Goal: Task Accomplishment & Management: Complete application form

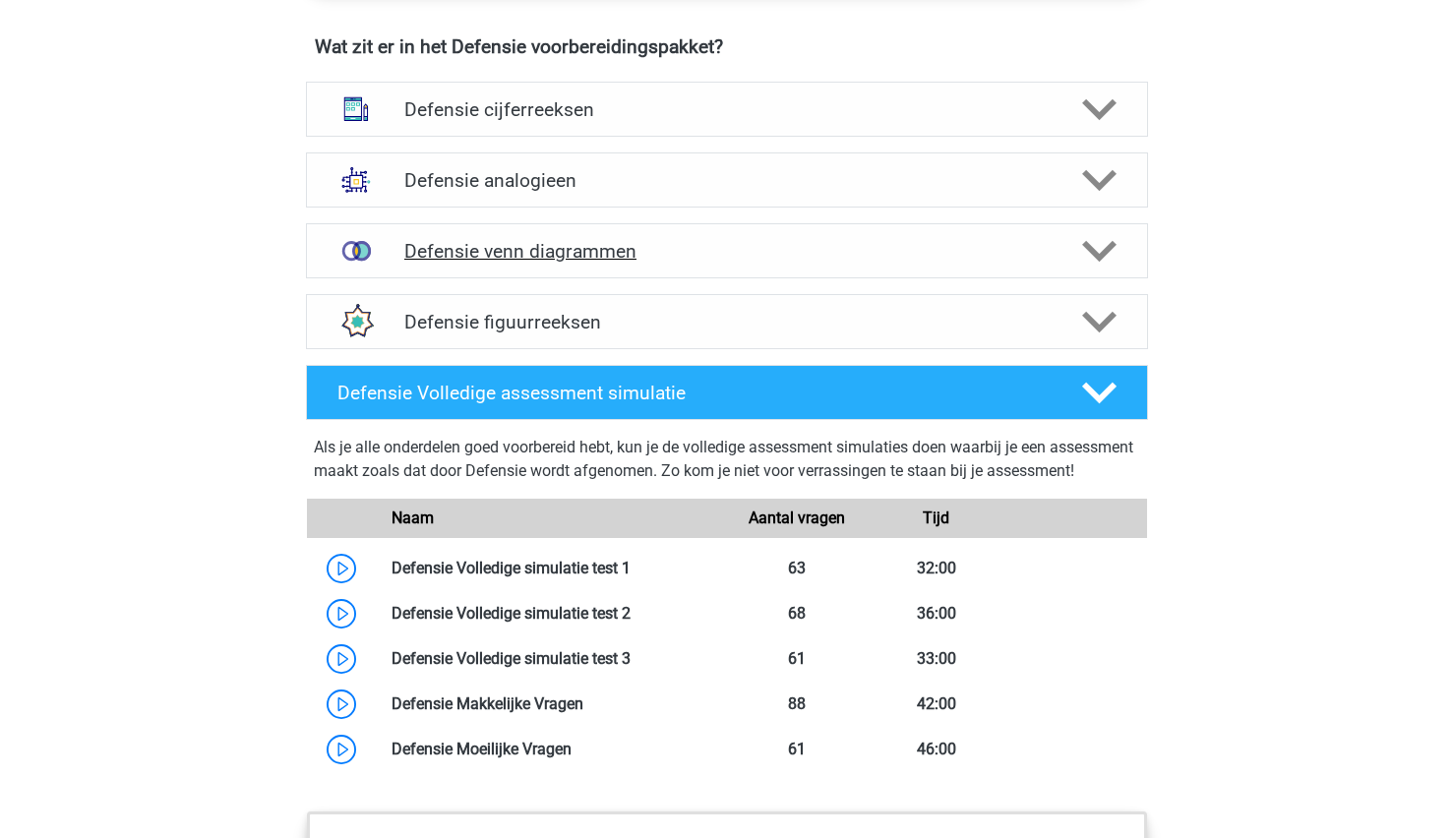
scroll to position [1482, 0]
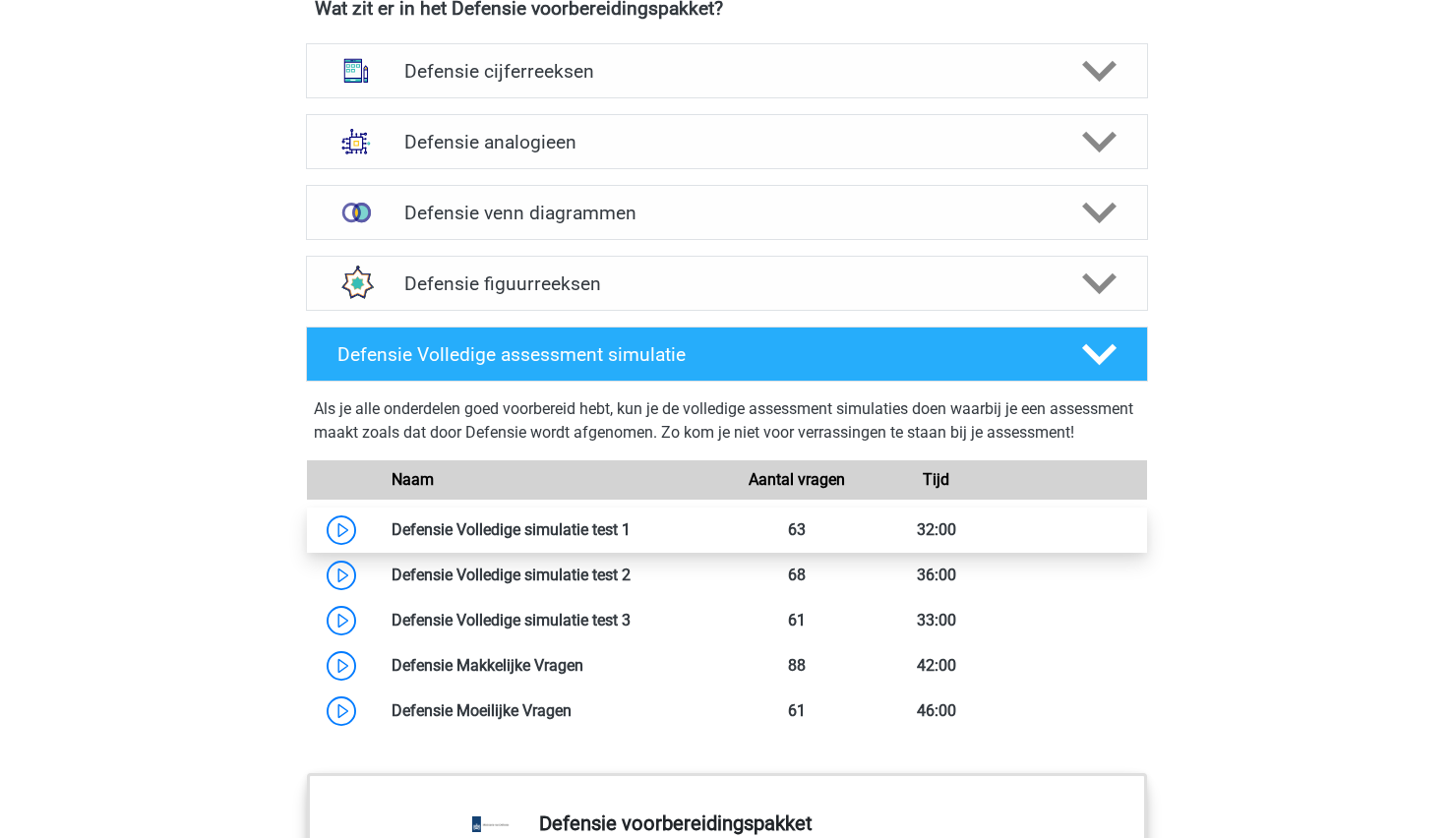
click at [631, 539] on link at bounding box center [631, 529] width 0 height 19
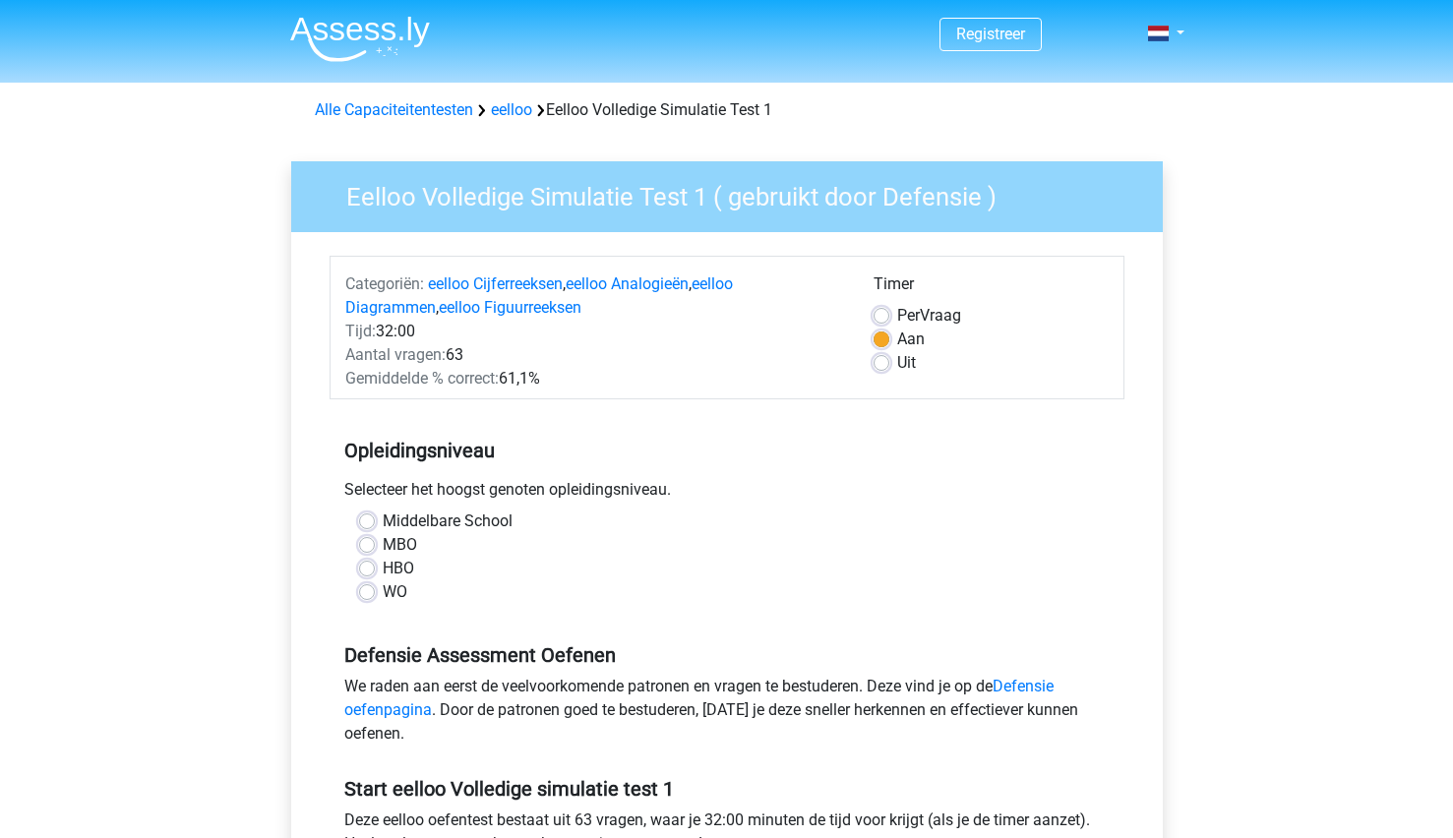
click at [383, 587] on label "WO" at bounding box center [395, 592] width 25 height 24
click at [368, 587] on input "WO" at bounding box center [367, 590] width 16 height 20
radio input "true"
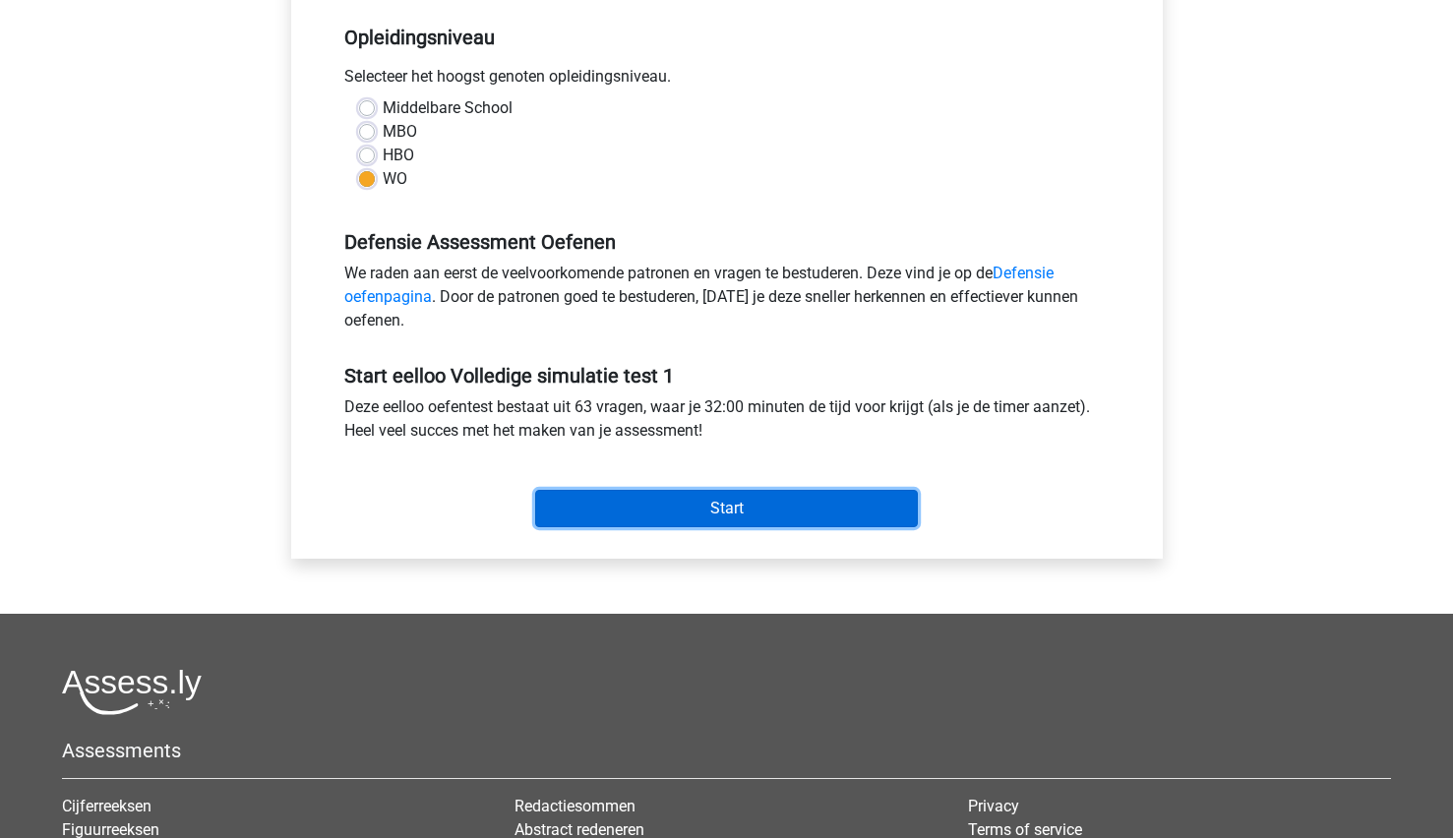
click at [734, 500] on input "Start" at bounding box center [726, 508] width 383 height 37
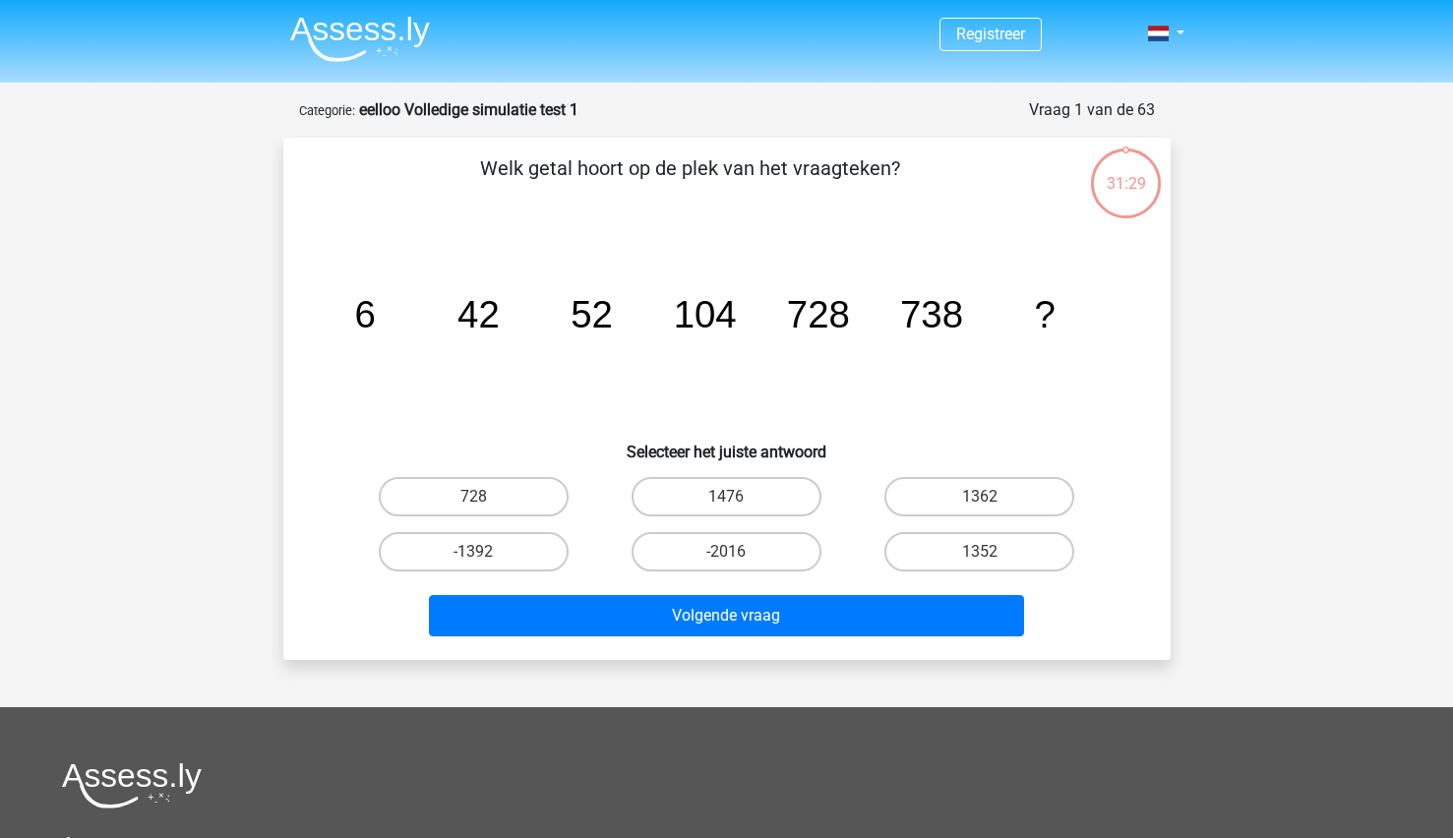
click at [734, 500] on input "1476" at bounding box center [732, 503] width 13 height 13
radio input "true"
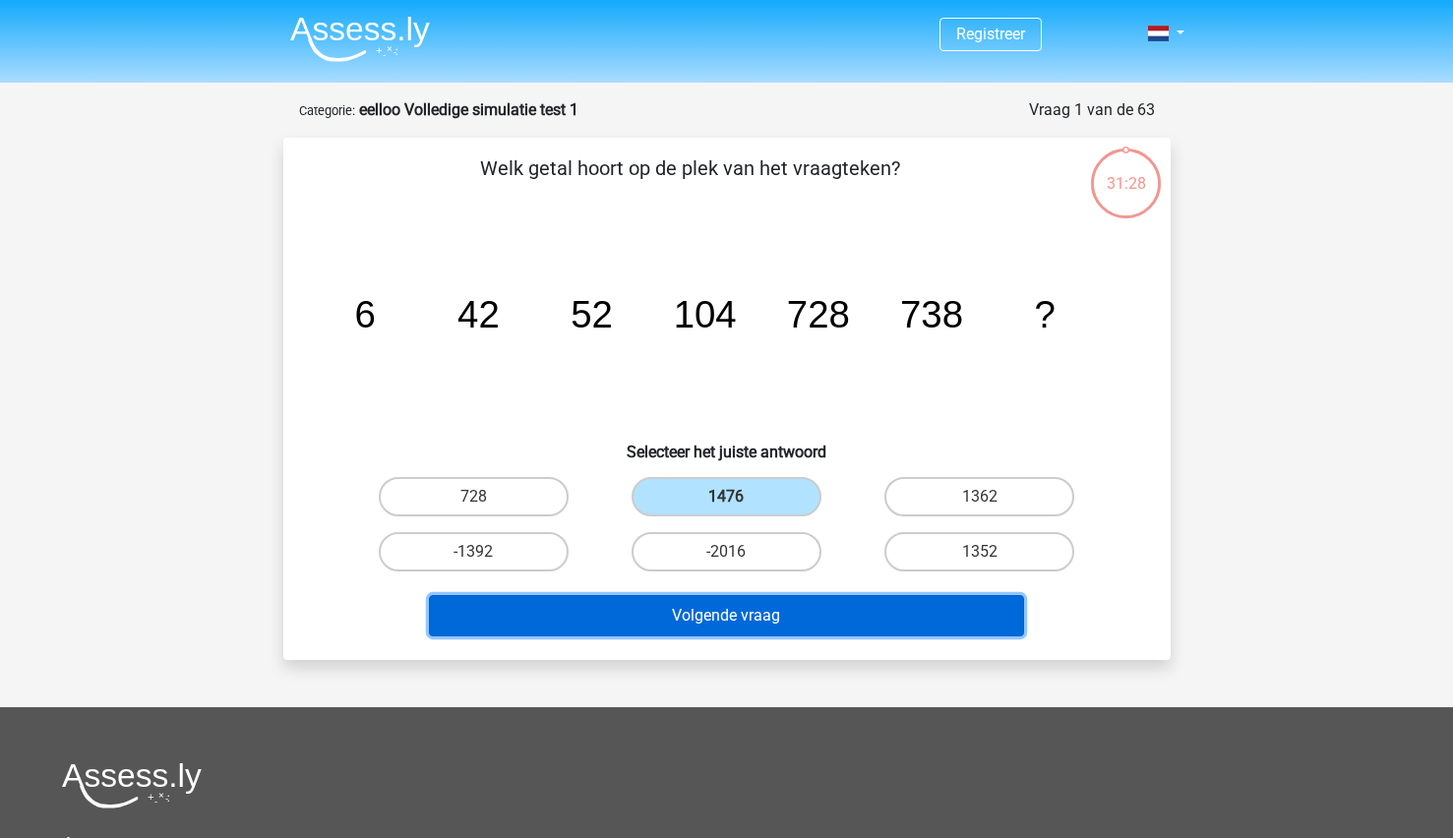
click at [809, 625] on button "Volgende vraag" at bounding box center [726, 615] width 595 height 41
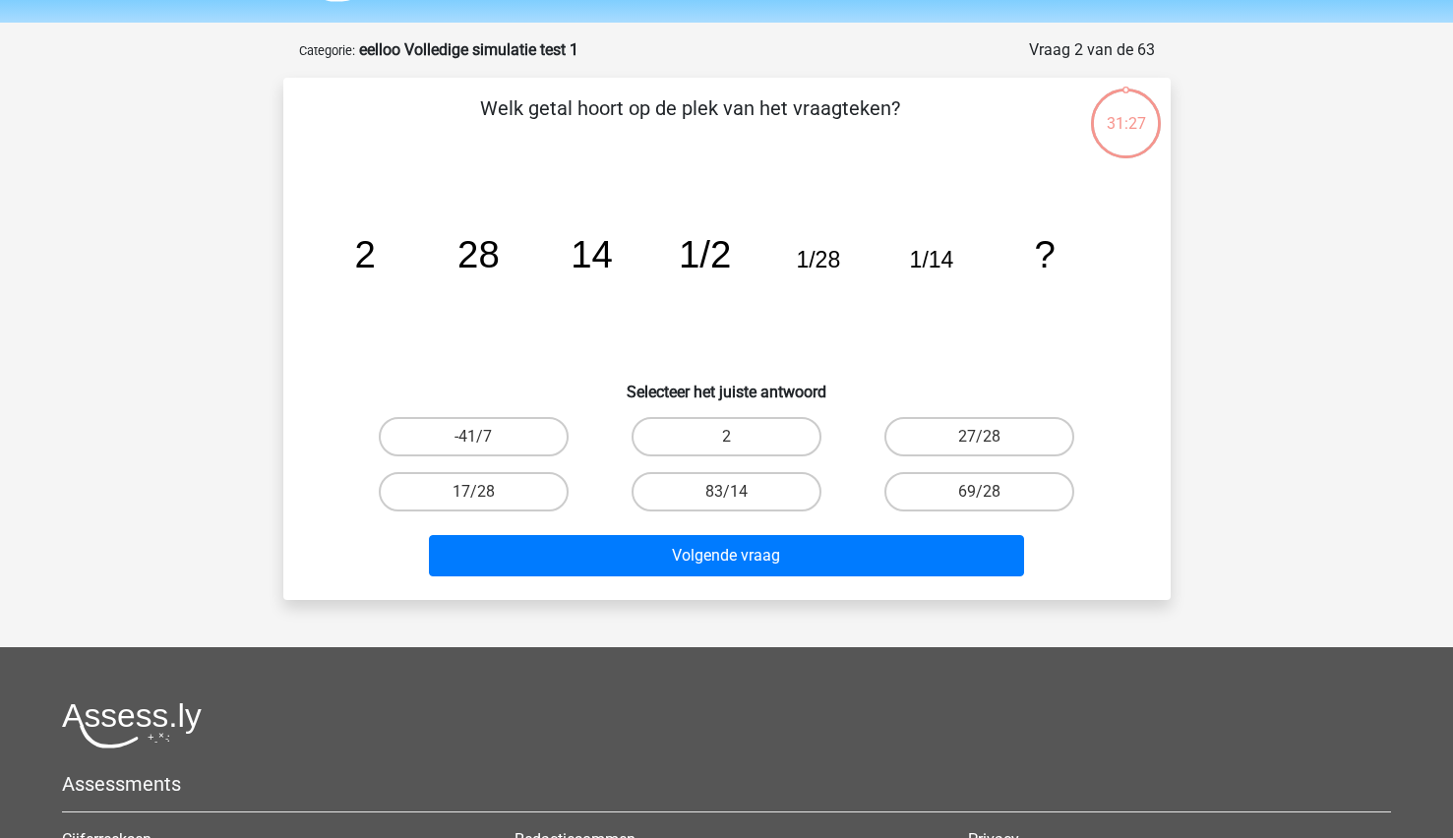
scroll to position [98, 0]
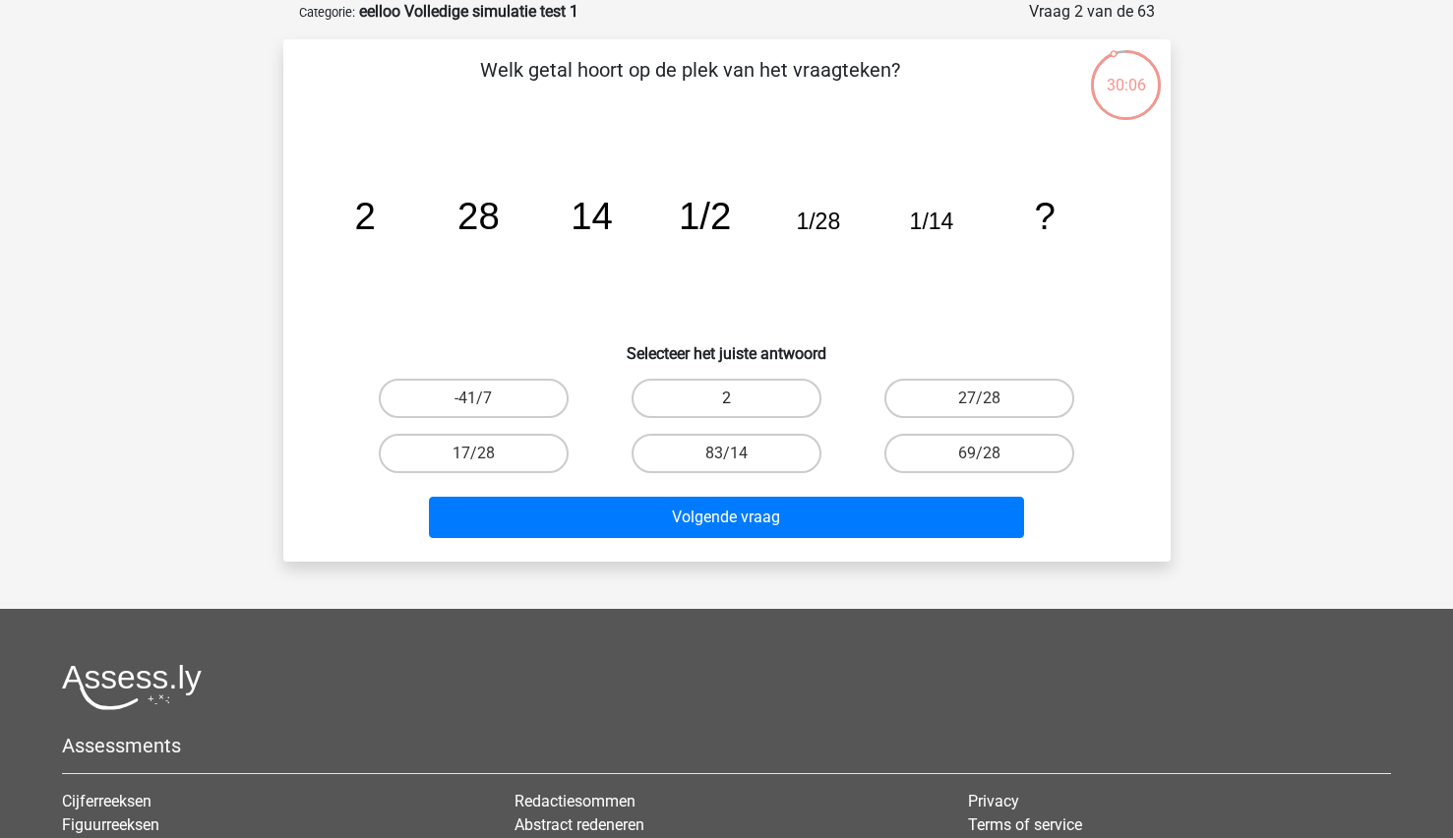
click at [772, 405] on label "2" at bounding box center [727, 398] width 190 height 39
click at [739, 405] on input "2" at bounding box center [732, 404] width 13 height 13
radio input "true"
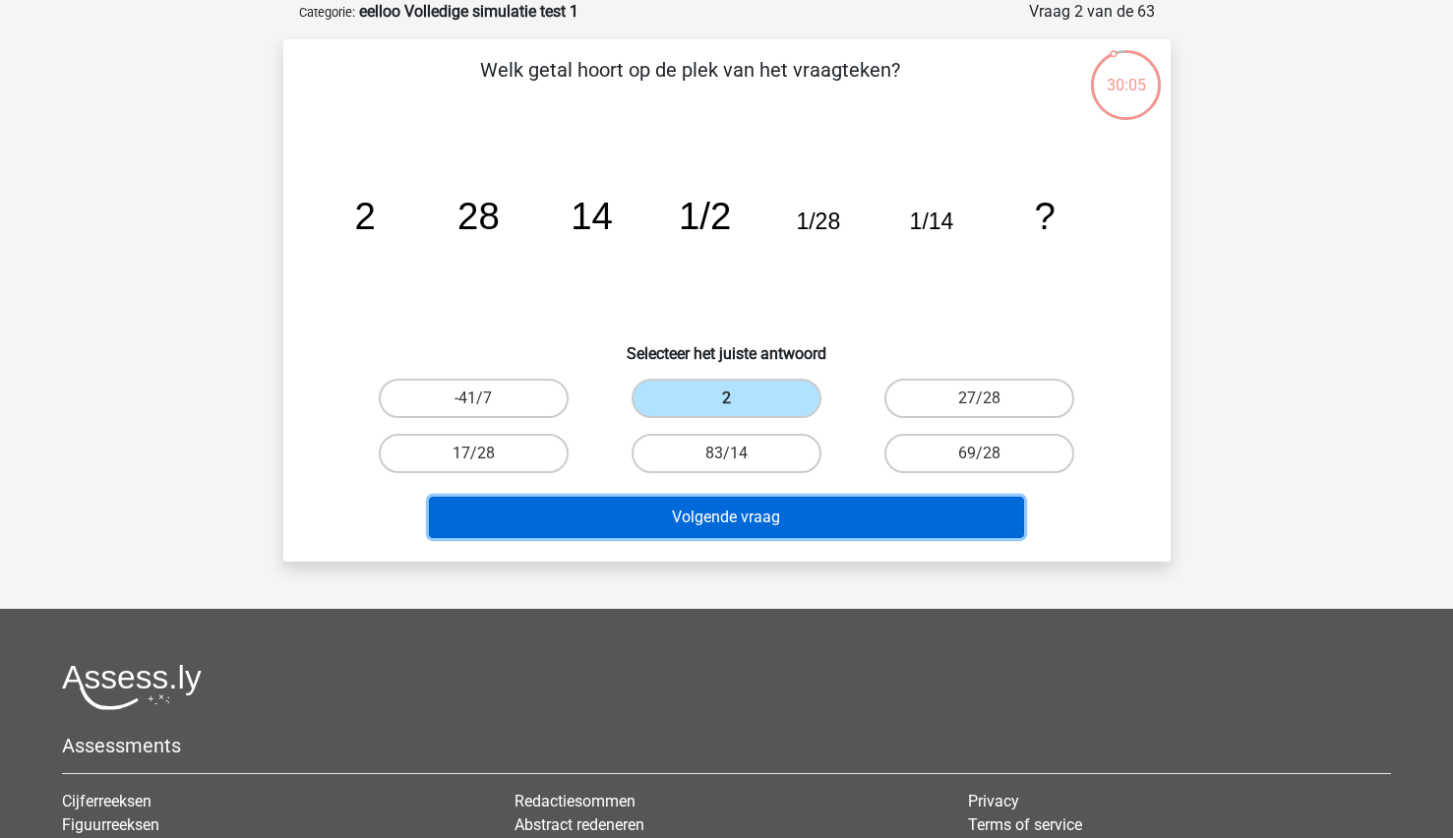
click at [781, 516] on button "Volgende vraag" at bounding box center [726, 517] width 595 height 41
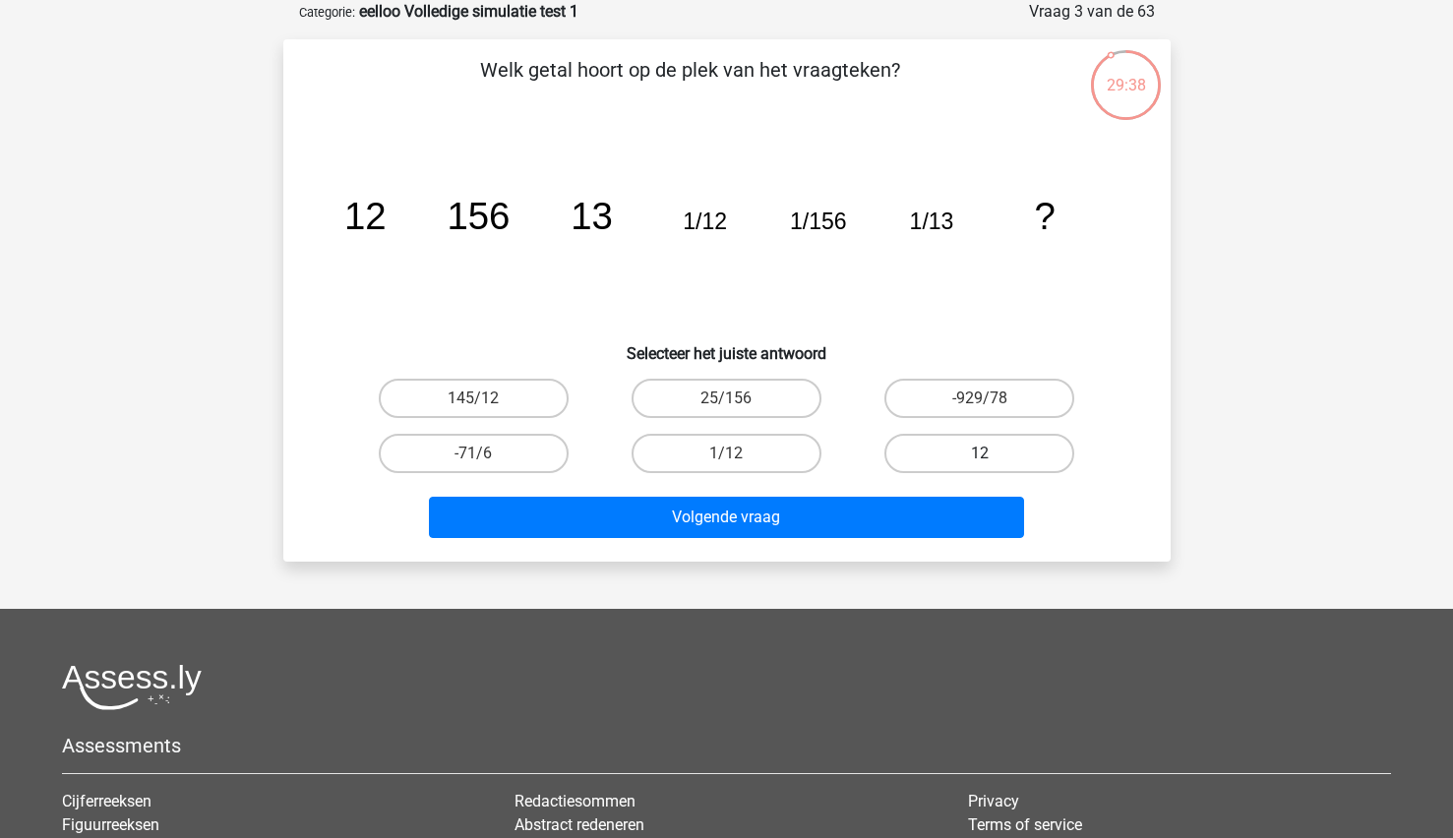
click at [917, 458] on label "12" at bounding box center [979, 453] width 190 height 39
click at [980, 458] on input "12" at bounding box center [986, 459] width 13 height 13
radio input "true"
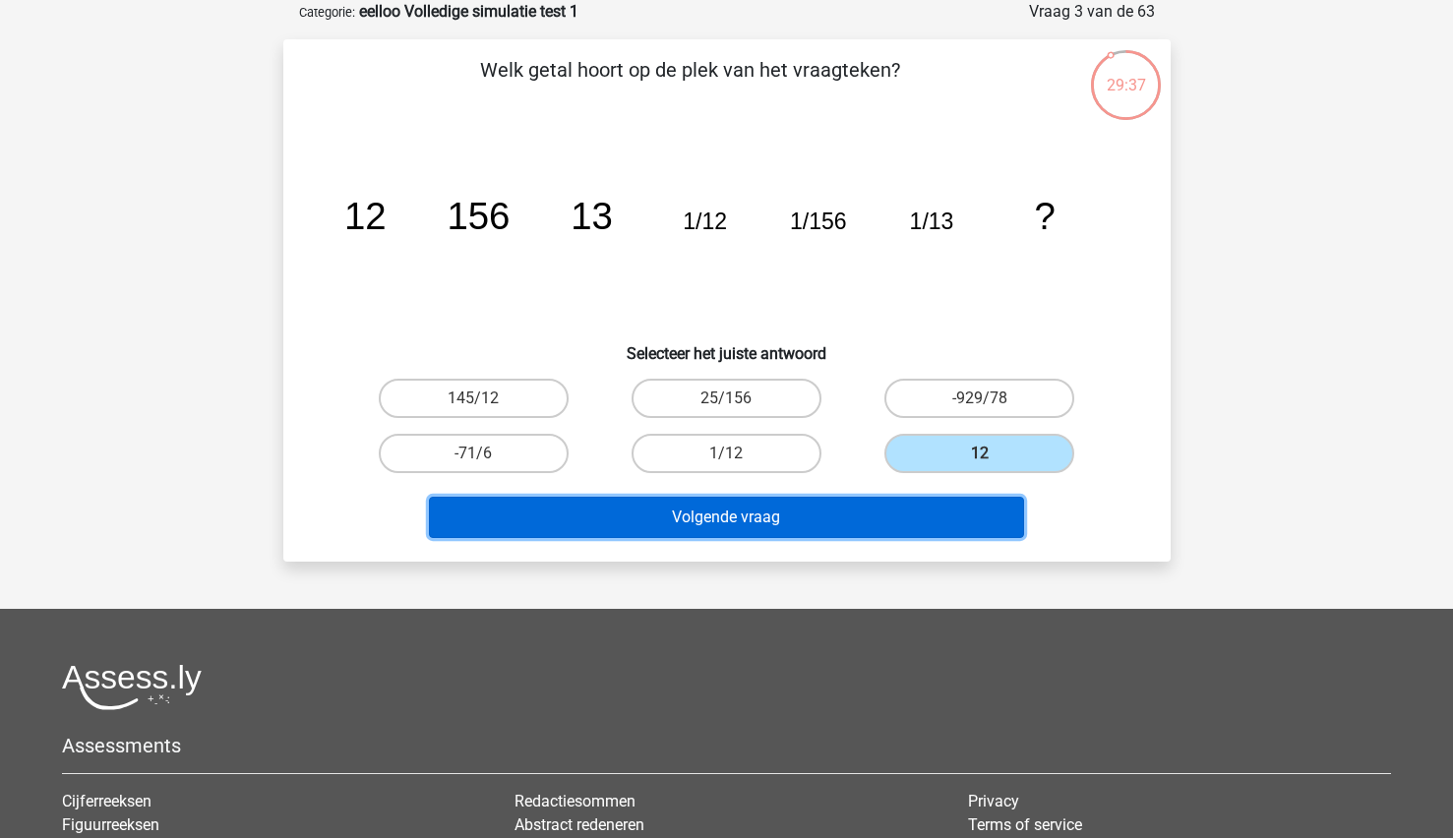
click at [820, 523] on button "Volgende vraag" at bounding box center [726, 517] width 595 height 41
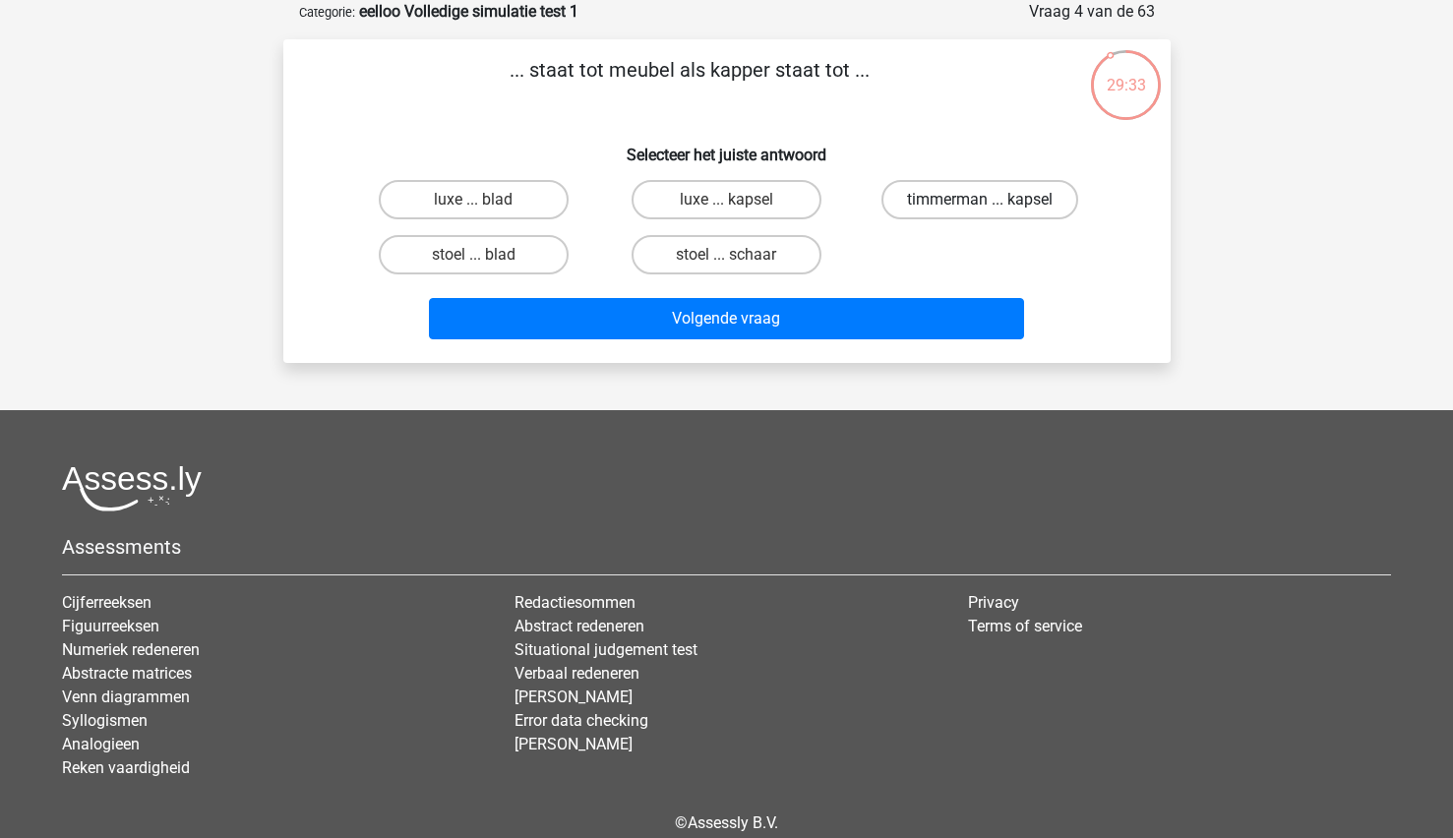
click at [1015, 202] on label "timmerman ... kapsel" at bounding box center [979, 199] width 197 height 39
click at [993, 202] on input "timmerman ... kapsel" at bounding box center [986, 206] width 13 height 13
radio input "true"
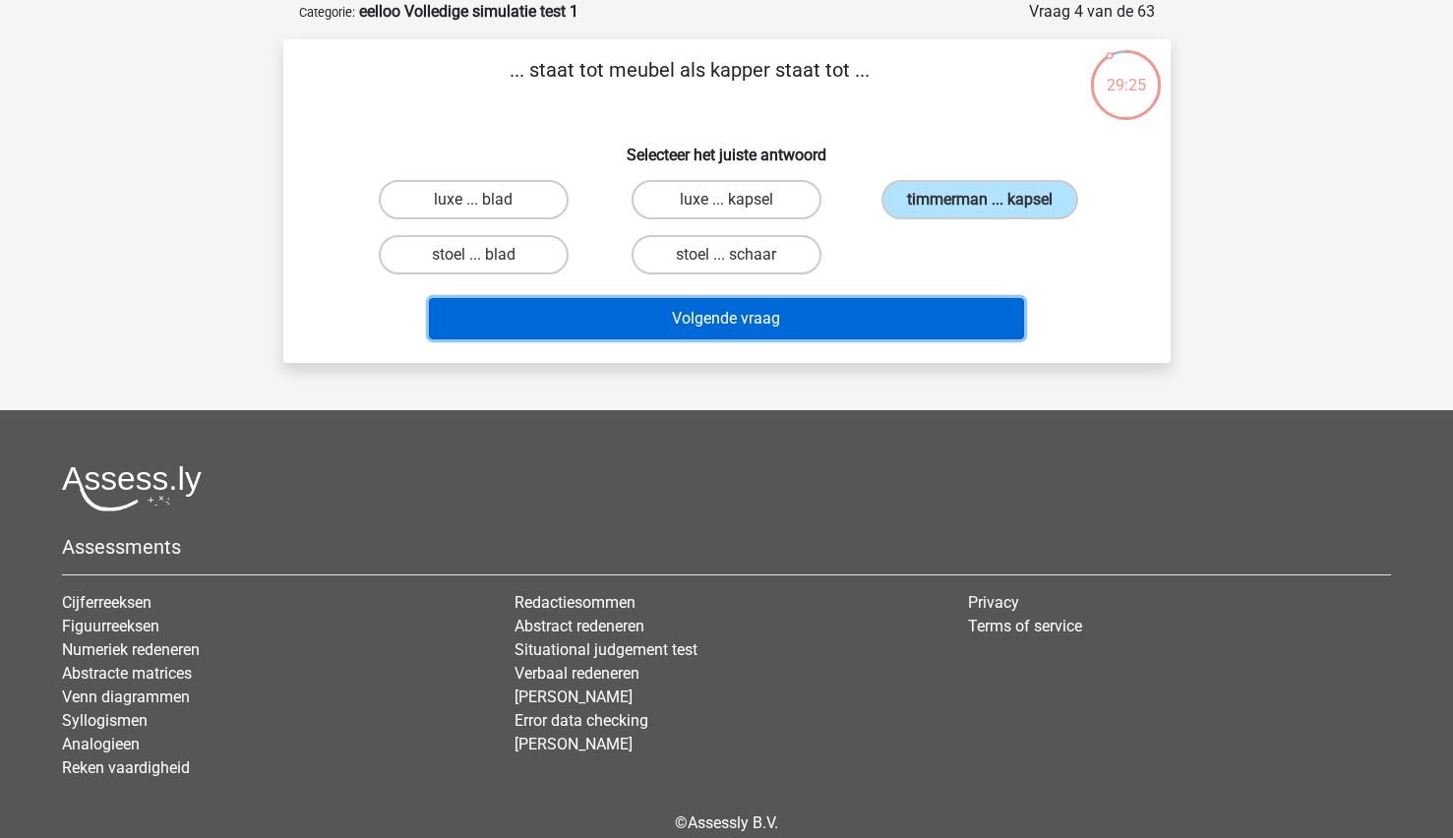
click at [762, 324] on button "Volgende vraag" at bounding box center [726, 318] width 595 height 41
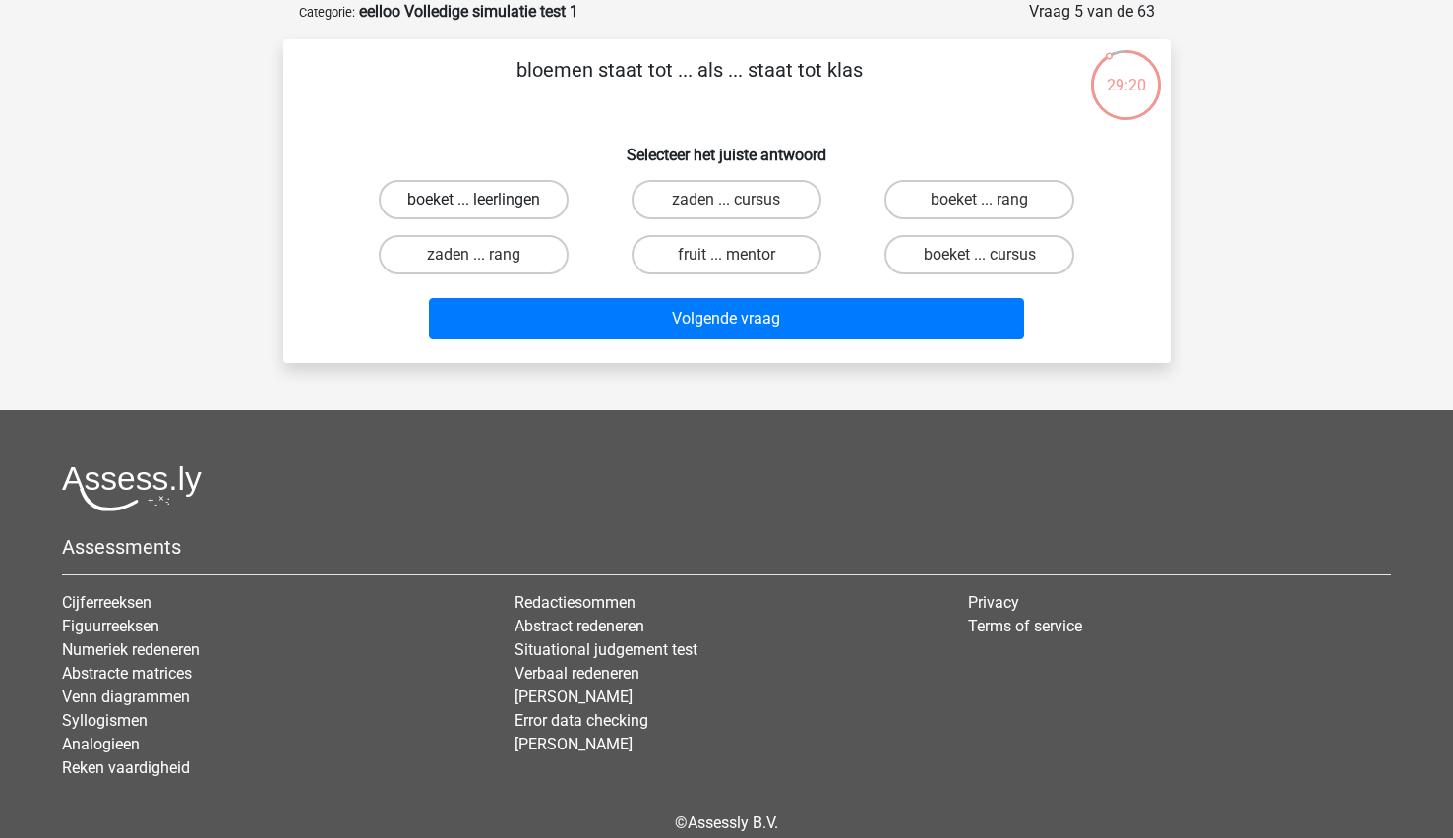
click at [527, 200] on label "boeket ... leerlingen" at bounding box center [474, 199] width 190 height 39
click at [486, 200] on input "boeket ... leerlingen" at bounding box center [479, 206] width 13 height 13
radio input "true"
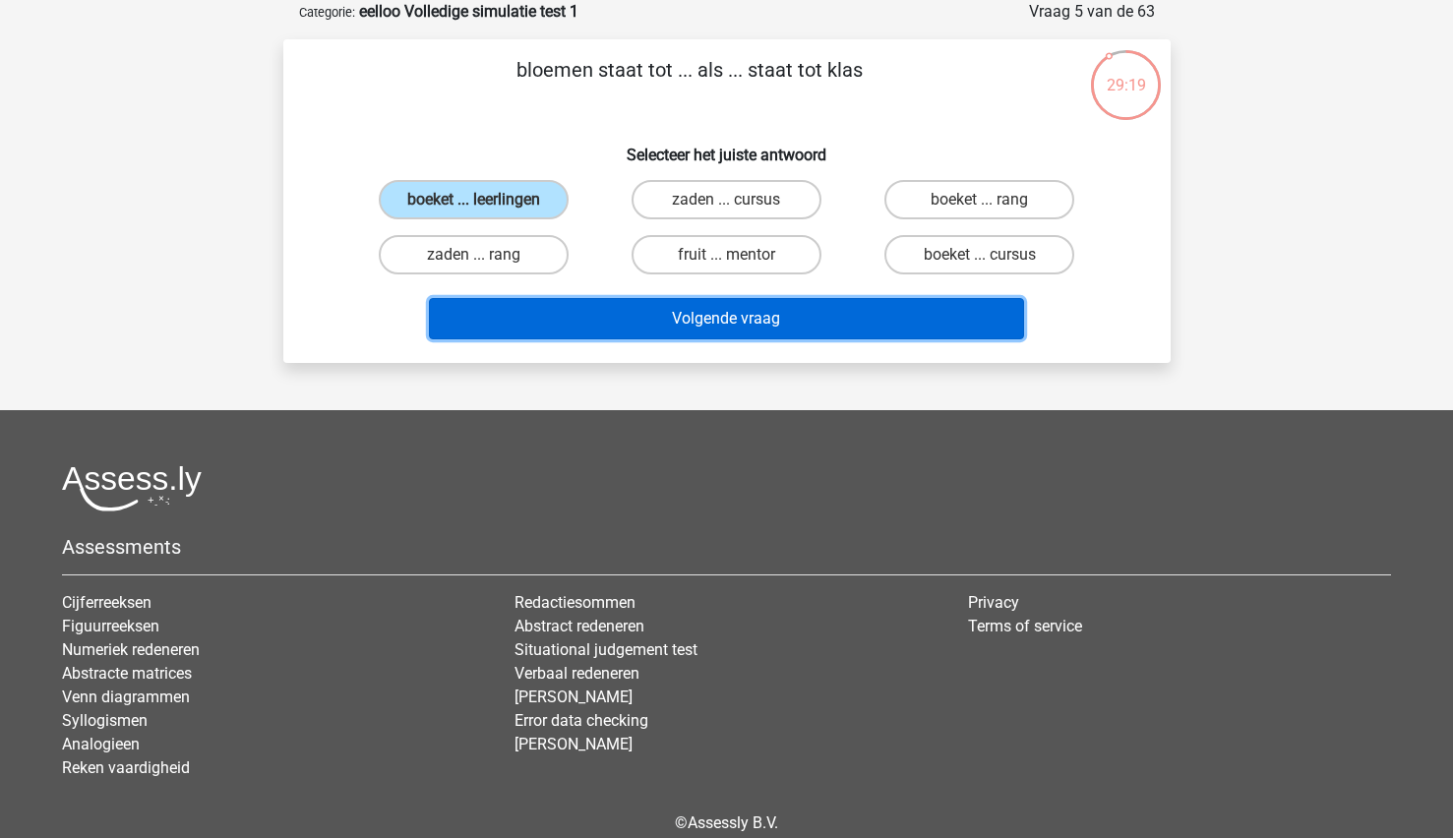
click at [603, 315] on button "Volgende vraag" at bounding box center [726, 318] width 595 height 41
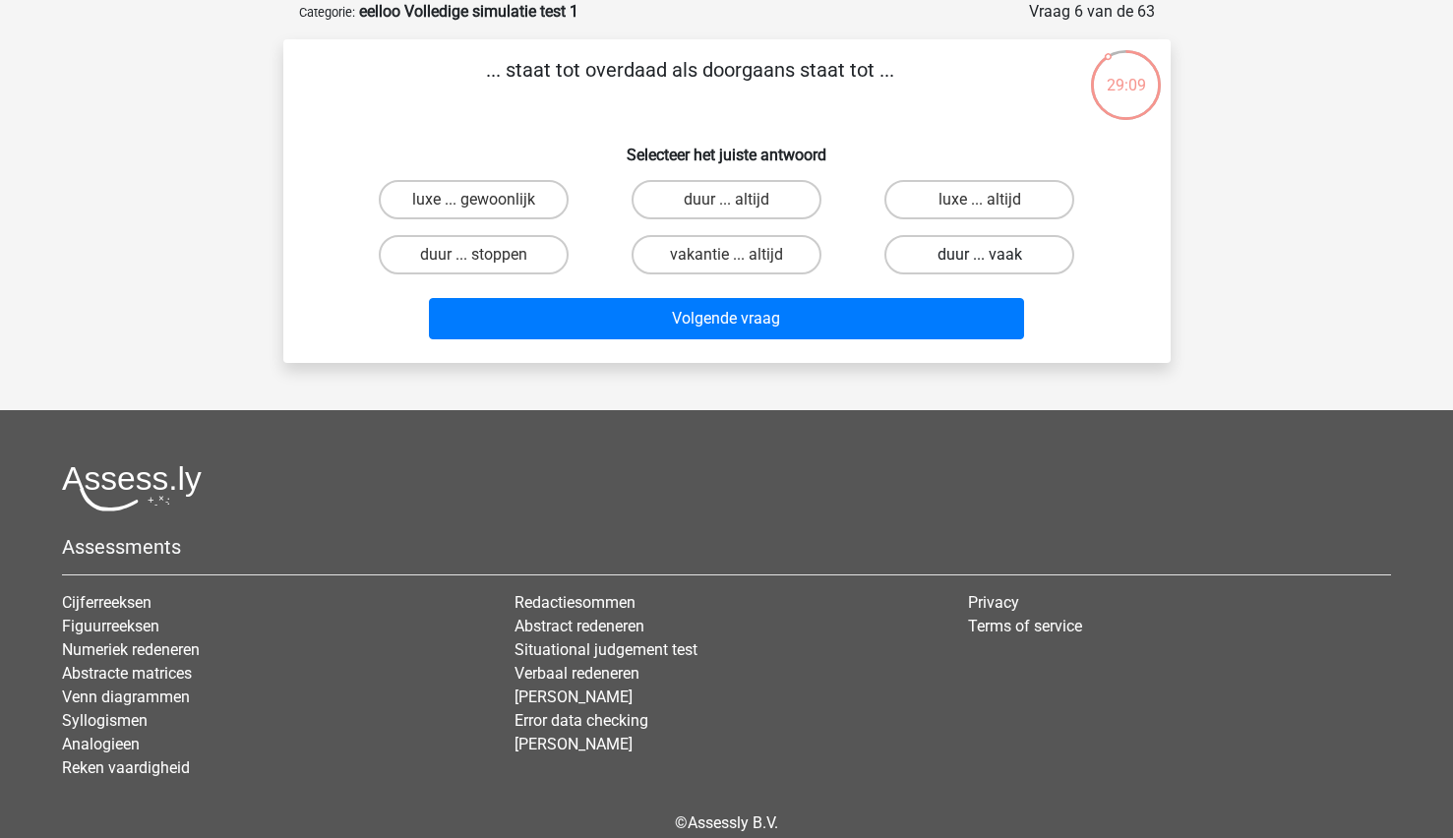
click at [993, 268] on label "duur ... vaak" at bounding box center [979, 254] width 190 height 39
click at [993, 268] on input "duur ... vaak" at bounding box center [986, 261] width 13 height 13
radio input "true"
click at [745, 215] on label "duur ... altijd" at bounding box center [727, 199] width 190 height 39
click at [739, 212] on input "duur ... altijd" at bounding box center [732, 206] width 13 height 13
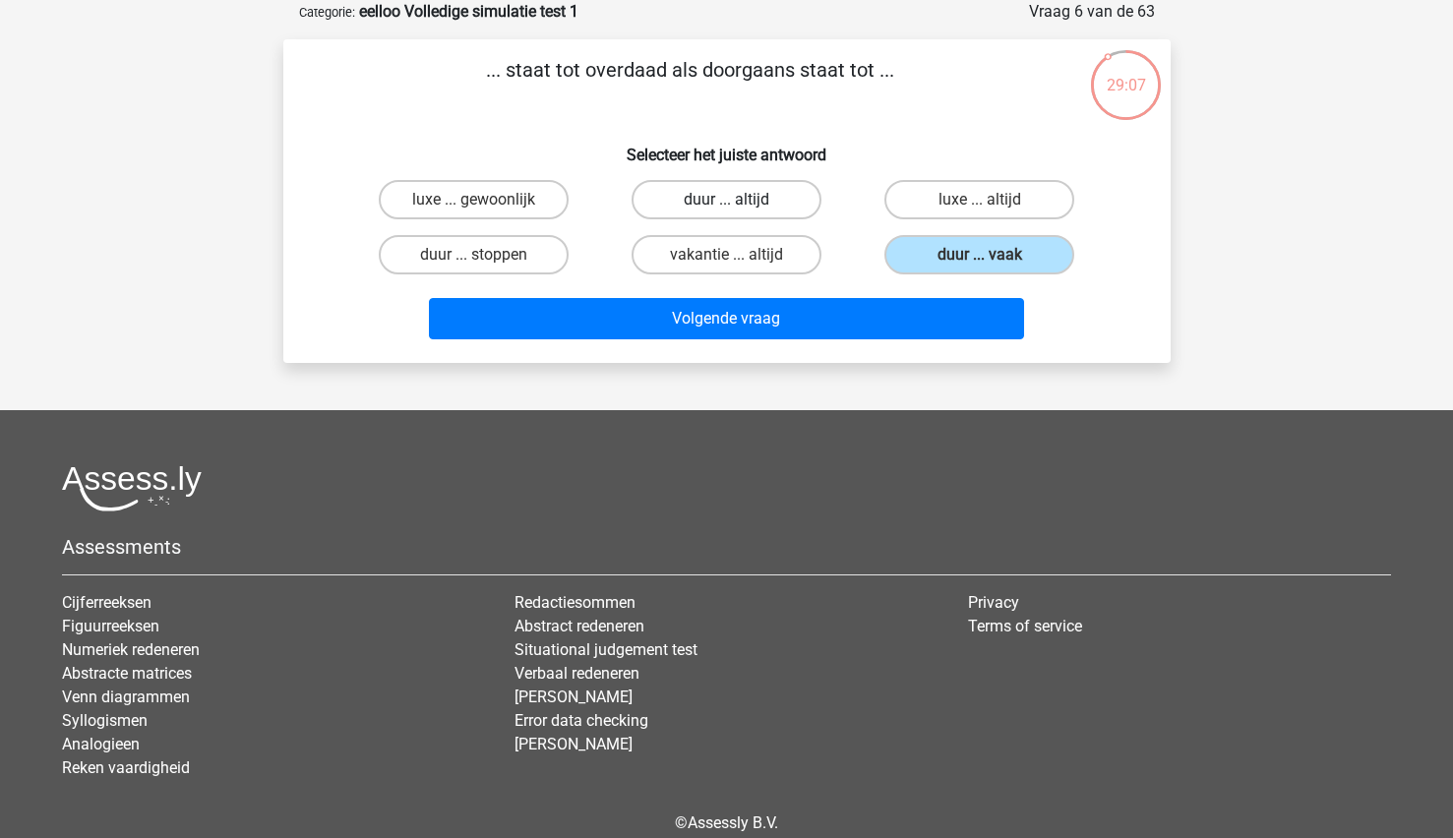
radio input "true"
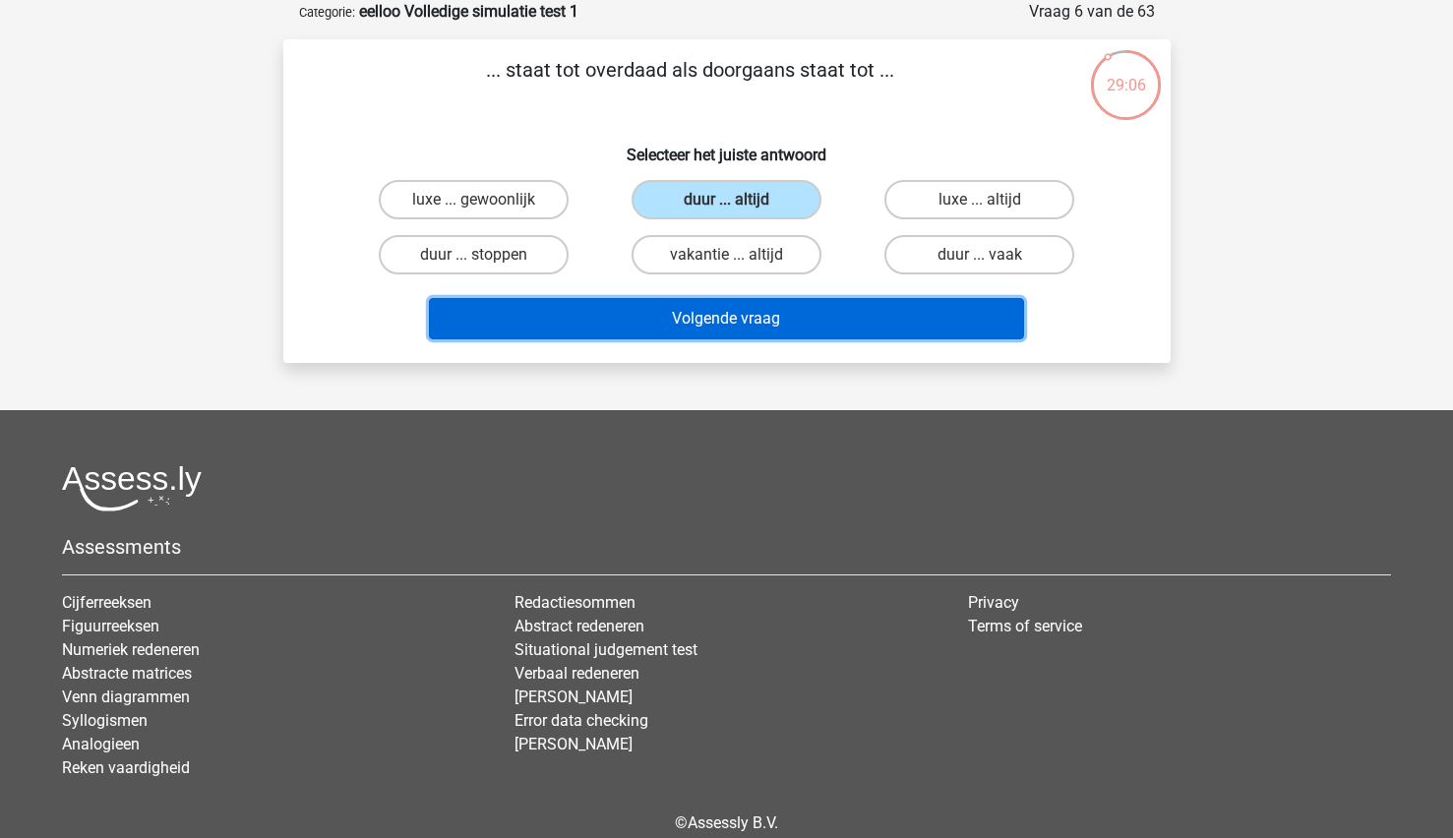
click at [689, 320] on button "Volgende vraag" at bounding box center [726, 318] width 595 height 41
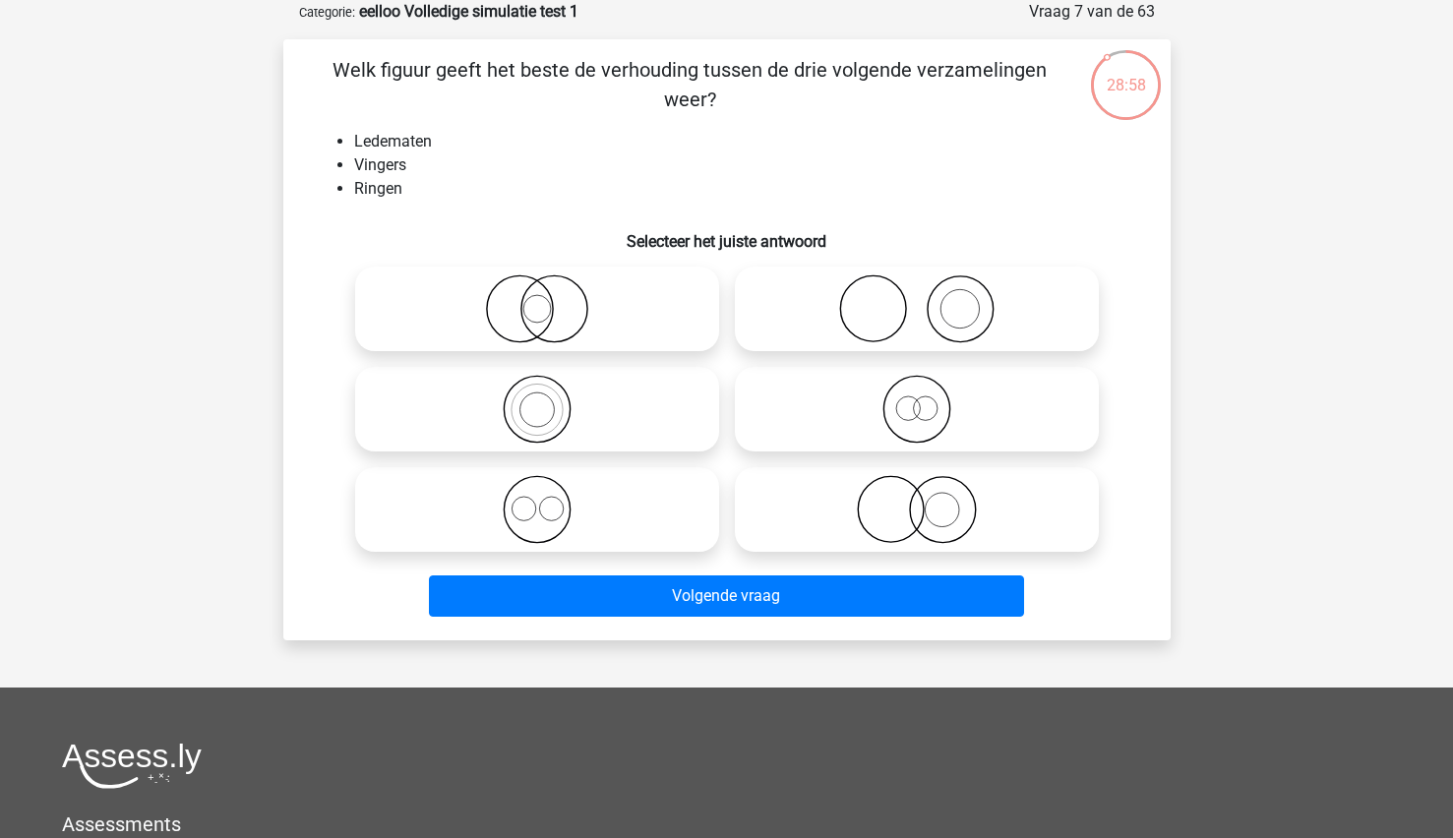
click at [940, 294] on icon at bounding box center [917, 308] width 348 height 69
click at [930, 294] on input "radio" at bounding box center [923, 292] width 13 height 13
radio input "true"
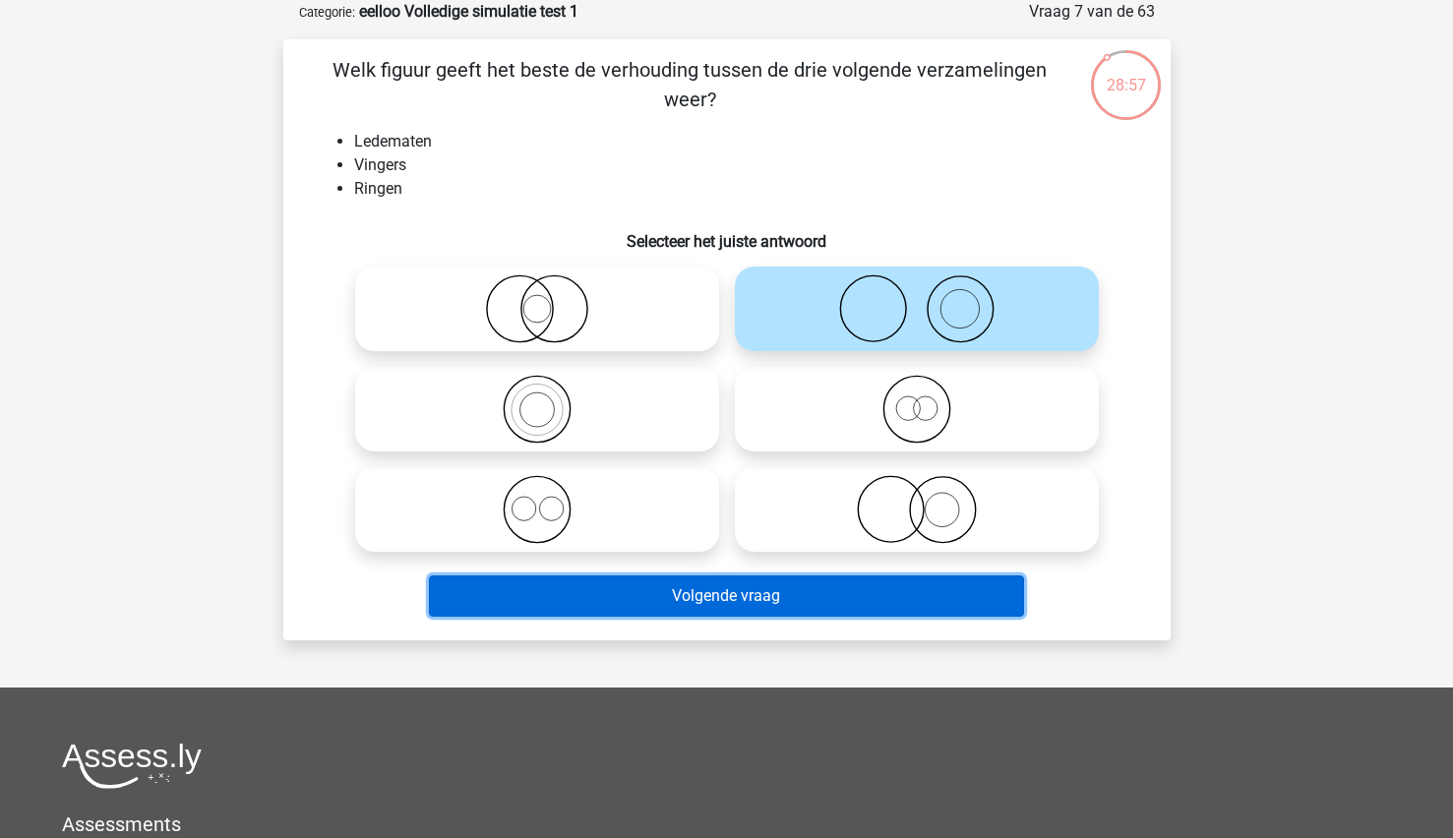
click at [673, 590] on button "Volgende vraag" at bounding box center [726, 595] width 595 height 41
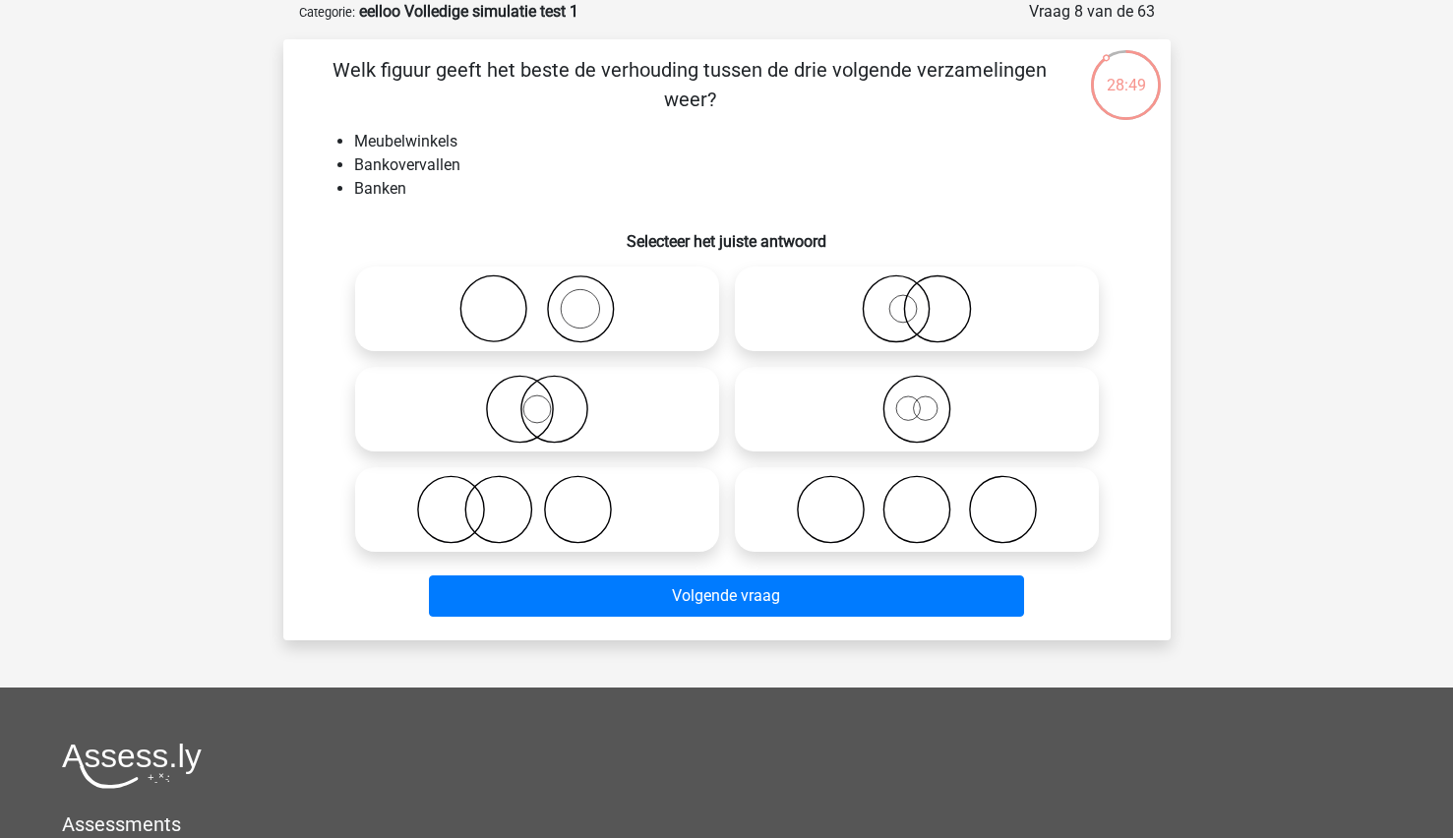
click at [767, 497] on icon at bounding box center [917, 509] width 348 height 69
click at [917, 497] on input "radio" at bounding box center [923, 493] width 13 height 13
radio input "true"
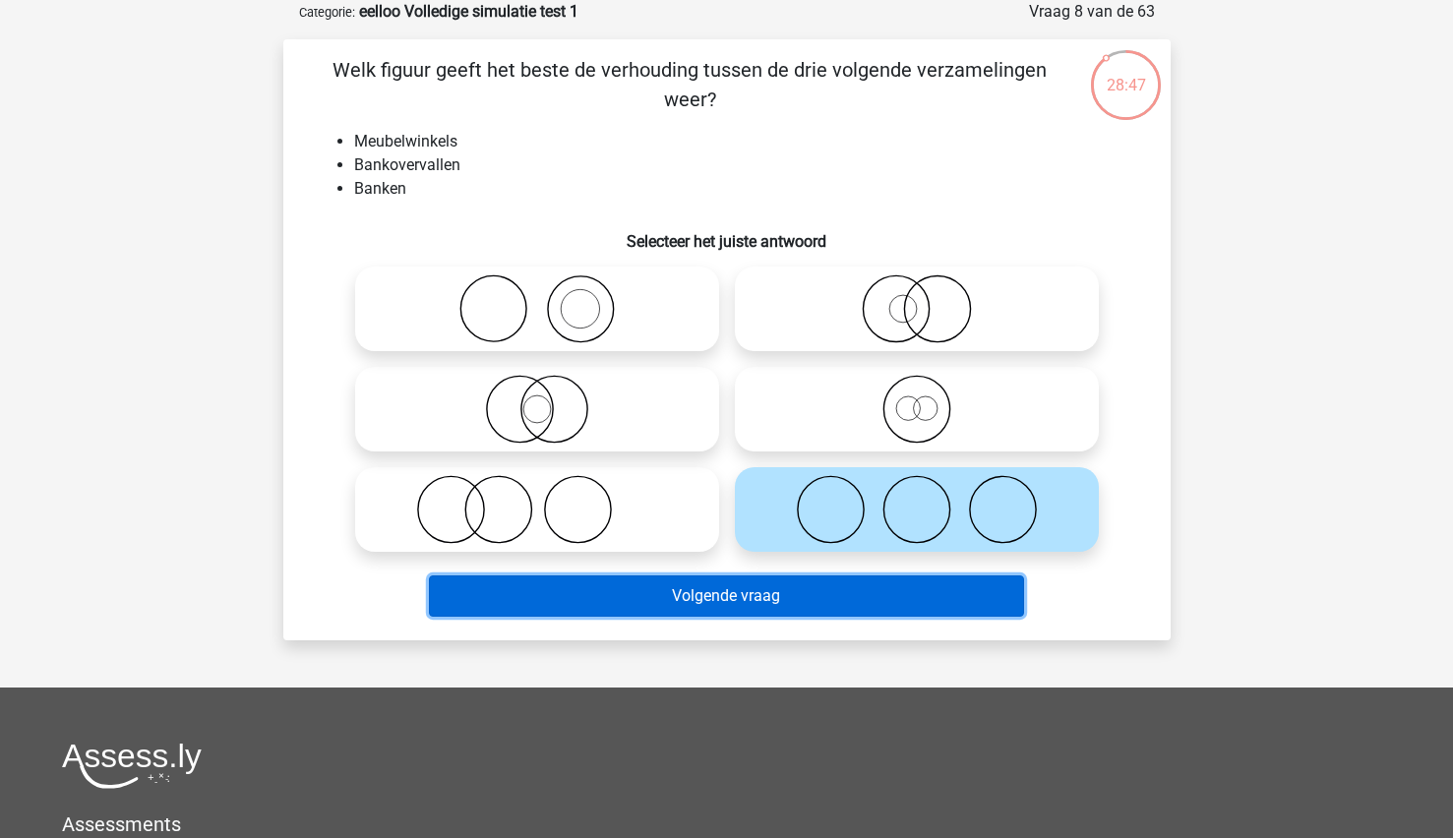
click at [655, 602] on button "Volgende vraag" at bounding box center [726, 595] width 595 height 41
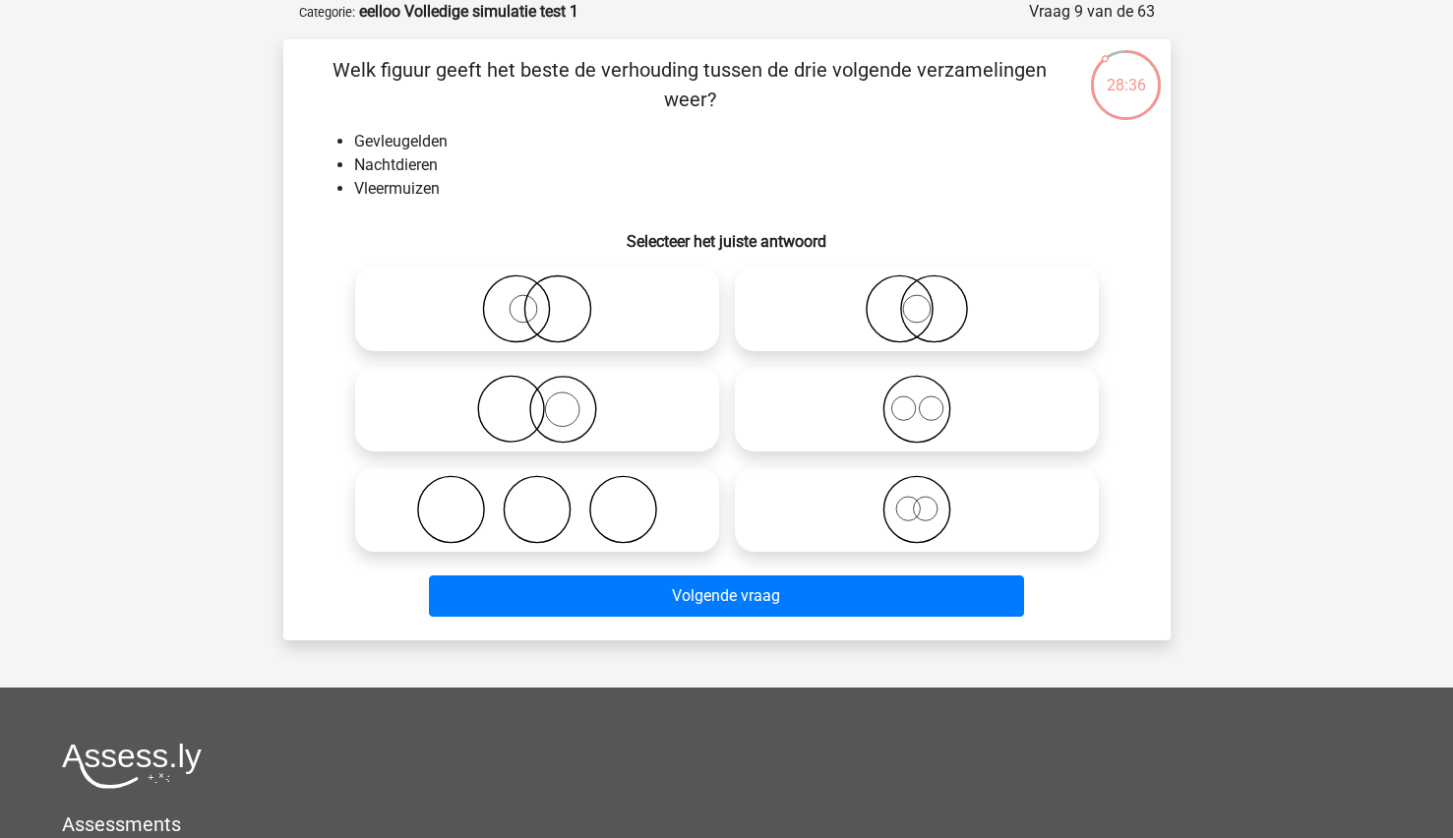
click at [968, 335] on icon at bounding box center [917, 308] width 348 height 69
click at [930, 299] on input "radio" at bounding box center [923, 292] width 13 height 13
radio input "true"
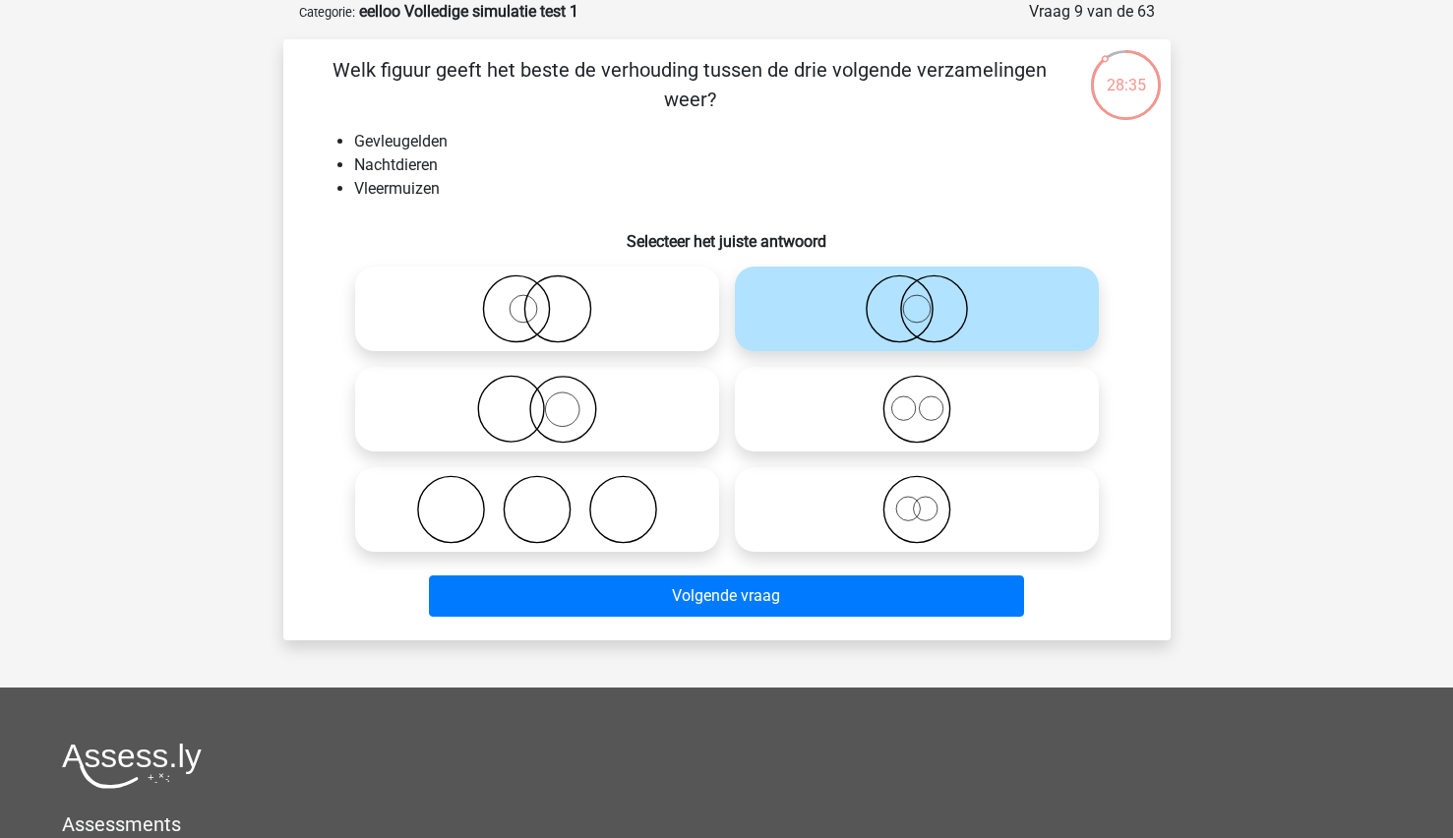
click at [646, 621] on div "Volgende vraag" at bounding box center [726, 599] width 759 height 49
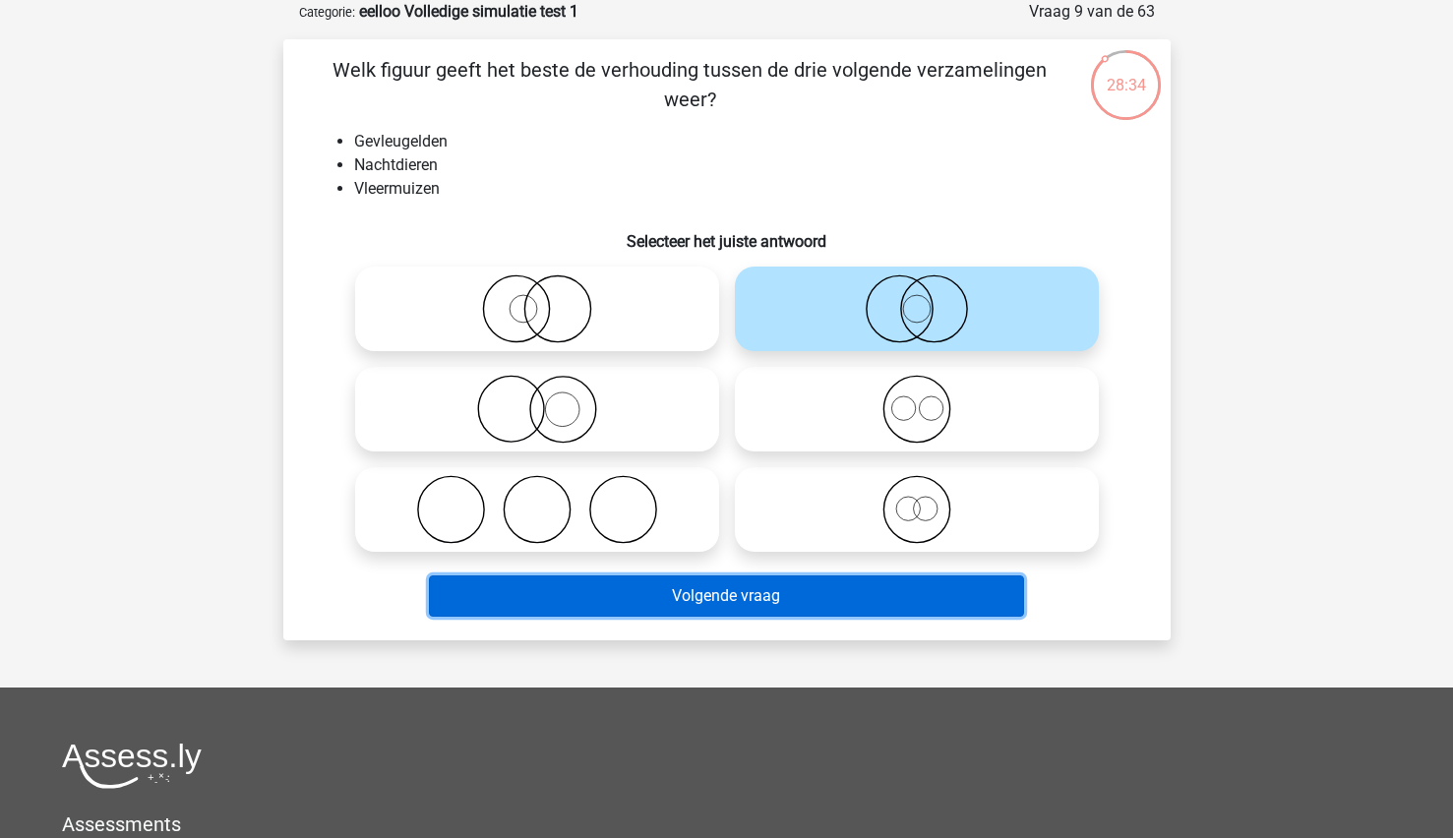
click at [574, 592] on button "Volgende vraag" at bounding box center [726, 595] width 595 height 41
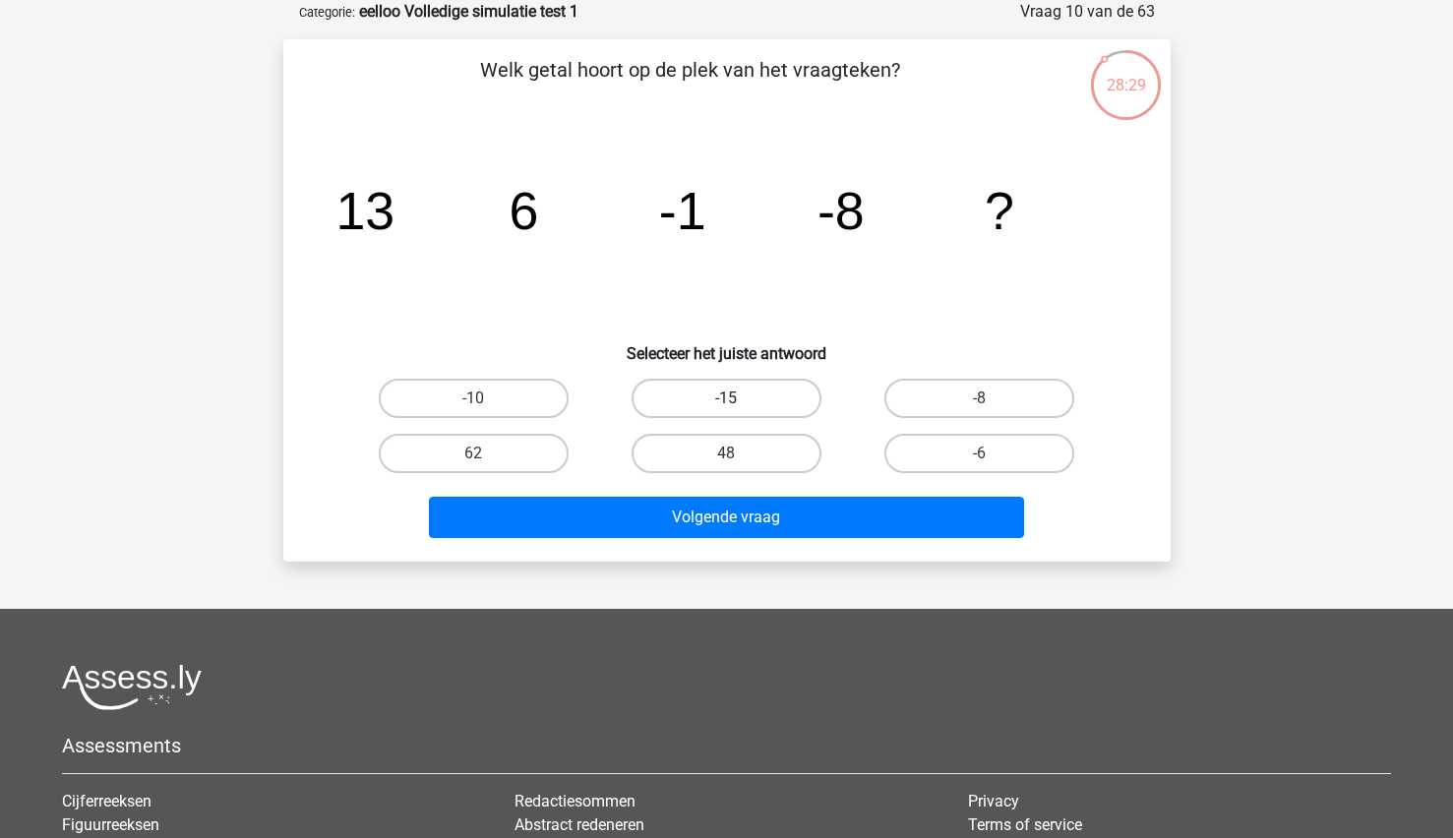
click at [723, 402] on label "-15" at bounding box center [727, 398] width 190 height 39
click at [726, 402] on input "-15" at bounding box center [732, 404] width 13 height 13
radio input "true"
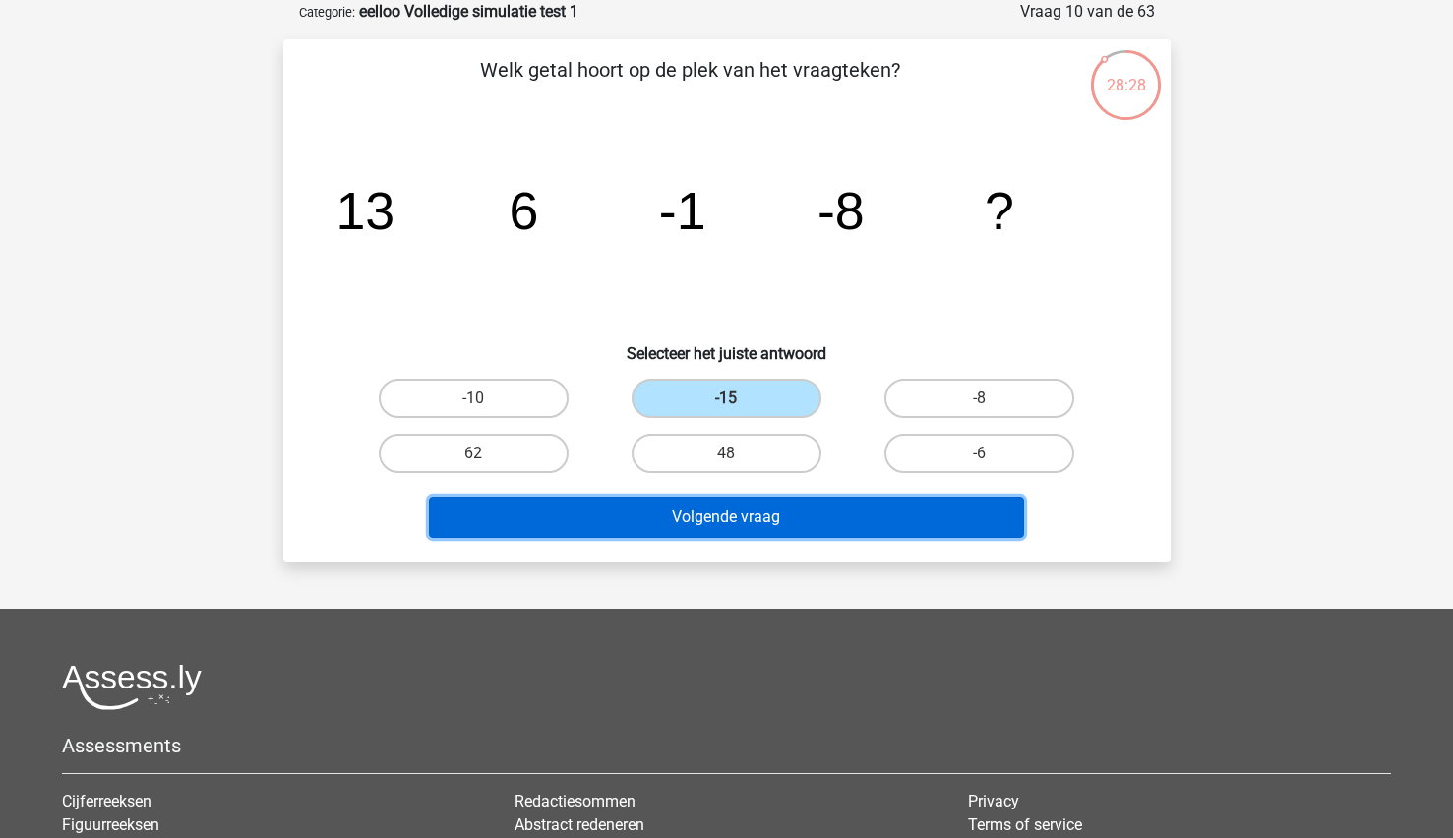
click at [643, 532] on button "Volgende vraag" at bounding box center [726, 517] width 595 height 41
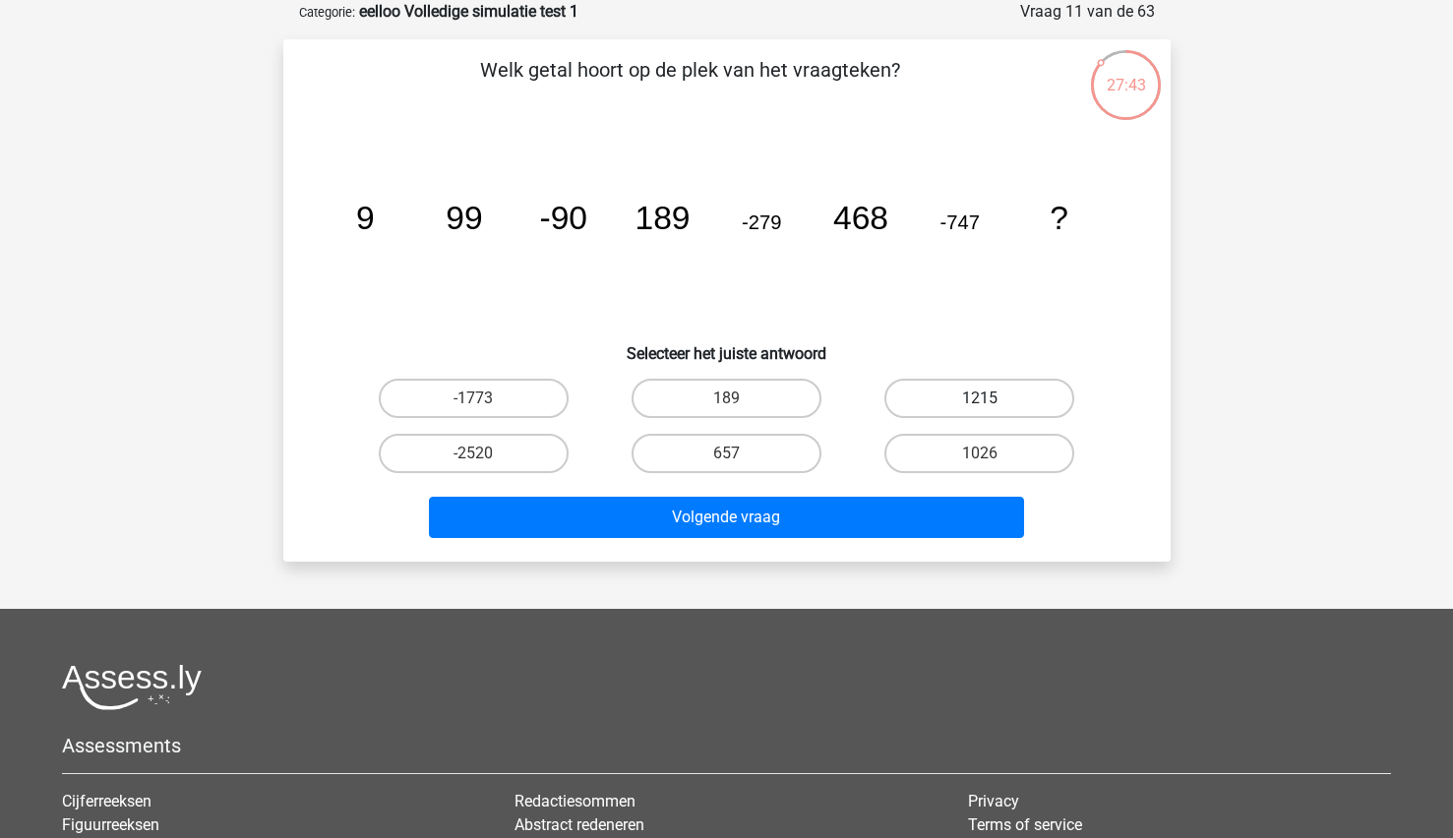
click at [948, 402] on label "1215" at bounding box center [979, 398] width 190 height 39
click at [980, 402] on input "1215" at bounding box center [986, 404] width 13 height 13
radio input "true"
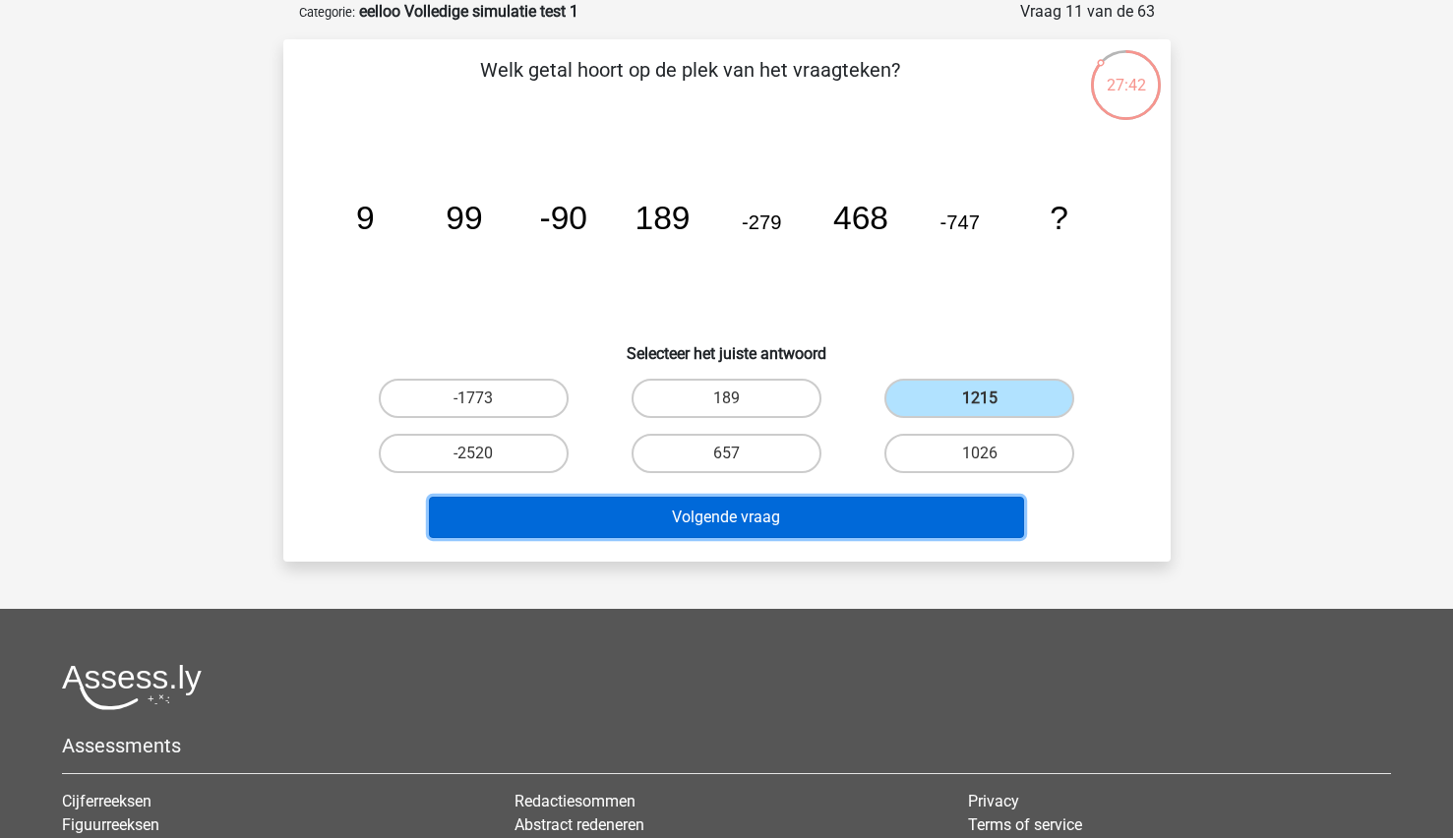
click at [747, 512] on button "Volgende vraag" at bounding box center [726, 517] width 595 height 41
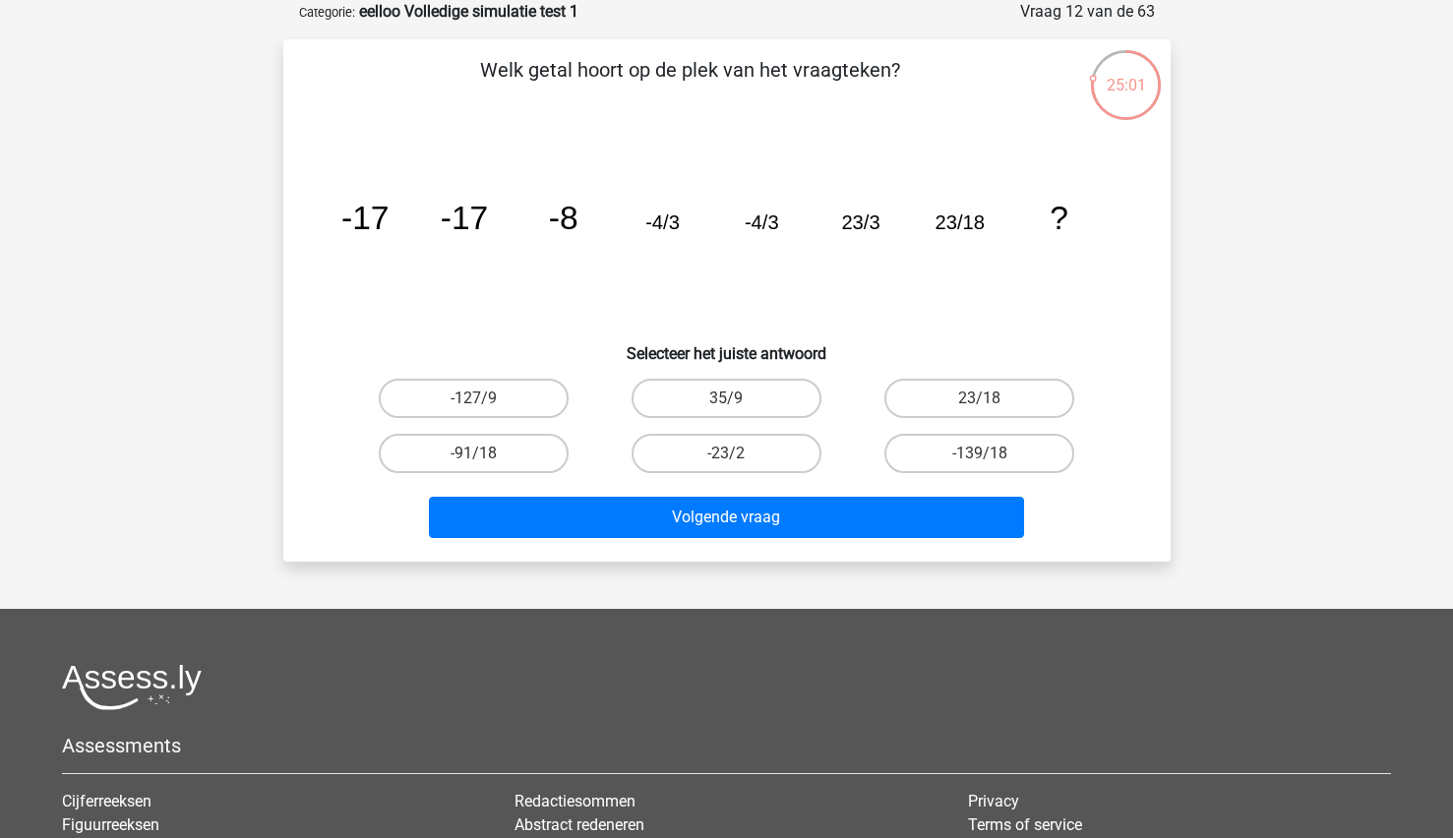
click at [983, 409] on input "23/18" at bounding box center [986, 404] width 13 height 13
radio input "true"
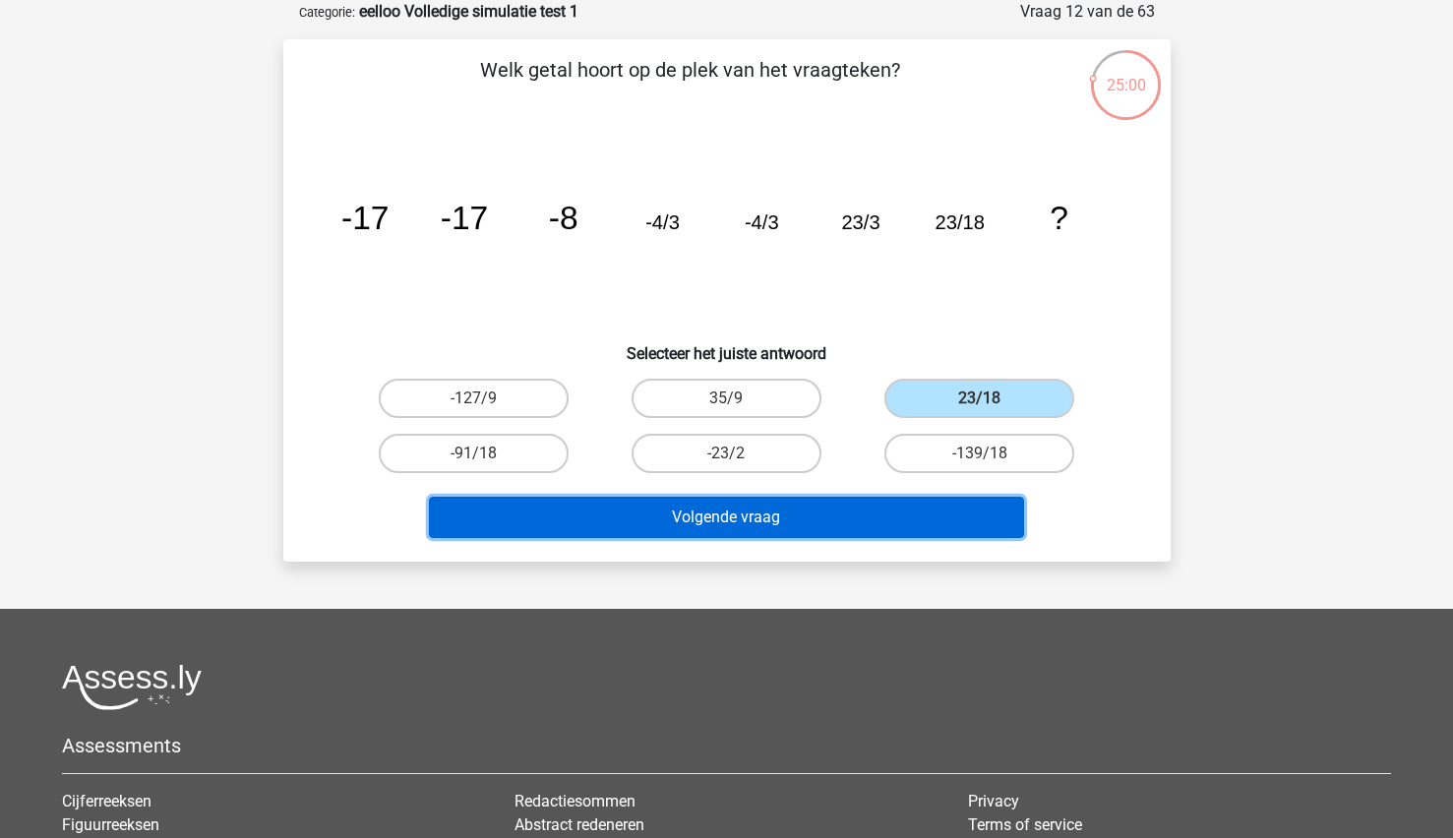
click at [825, 528] on button "Volgende vraag" at bounding box center [726, 517] width 595 height 41
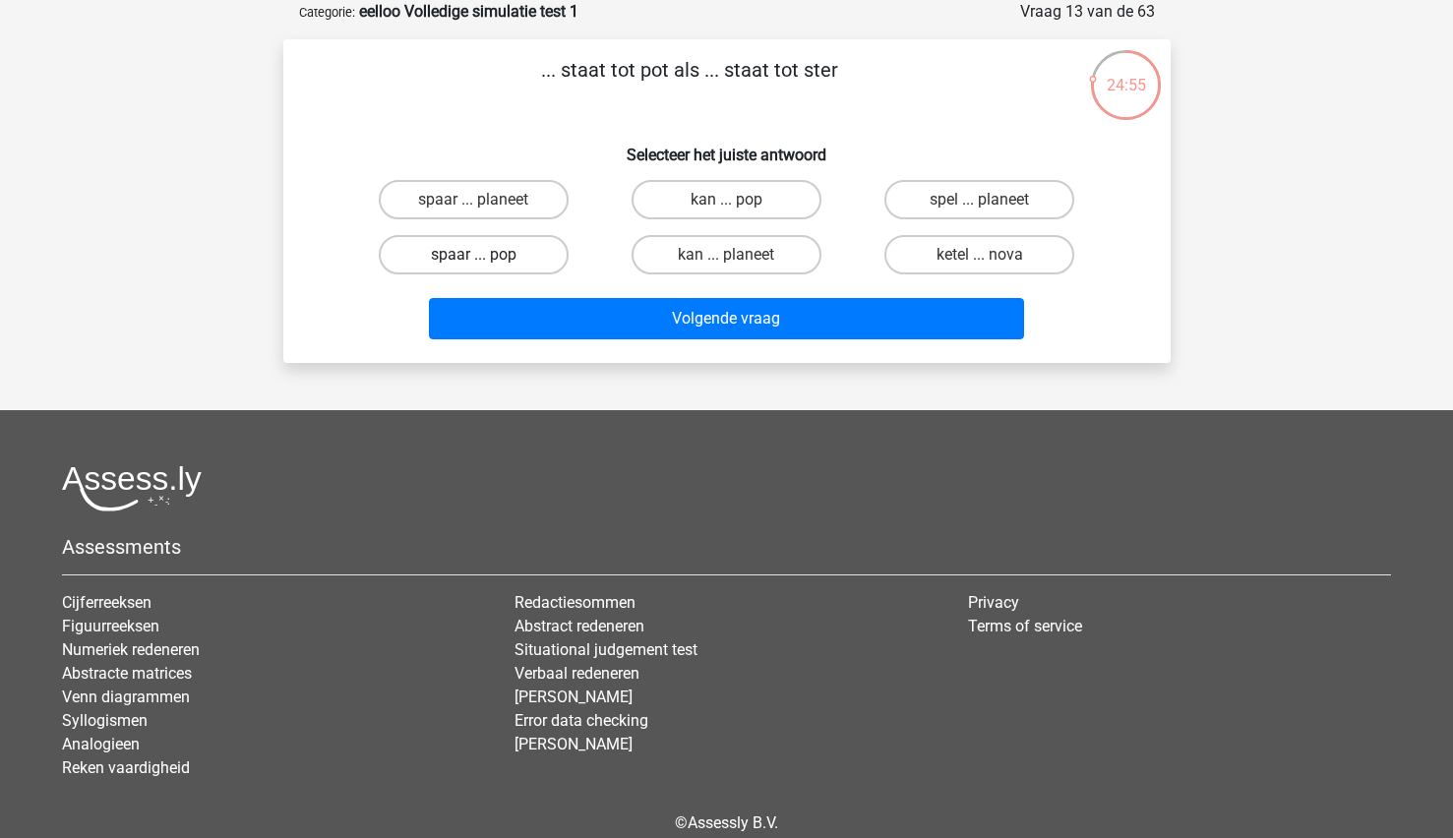
click at [496, 267] on label "spaar ... pop" at bounding box center [474, 254] width 190 height 39
click at [486, 267] on input "spaar ... pop" at bounding box center [479, 261] width 13 height 13
radio input "true"
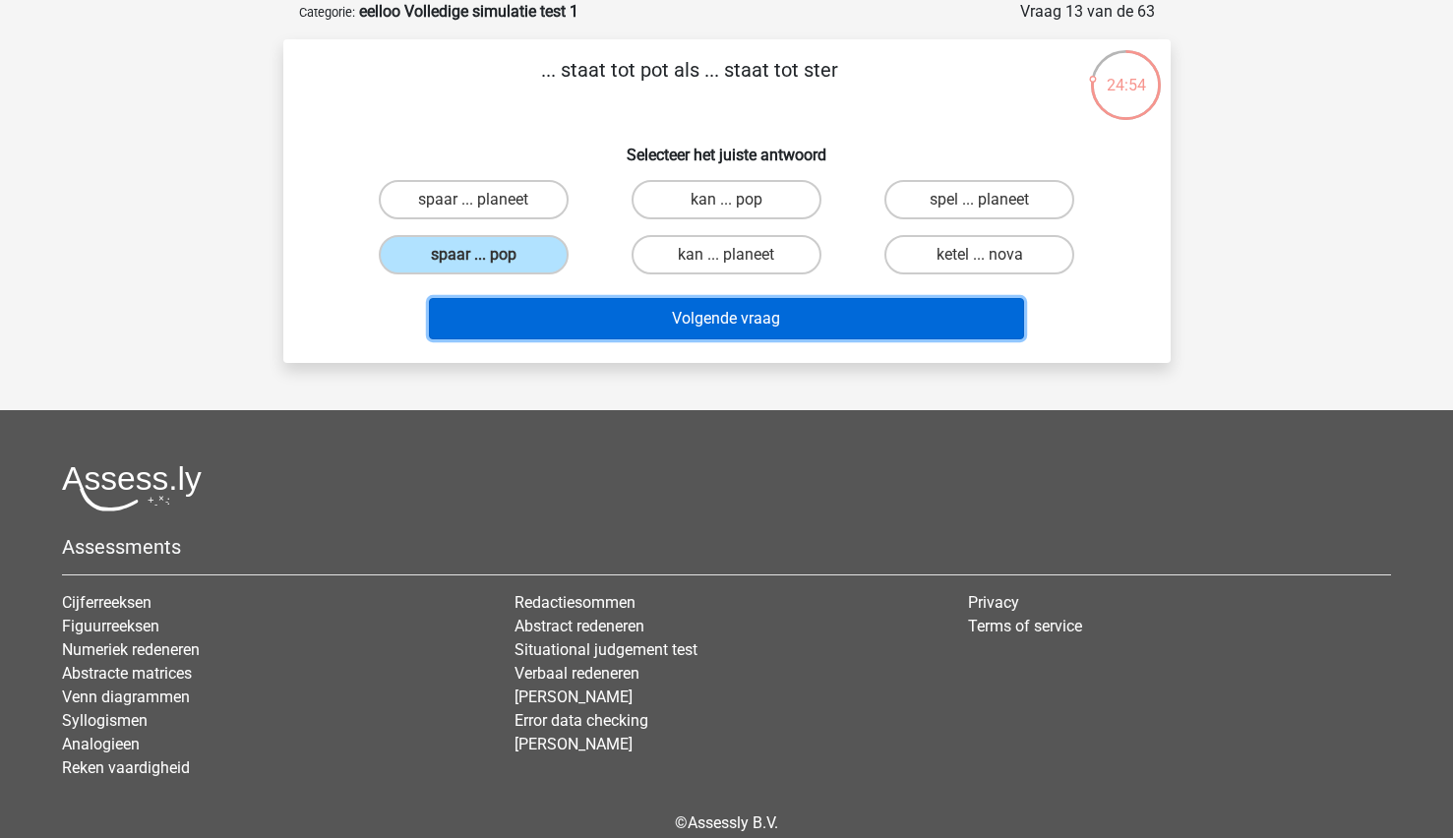
click at [526, 317] on button "Volgende vraag" at bounding box center [726, 318] width 595 height 41
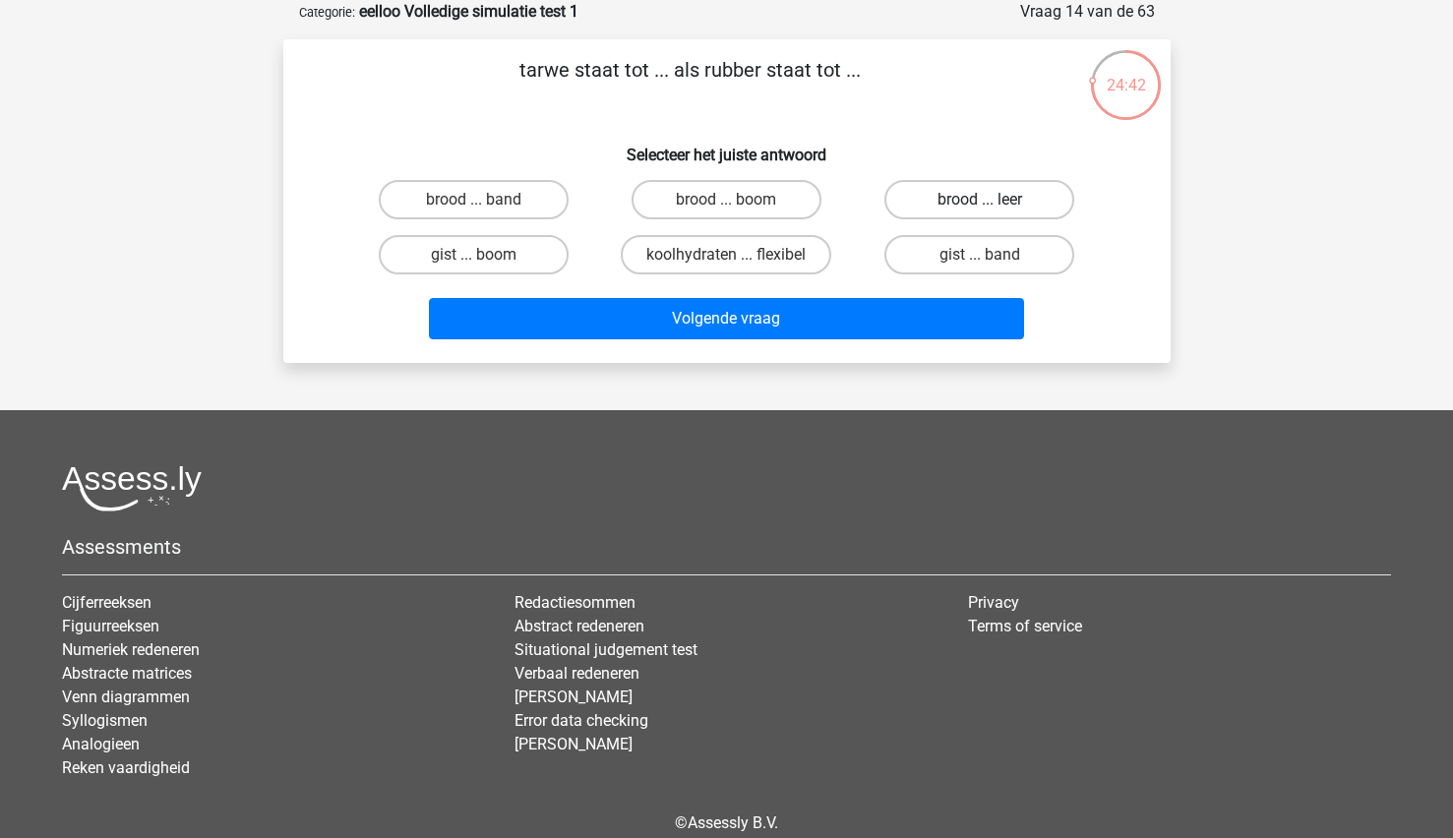
click at [970, 191] on label "brood ... leer" at bounding box center [979, 199] width 190 height 39
click at [980, 200] on input "brood ... leer" at bounding box center [986, 206] width 13 height 13
radio input "true"
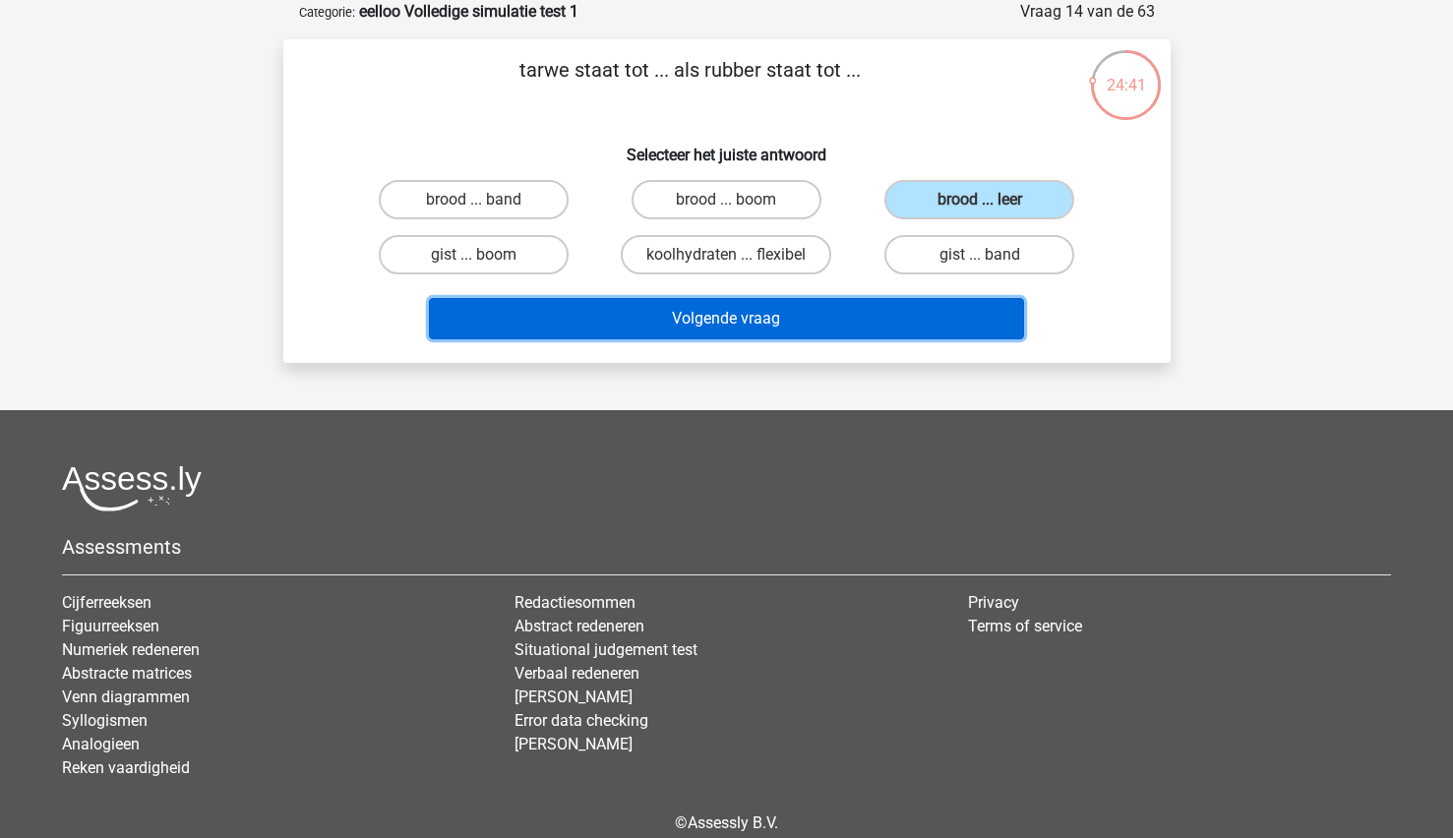
click at [801, 317] on button "Volgende vraag" at bounding box center [726, 318] width 595 height 41
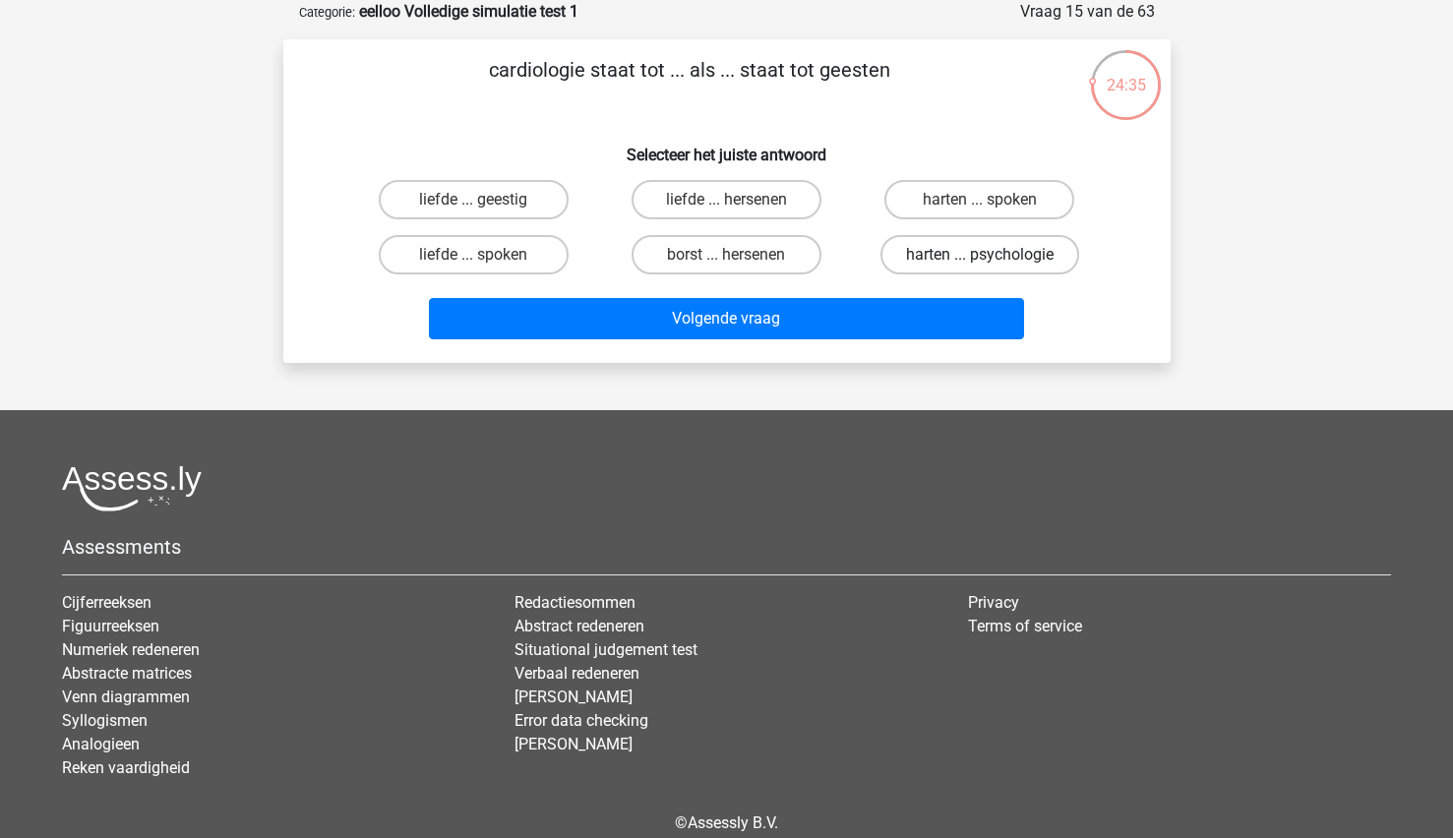
click at [947, 258] on label "harten ... psychologie" at bounding box center [979, 254] width 199 height 39
click at [980, 258] on input "harten ... psychologie" at bounding box center [986, 261] width 13 height 13
radio input "true"
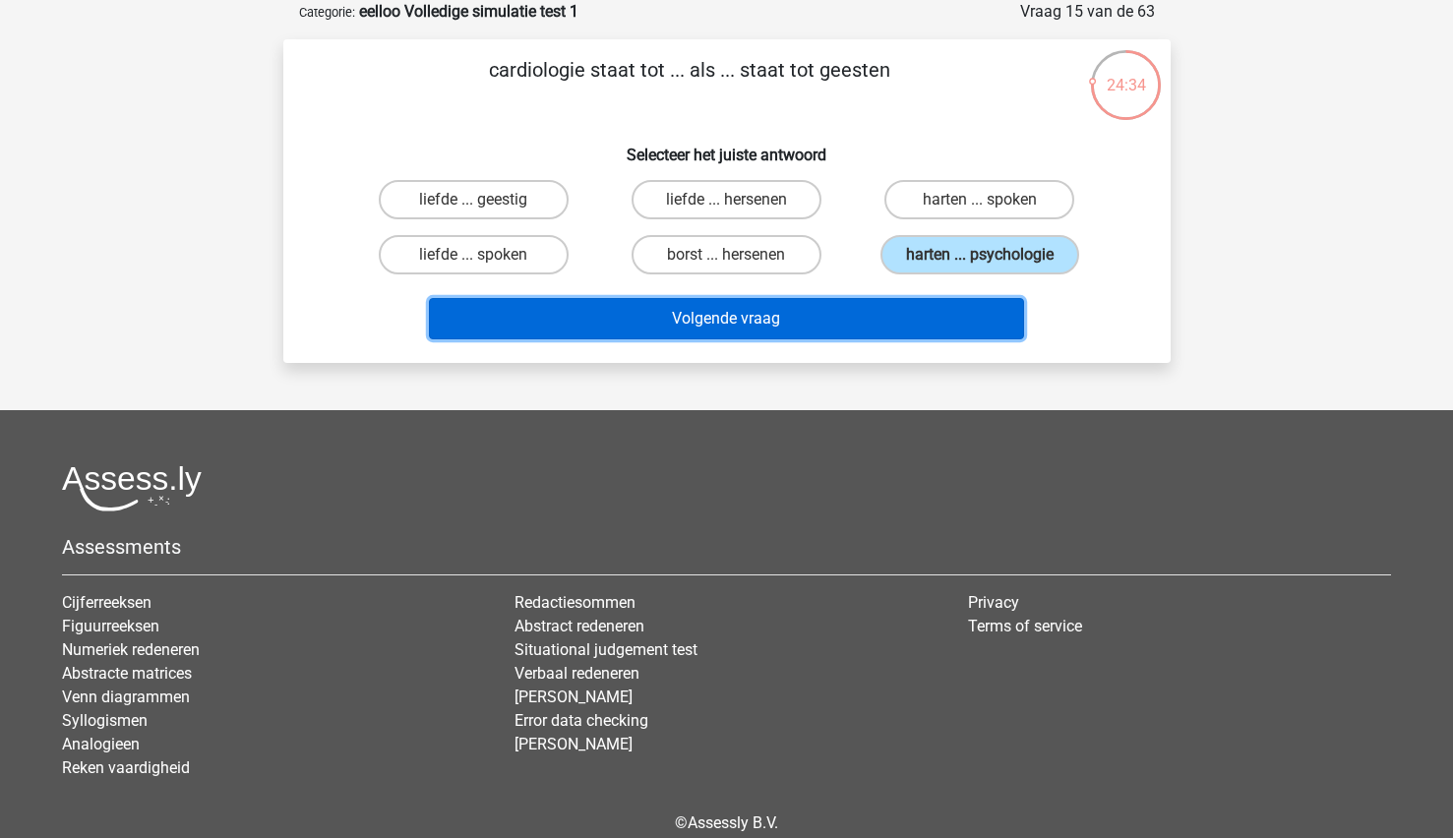
click at [801, 326] on button "Volgende vraag" at bounding box center [726, 318] width 595 height 41
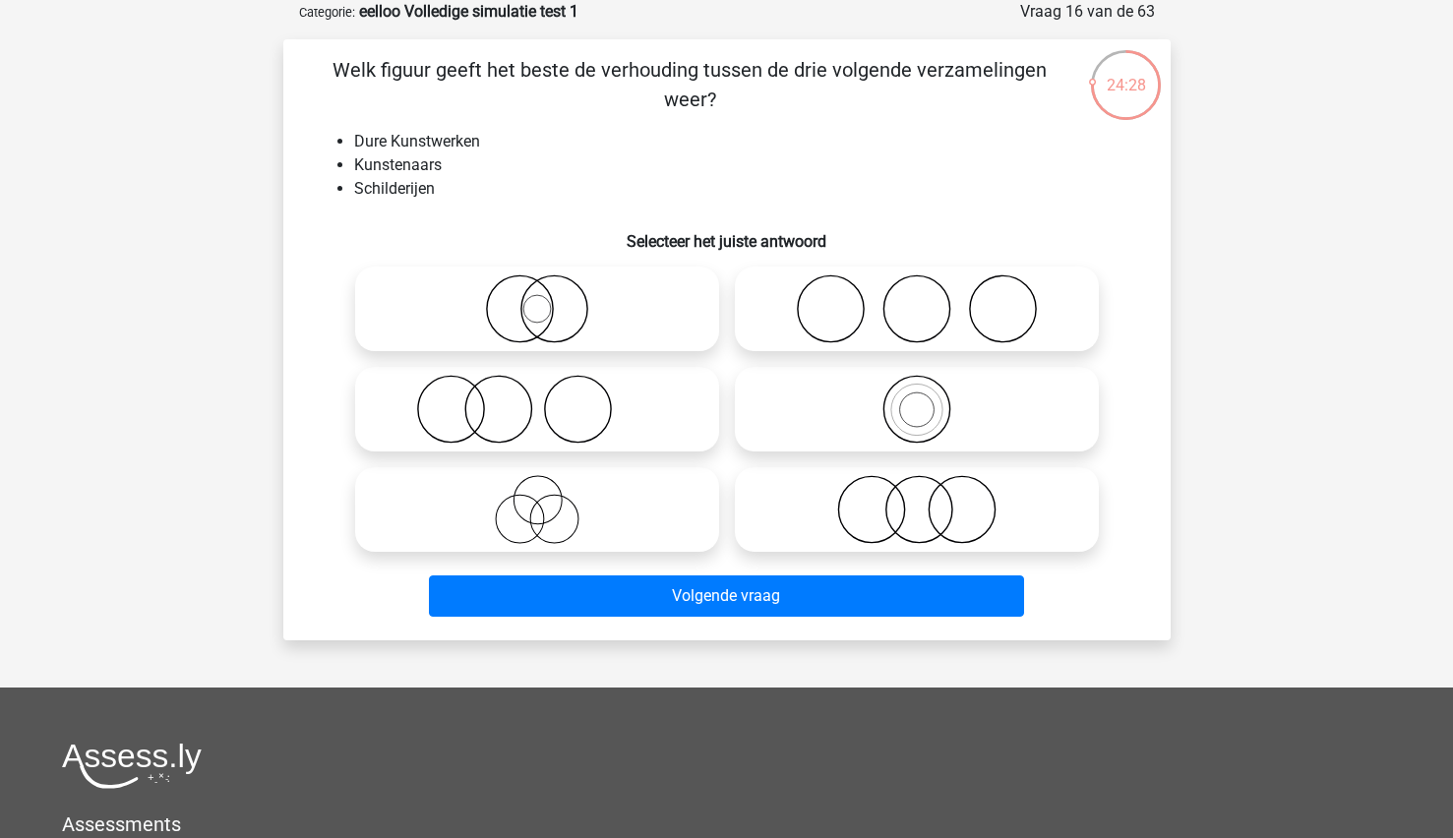
click at [519, 407] on icon at bounding box center [537, 409] width 348 height 69
click at [537, 399] on input "radio" at bounding box center [543, 393] width 13 height 13
radio input "true"
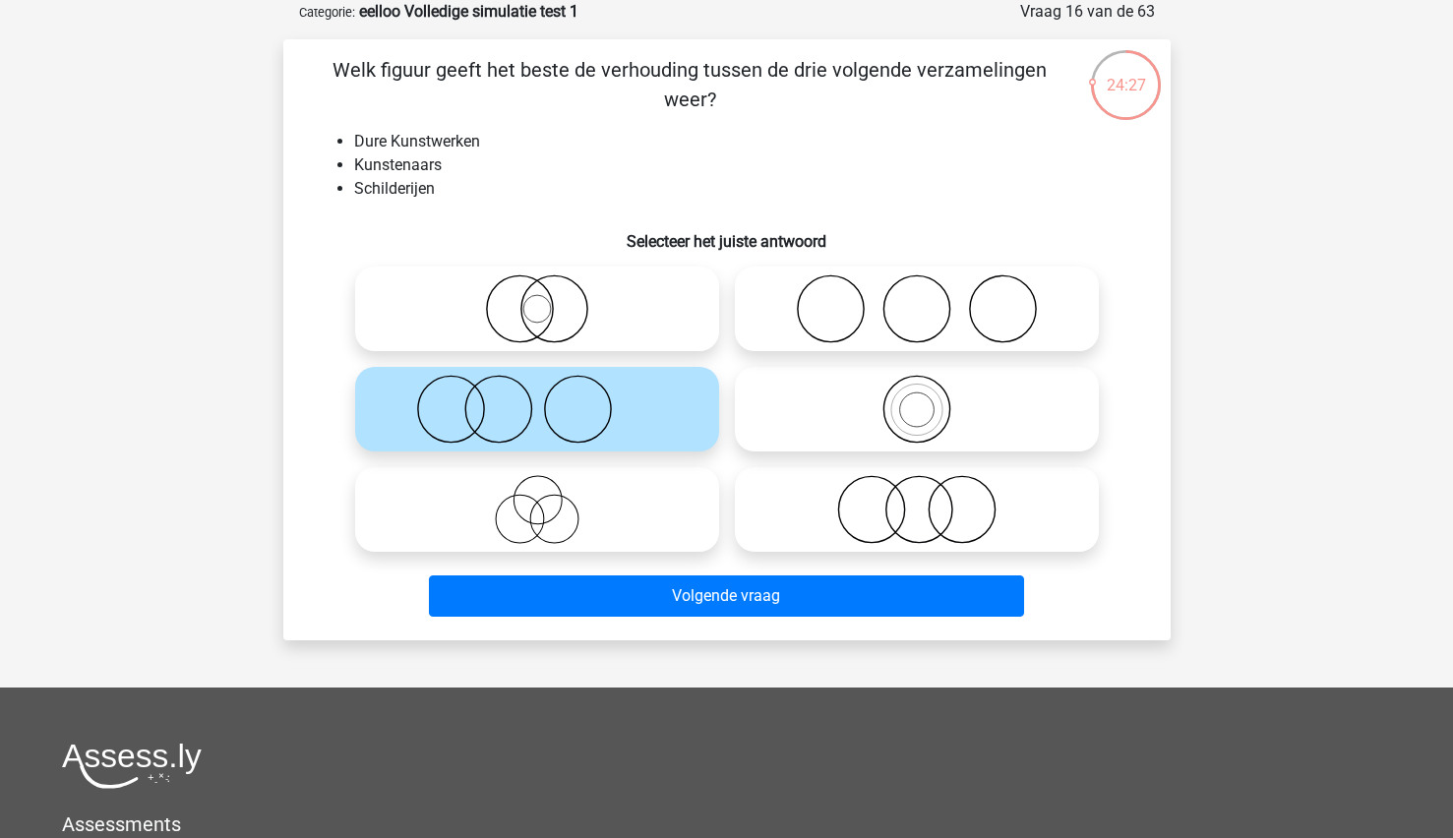
click at [590, 619] on div "Volgende vraag" at bounding box center [726, 599] width 759 height 49
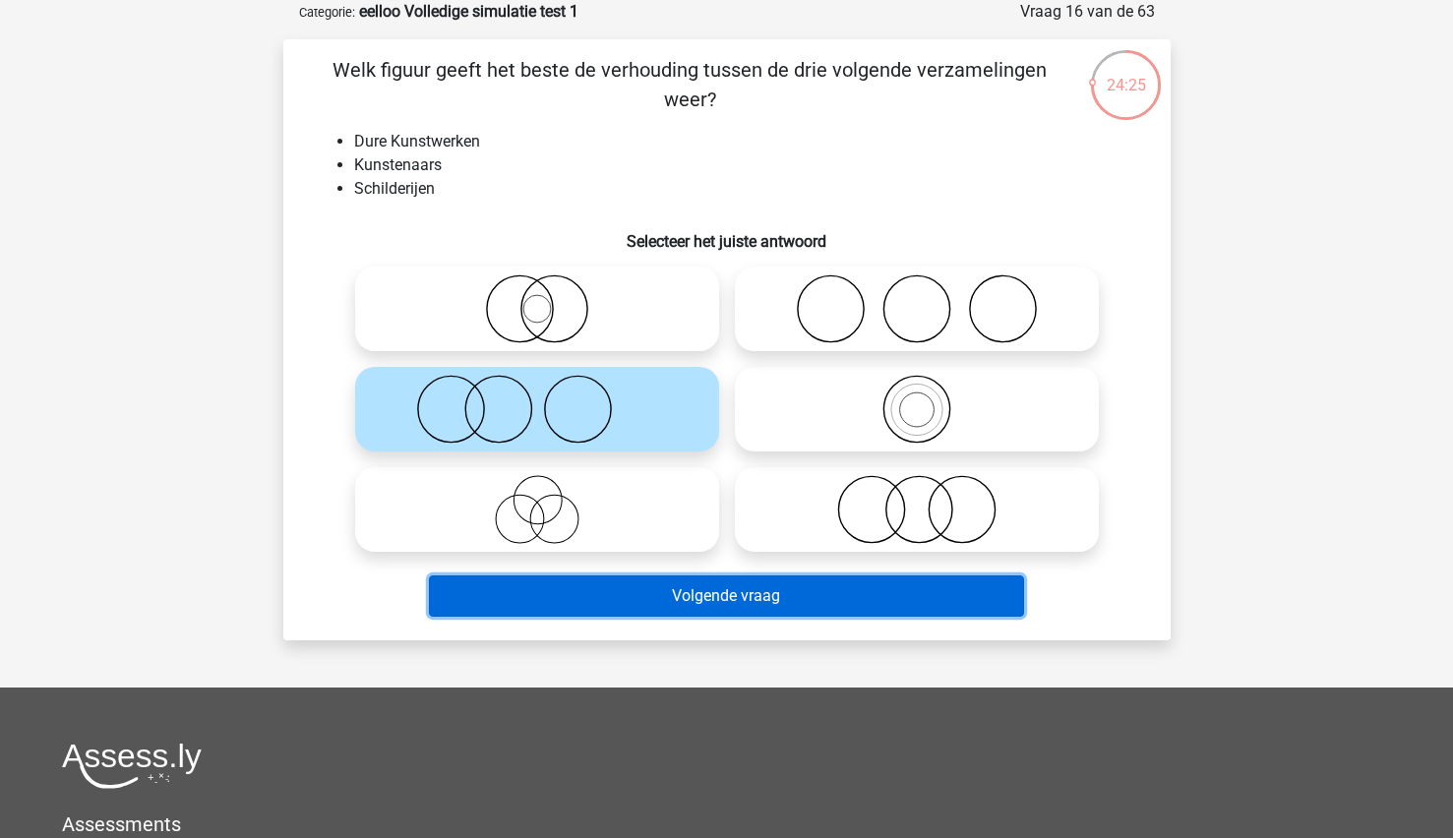
click at [556, 609] on button "Volgende vraag" at bounding box center [726, 595] width 595 height 41
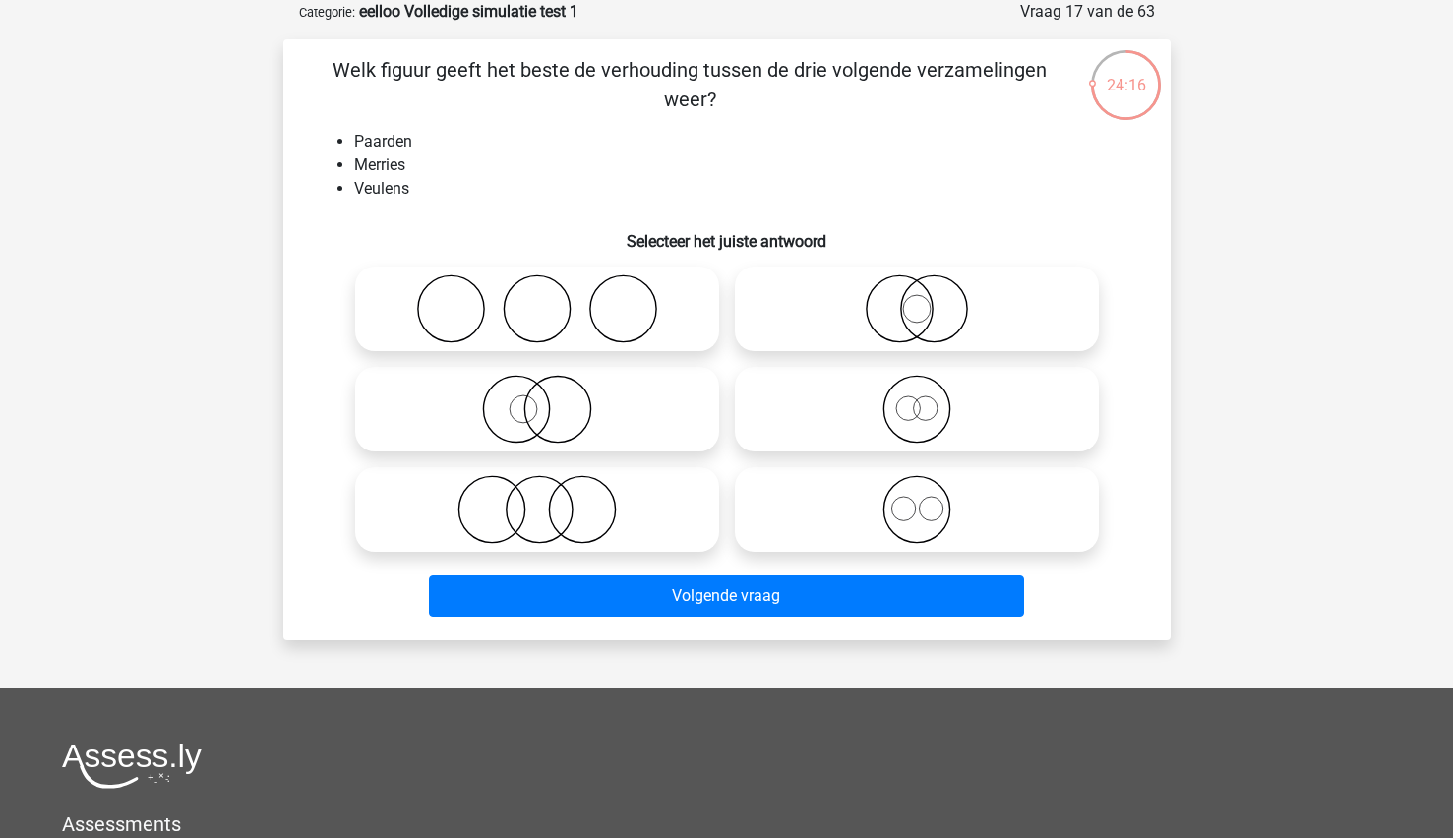
click at [992, 418] on icon at bounding box center [917, 409] width 348 height 69
click at [930, 399] on input "radio" at bounding box center [923, 393] width 13 height 13
radio input "true"
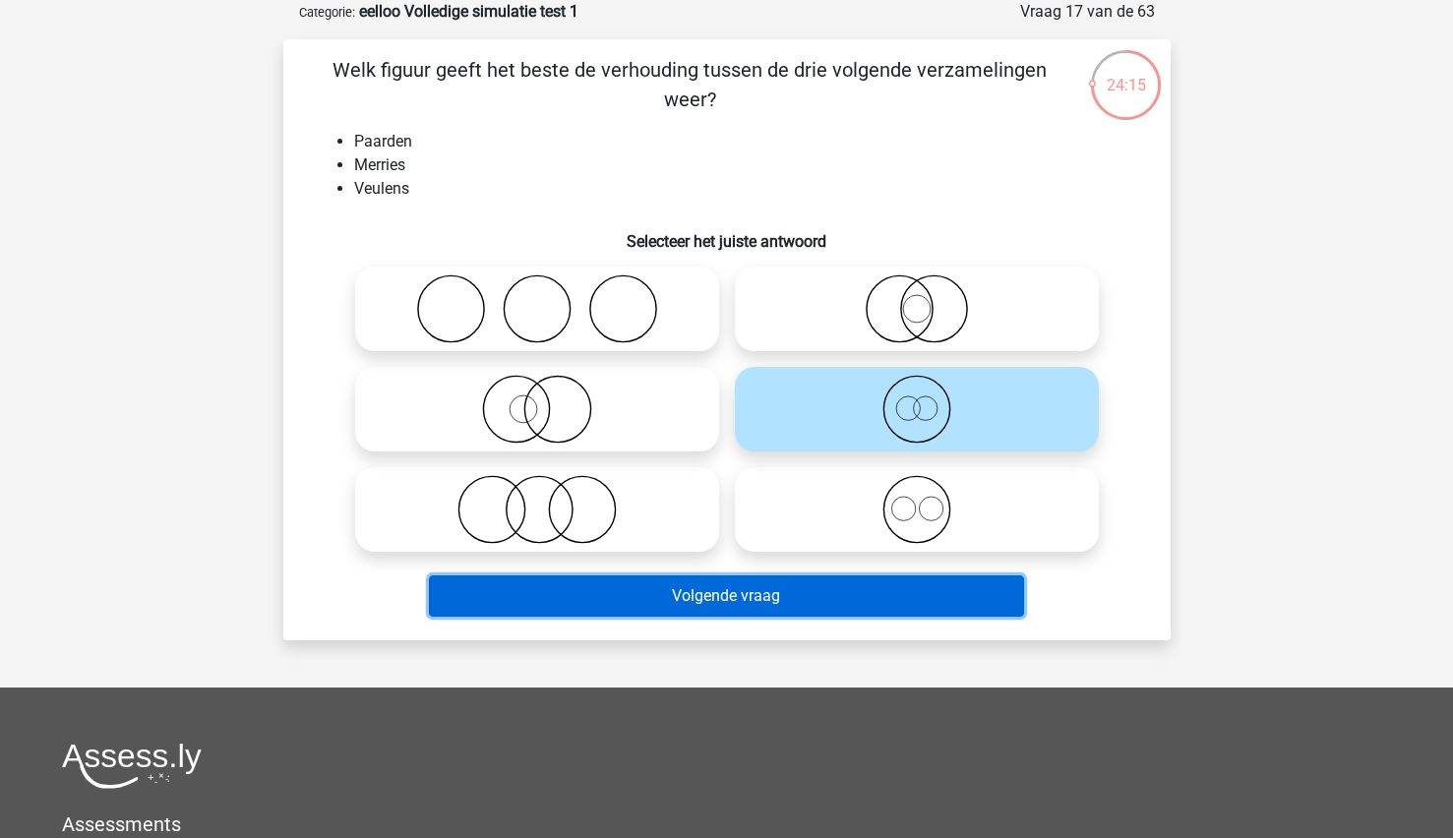
click at [763, 616] on button "Volgende vraag" at bounding box center [726, 595] width 595 height 41
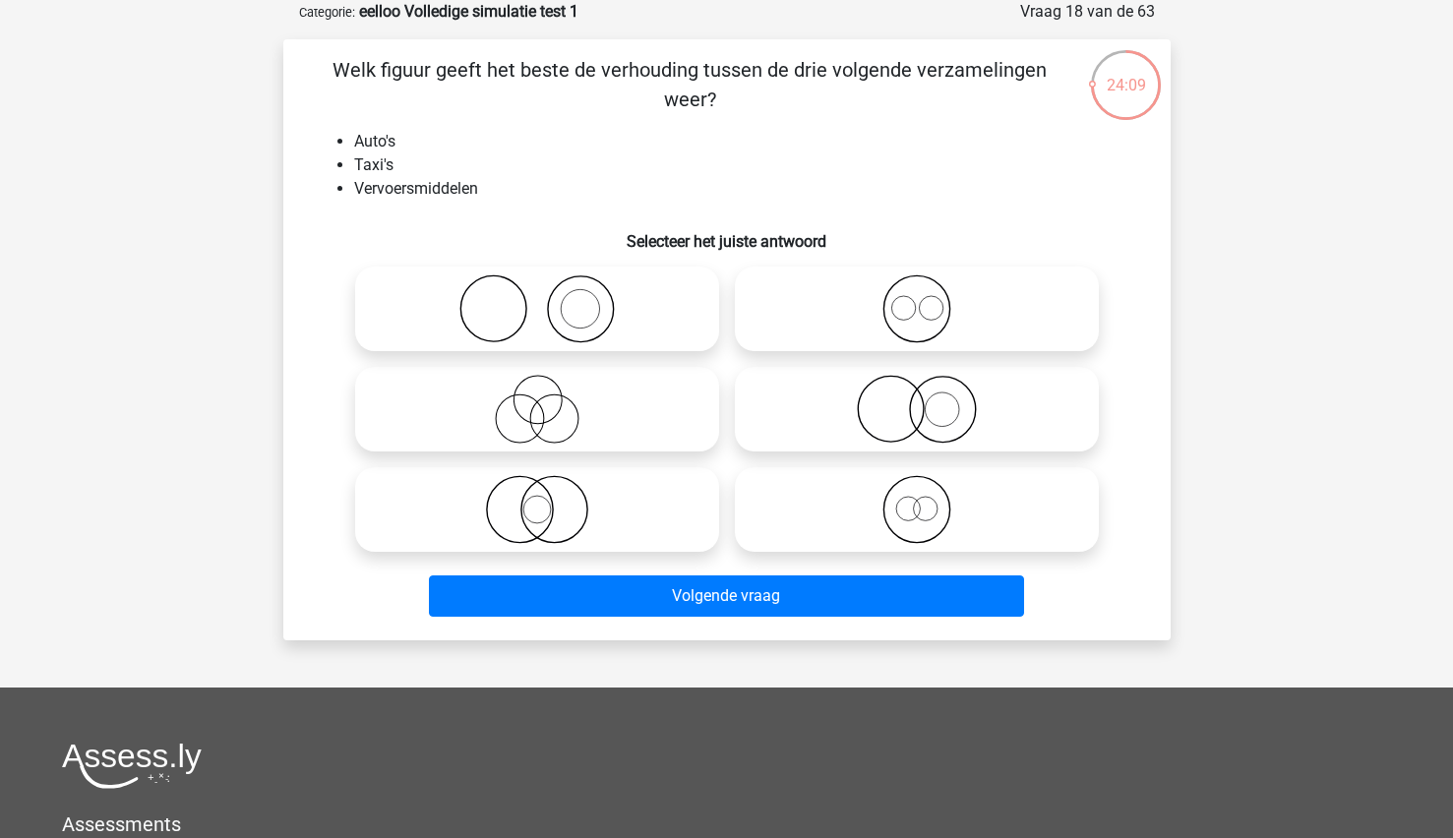
click at [942, 479] on icon at bounding box center [917, 509] width 348 height 69
click at [930, 487] on input "radio" at bounding box center [923, 493] width 13 height 13
radio input "true"
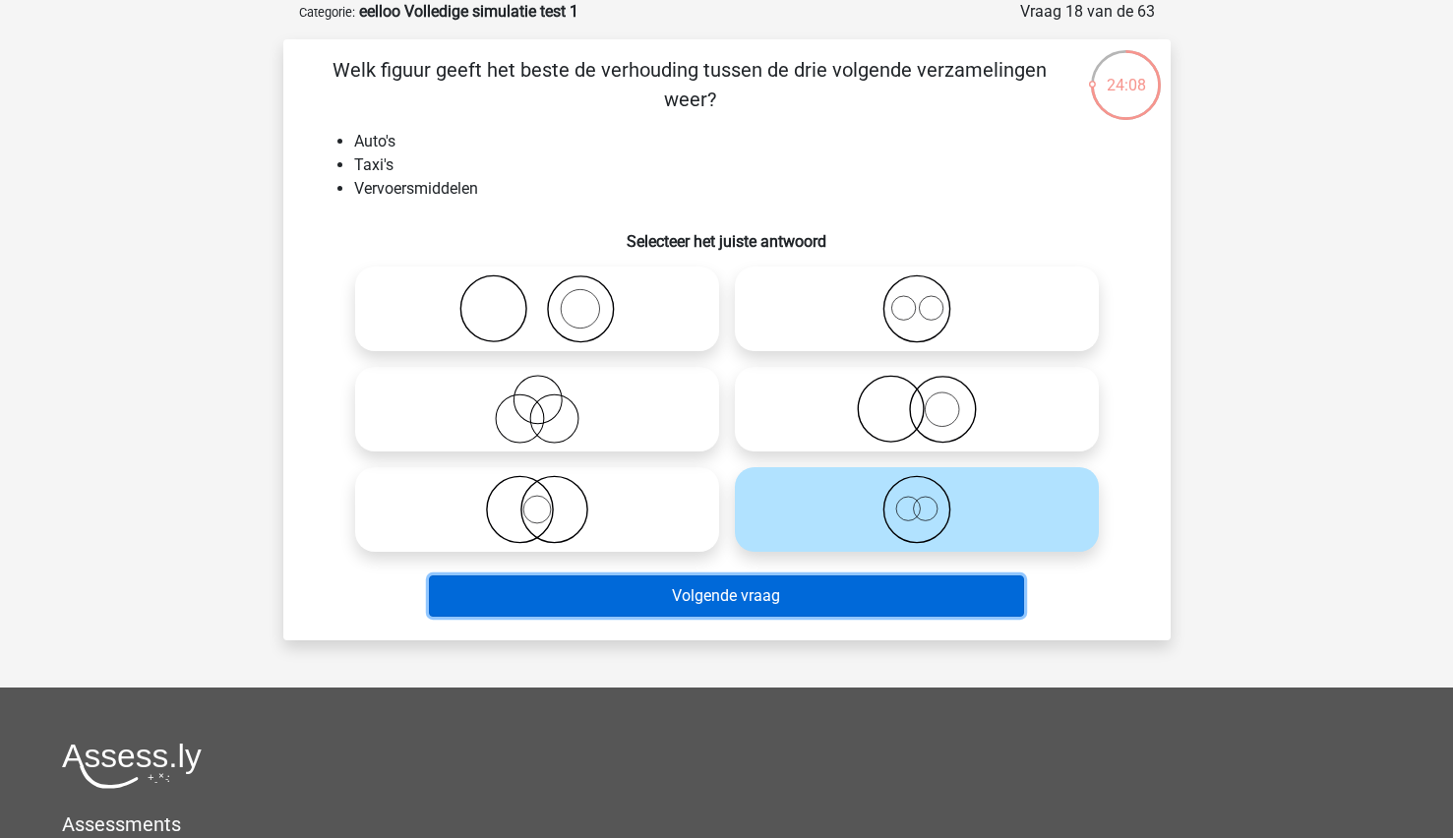
click at [824, 599] on button "Volgende vraag" at bounding box center [726, 595] width 595 height 41
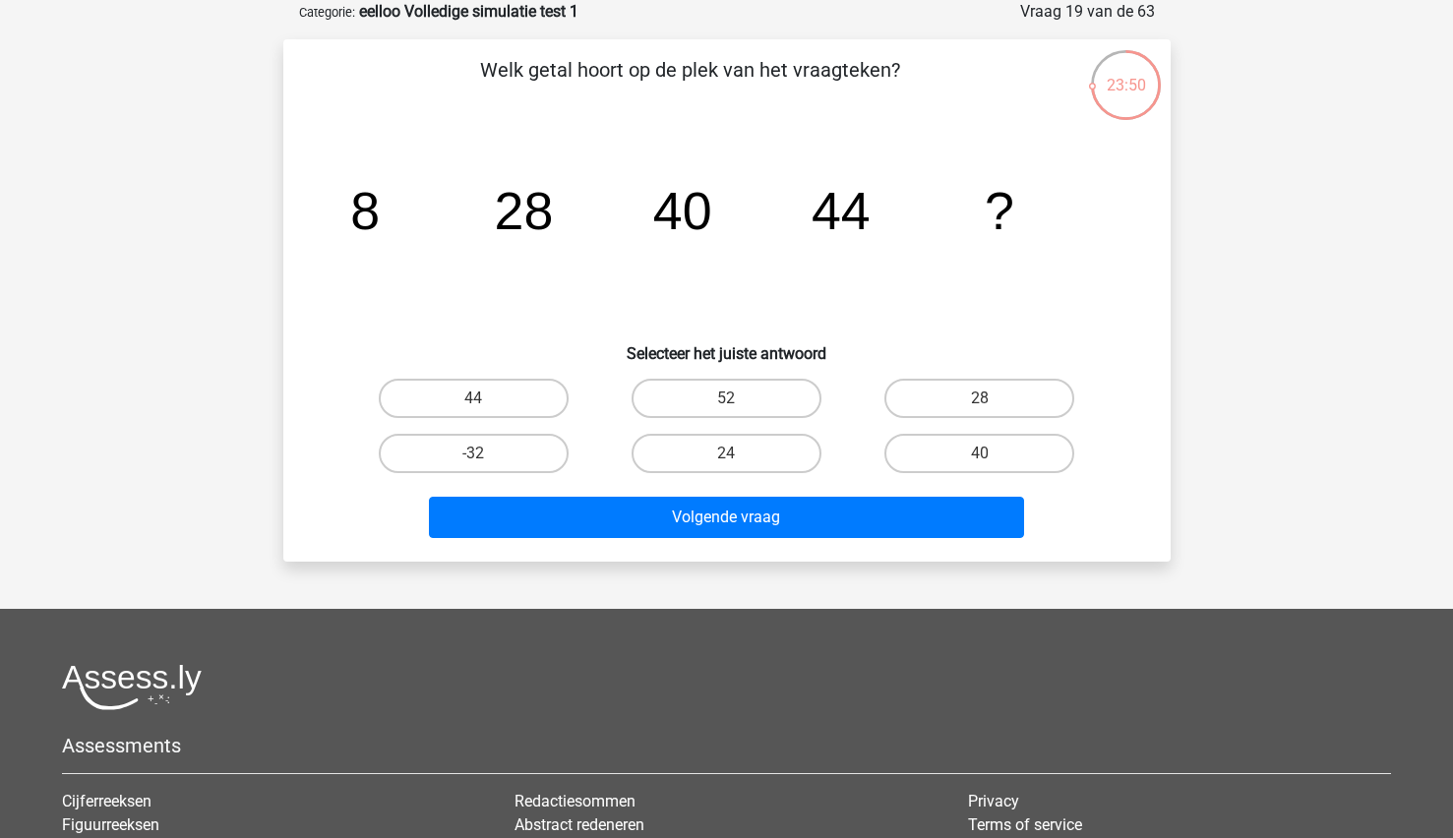
click at [954, 473] on div "40" at bounding box center [979, 453] width 253 height 55
click at [931, 457] on label "40" at bounding box center [979, 453] width 190 height 39
click at [980, 457] on input "40" at bounding box center [986, 459] width 13 height 13
radio input "true"
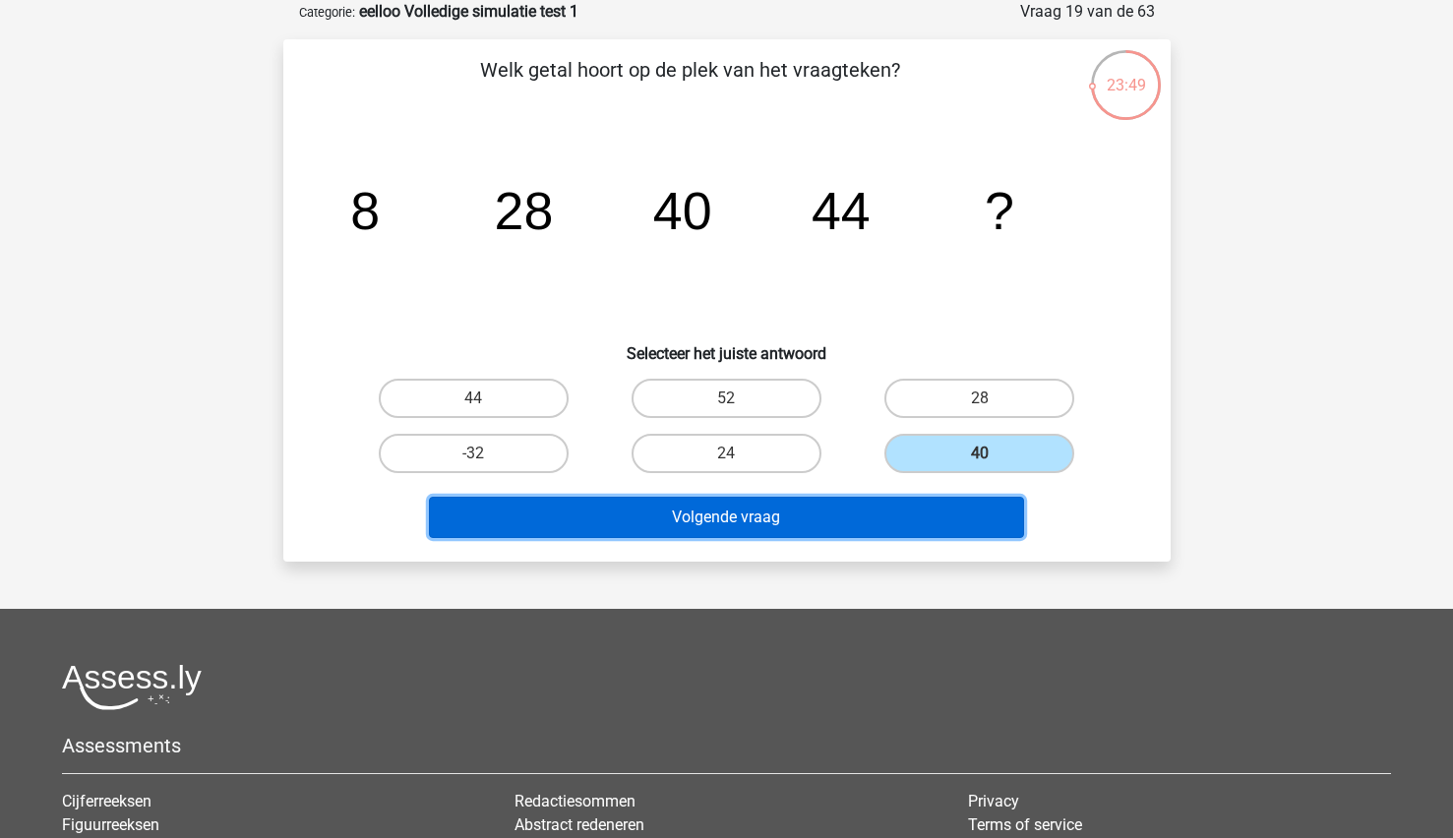
click at [814, 512] on button "Volgende vraag" at bounding box center [726, 517] width 595 height 41
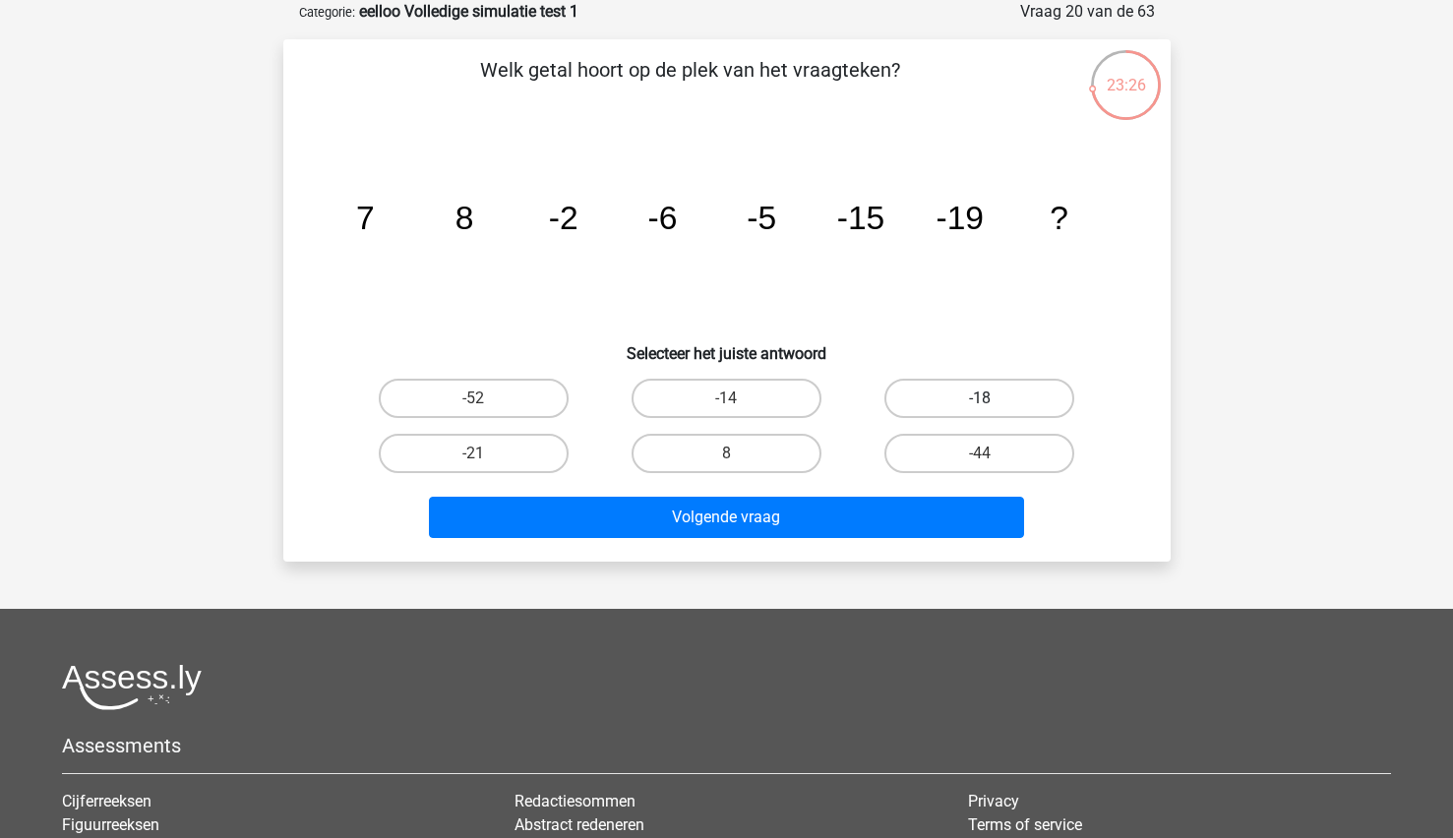
click at [1053, 403] on label "-18" at bounding box center [979, 398] width 190 height 39
click at [993, 403] on input "-18" at bounding box center [986, 404] width 13 height 13
radio input "true"
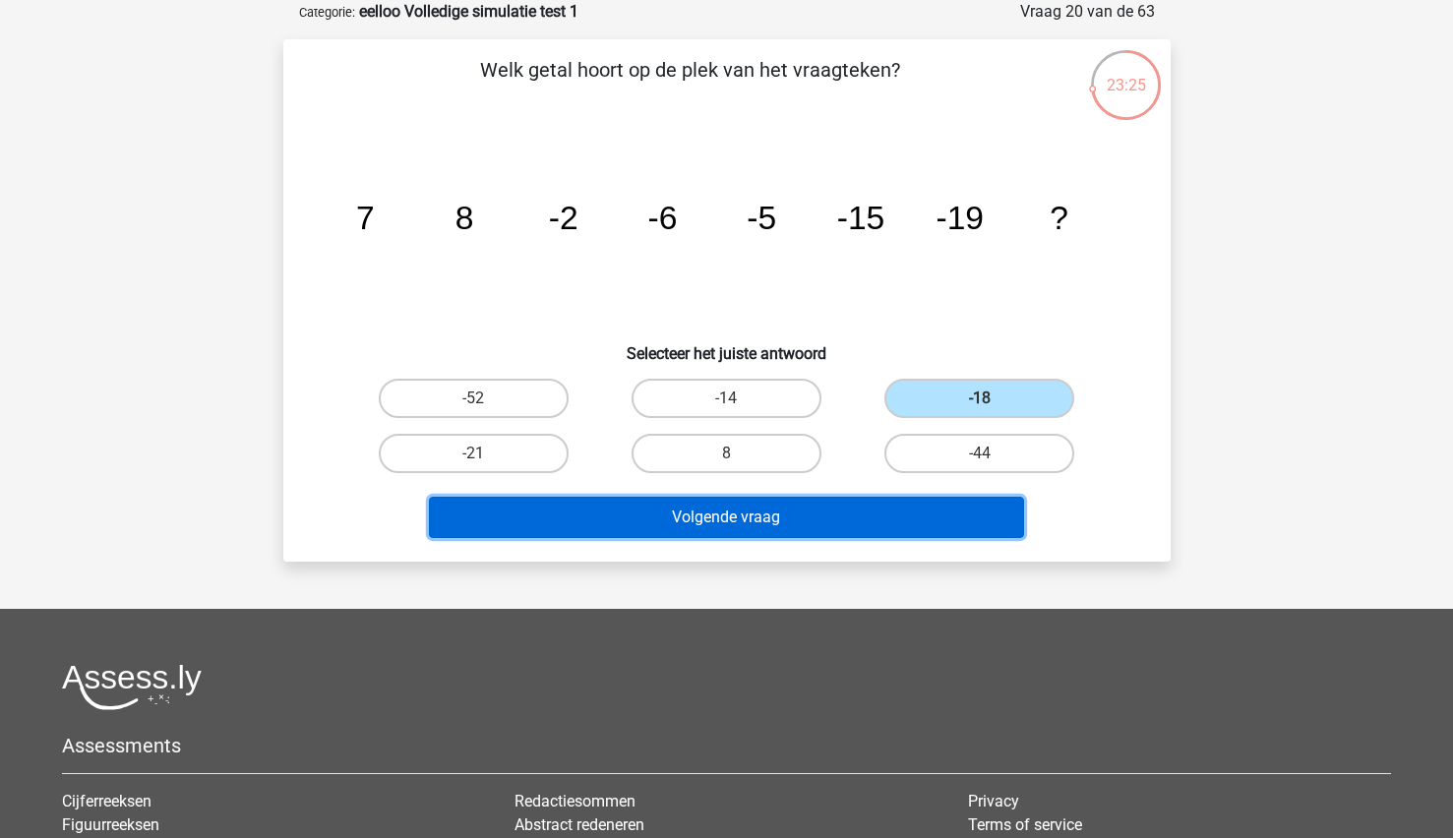
click at [892, 499] on button "Volgende vraag" at bounding box center [726, 517] width 595 height 41
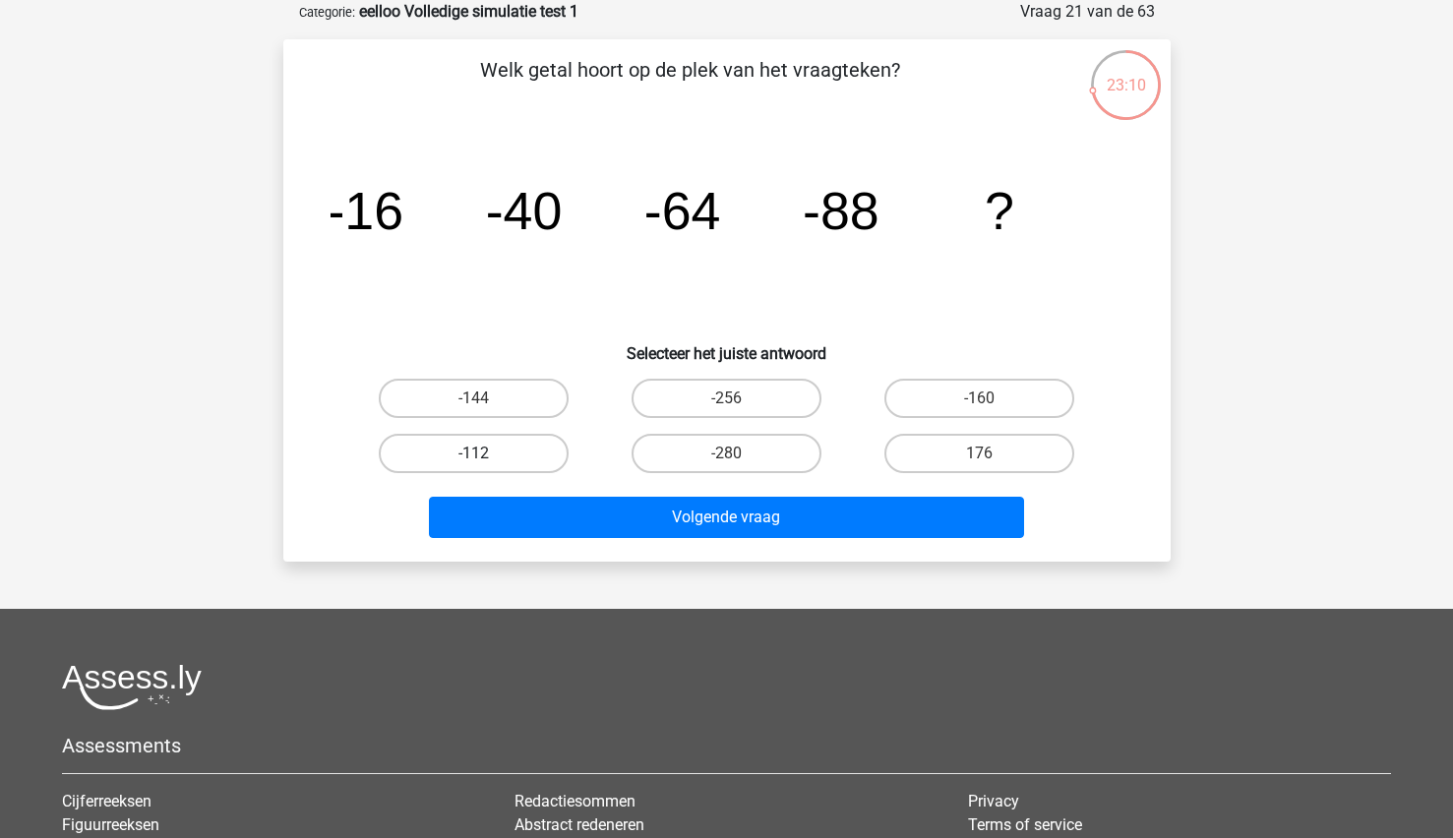
click at [466, 457] on label "-112" at bounding box center [474, 453] width 190 height 39
click at [473, 457] on input "-112" at bounding box center [479, 459] width 13 height 13
radio input "true"
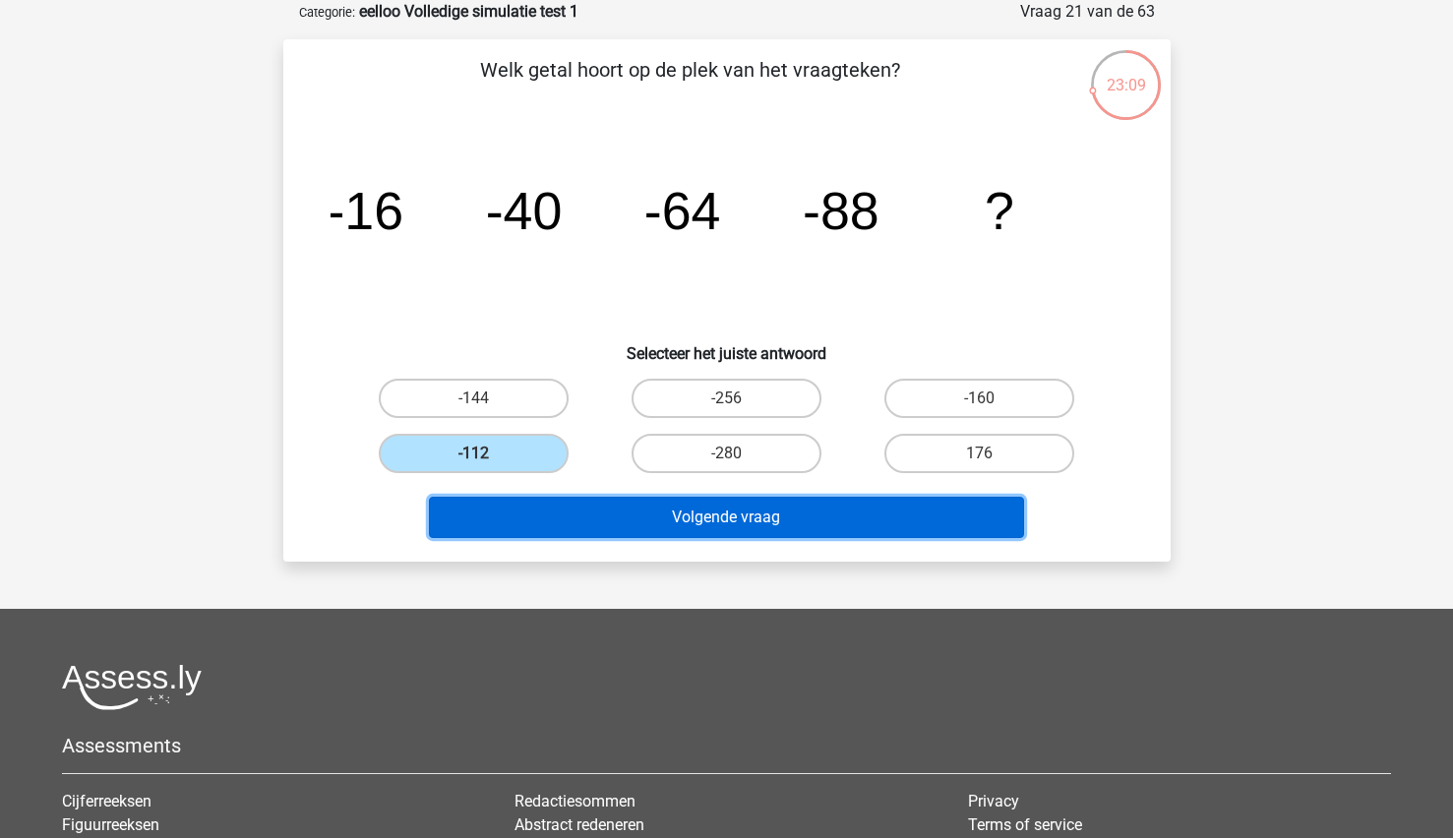
click at [504, 512] on button "Volgende vraag" at bounding box center [726, 517] width 595 height 41
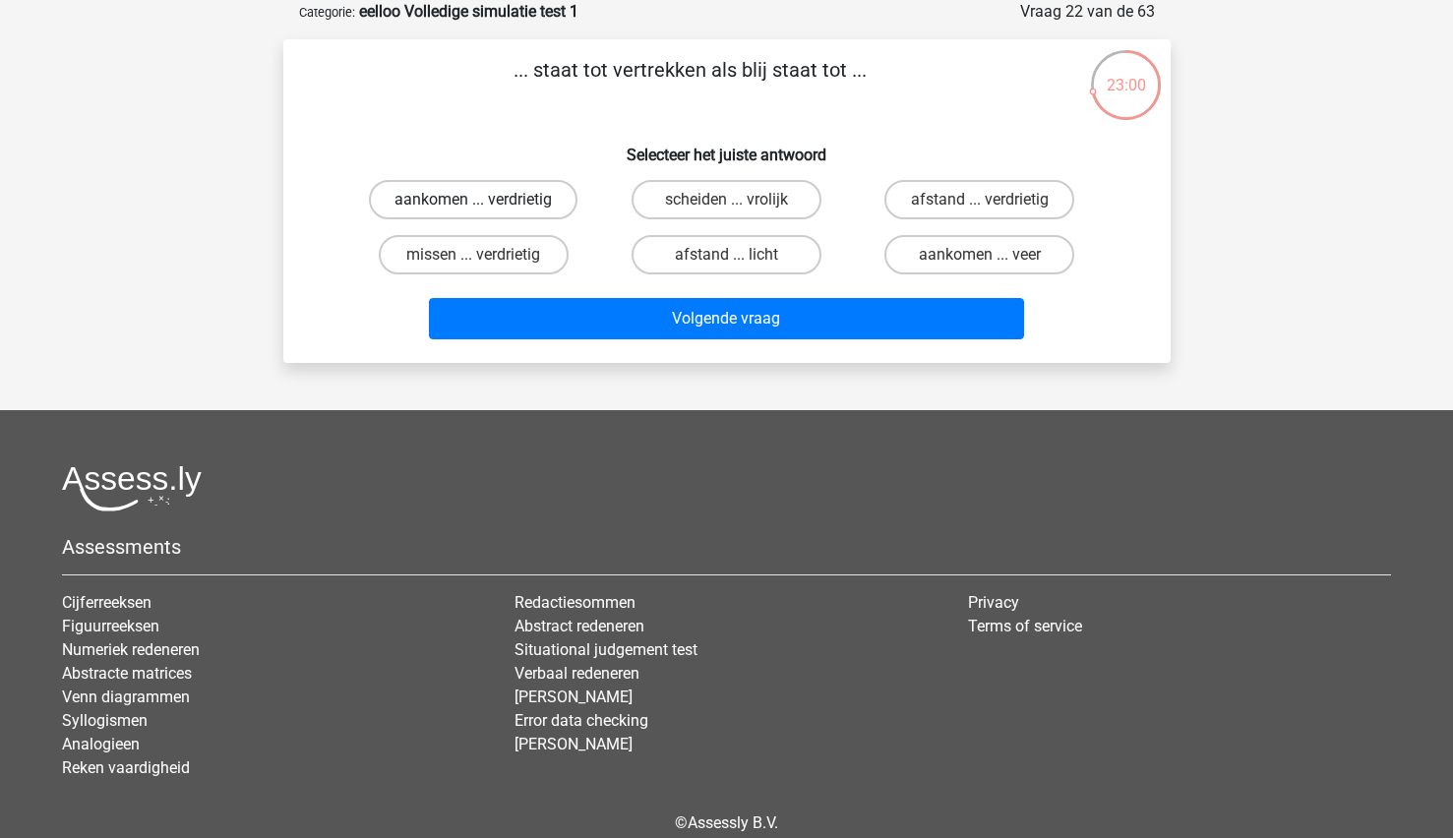
click at [541, 213] on label "aankomen ... verdrietig" at bounding box center [473, 199] width 209 height 39
click at [486, 212] on input "aankomen ... verdrietig" at bounding box center [479, 206] width 13 height 13
radio input "true"
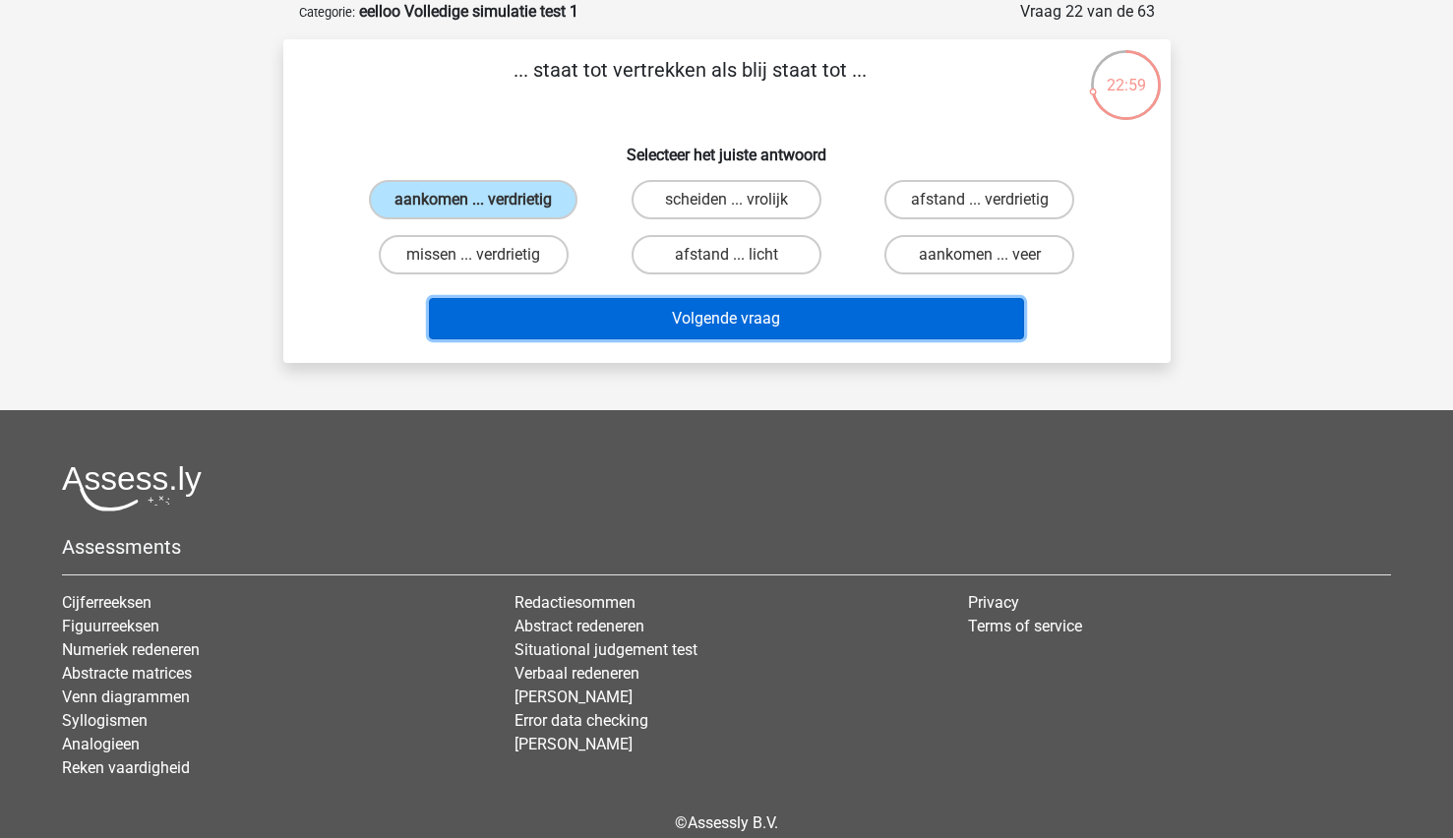
click at [587, 303] on button "Volgende vraag" at bounding box center [726, 318] width 595 height 41
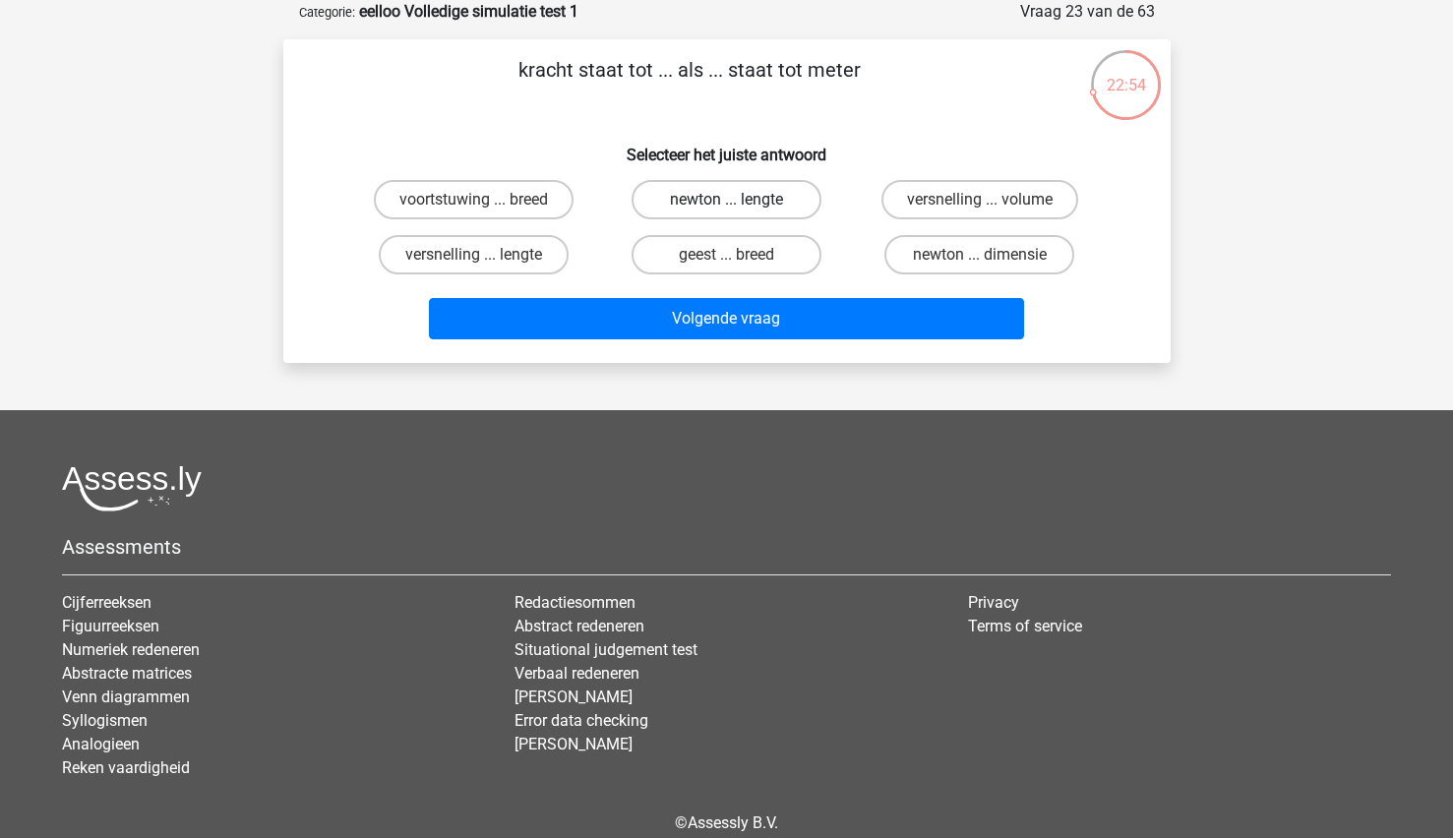
click at [767, 181] on label "newton ... lengte" at bounding box center [727, 199] width 190 height 39
click at [739, 200] on input "newton ... lengte" at bounding box center [732, 206] width 13 height 13
radio input "true"
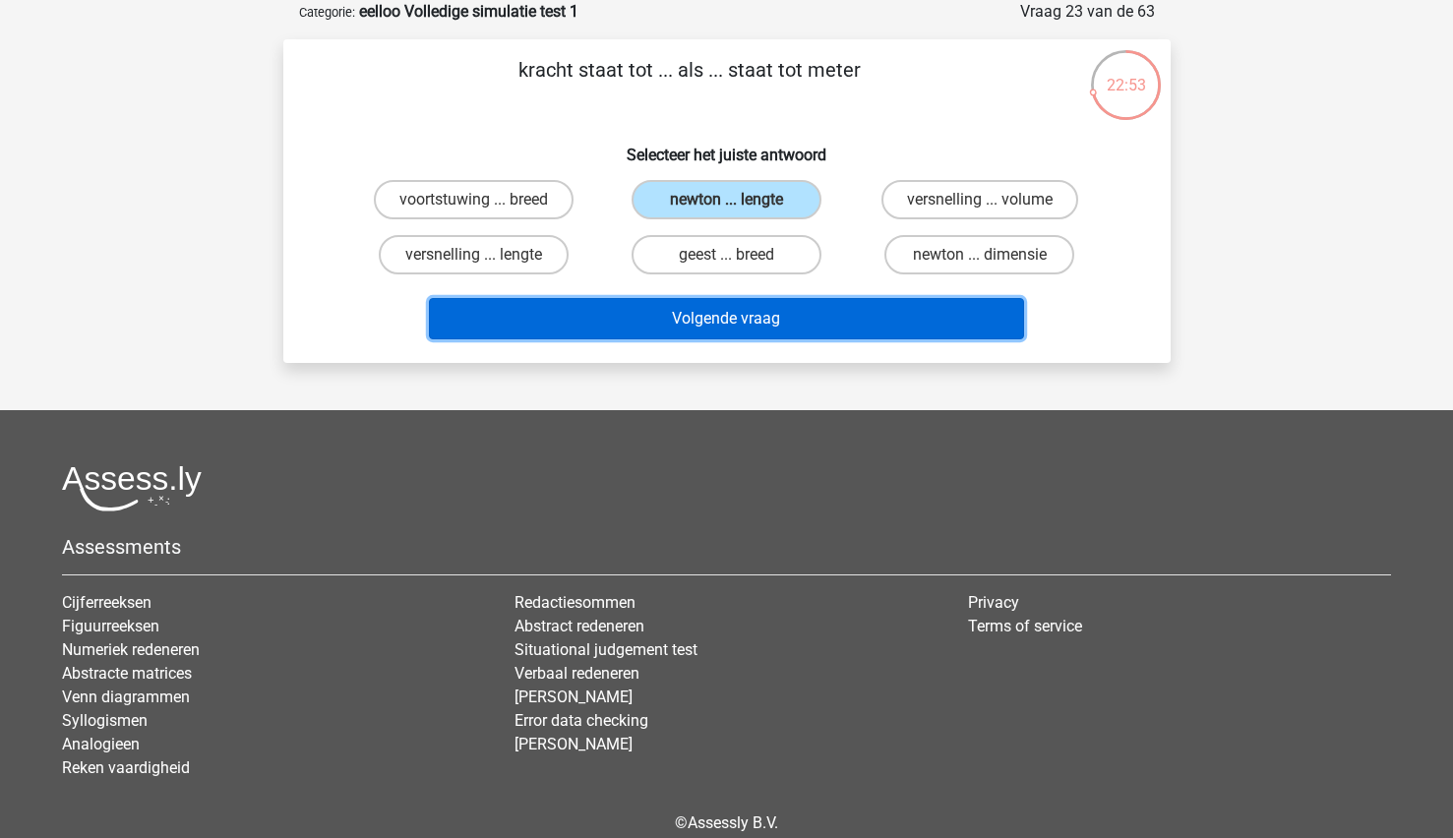
click at [660, 317] on button "Volgende vraag" at bounding box center [726, 318] width 595 height 41
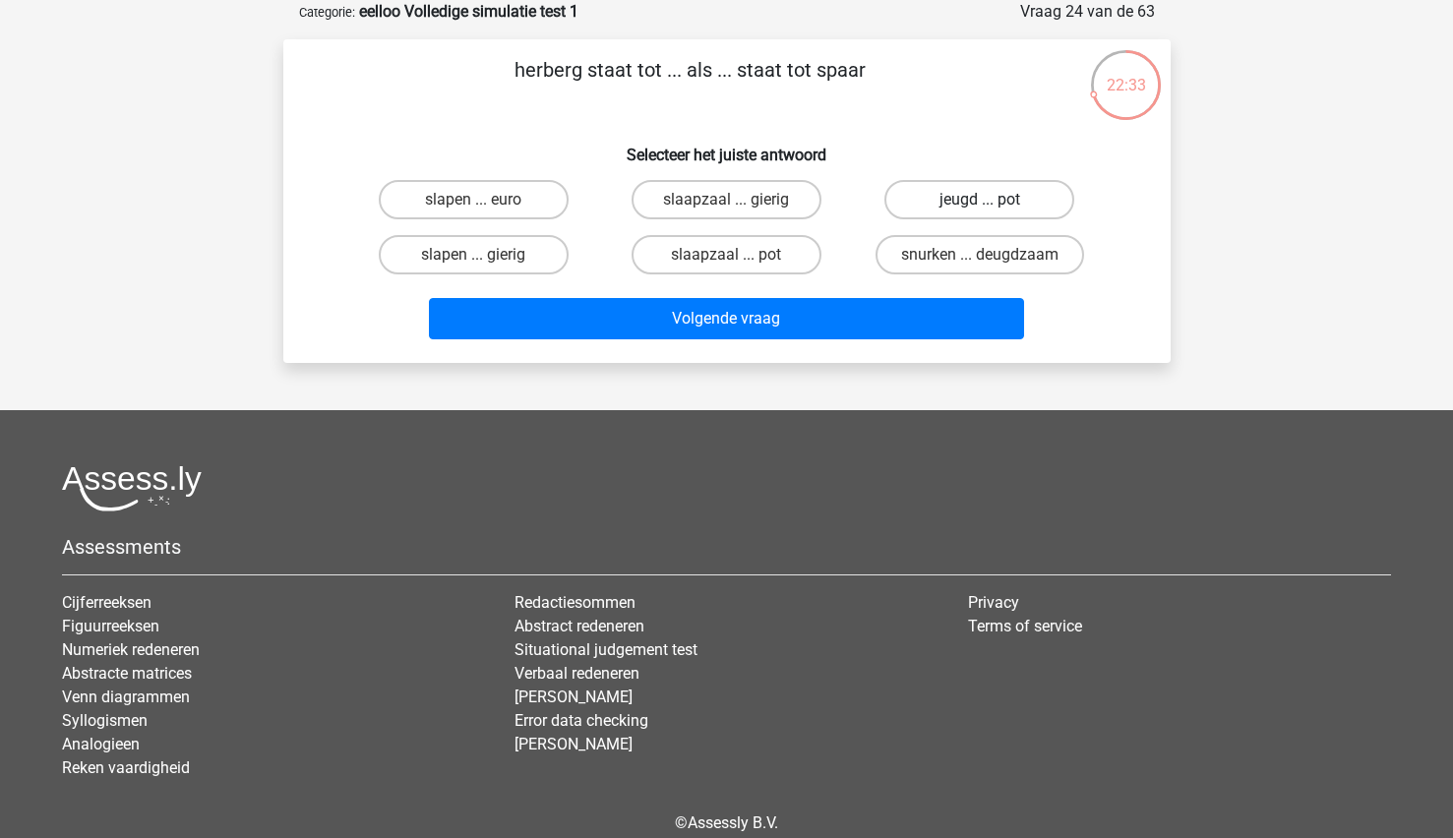
click at [959, 196] on label "jeugd ... pot" at bounding box center [979, 199] width 190 height 39
click at [980, 200] on input "jeugd ... pot" at bounding box center [986, 206] width 13 height 13
radio input "true"
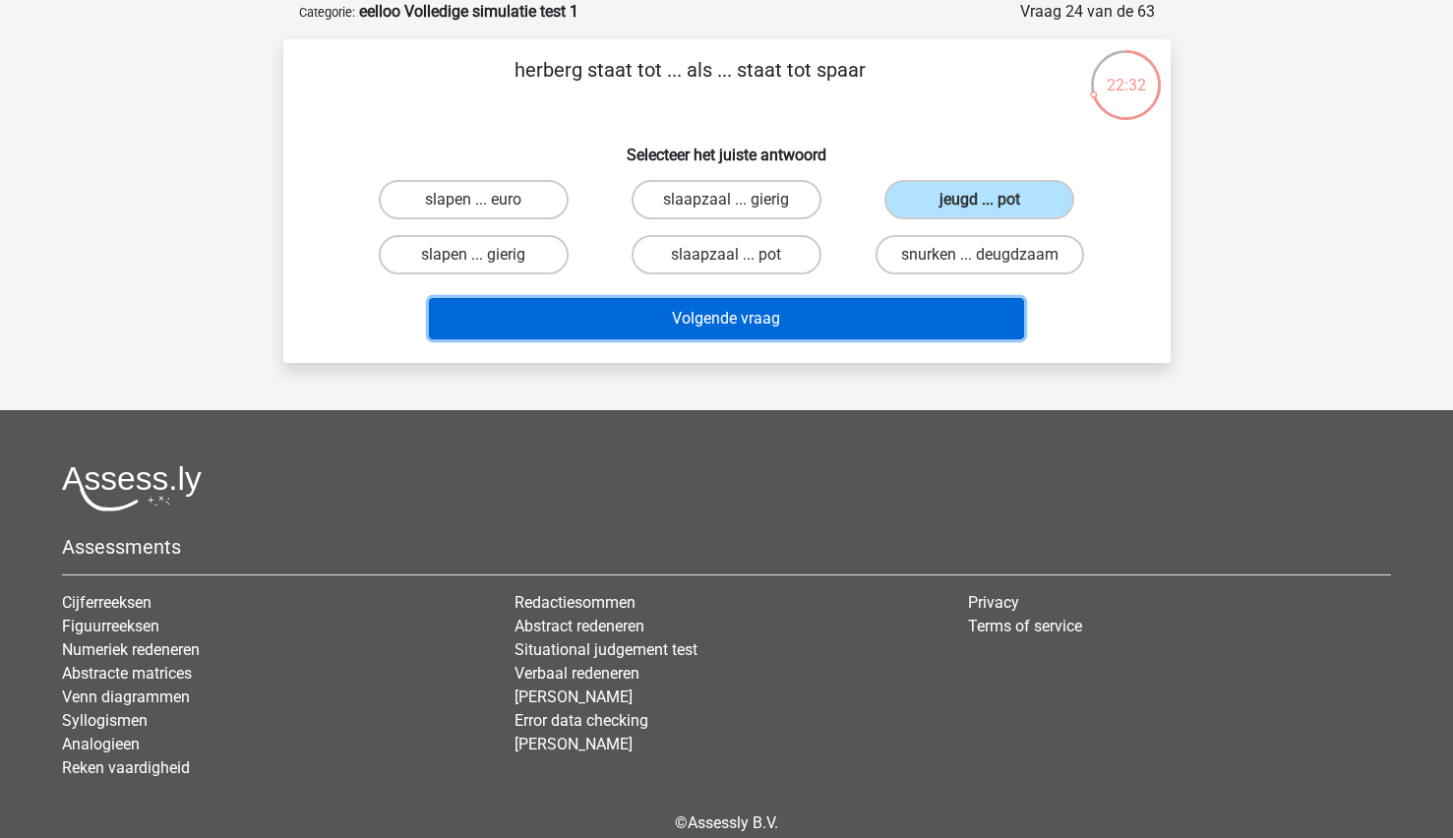
click at [757, 323] on button "Volgende vraag" at bounding box center [726, 318] width 595 height 41
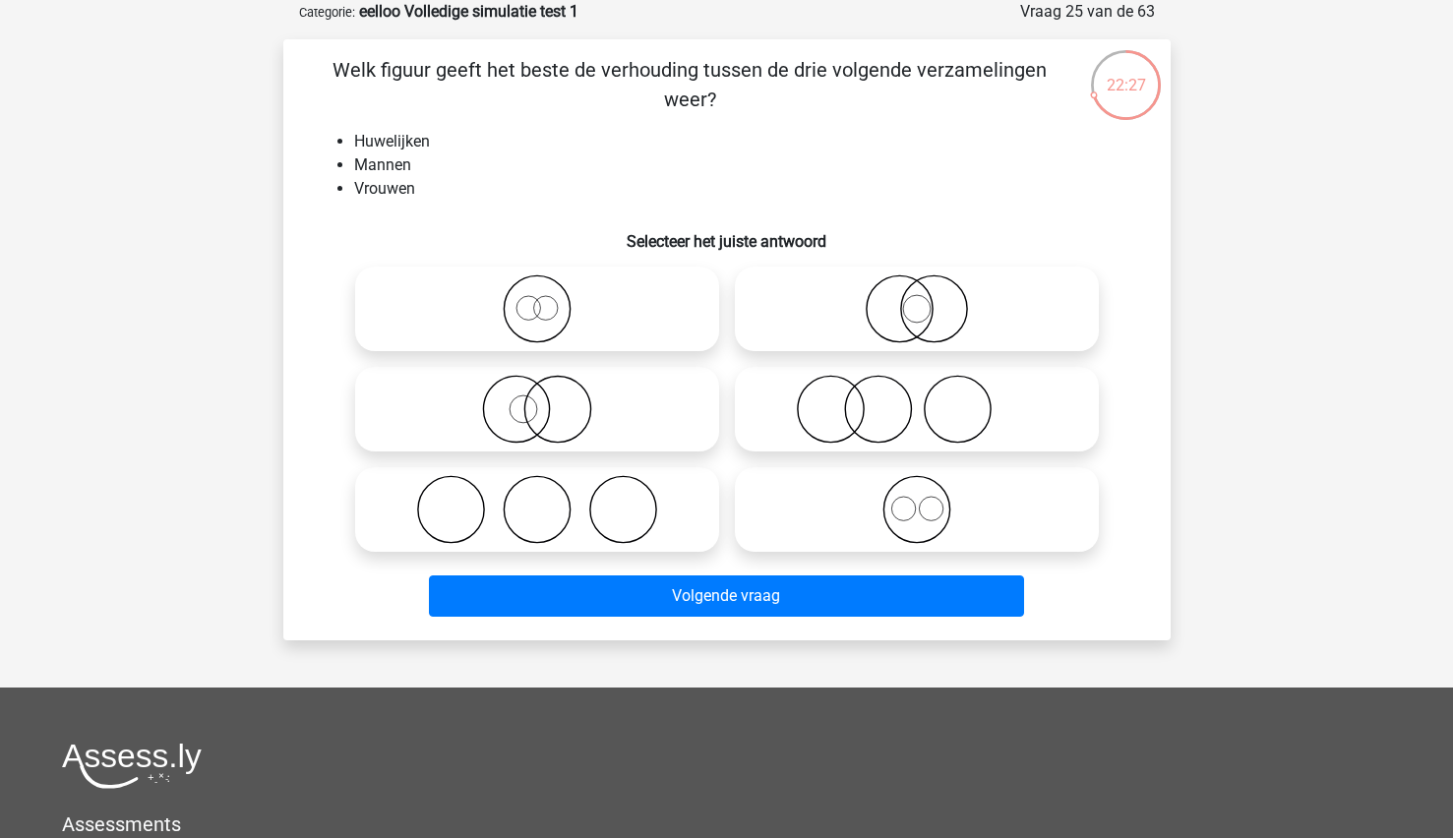
click at [579, 483] on icon at bounding box center [537, 509] width 348 height 69
click at [550, 487] on input "radio" at bounding box center [543, 493] width 13 height 13
radio input "true"
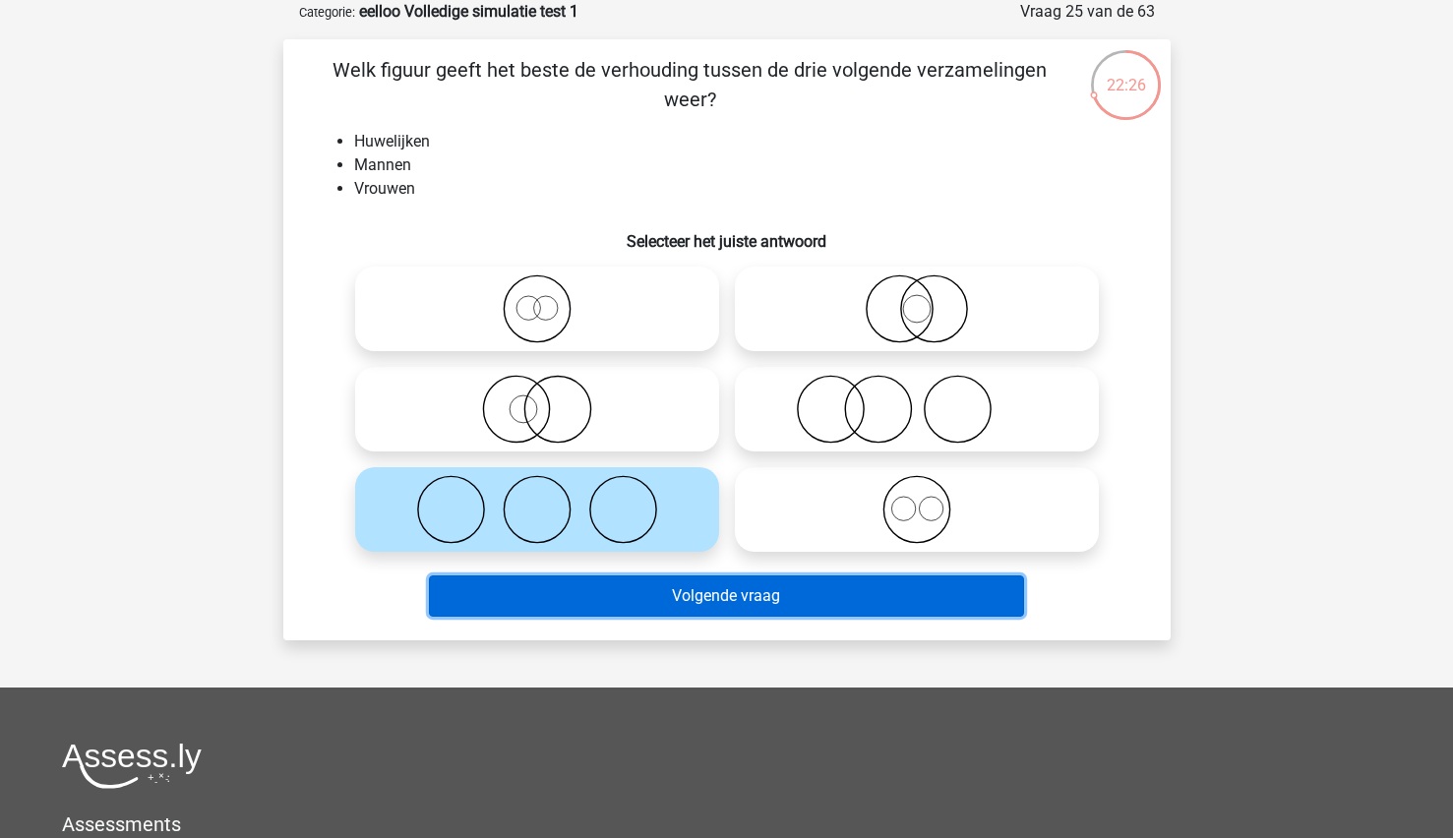
click at [672, 617] on button "Volgende vraag" at bounding box center [726, 595] width 595 height 41
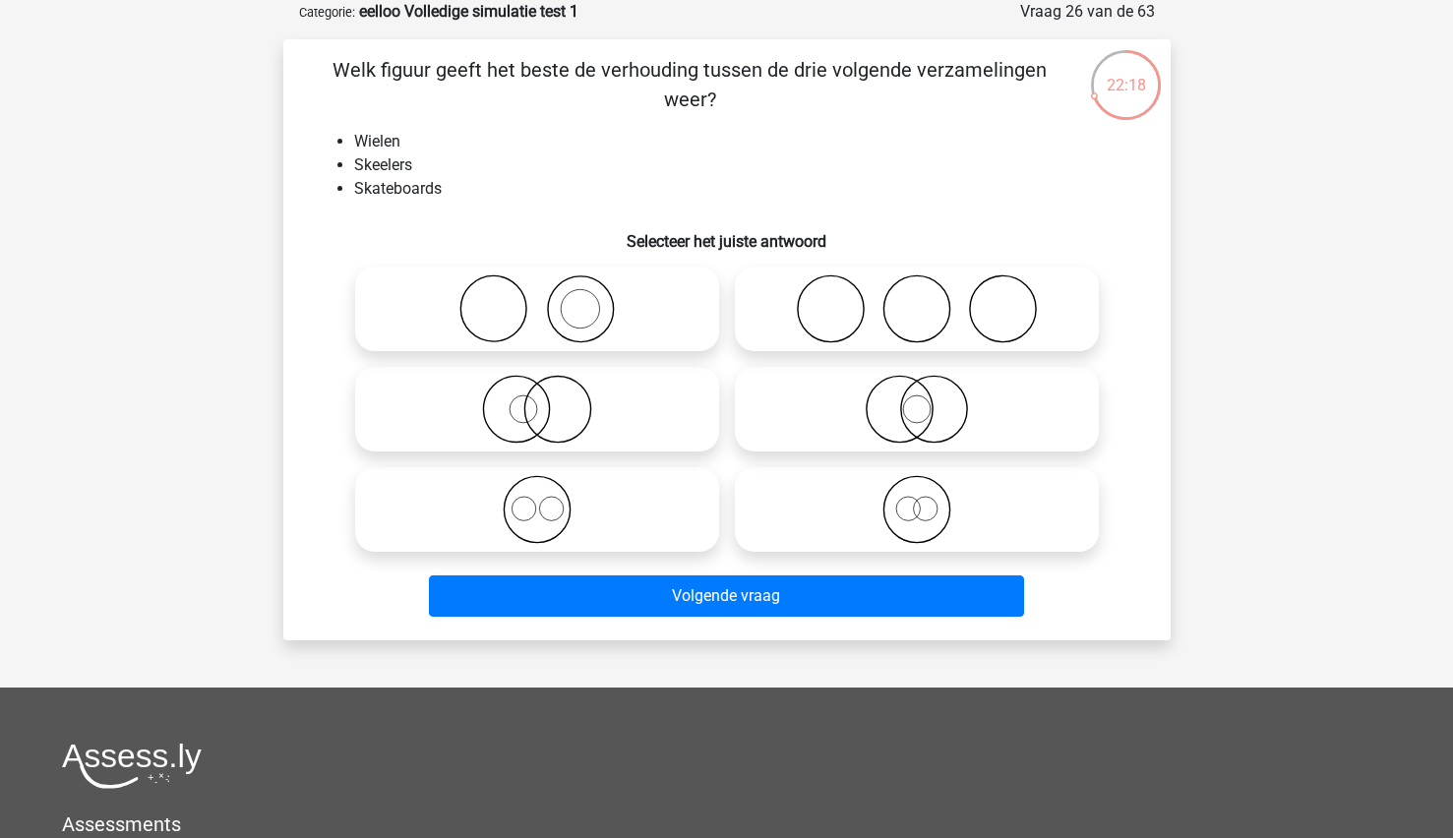
click at [888, 274] on icon at bounding box center [917, 308] width 348 height 69
click at [917, 286] on input "radio" at bounding box center [923, 292] width 13 height 13
radio input "true"
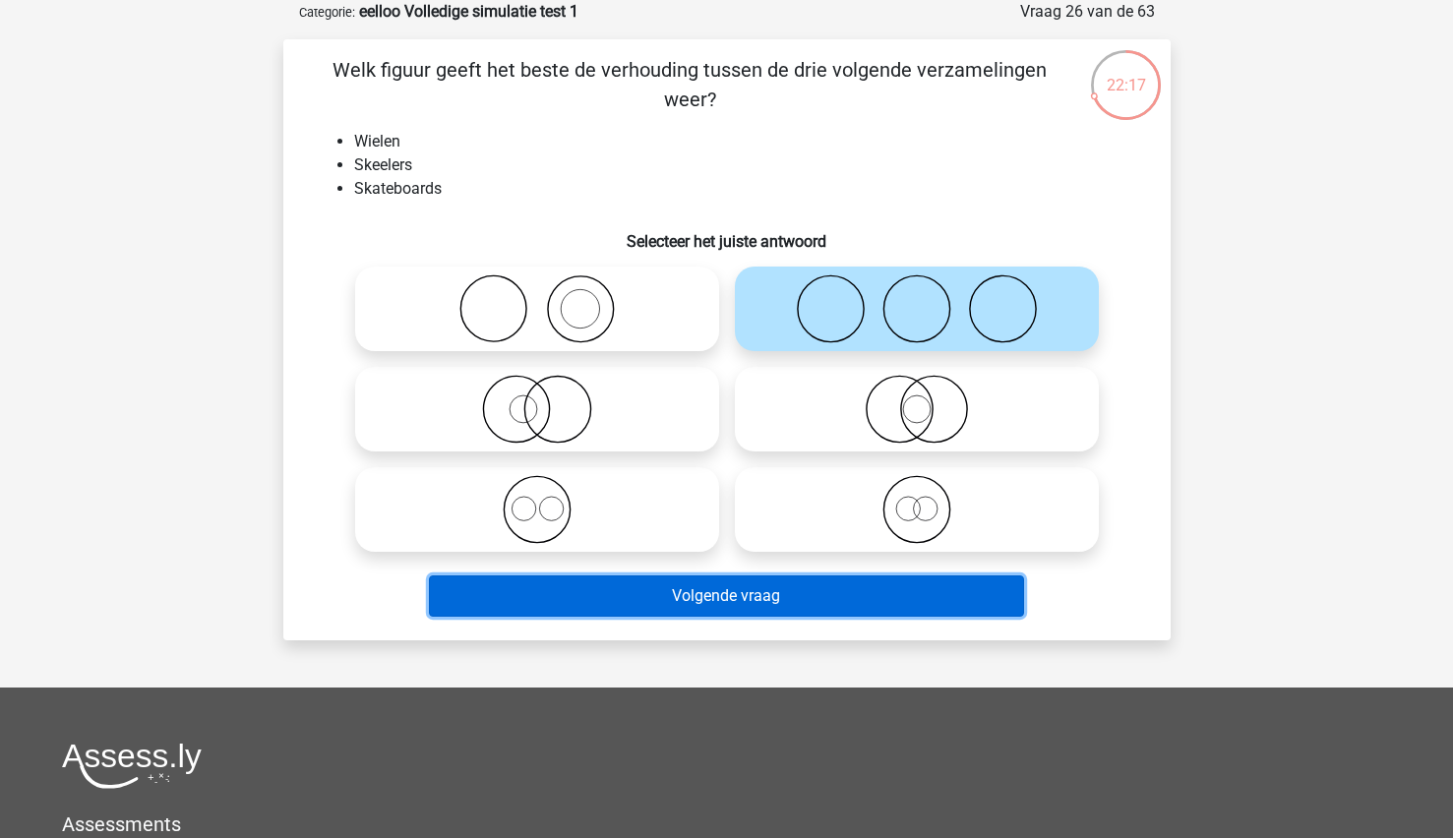
click at [570, 607] on button "Volgende vraag" at bounding box center [726, 595] width 595 height 41
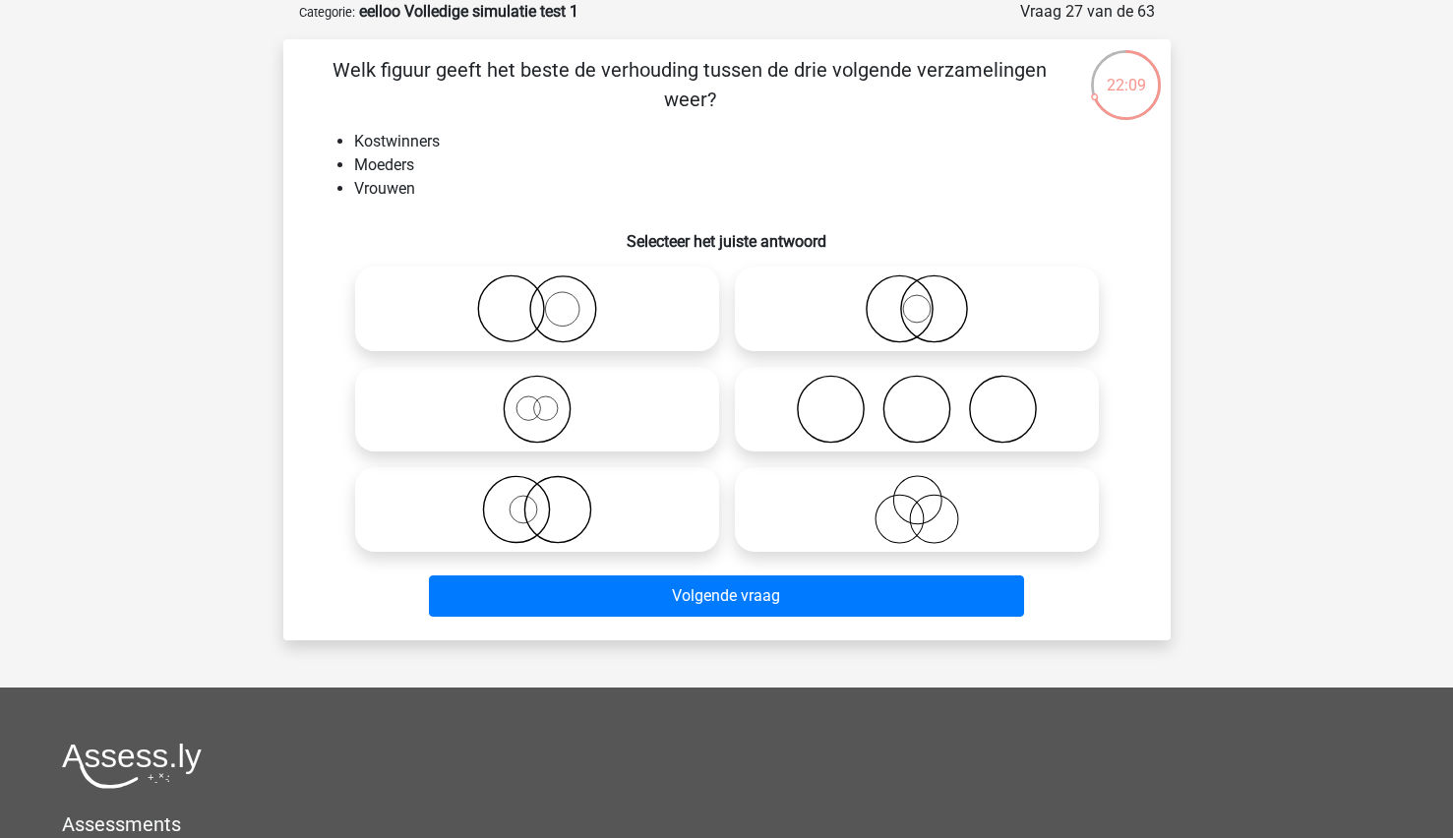
click at [523, 520] on icon at bounding box center [537, 509] width 348 height 69
click at [537, 500] on input "radio" at bounding box center [543, 493] width 13 height 13
radio input "true"
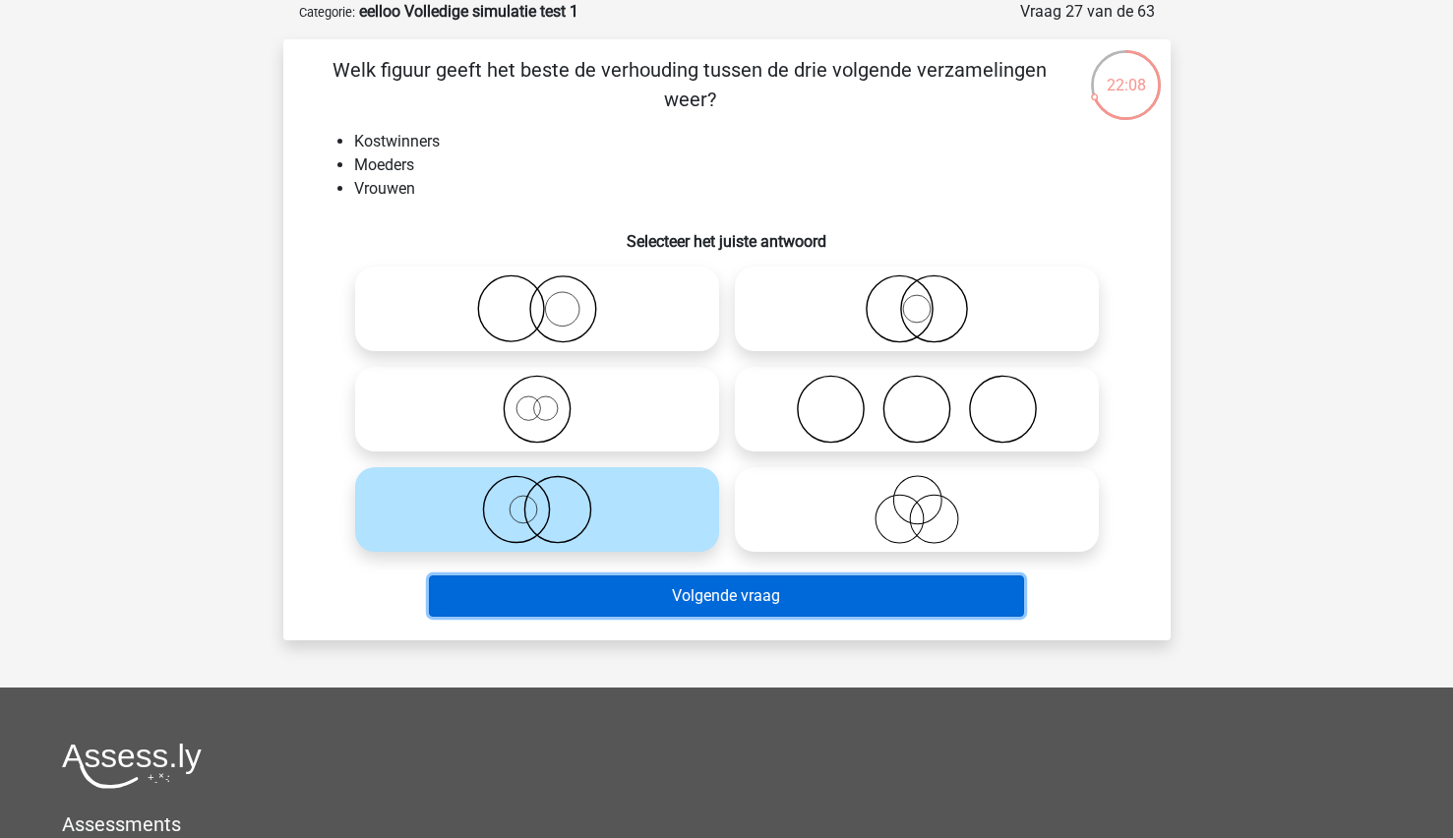
click at [546, 598] on button "Volgende vraag" at bounding box center [726, 595] width 595 height 41
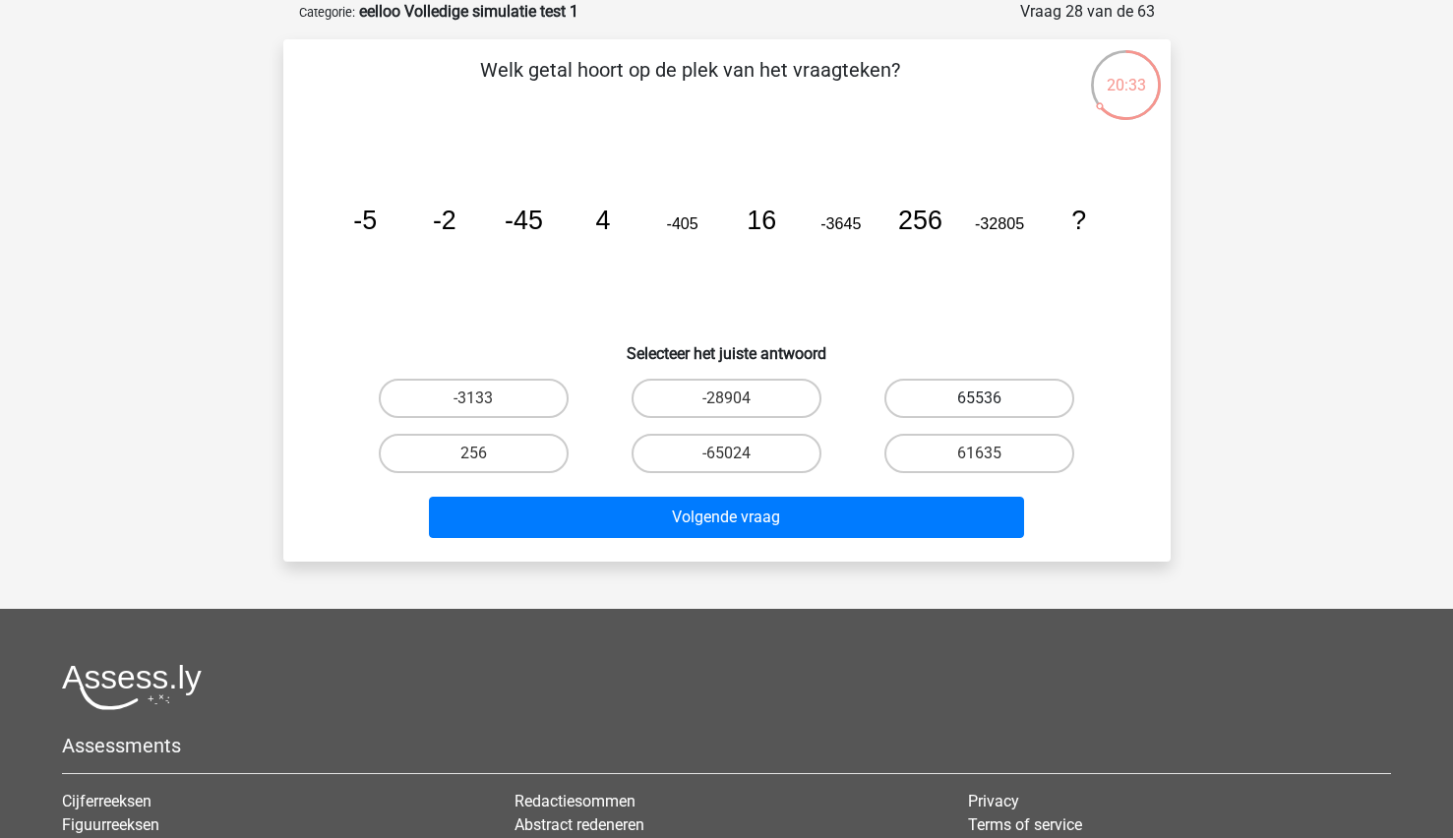
click at [955, 402] on label "65536" at bounding box center [979, 398] width 190 height 39
click at [980, 402] on input "65536" at bounding box center [986, 404] width 13 height 13
radio input "true"
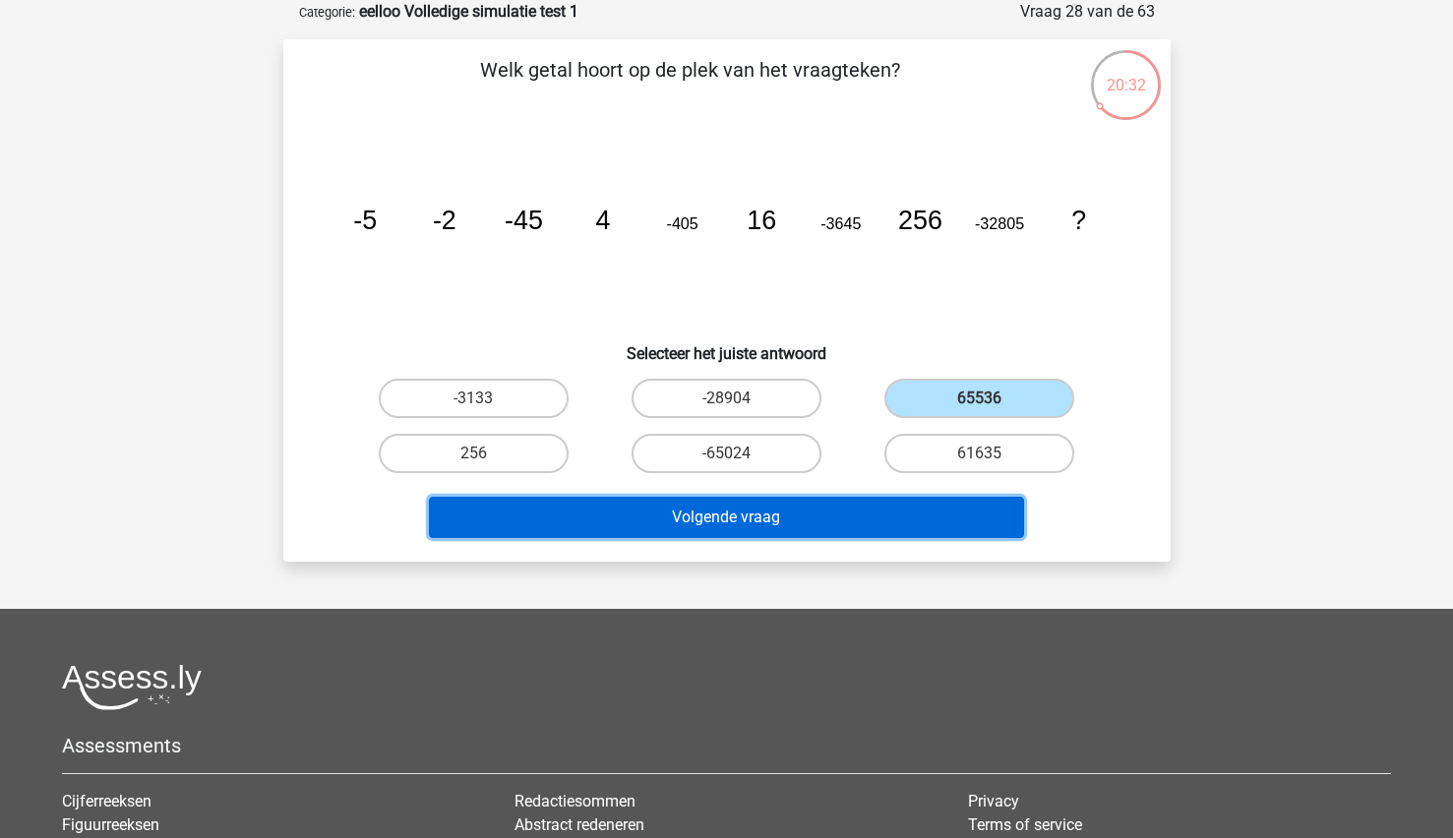
click at [821, 520] on button "Volgende vraag" at bounding box center [726, 517] width 595 height 41
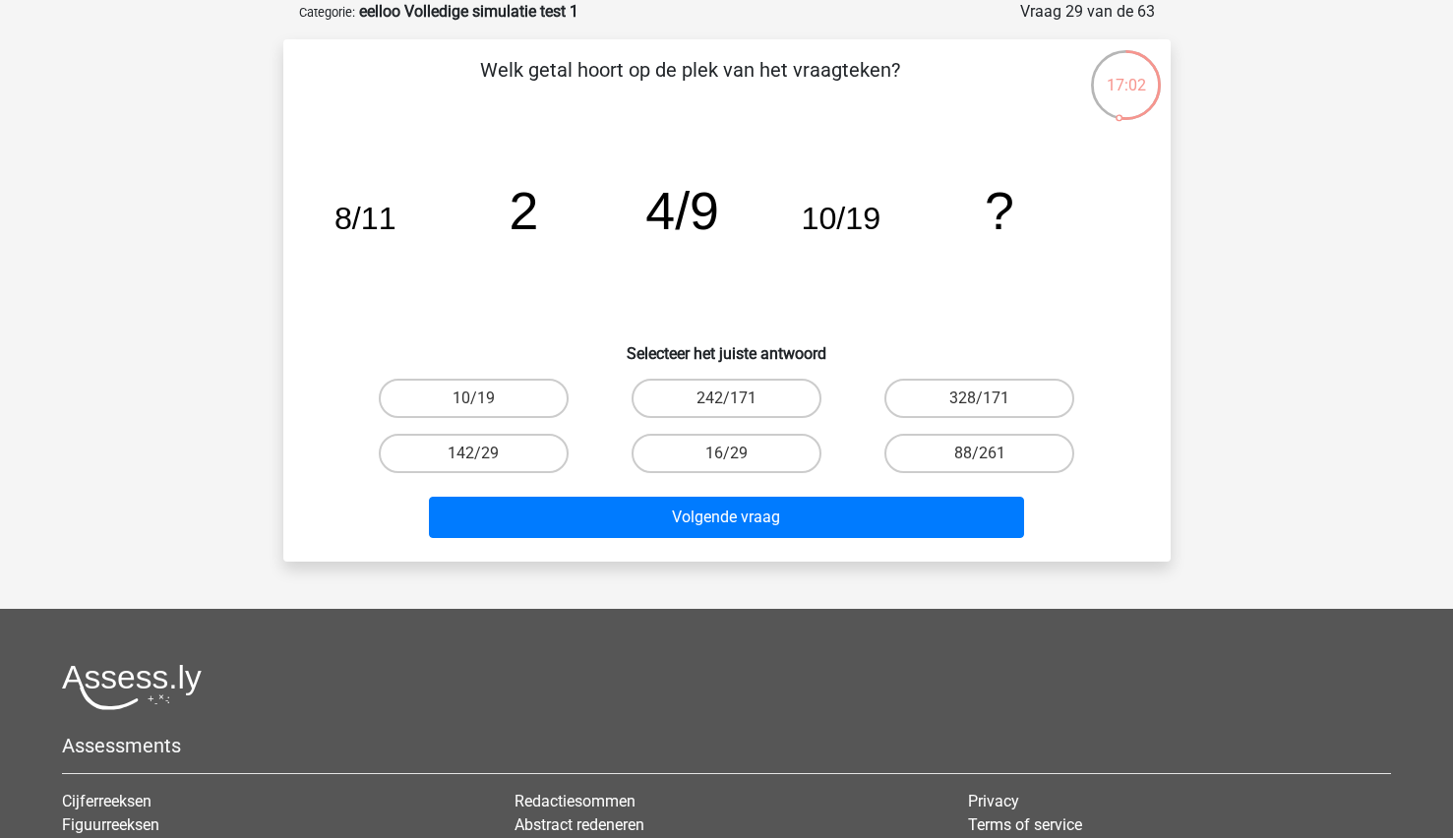
click at [734, 464] on input "16/29" at bounding box center [732, 459] width 13 height 13
radio input "true"
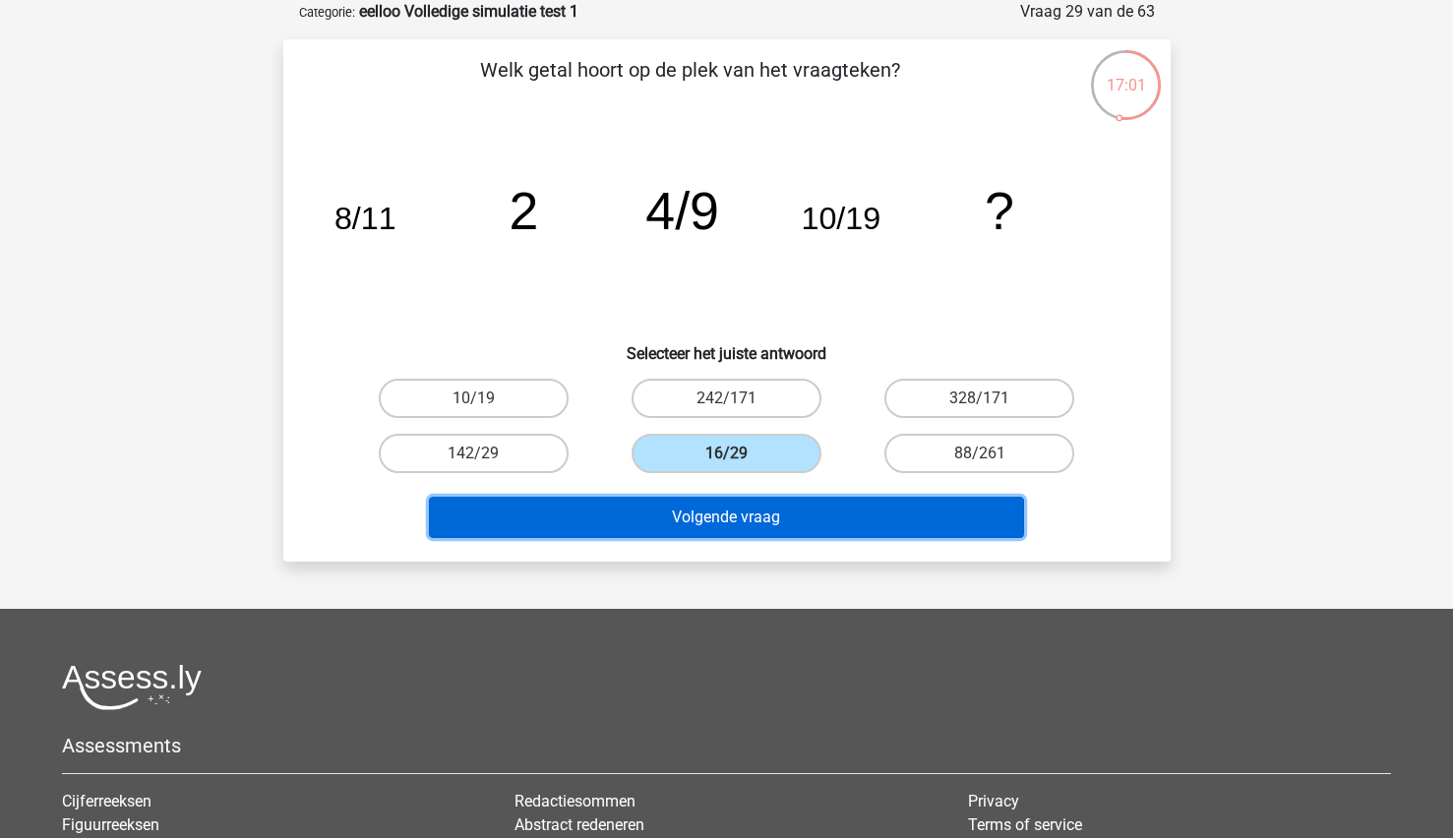
click at [634, 531] on button "Volgende vraag" at bounding box center [726, 517] width 595 height 41
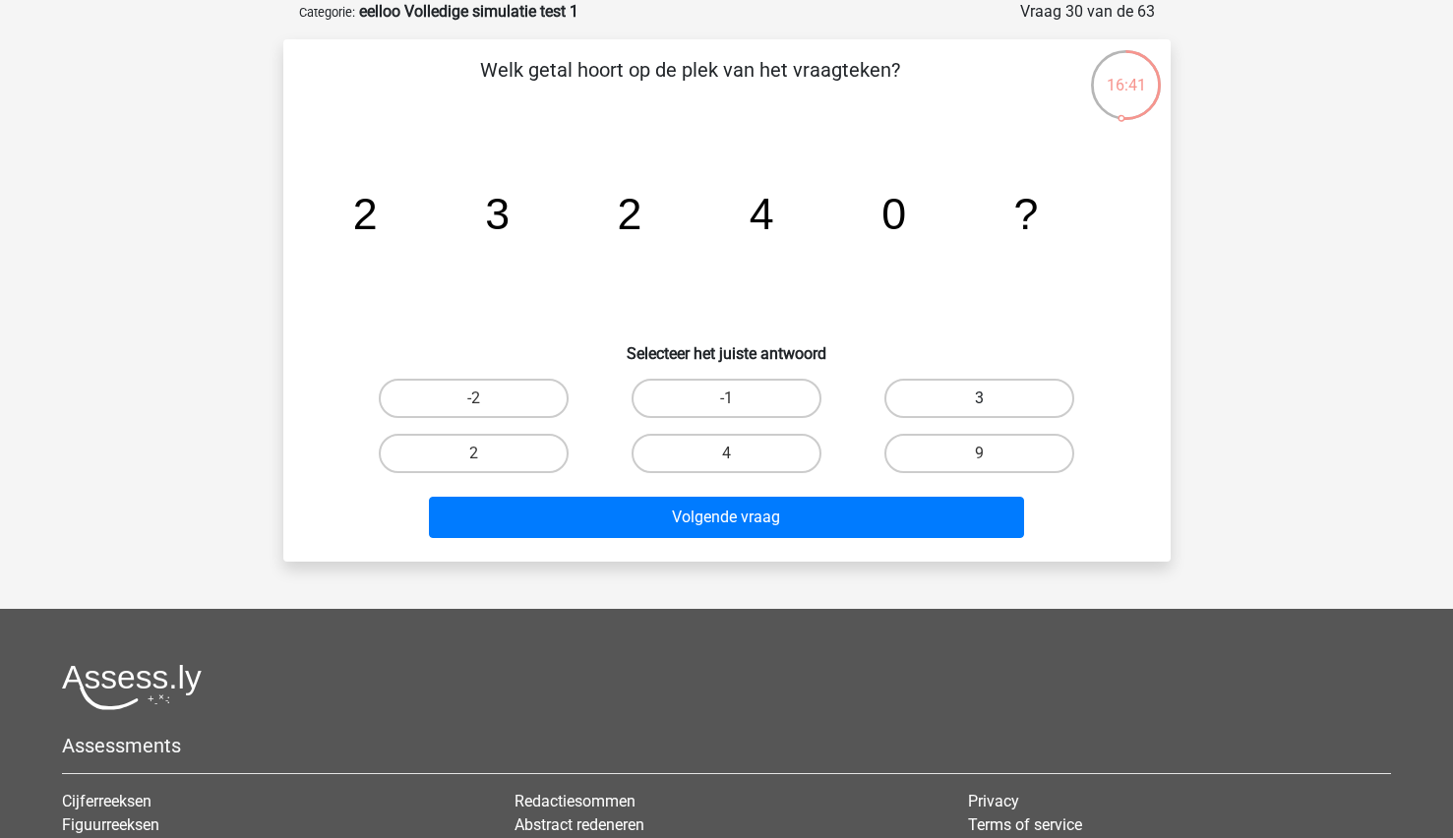
click at [938, 400] on label "3" at bounding box center [979, 398] width 190 height 39
click at [980, 400] on input "3" at bounding box center [986, 404] width 13 height 13
radio input "true"
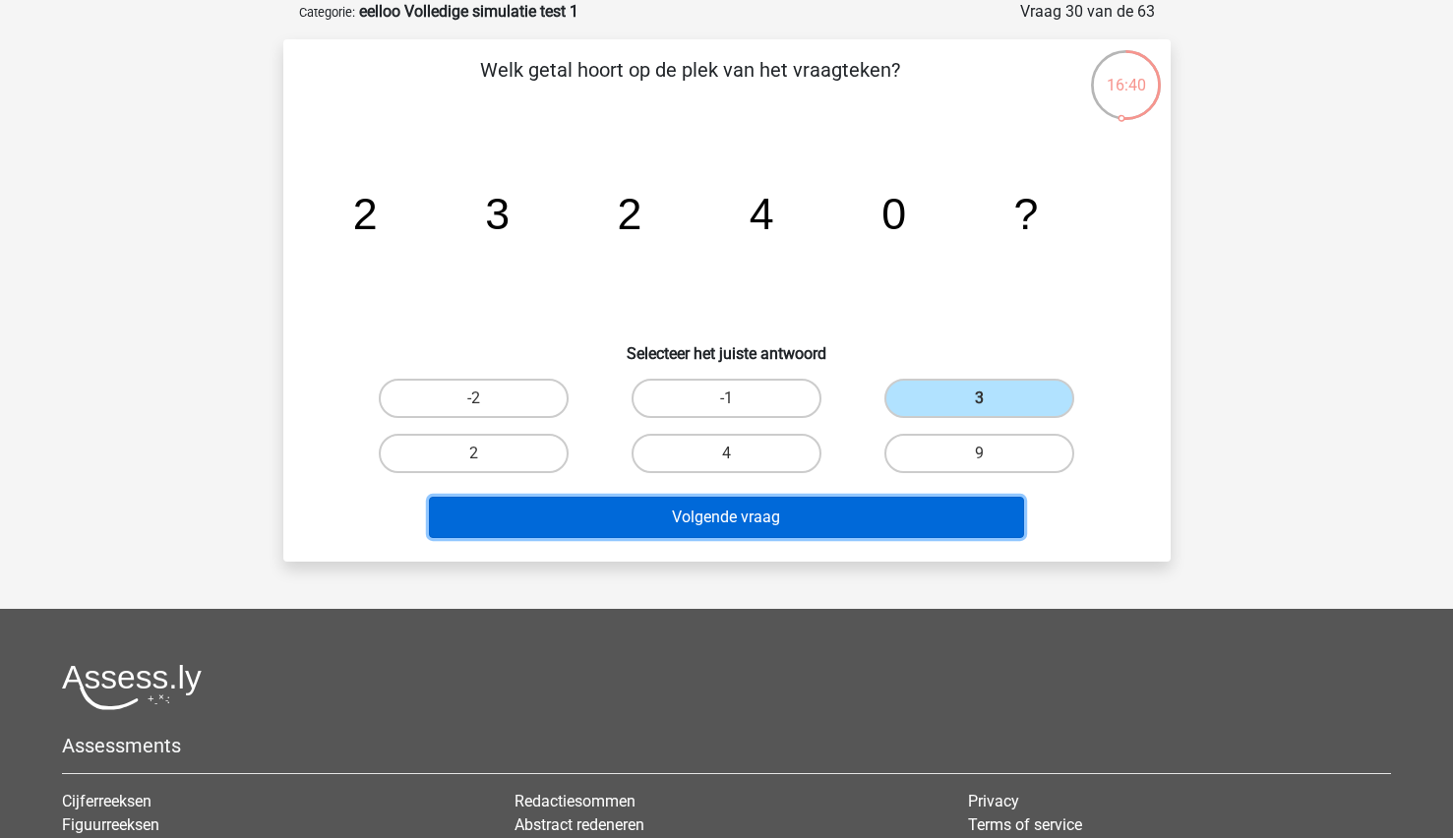
click at [771, 533] on button "Volgende vraag" at bounding box center [726, 517] width 595 height 41
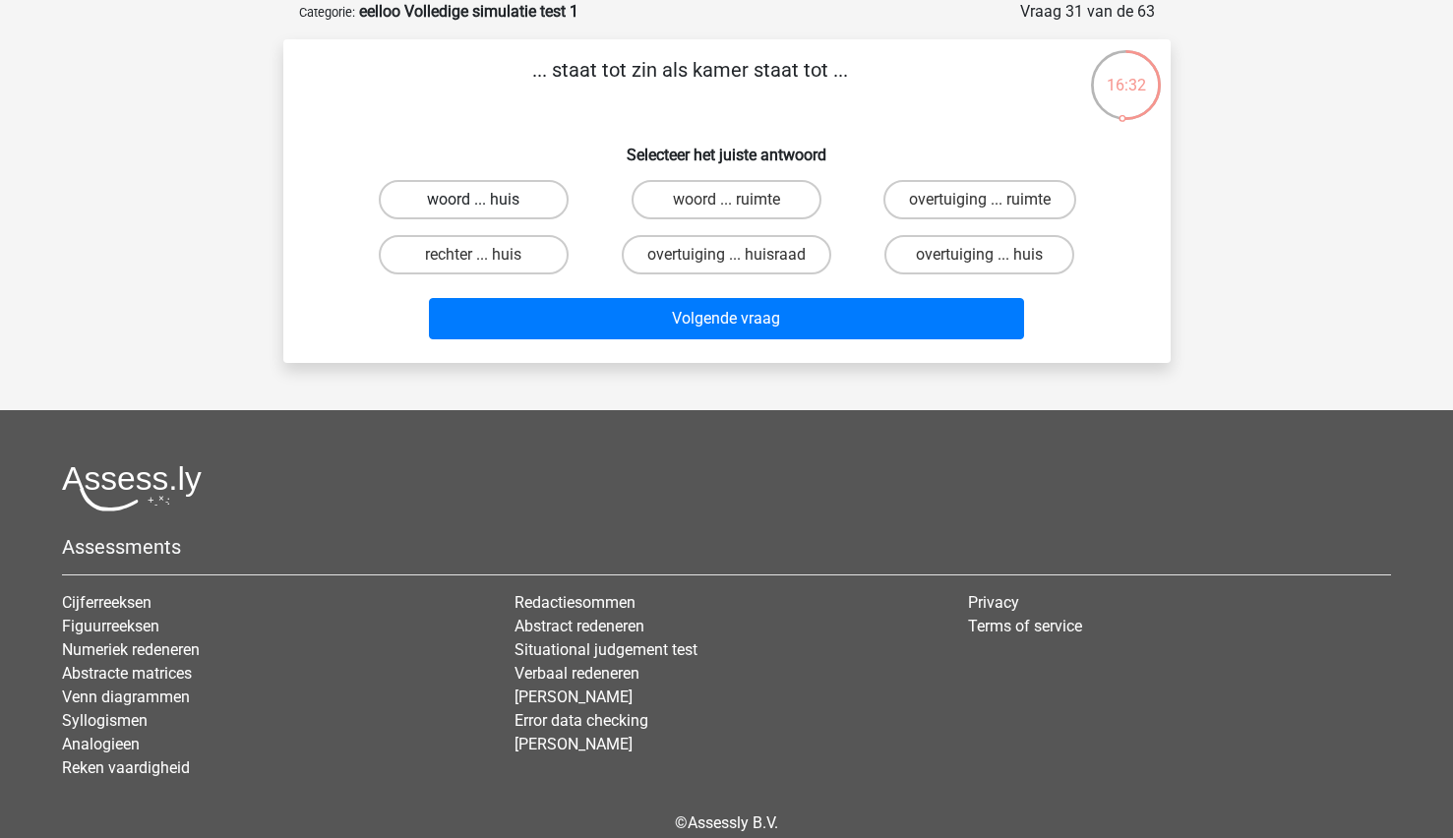
click at [471, 209] on label "woord ... huis" at bounding box center [474, 199] width 190 height 39
click at [473, 209] on input "woord ... huis" at bounding box center [479, 206] width 13 height 13
radio input "true"
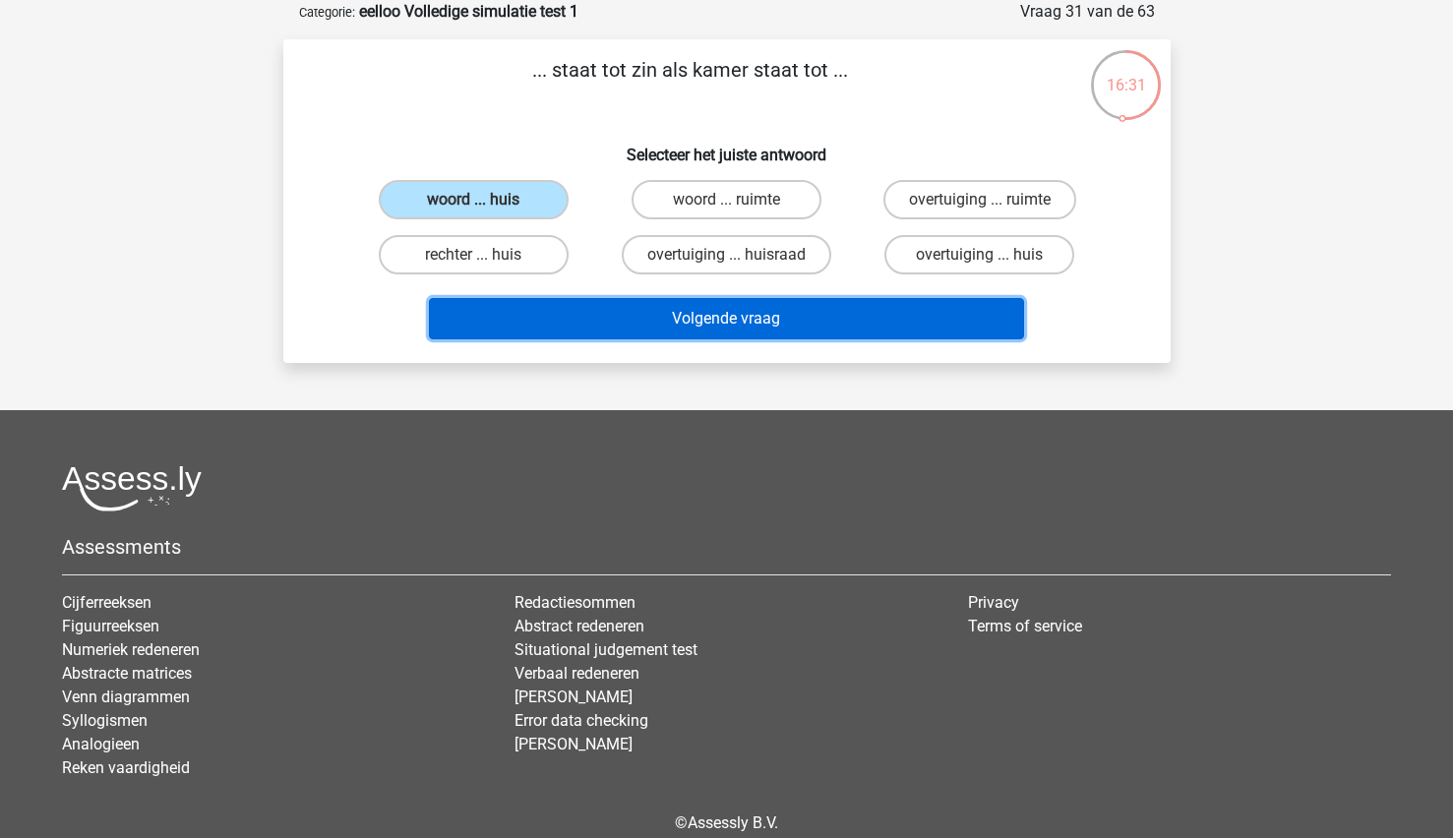
click at [534, 307] on button "Volgende vraag" at bounding box center [726, 318] width 595 height 41
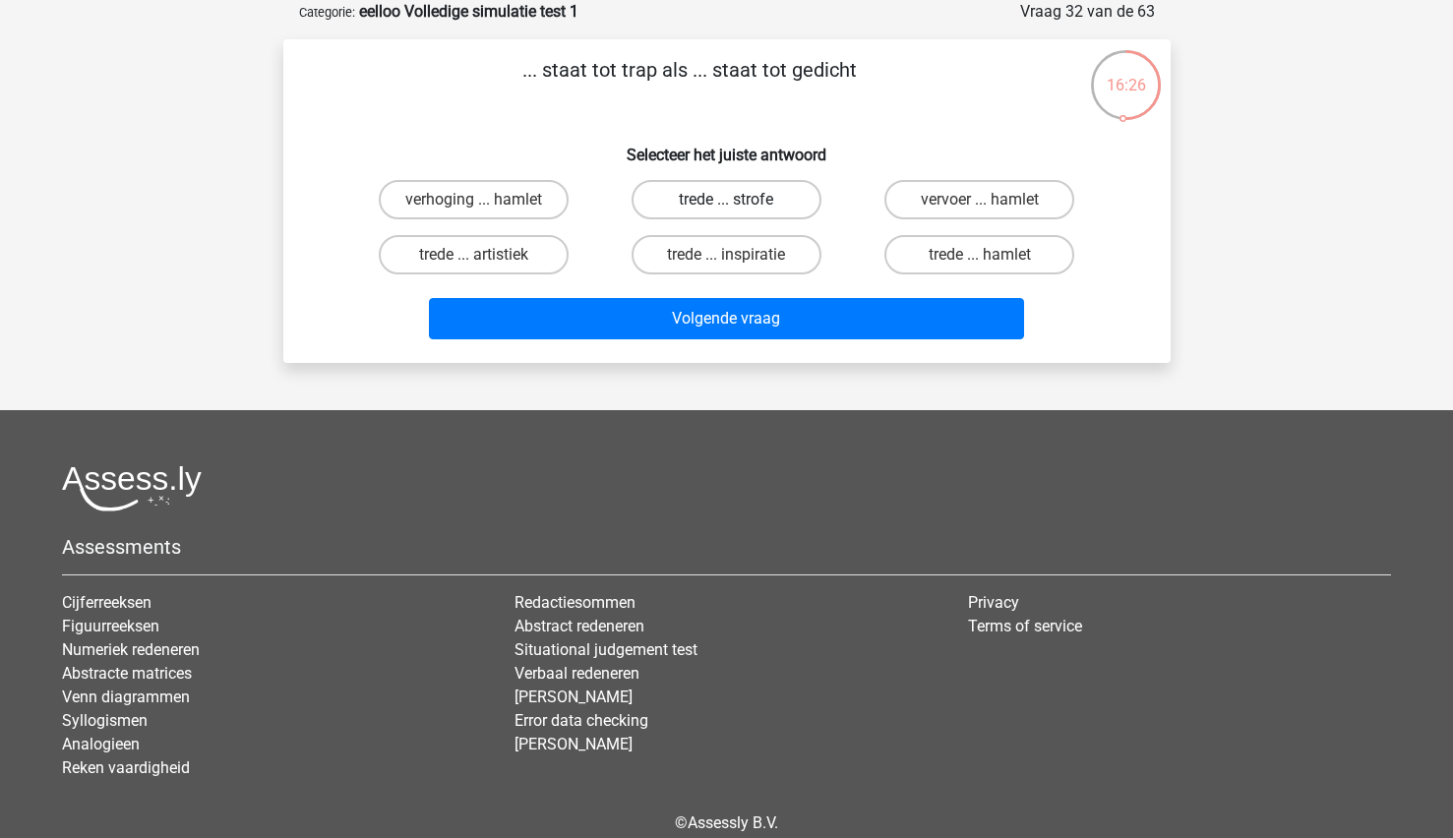
click at [718, 187] on label "trede ... strofe" at bounding box center [727, 199] width 190 height 39
click at [726, 200] on input "trede ... strofe" at bounding box center [732, 206] width 13 height 13
radio input "true"
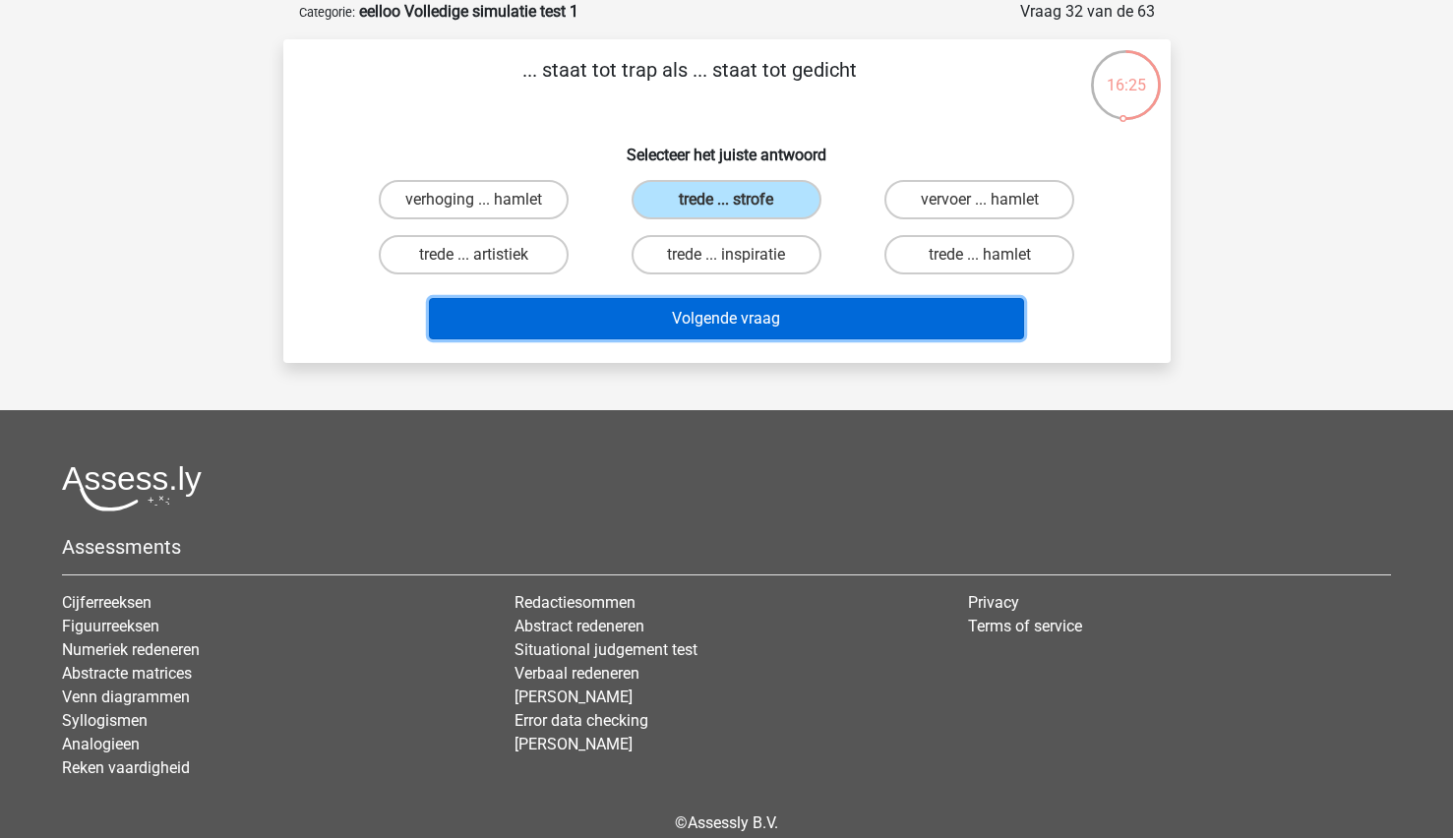
click at [616, 318] on button "Volgende vraag" at bounding box center [726, 318] width 595 height 41
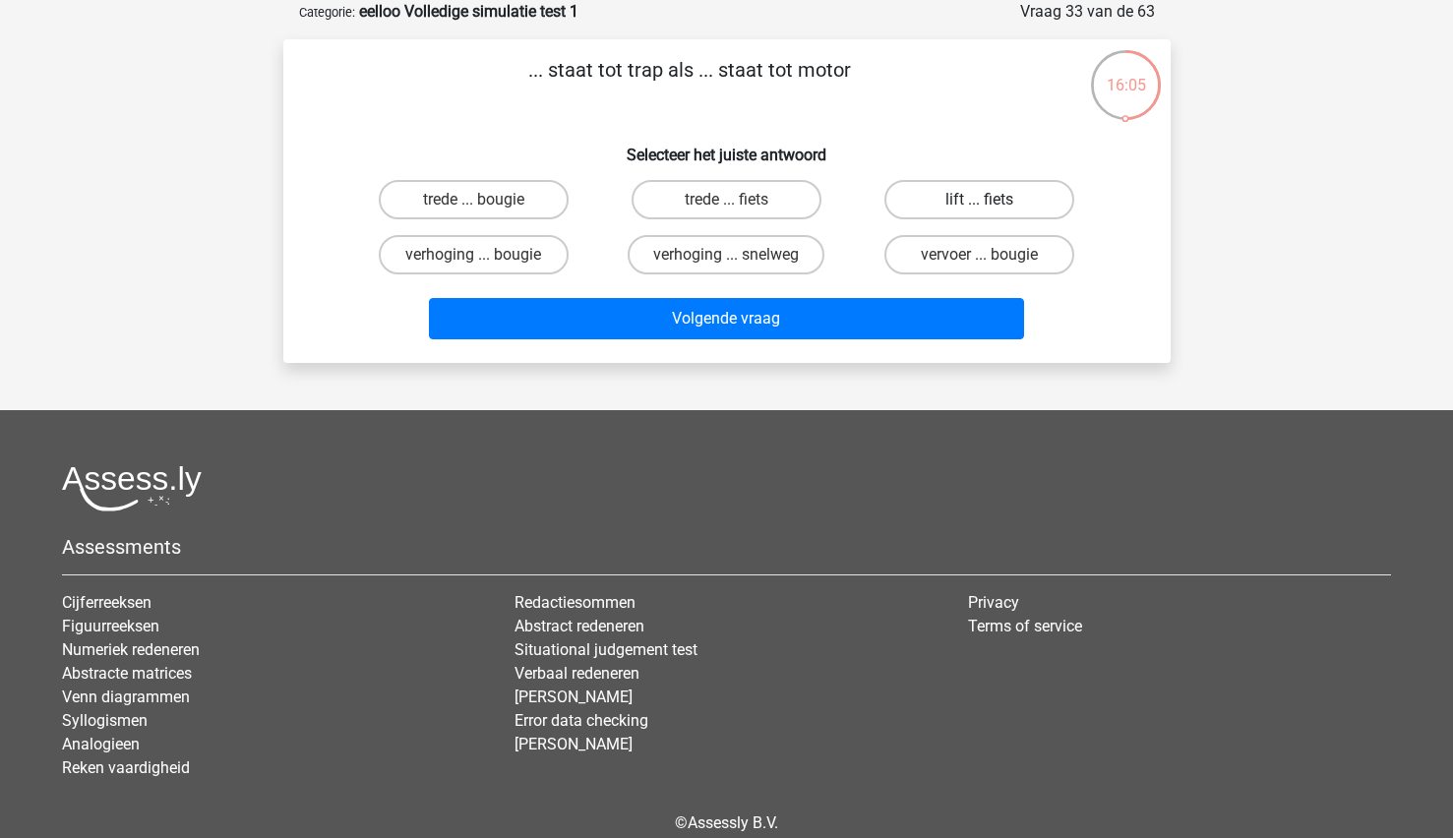
click at [950, 208] on label "lift ... fiets" at bounding box center [979, 199] width 190 height 39
click at [980, 208] on input "lift ... fiets" at bounding box center [986, 206] width 13 height 13
radio input "true"
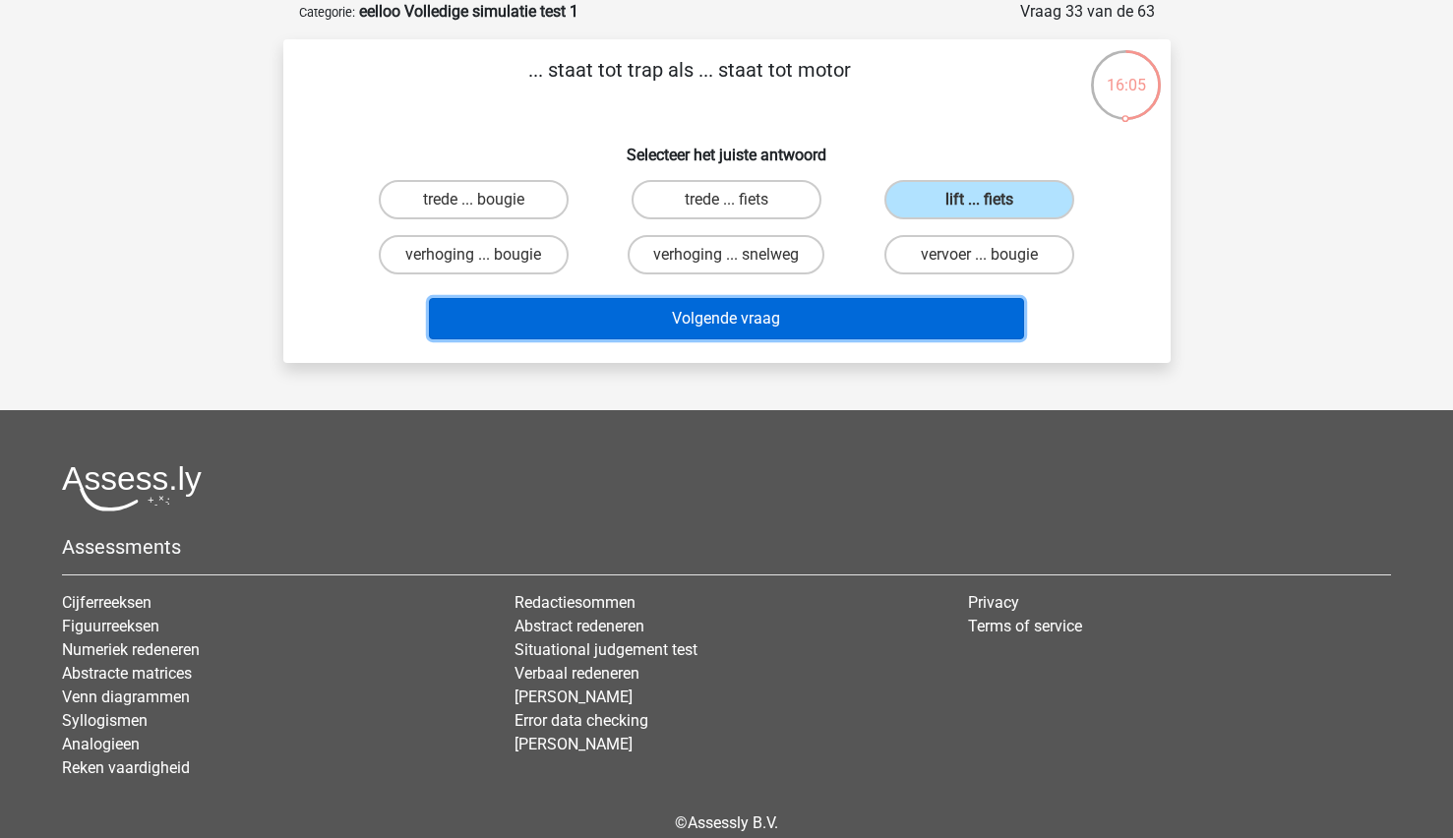
click at [767, 328] on button "Volgende vraag" at bounding box center [726, 318] width 595 height 41
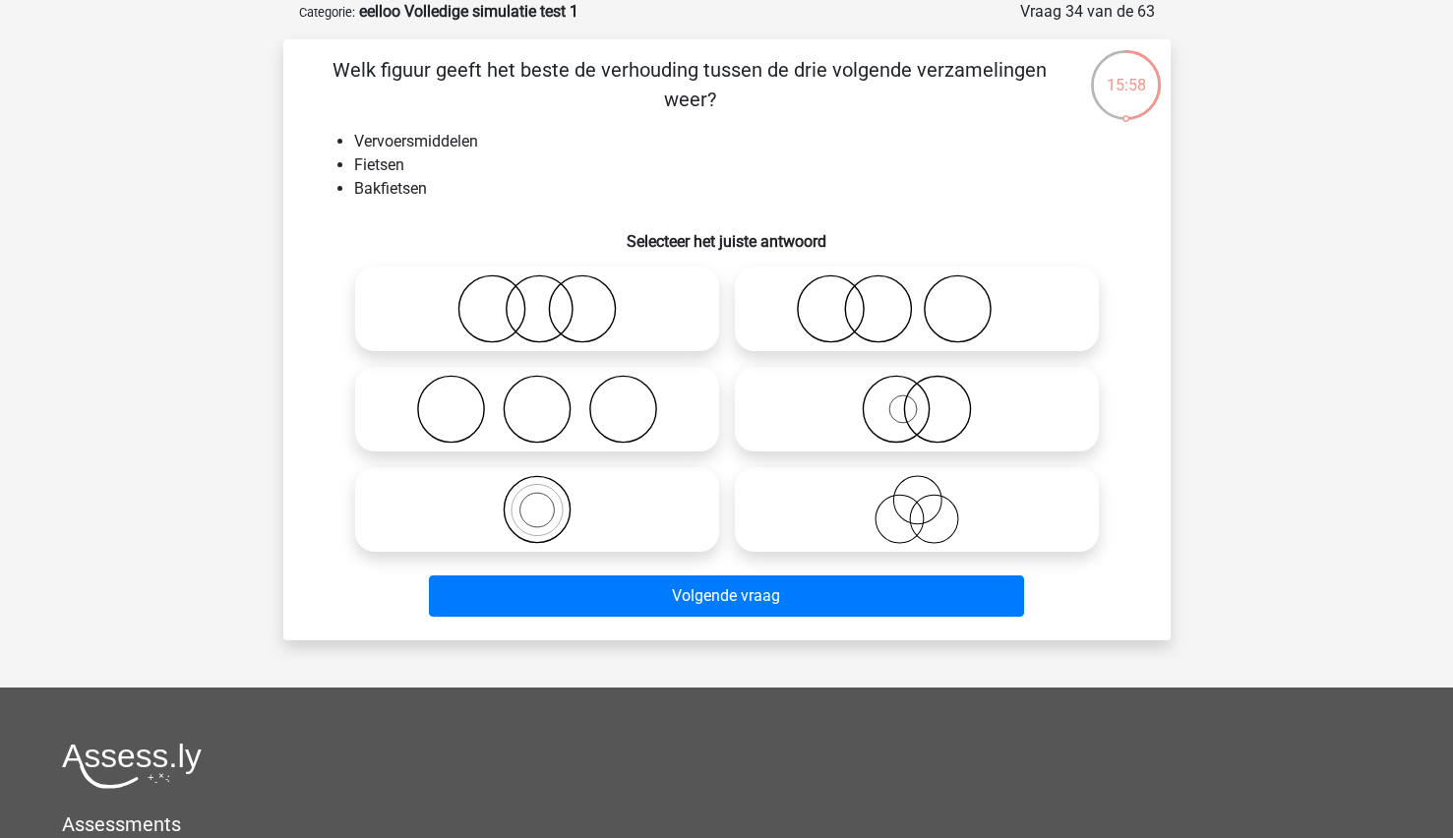
click at [557, 507] on icon at bounding box center [537, 509] width 348 height 69
click at [550, 500] on input "radio" at bounding box center [543, 493] width 13 height 13
radio input "true"
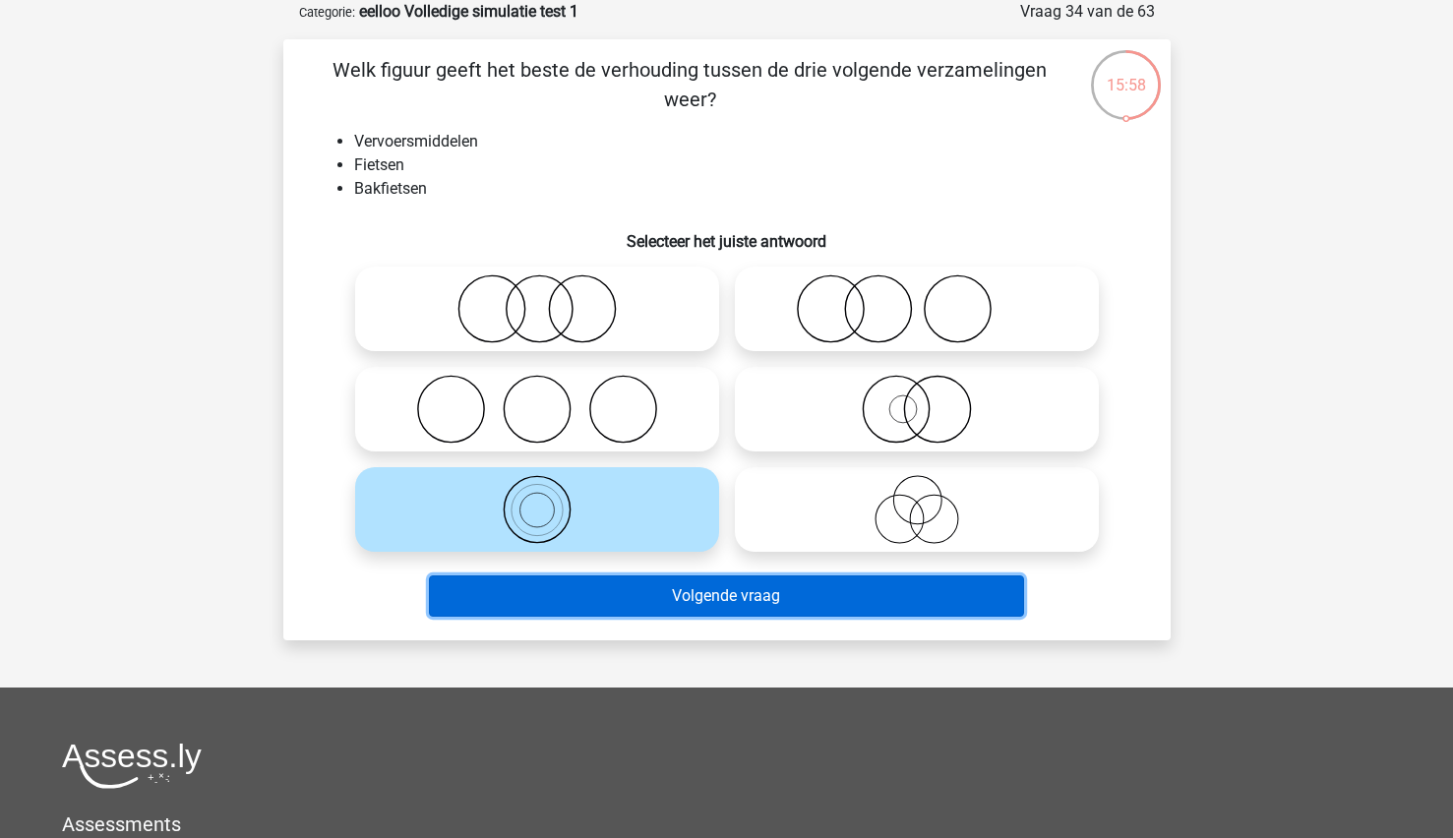
click at [543, 591] on button "Volgende vraag" at bounding box center [726, 595] width 595 height 41
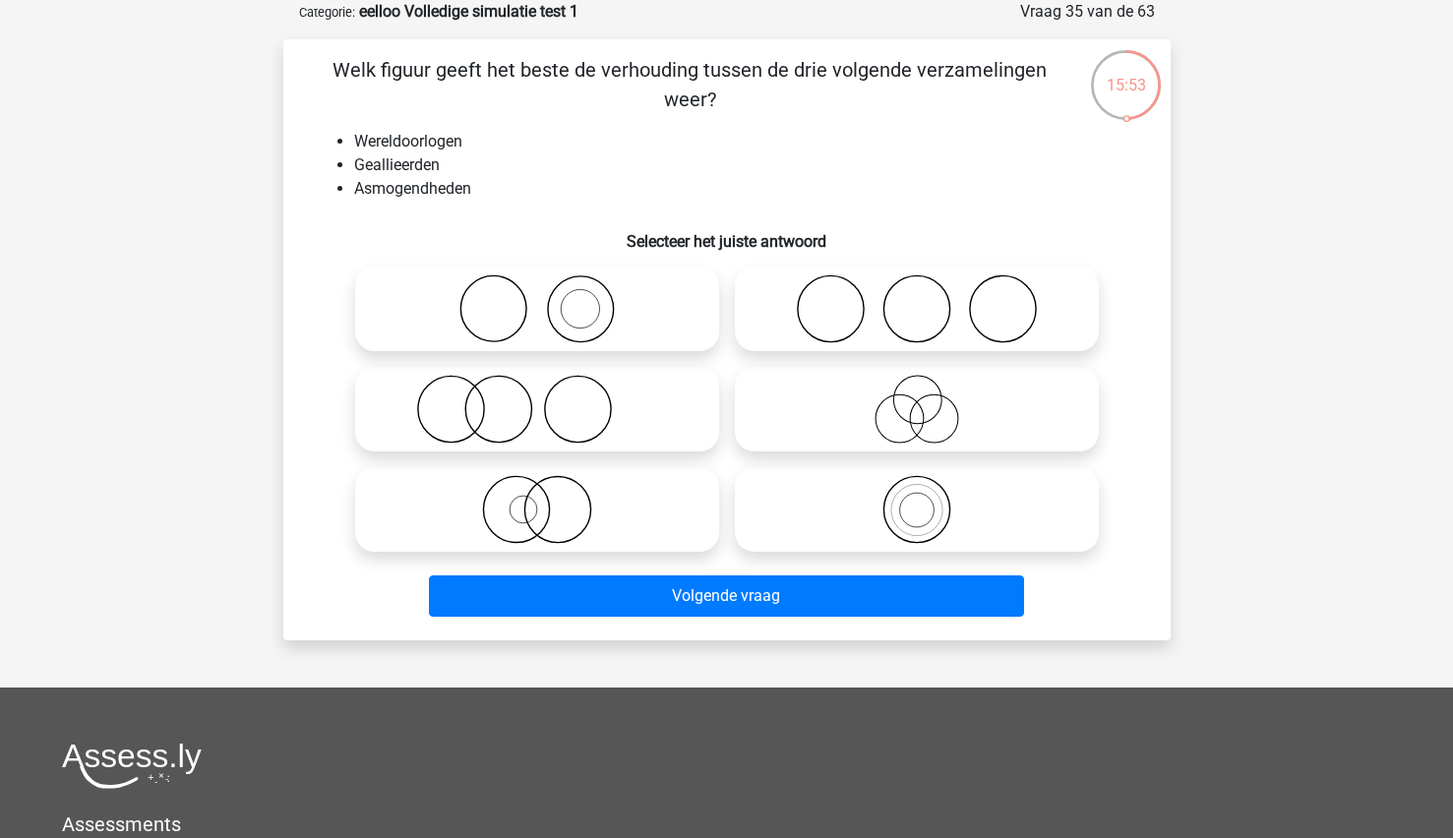
click at [920, 329] on icon at bounding box center [917, 308] width 348 height 69
click at [920, 299] on input "radio" at bounding box center [923, 292] width 13 height 13
radio input "true"
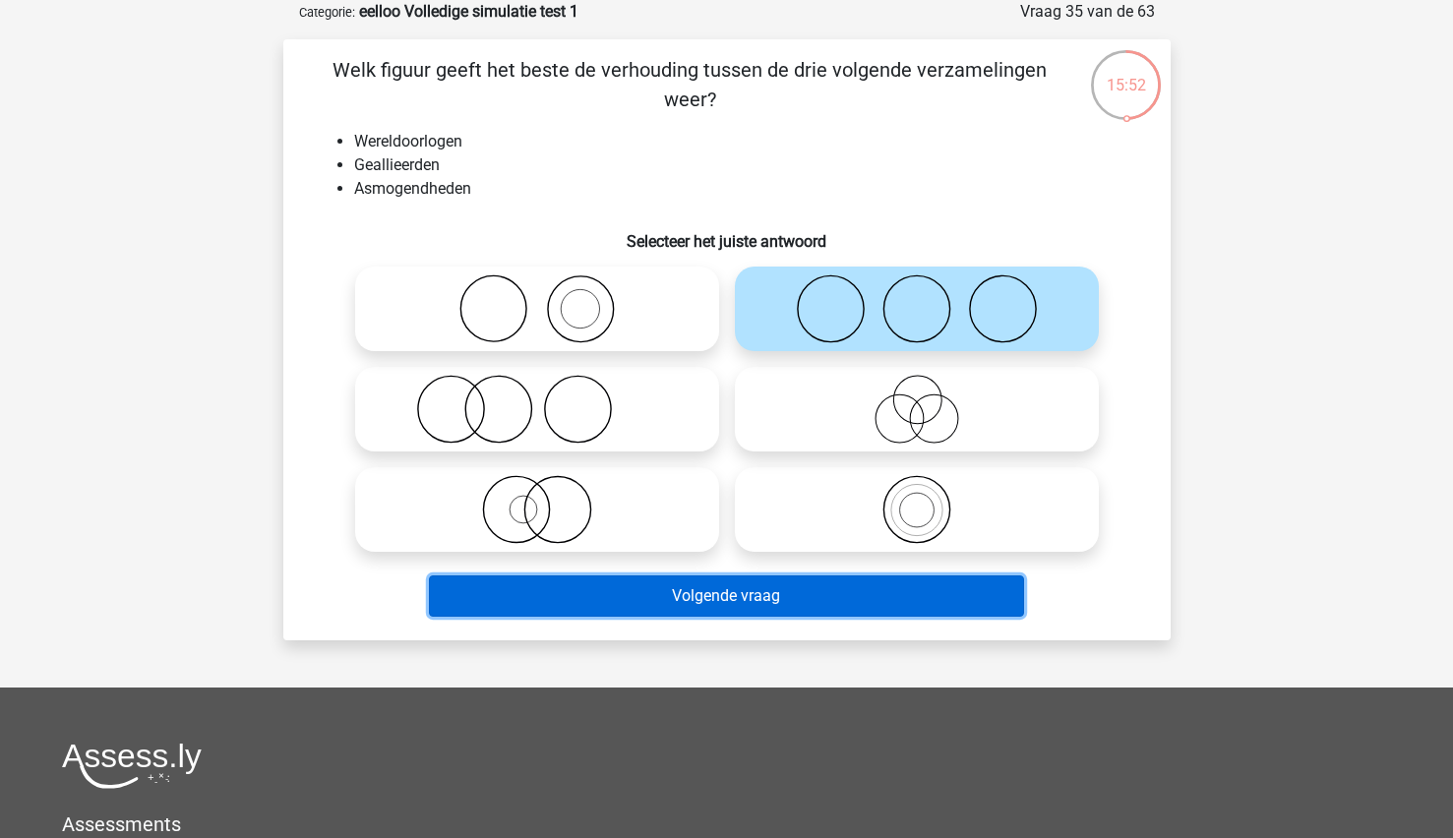
click at [652, 584] on button "Volgende vraag" at bounding box center [726, 595] width 595 height 41
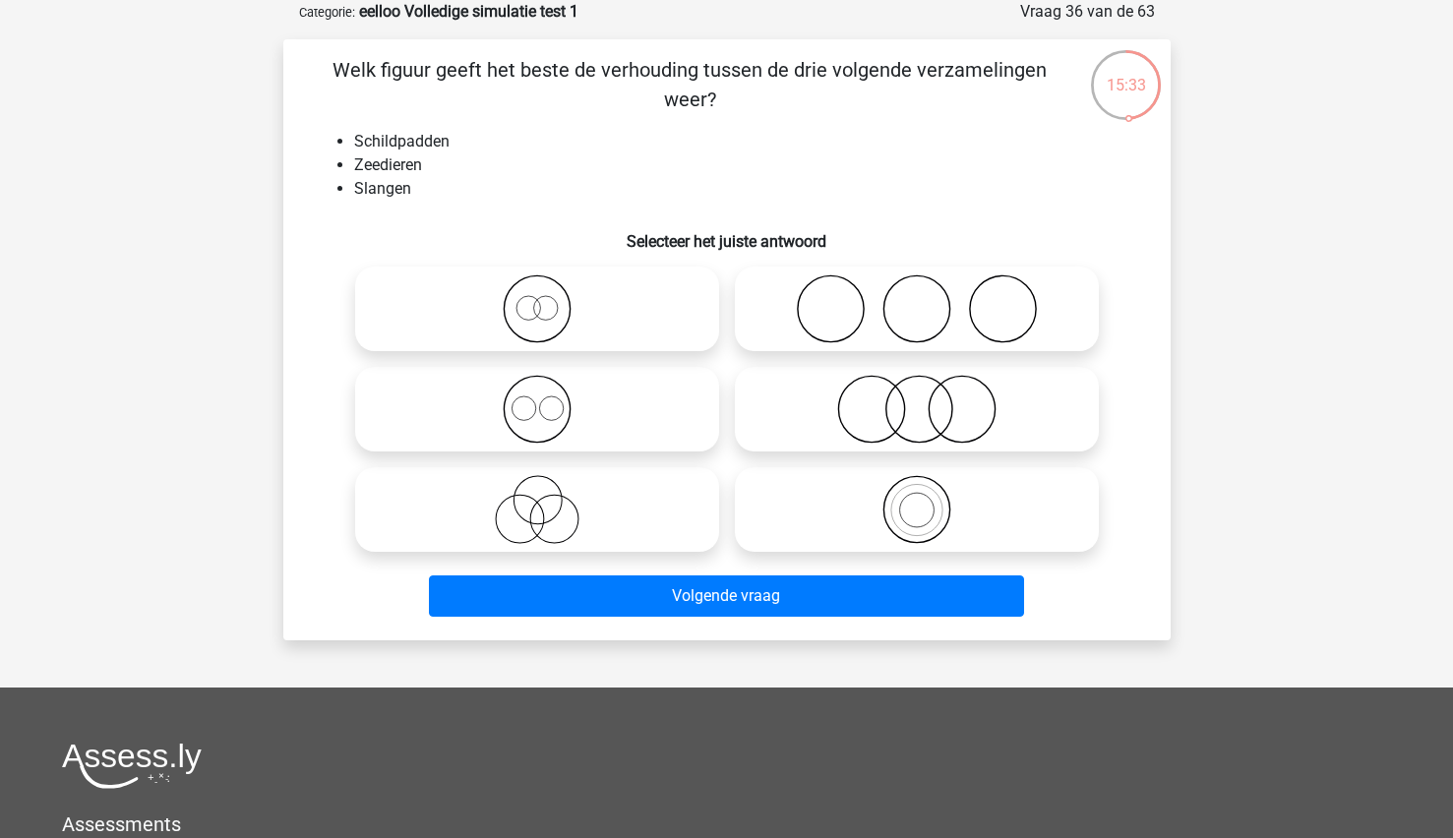
click at [941, 319] on icon at bounding box center [917, 308] width 348 height 69
click at [930, 299] on input "radio" at bounding box center [923, 292] width 13 height 13
radio input "true"
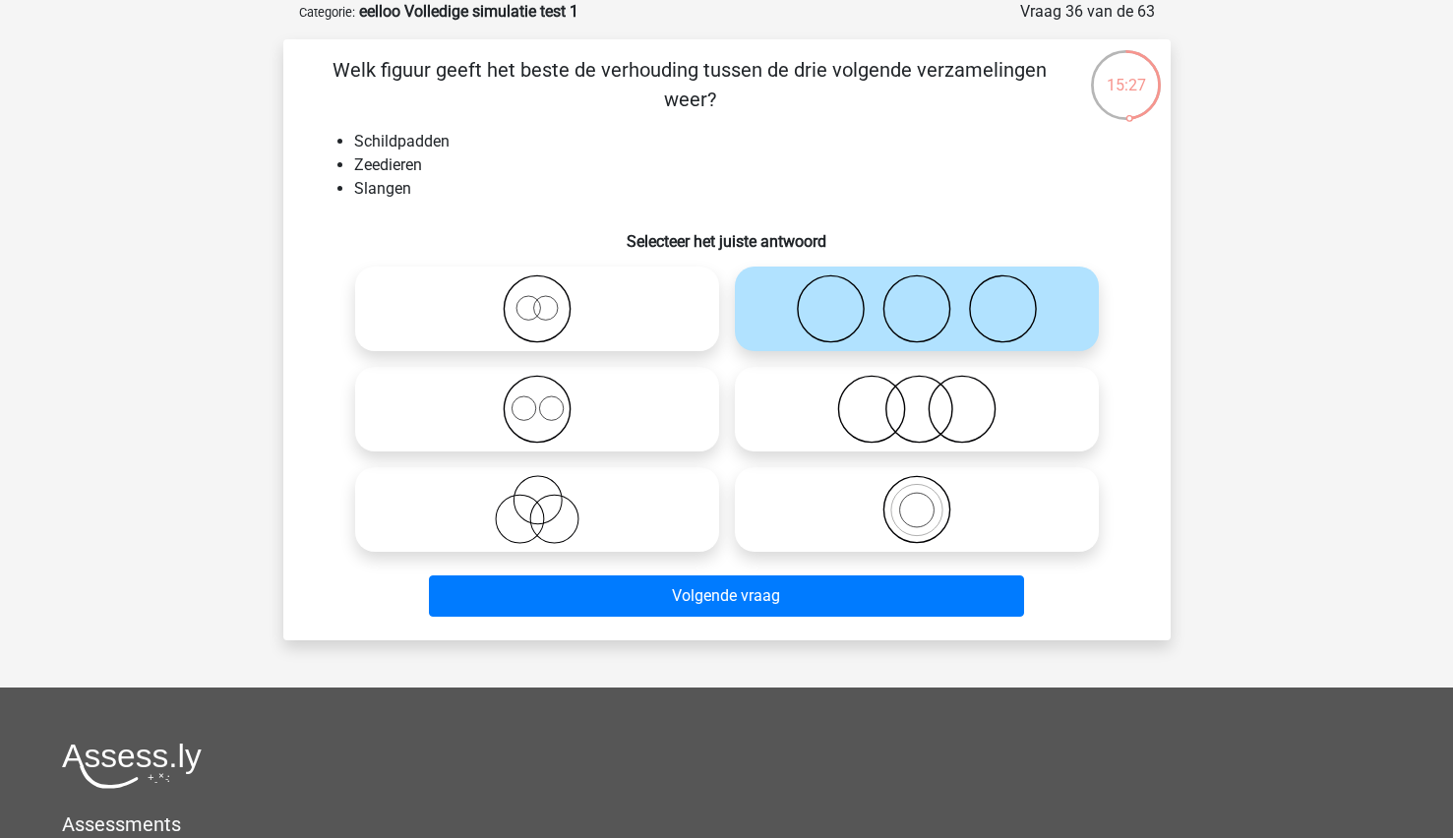
click at [936, 427] on icon at bounding box center [917, 409] width 348 height 69
click at [930, 399] on input "radio" at bounding box center [923, 393] width 13 height 13
radio input "true"
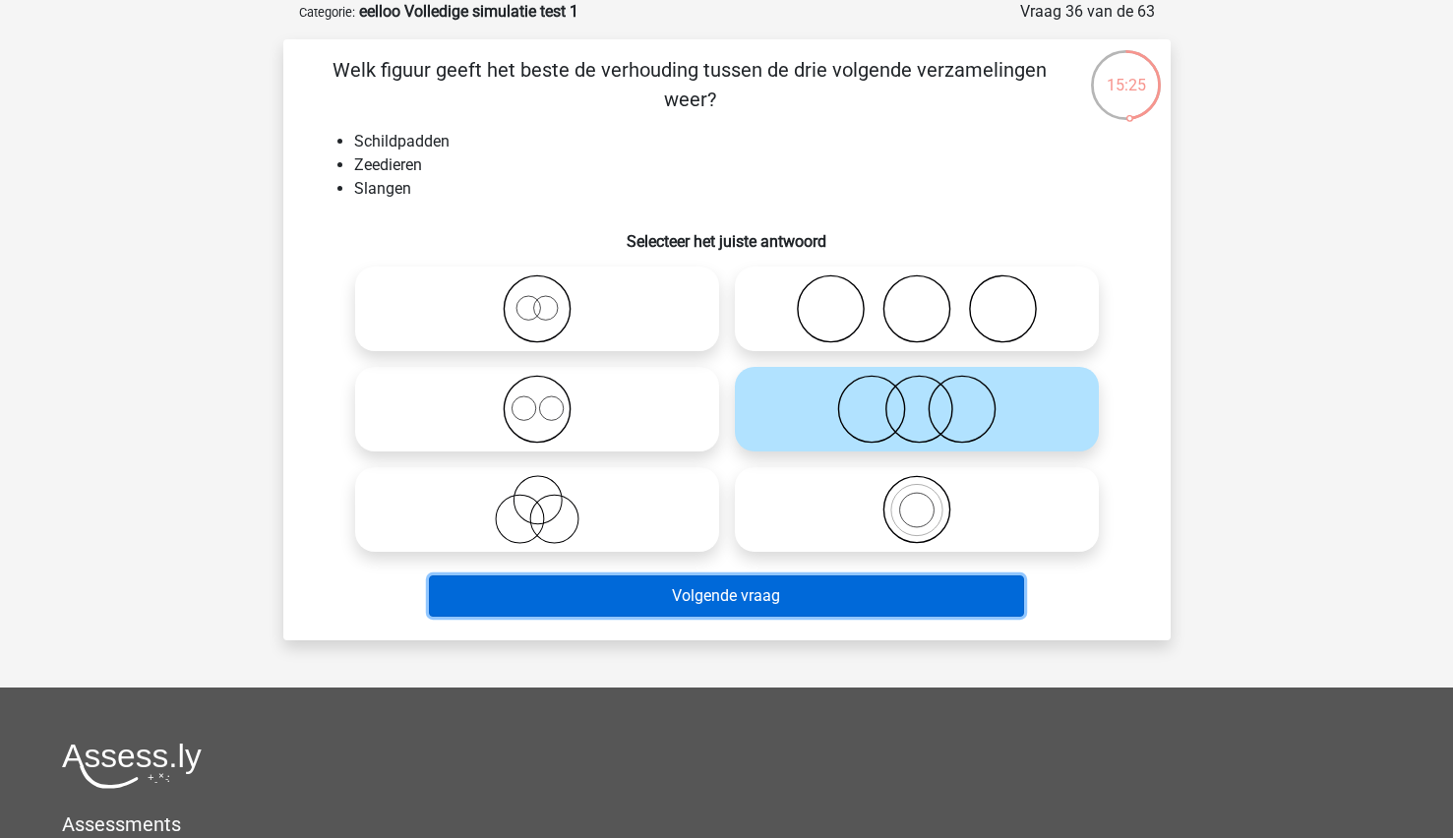
click at [683, 605] on button "Volgende vraag" at bounding box center [726, 595] width 595 height 41
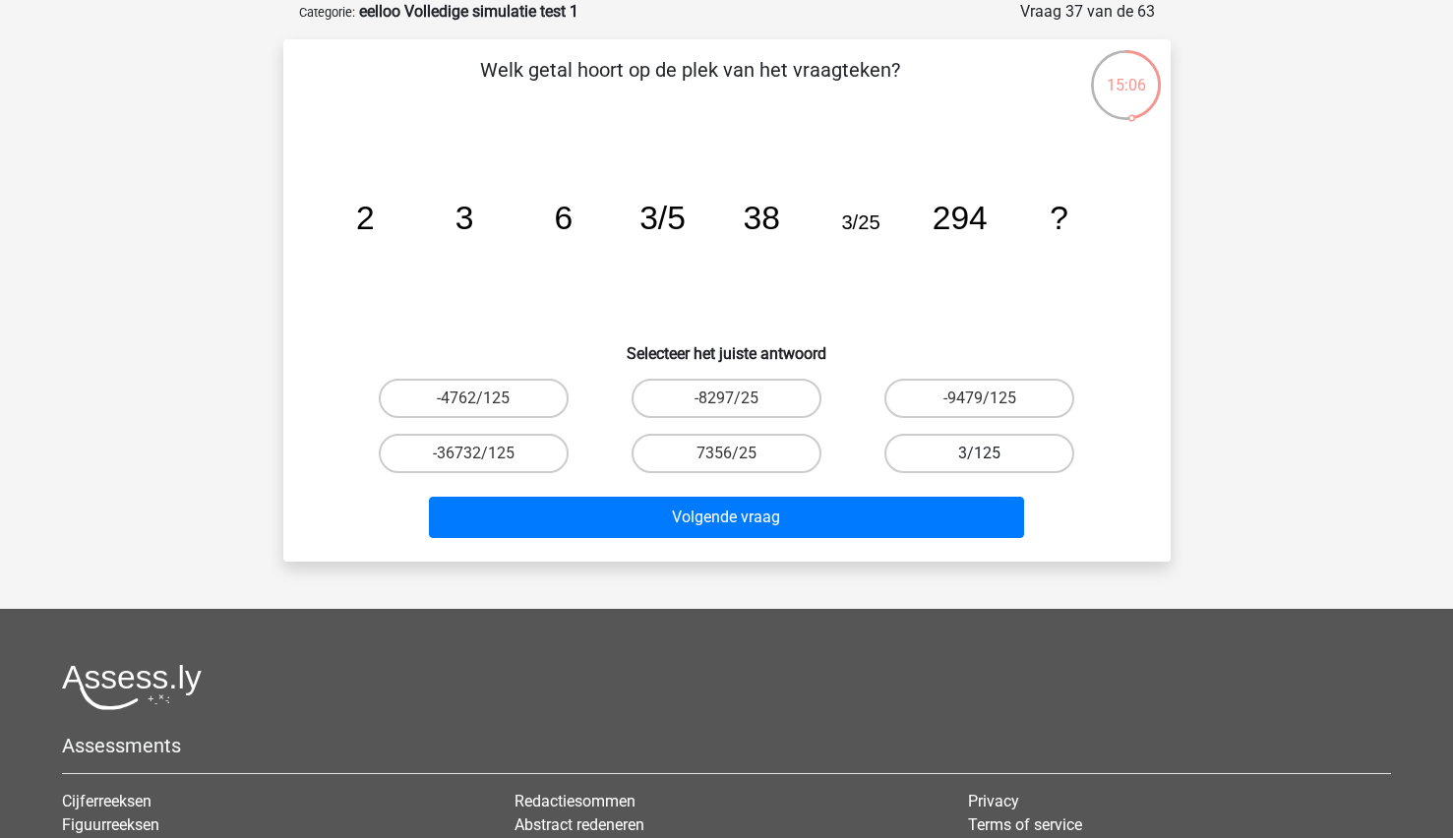
click at [932, 451] on label "3/125" at bounding box center [979, 453] width 190 height 39
click at [980, 453] on input "3/125" at bounding box center [986, 459] width 13 height 13
radio input "true"
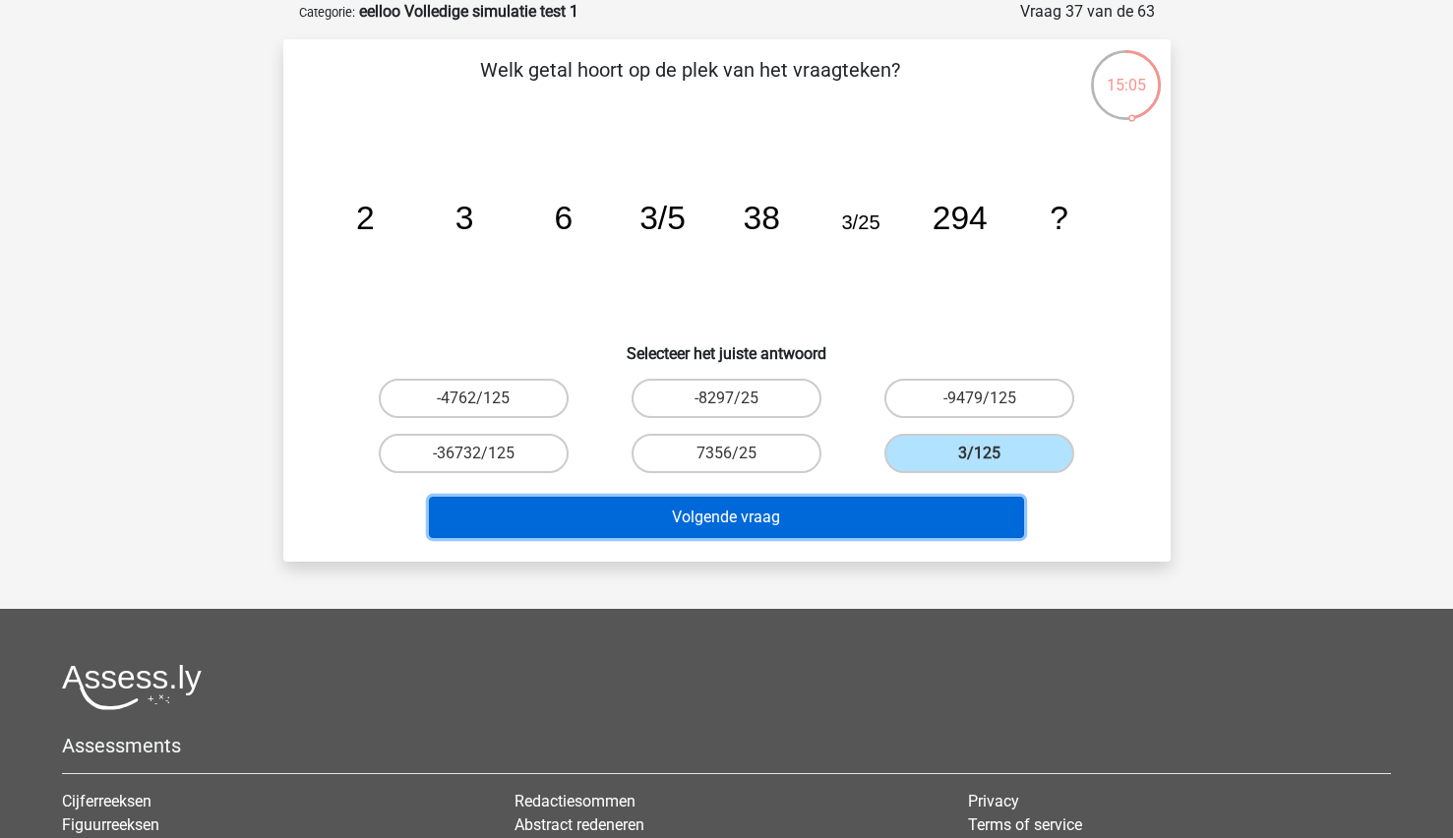
click at [829, 517] on button "Volgende vraag" at bounding box center [726, 517] width 595 height 41
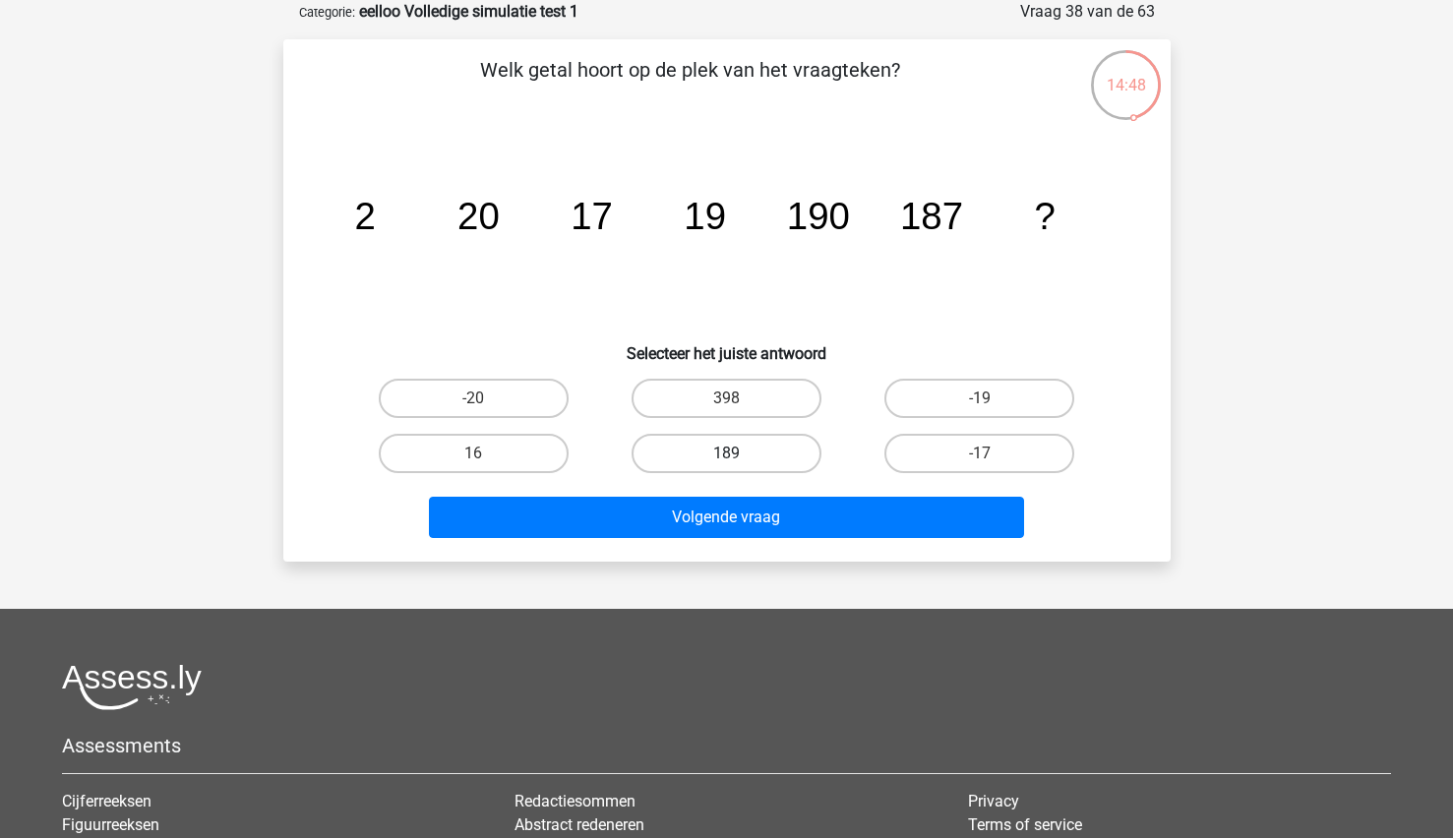
click at [693, 460] on label "189" at bounding box center [727, 453] width 190 height 39
click at [726, 460] on input "189" at bounding box center [732, 459] width 13 height 13
radio input "true"
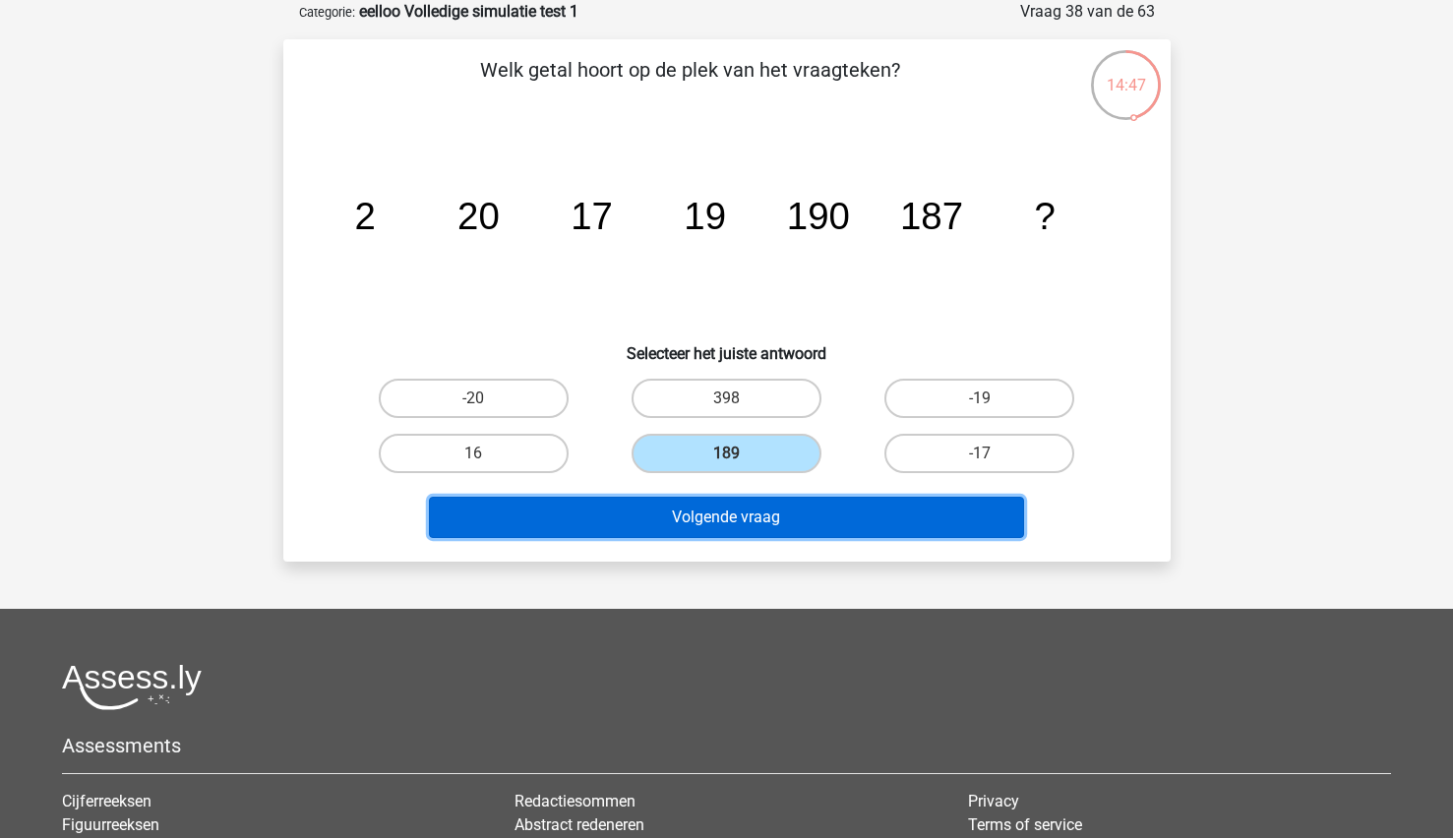
click at [666, 521] on button "Volgende vraag" at bounding box center [726, 517] width 595 height 41
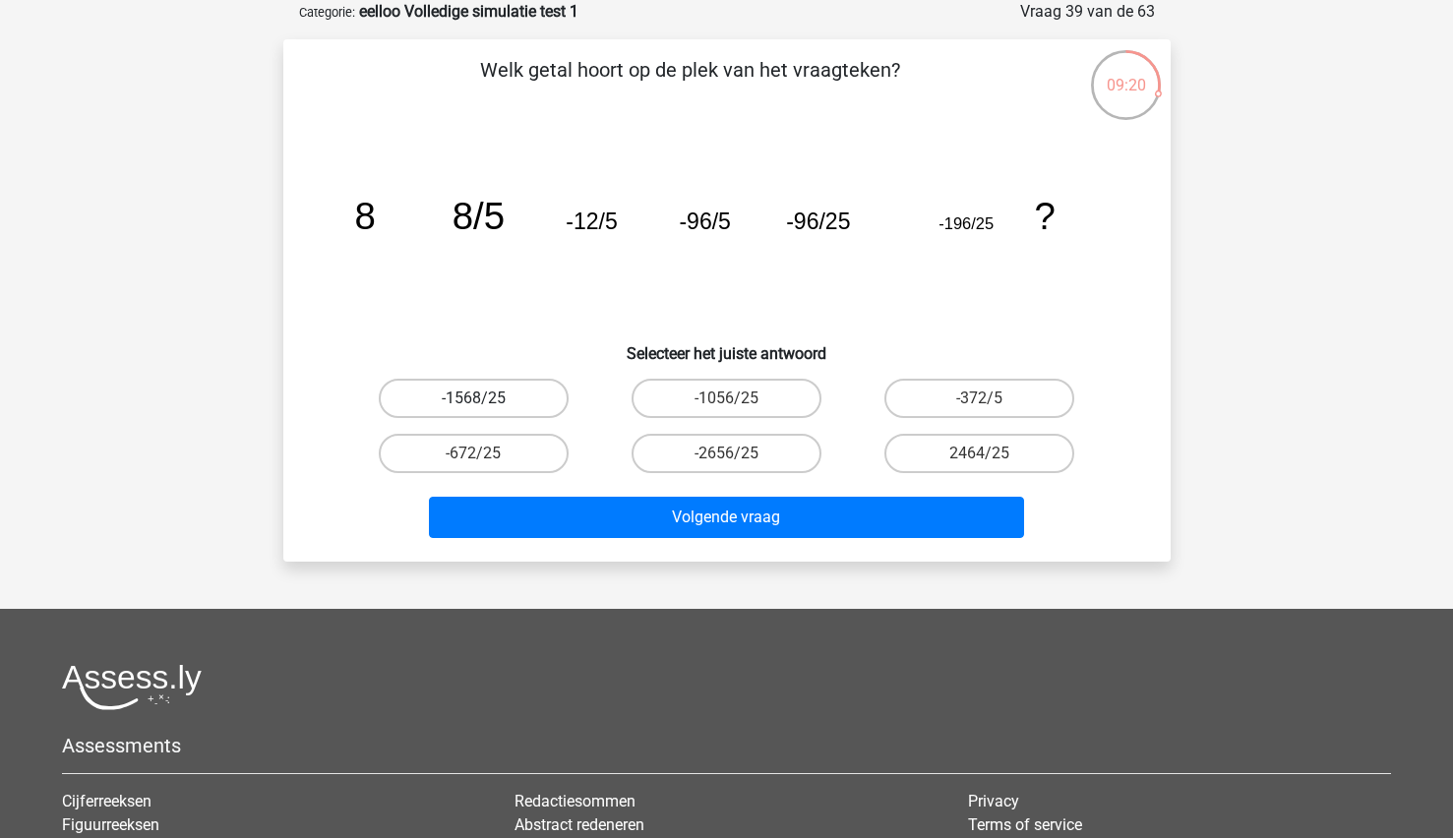
click at [490, 405] on label "-1568/25" at bounding box center [474, 398] width 190 height 39
click at [486, 405] on input "-1568/25" at bounding box center [479, 404] width 13 height 13
radio input "true"
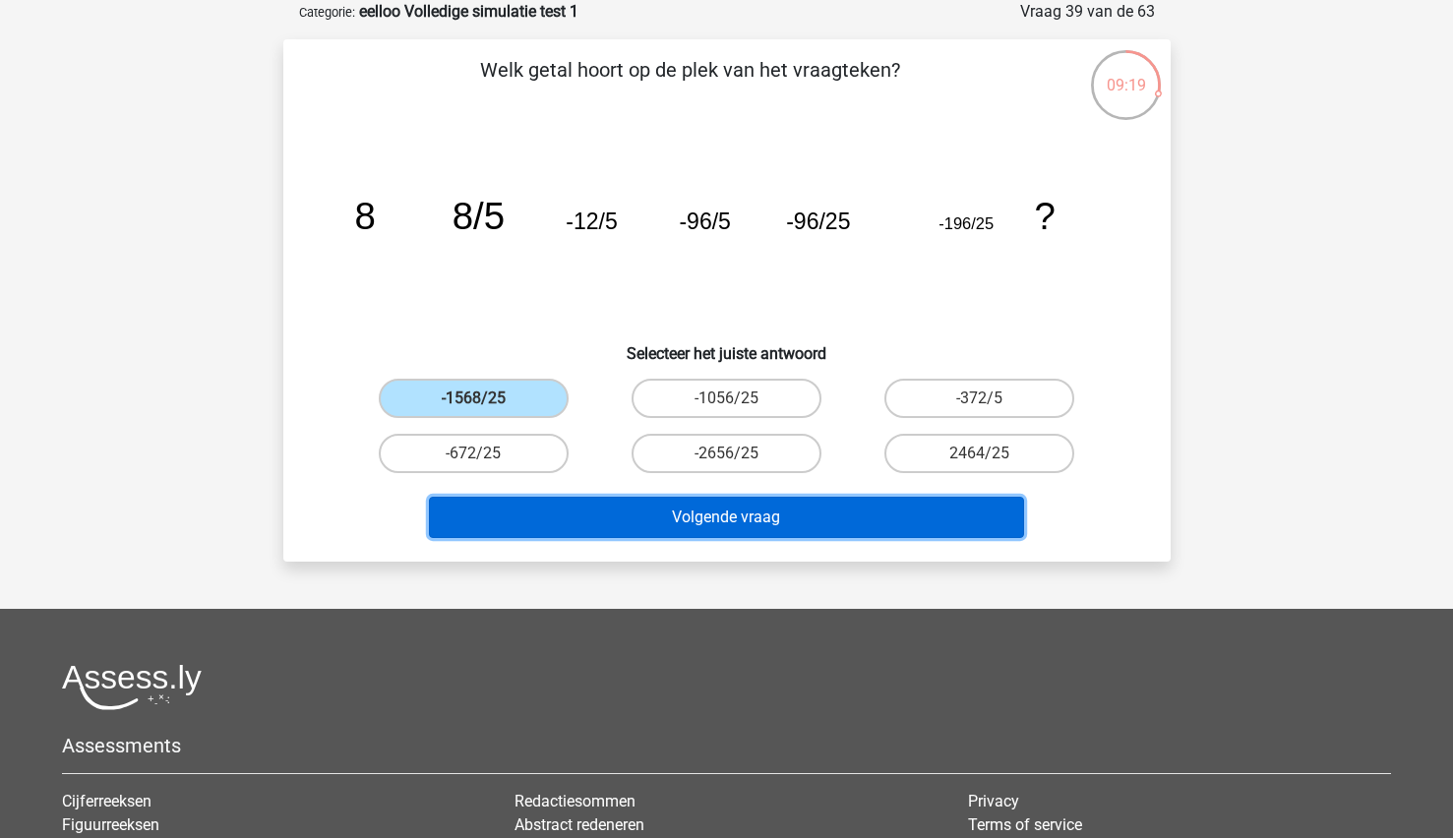
click at [512, 519] on button "Volgende vraag" at bounding box center [726, 517] width 595 height 41
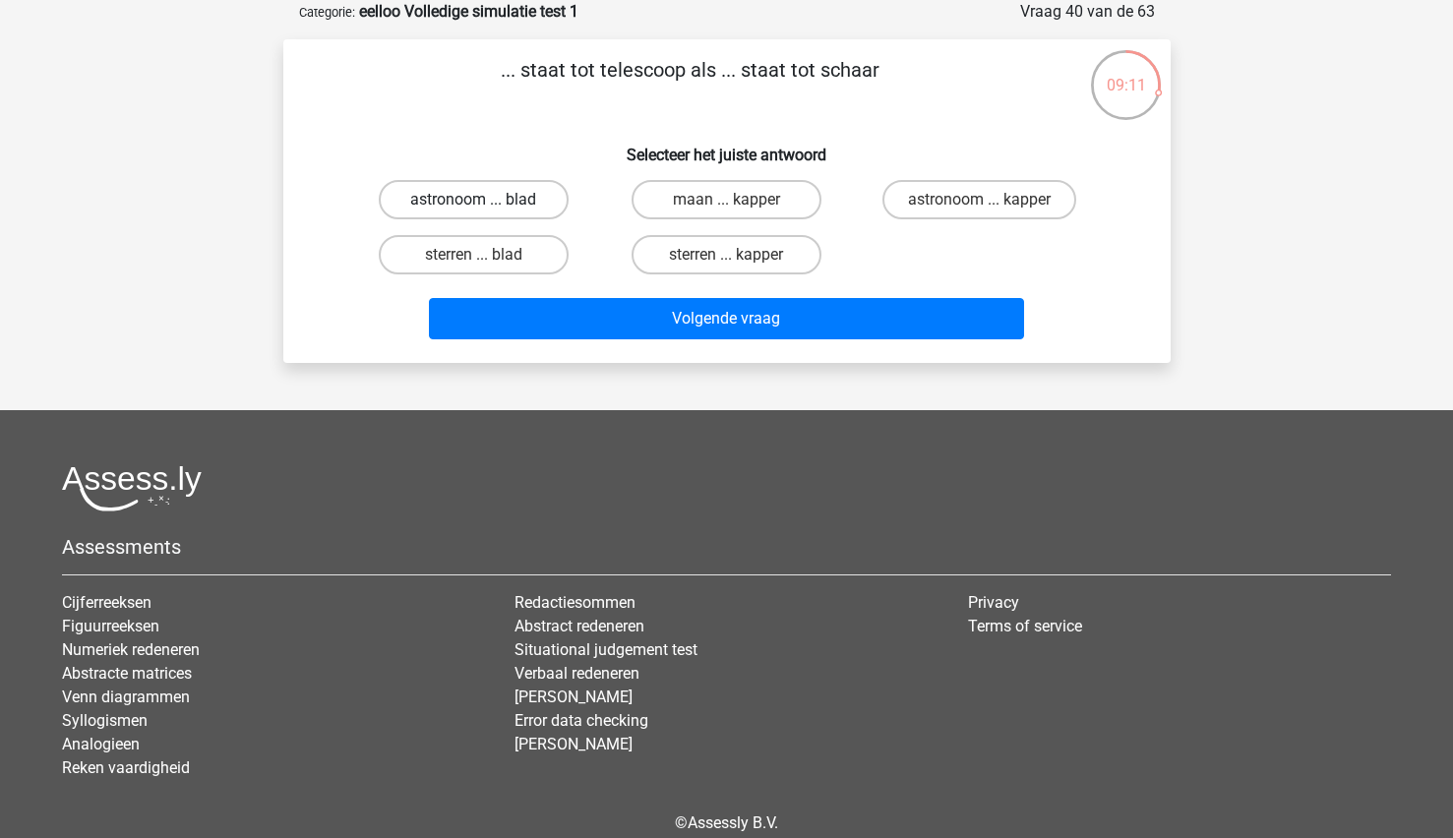
click at [440, 214] on label "astronoom ... blad" at bounding box center [474, 199] width 190 height 39
click at [473, 212] on input "astronoom ... blad" at bounding box center [479, 206] width 13 height 13
radio input "true"
click at [941, 192] on label "astronoom ... kapper" at bounding box center [979, 199] width 194 height 39
click at [980, 200] on input "astronoom ... kapper" at bounding box center [986, 206] width 13 height 13
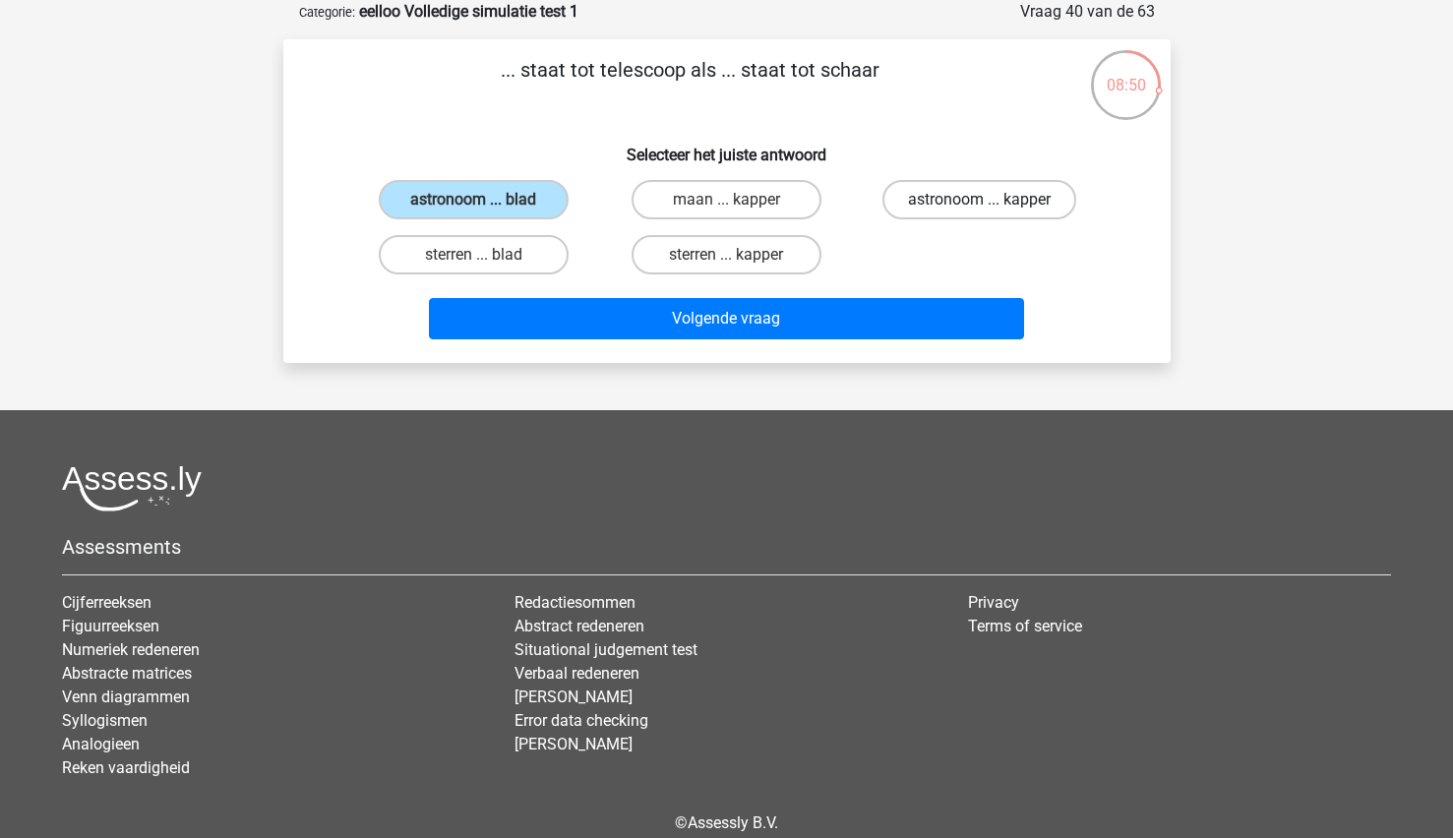
radio input "true"
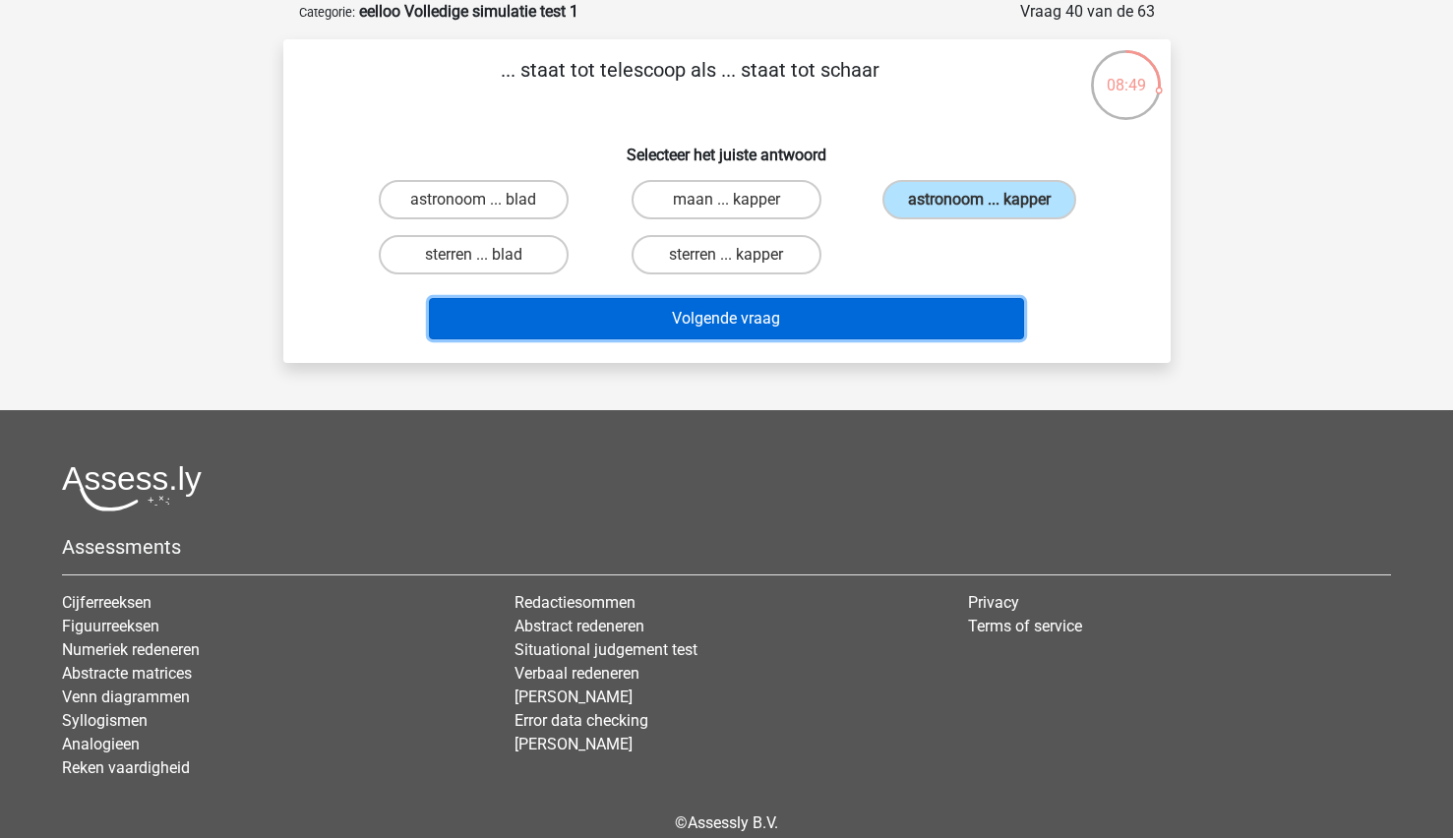
click at [792, 315] on button "Volgende vraag" at bounding box center [726, 318] width 595 height 41
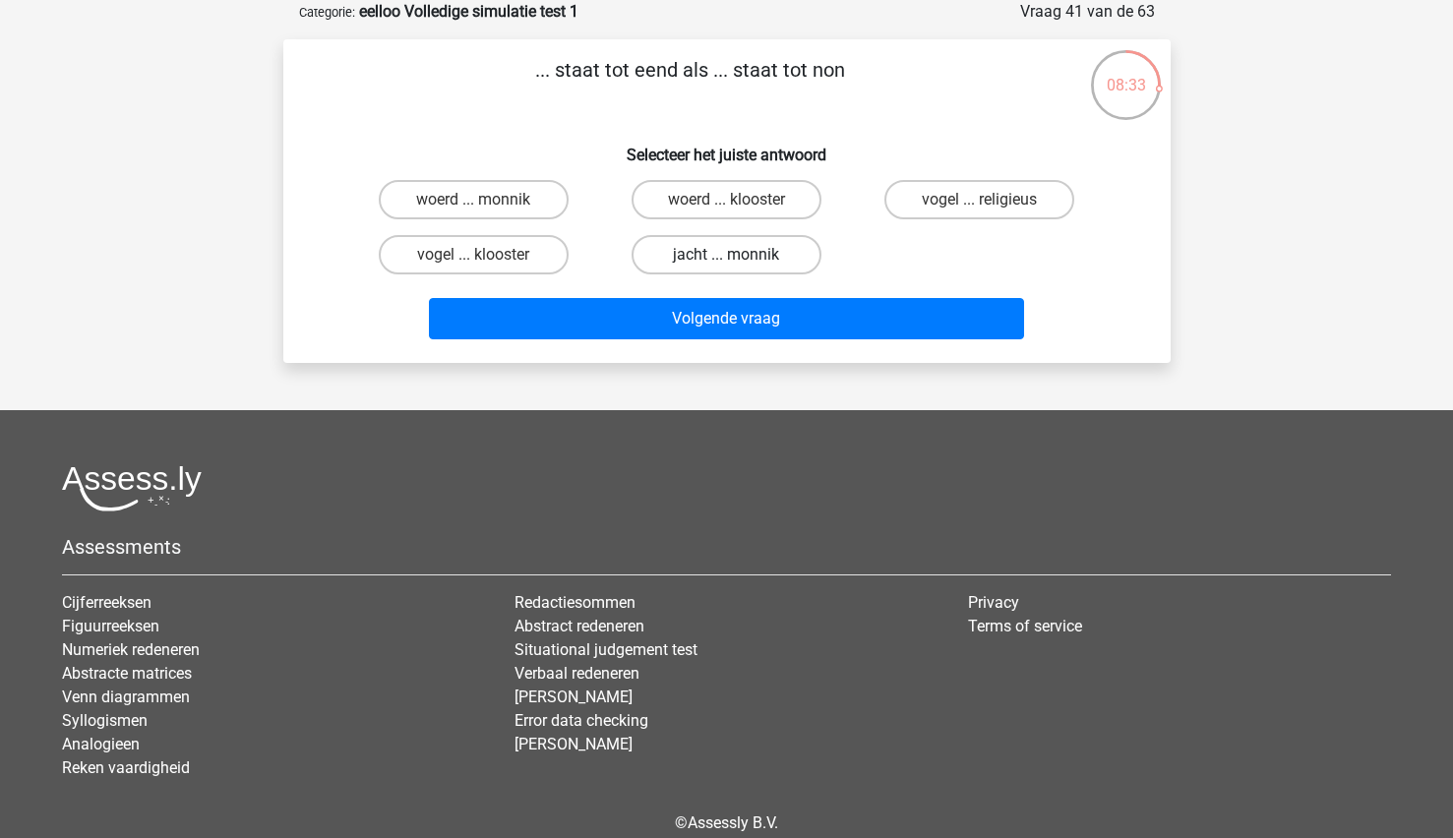
click at [707, 263] on label "jacht ... monnik" at bounding box center [727, 254] width 190 height 39
click at [726, 263] on input "jacht ... monnik" at bounding box center [732, 261] width 13 height 13
radio input "true"
click at [498, 206] on label "woerd ... monnik" at bounding box center [474, 199] width 190 height 39
click at [486, 206] on input "woerd ... monnik" at bounding box center [479, 206] width 13 height 13
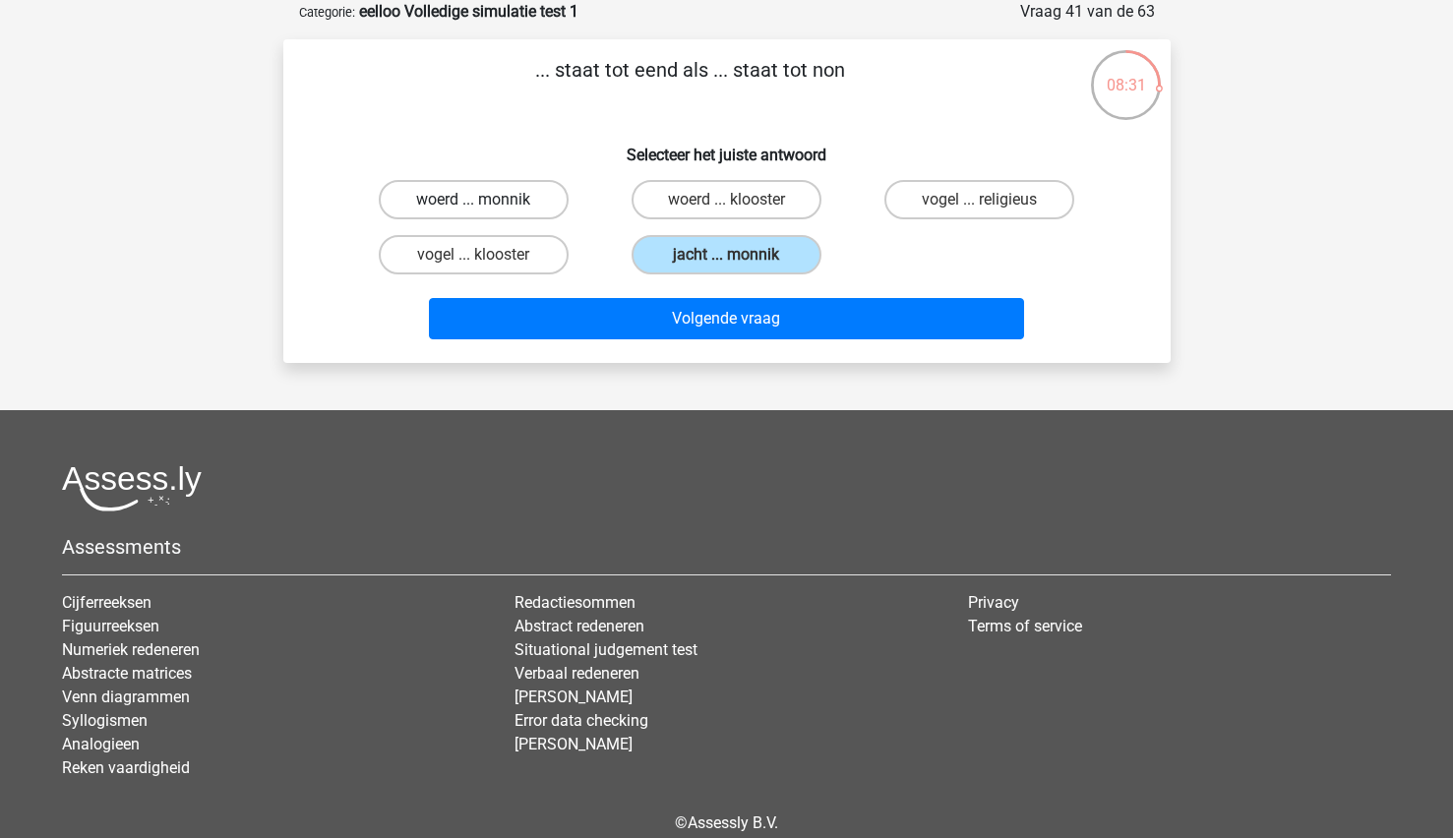
radio input "true"
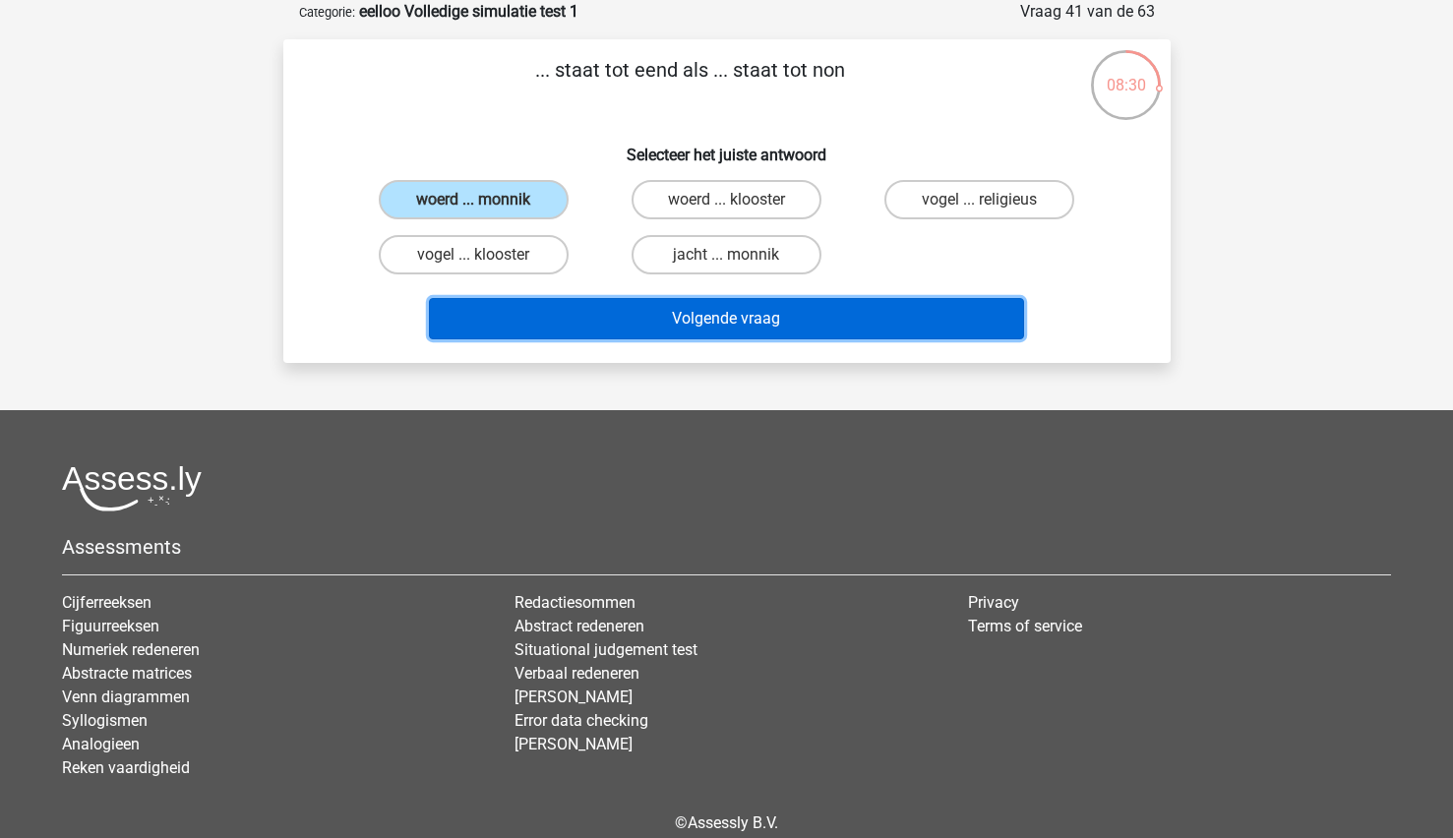
click at [511, 318] on button "Volgende vraag" at bounding box center [726, 318] width 595 height 41
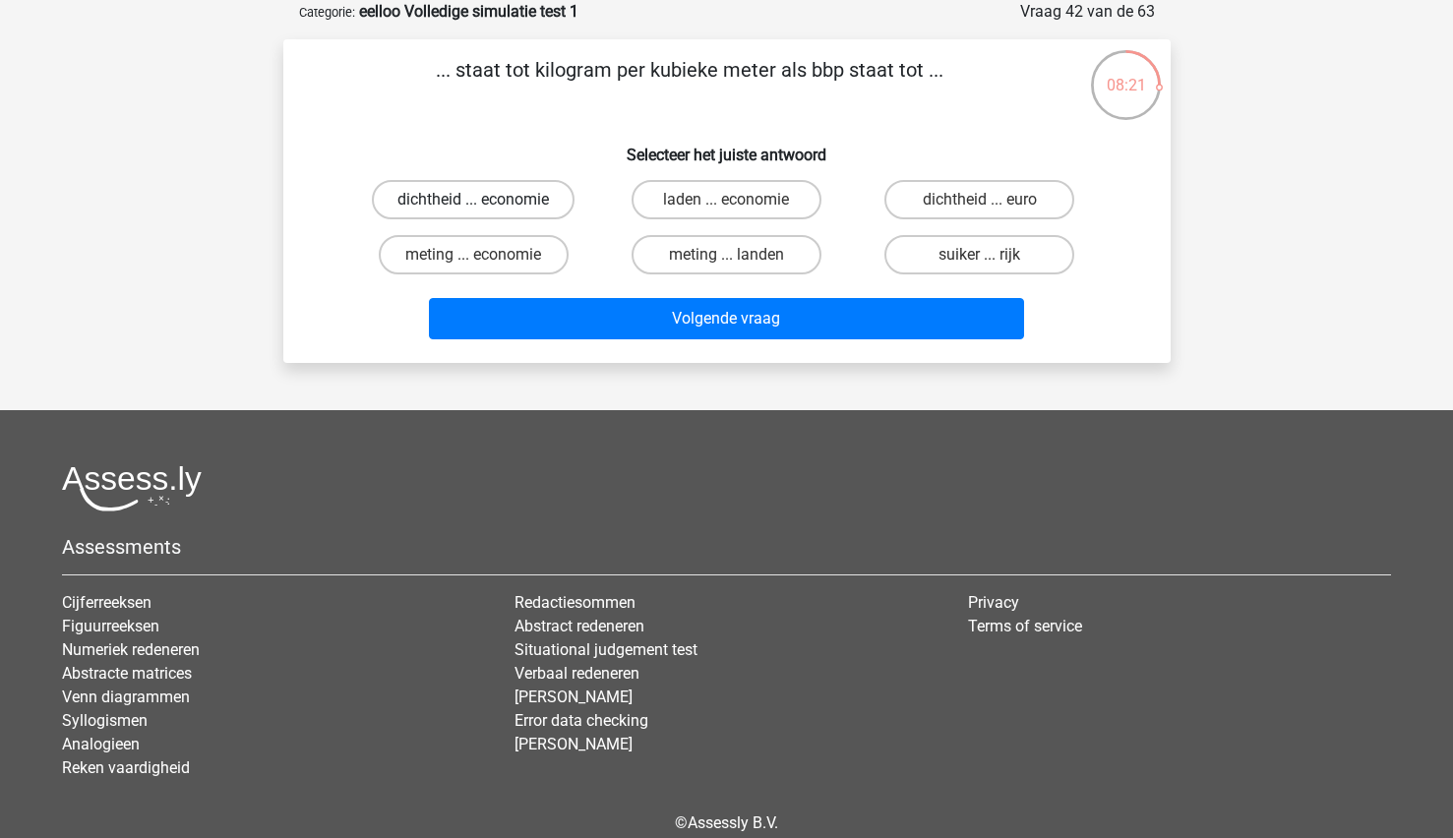
click at [516, 195] on label "dichtheid ... economie" at bounding box center [473, 199] width 203 height 39
click at [486, 200] on input "dichtheid ... economie" at bounding box center [479, 206] width 13 height 13
radio input "true"
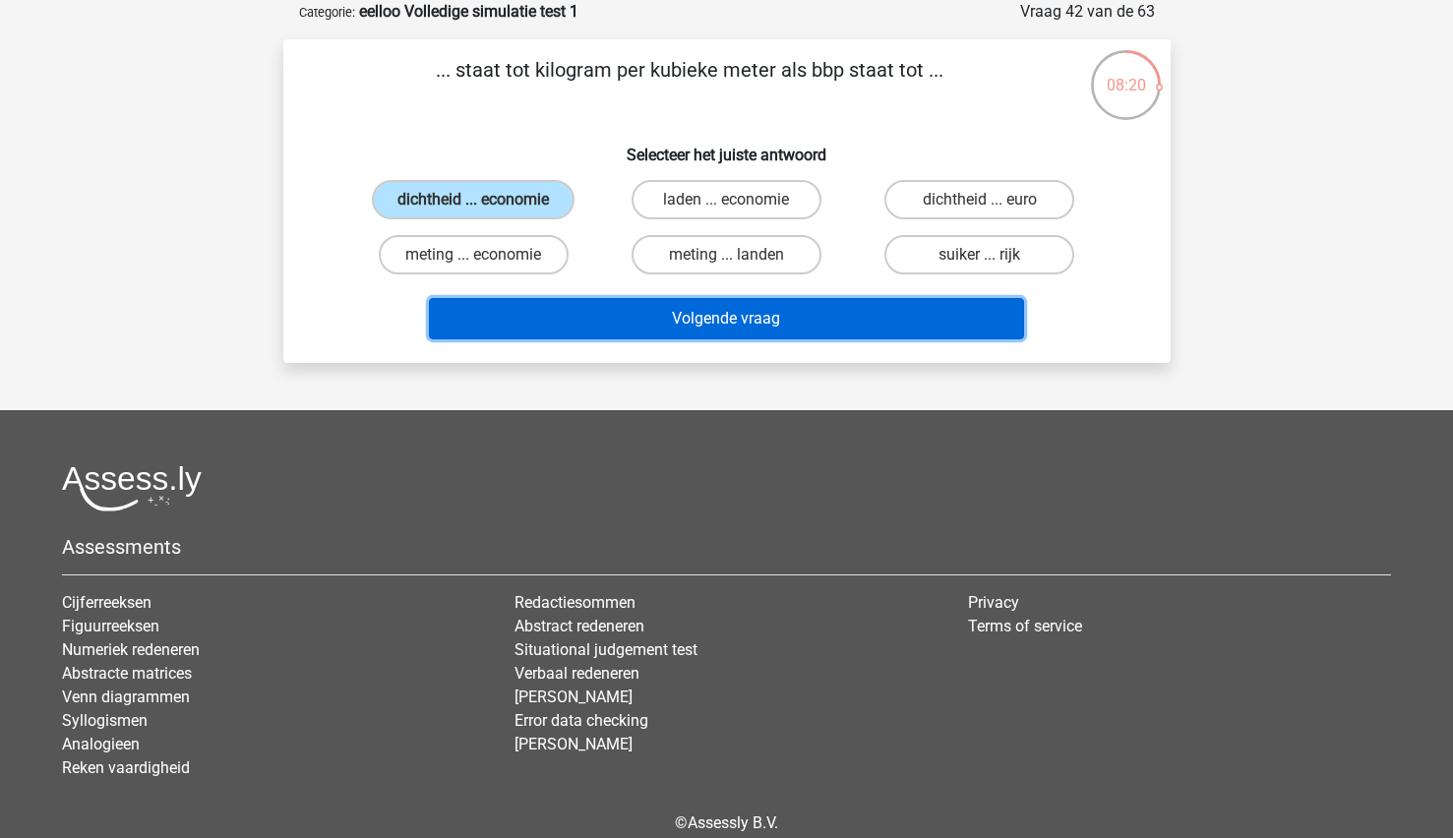
click at [555, 324] on button "Volgende vraag" at bounding box center [726, 318] width 595 height 41
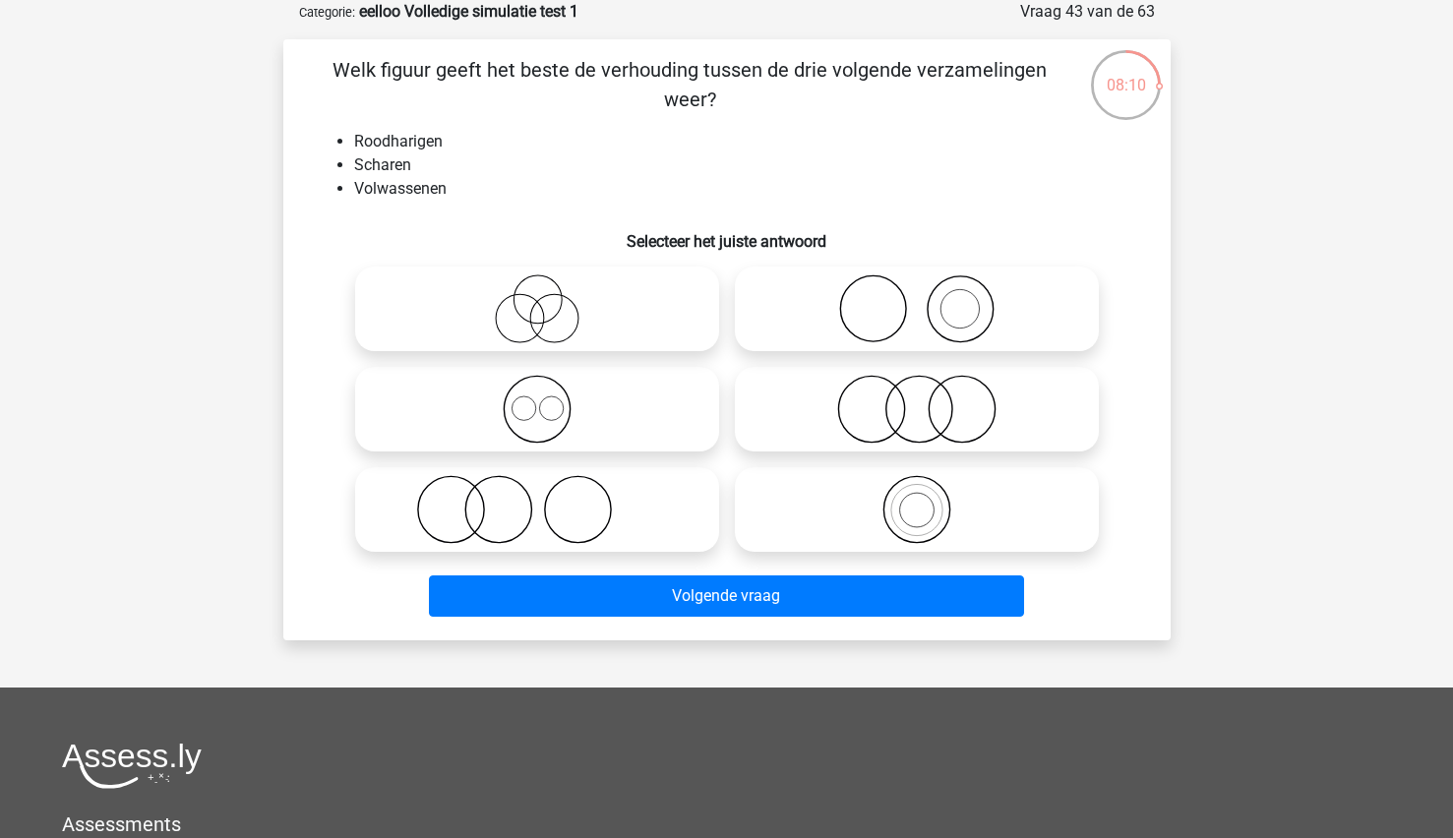
click at [1011, 288] on icon at bounding box center [917, 308] width 348 height 69
click at [930, 288] on input "radio" at bounding box center [923, 292] width 13 height 13
radio input "true"
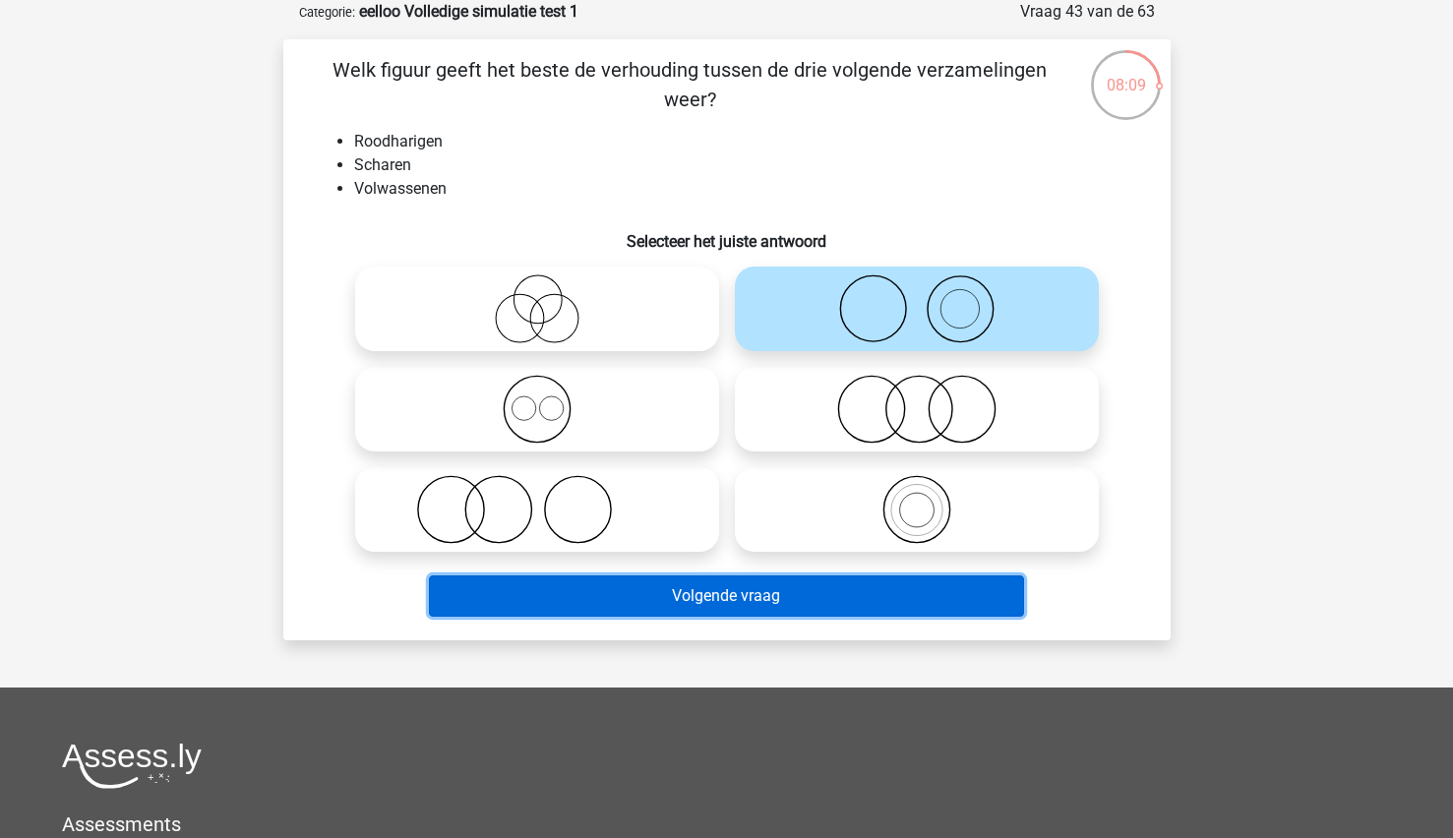
click at [772, 597] on button "Volgende vraag" at bounding box center [726, 595] width 595 height 41
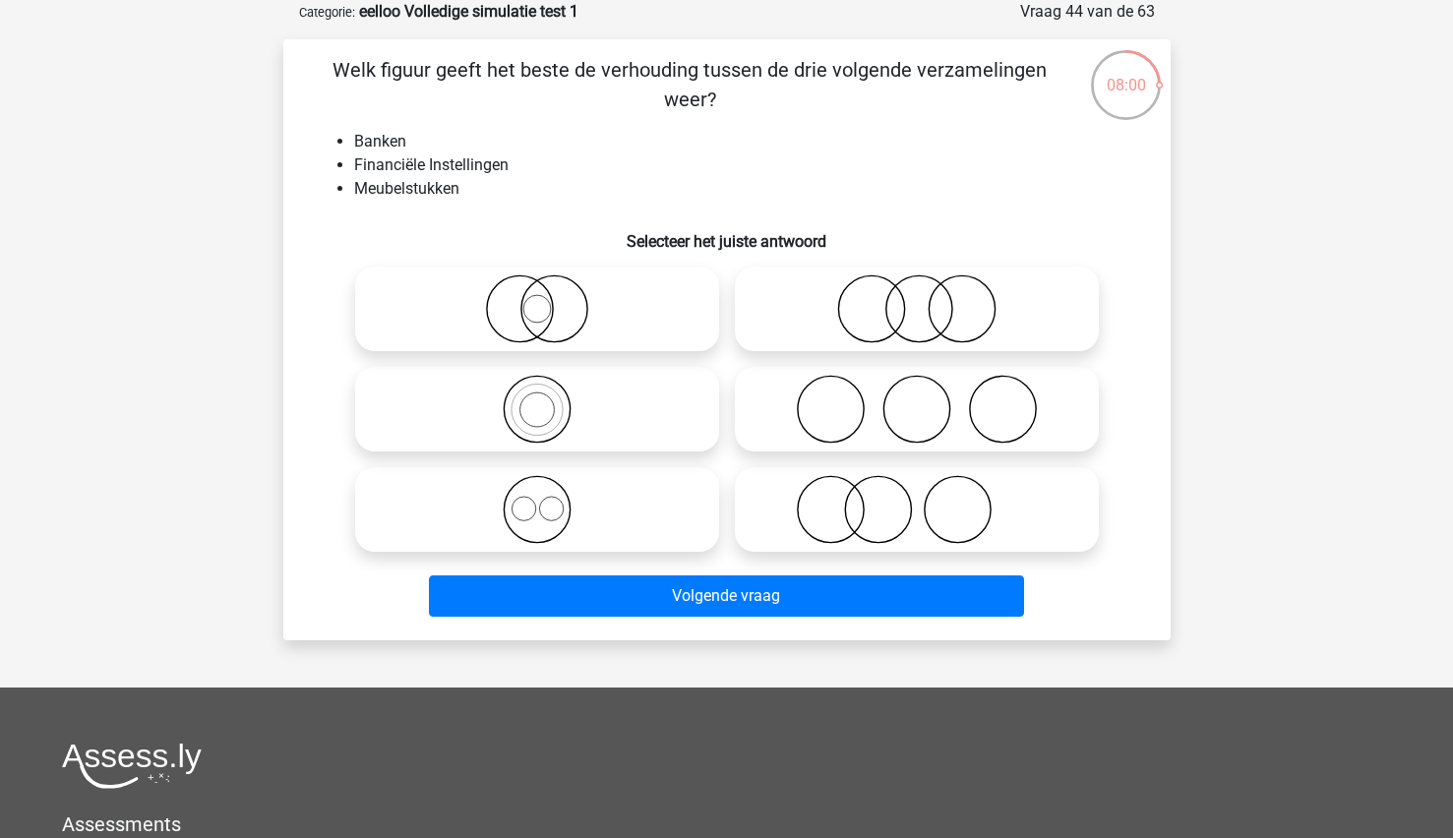
click at [883, 509] on icon at bounding box center [917, 509] width 348 height 69
click at [917, 500] on input "radio" at bounding box center [923, 493] width 13 height 13
radio input "true"
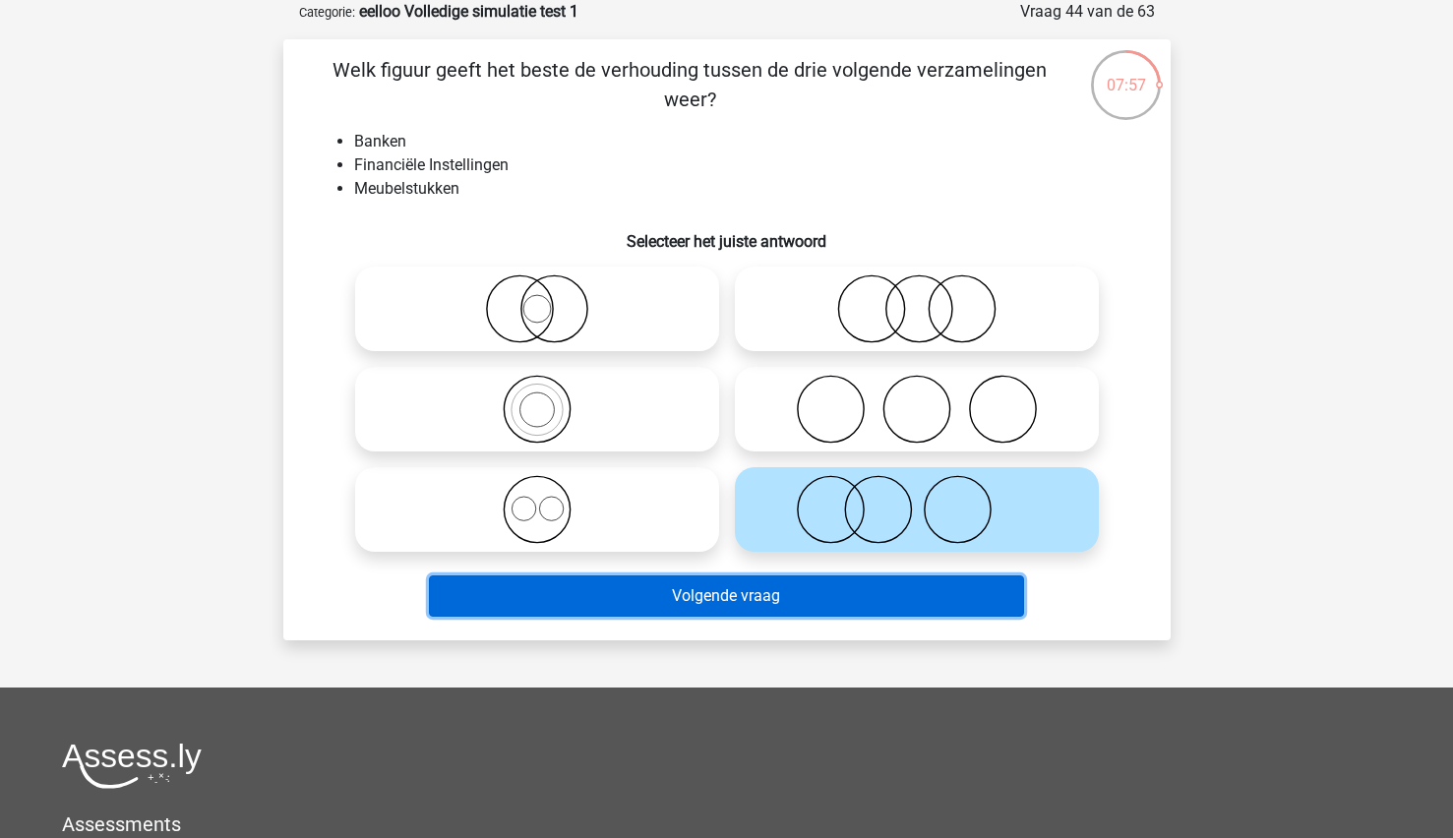
click at [685, 578] on button "Volgende vraag" at bounding box center [726, 595] width 595 height 41
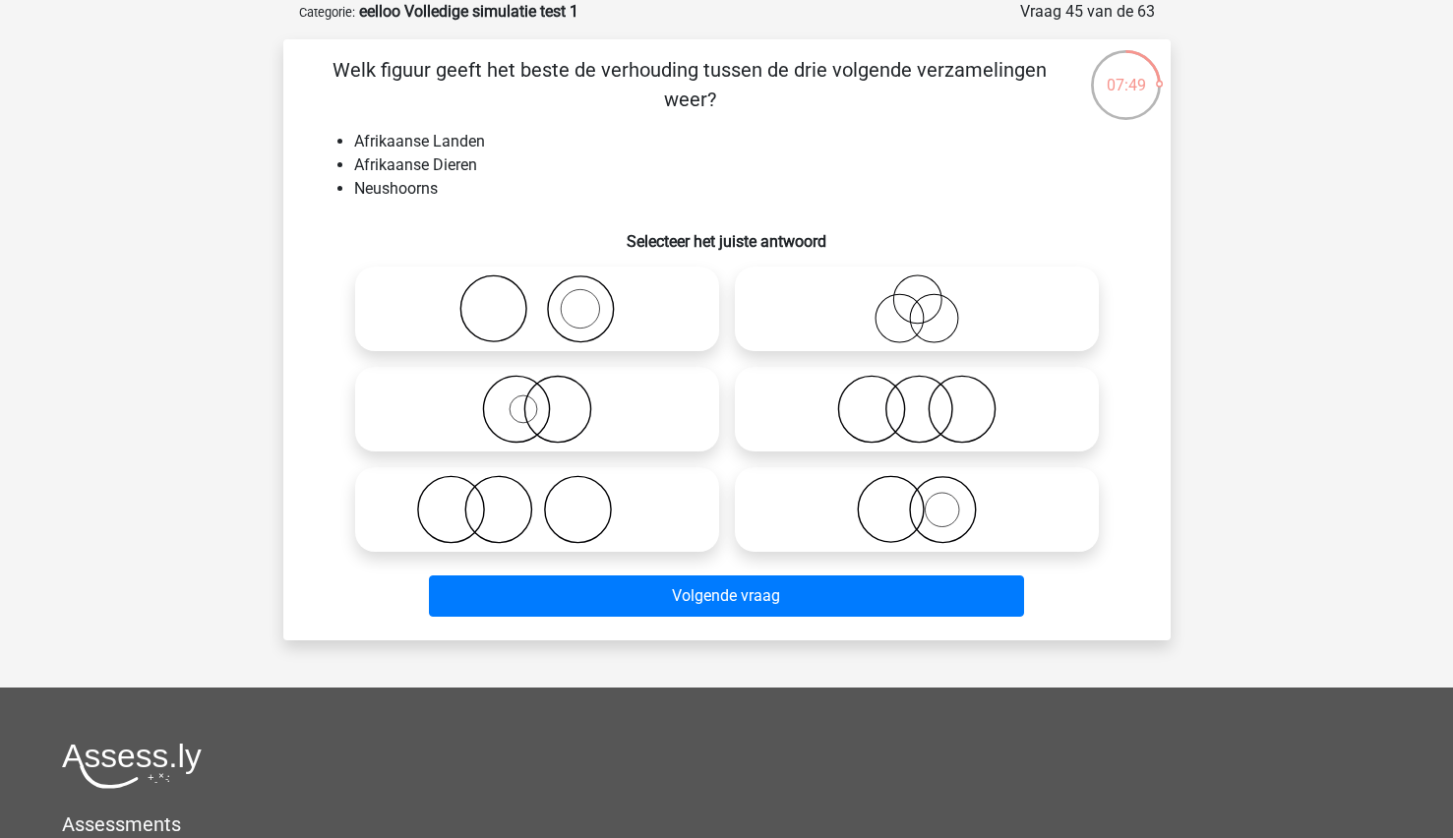
click at [580, 287] on icon at bounding box center [537, 308] width 348 height 69
click at [550, 287] on input "radio" at bounding box center [543, 292] width 13 height 13
radio input "true"
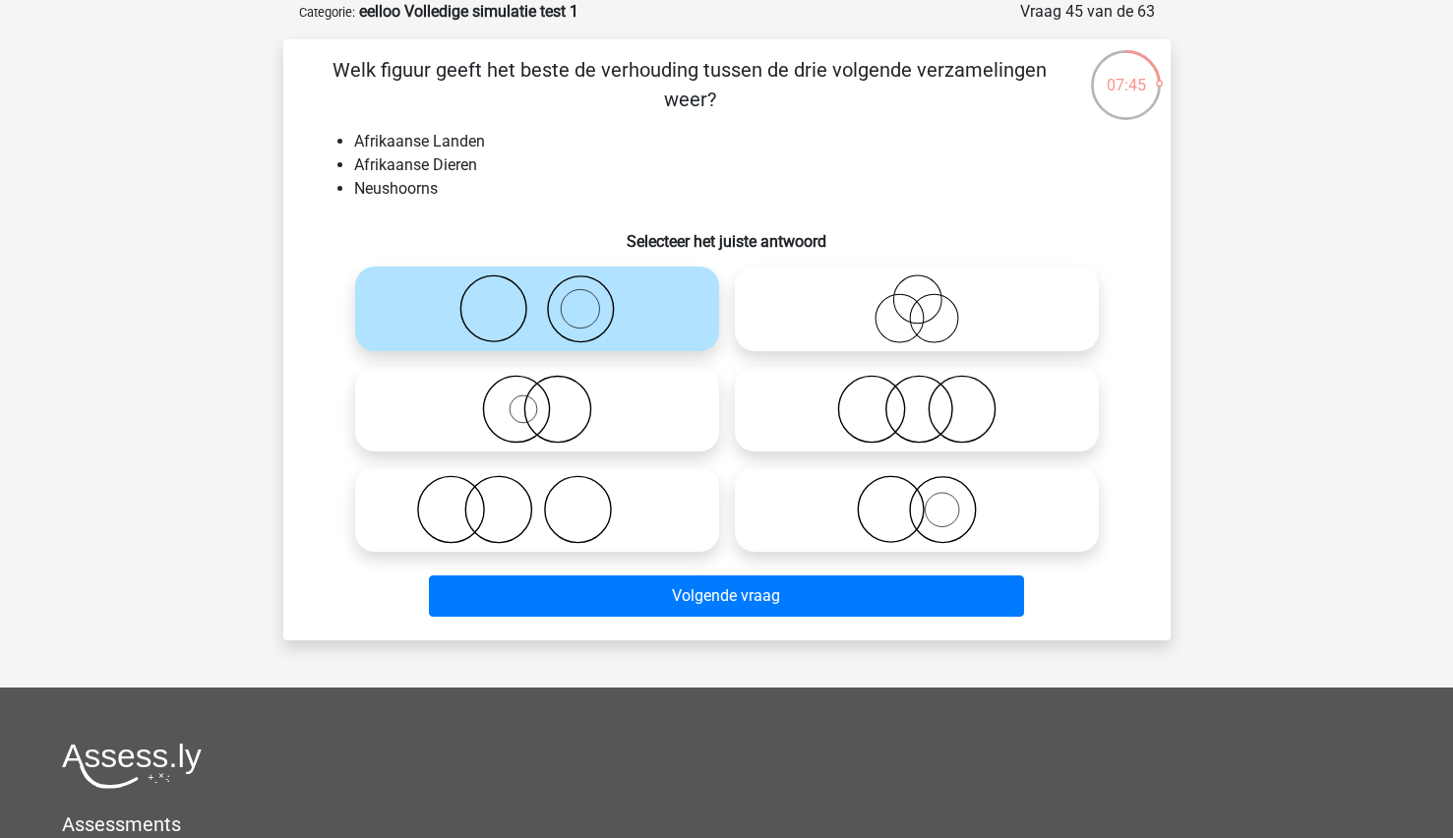
click at [505, 512] on icon at bounding box center [537, 509] width 348 height 69
click at [537, 500] on input "radio" at bounding box center [543, 493] width 13 height 13
radio input "true"
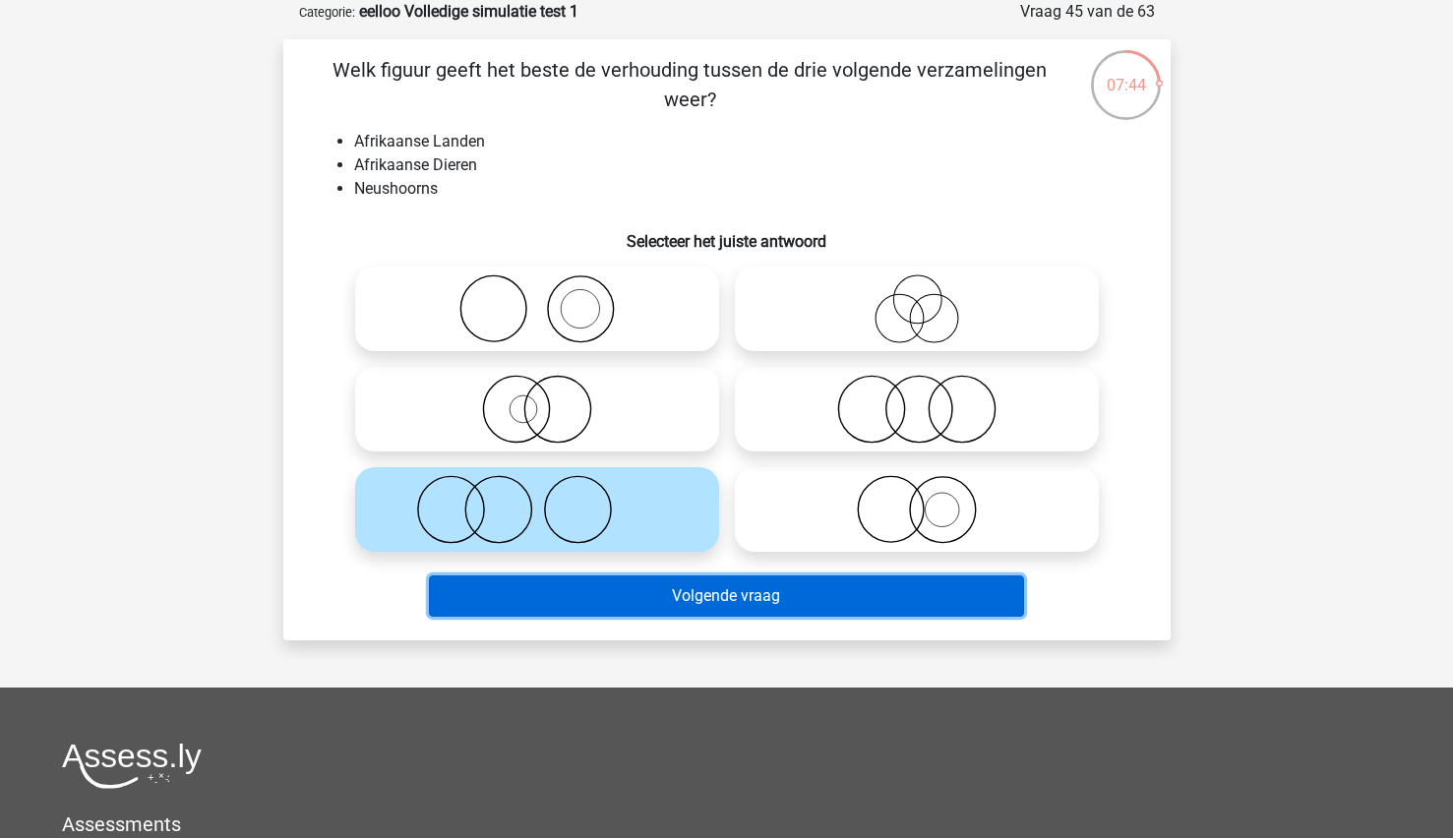
click at [493, 590] on button "Volgende vraag" at bounding box center [726, 595] width 595 height 41
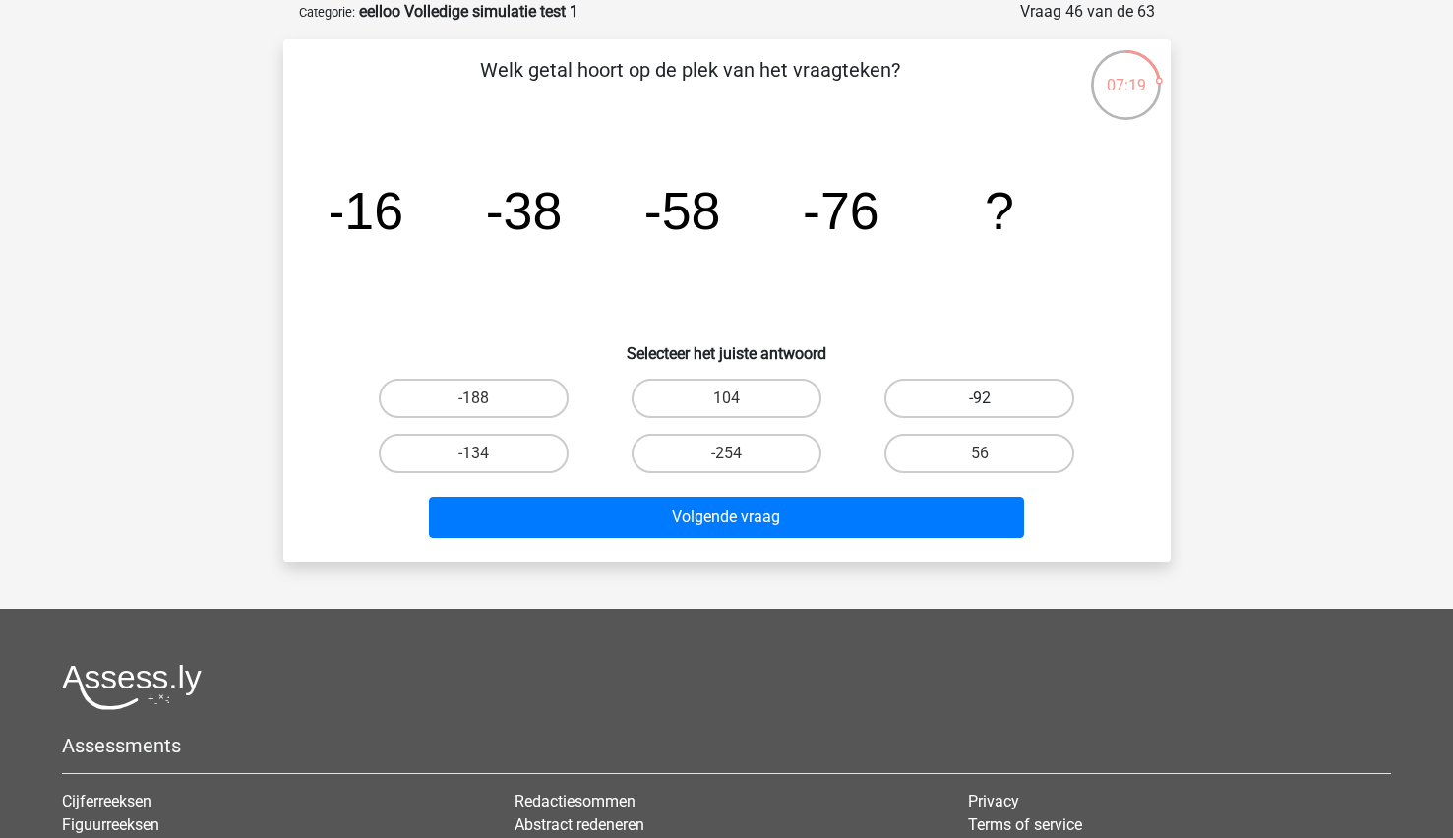
click at [999, 404] on label "-92" at bounding box center [979, 398] width 190 height 39
click at [993, 404] on input "-92" at bounding box center [986, 404] width 13 height 13
radio input "true"
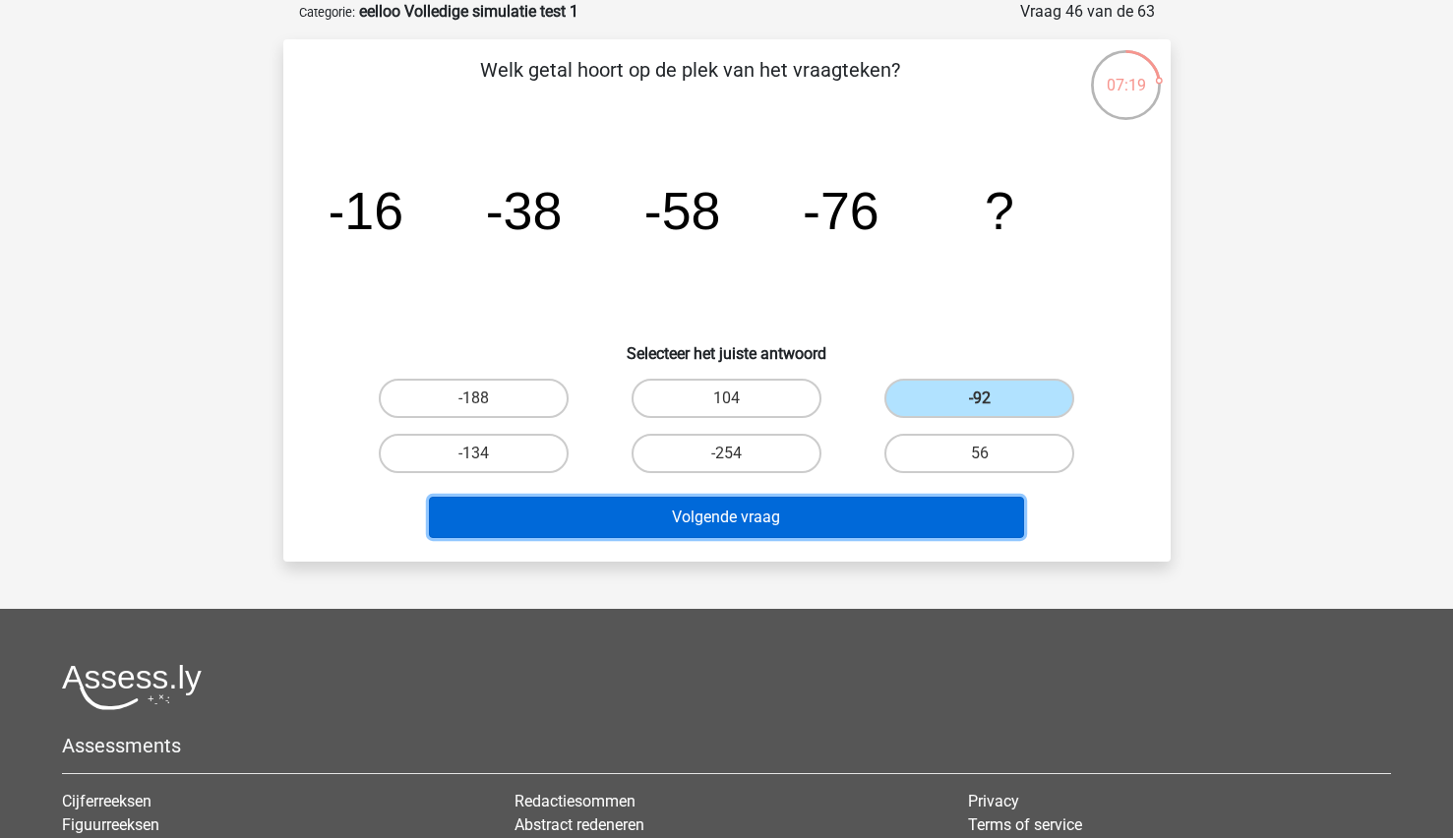
click at [850, 498] on button "Volgende vraag" at bounding box center [726, 517] width 595 height 41
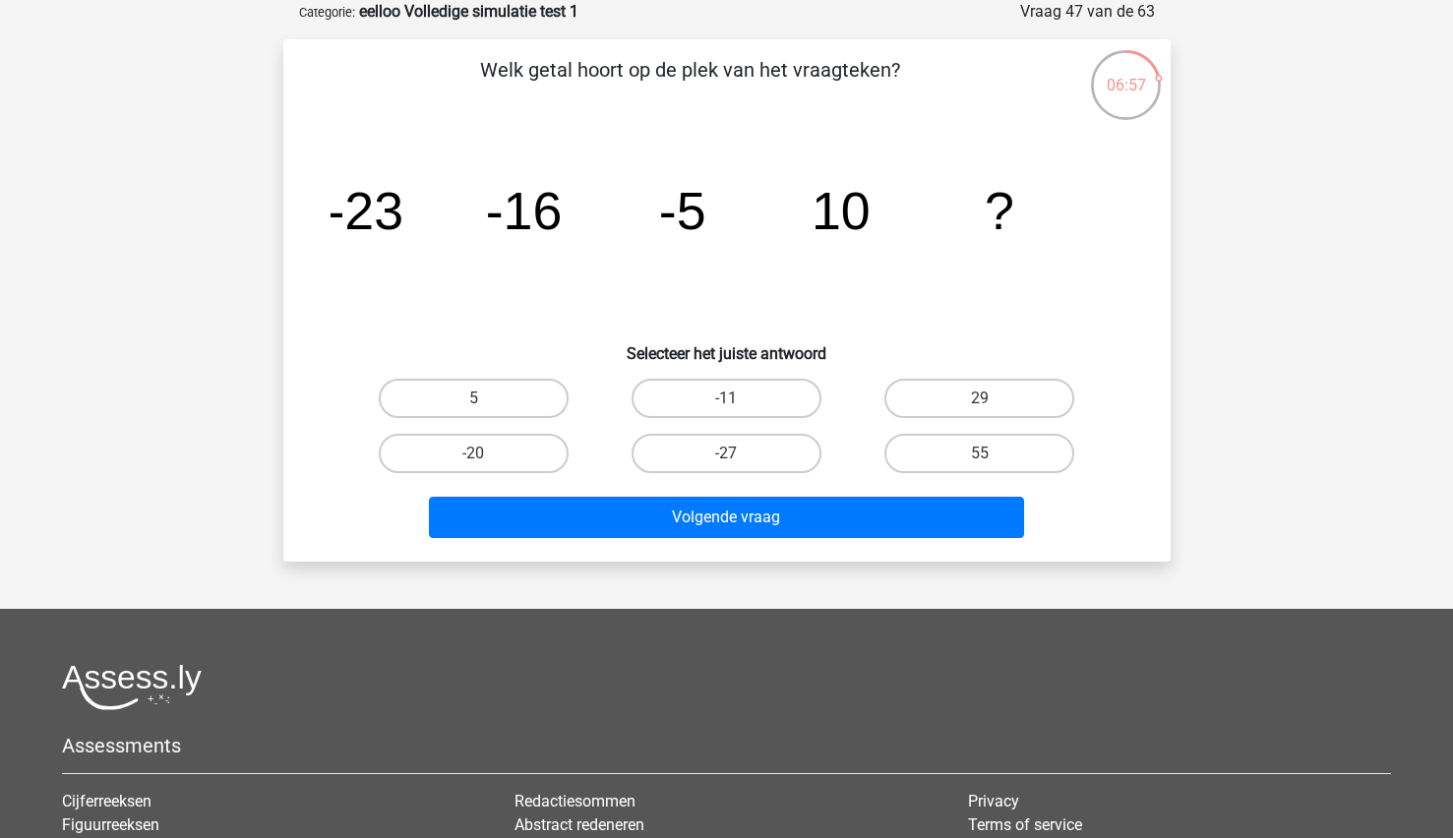
click at [952, 376] on div "29" at bounding box center [979, 398] width 253 height 55
click at [928, 393] on label "29" at bounding box center [979, 398] width 190 height 39
click at [980, 398] on input "29" at bounding box center [986, 404] width 13 height 13
radio input "true"
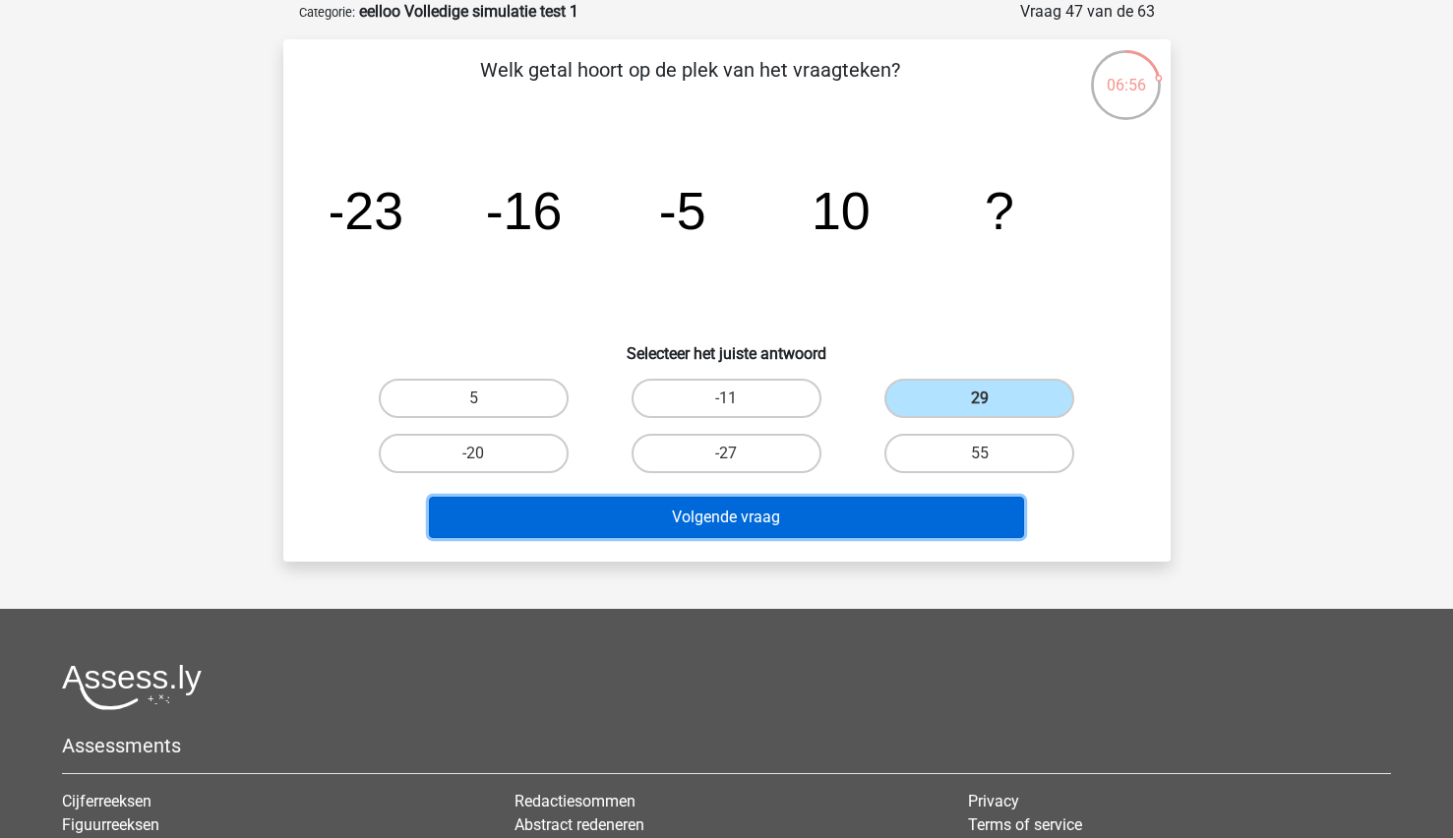
click at [804, 503] on button "Volgende vraag" at bounding box center [726, 517] width 595 height 41
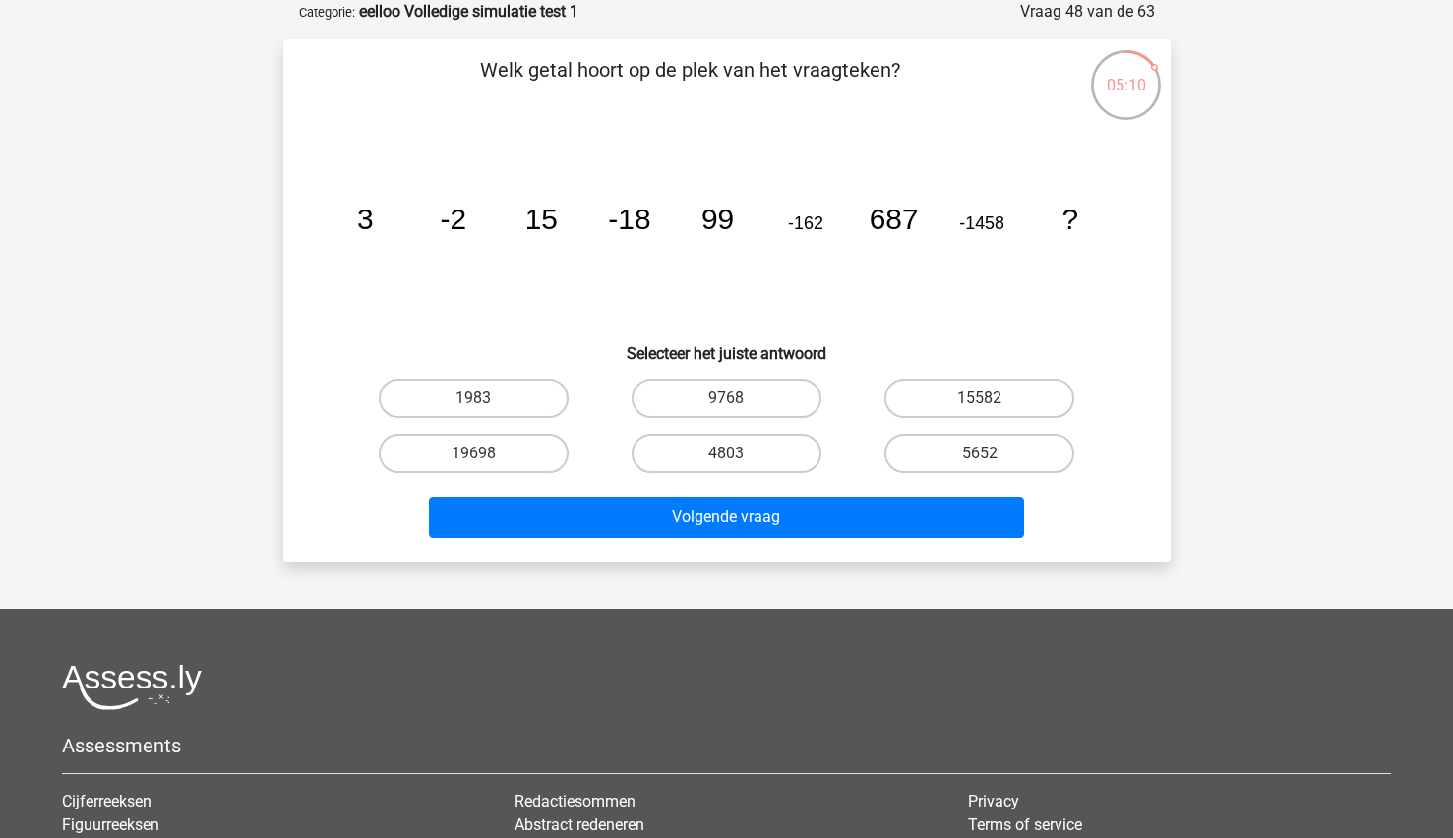
click at [737, 461] on input "4803" at bounding box center [732, 459] width 13 height 13
radio input "true"
click at [647, 542] on div "Volgende vraag" at bounding box center [726, 521] width 759 height 49
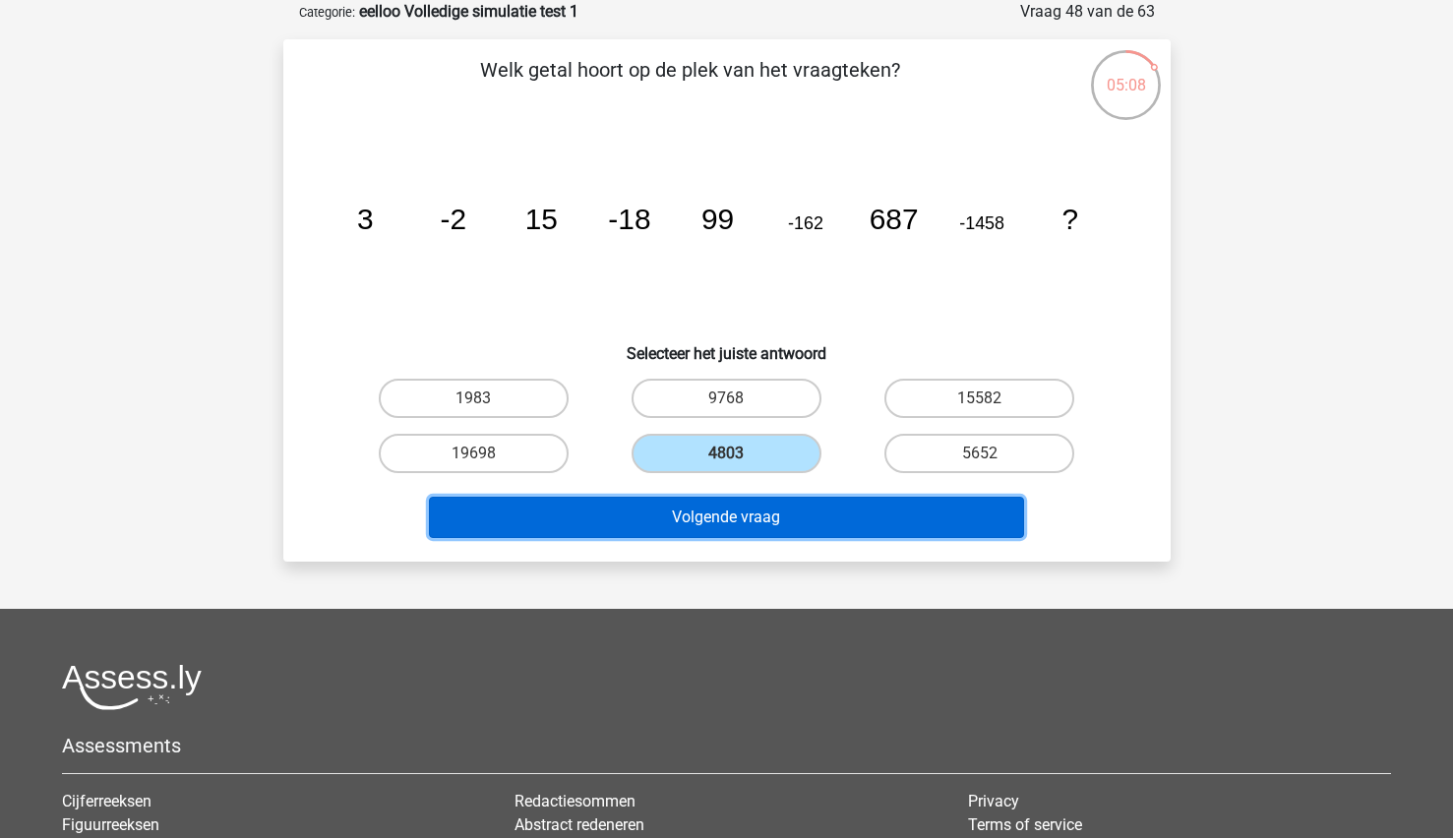
click at [610, 512] on button "Volgende vraag" at bounding box center [726, 517] width 595 height 41
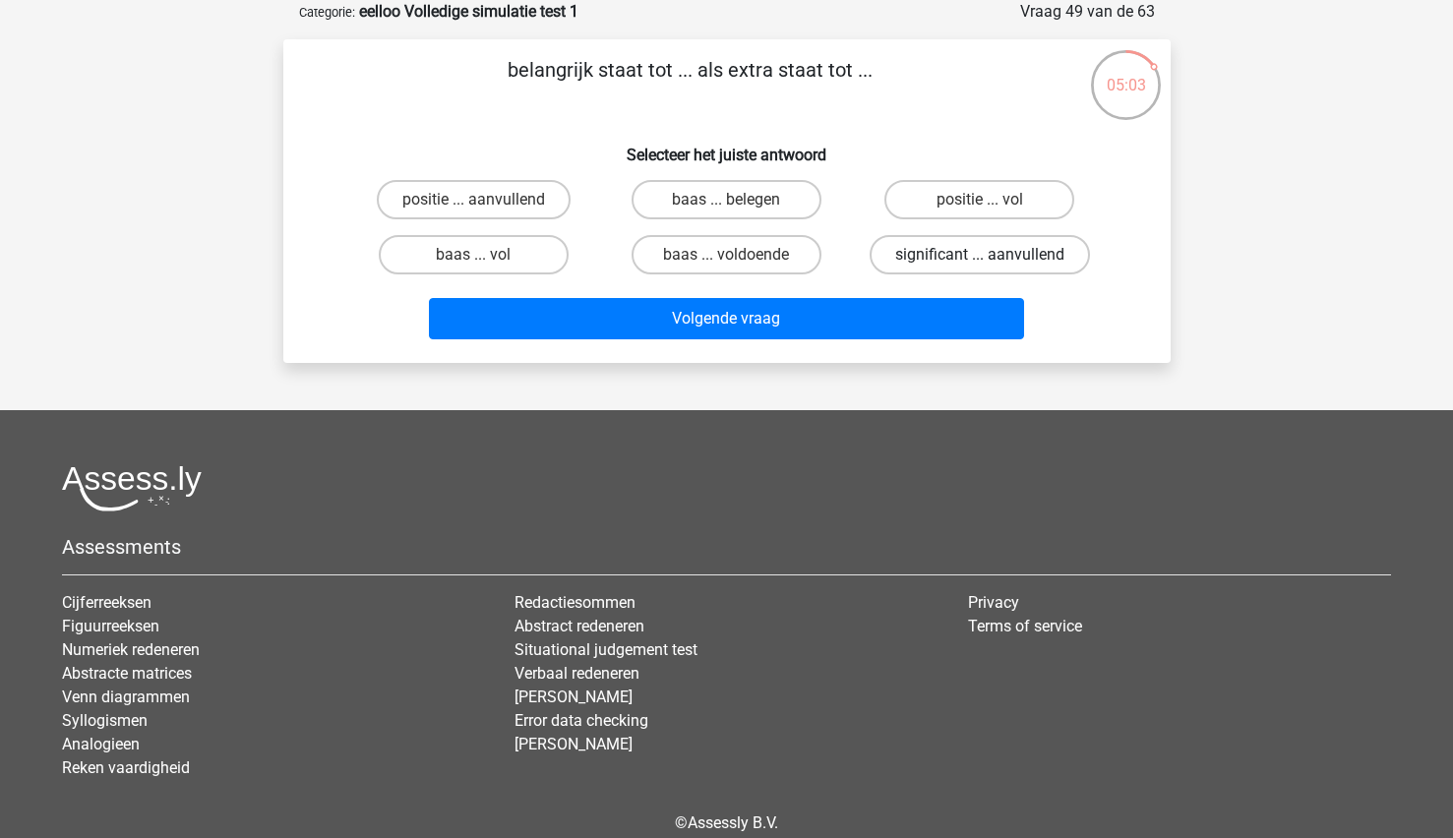
click at [971, 257] on label "significant ... aanvullend" at bounding box center [980, 254] width 220 height 39
click at [980, 257] on input "significant ... aanvullend" at bounding box center [986, 261] width 13 height 13
radio input "true"
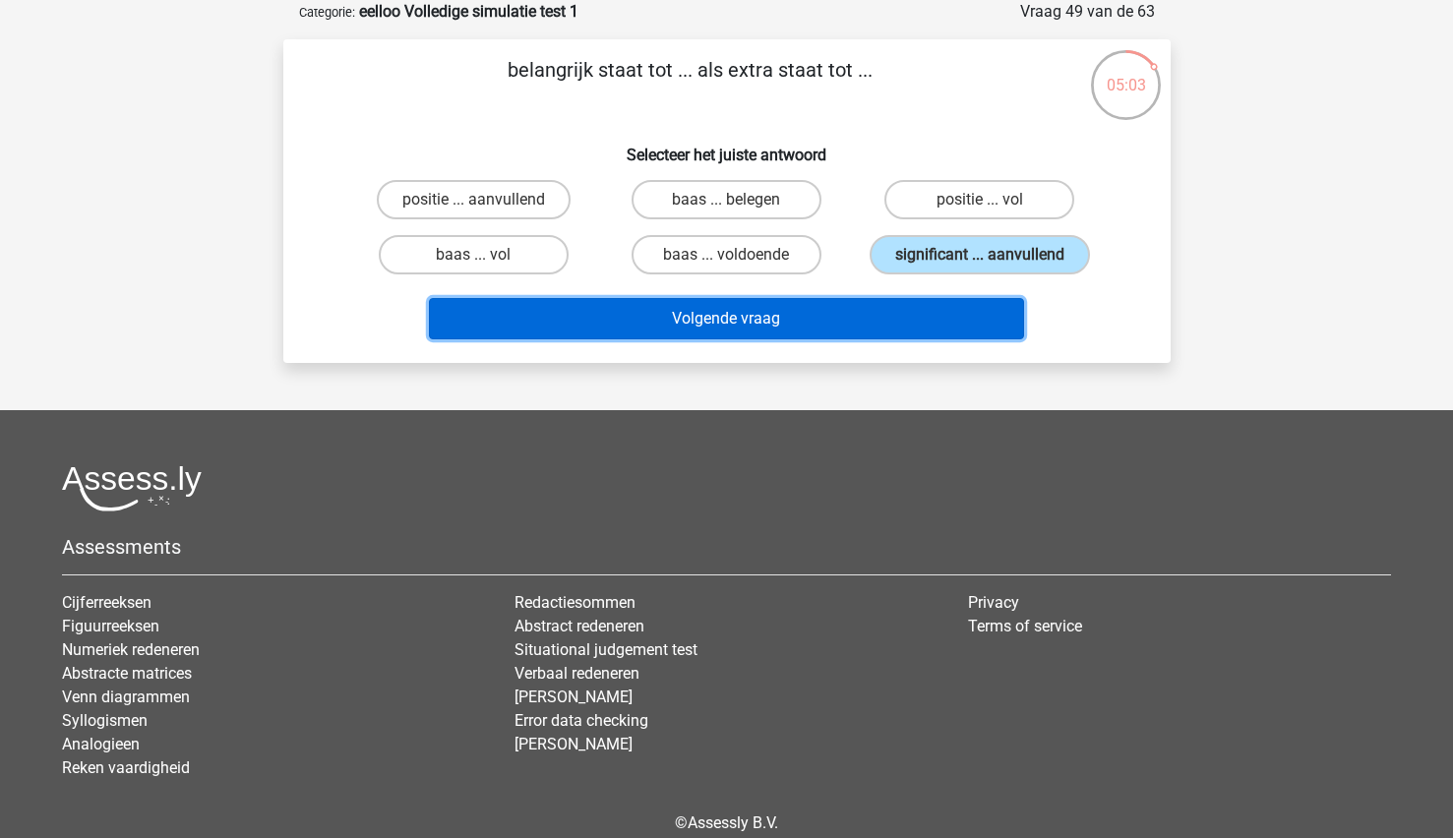
click at [871, 319] on button "Volgende vraag" at bounding box center [726, 318] width 595 height 41
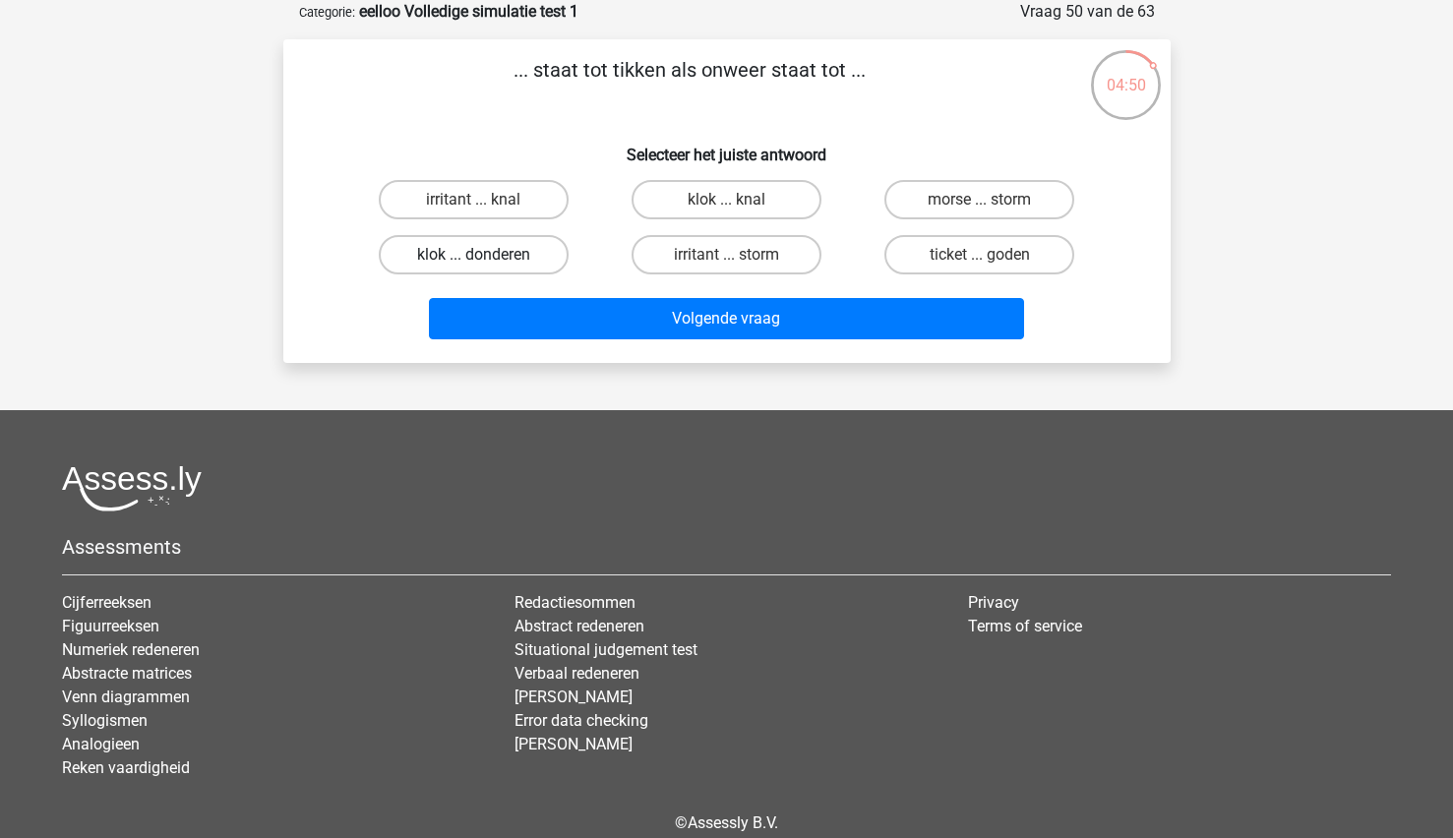
click at [439, 259] on label "klok ... donderen" at bounding box center [474, 254] width 190 height 39
click at [473, 259] on input "klok ... donderen" at bounding box center [479, 261] width 13 height 13
radio input "true"
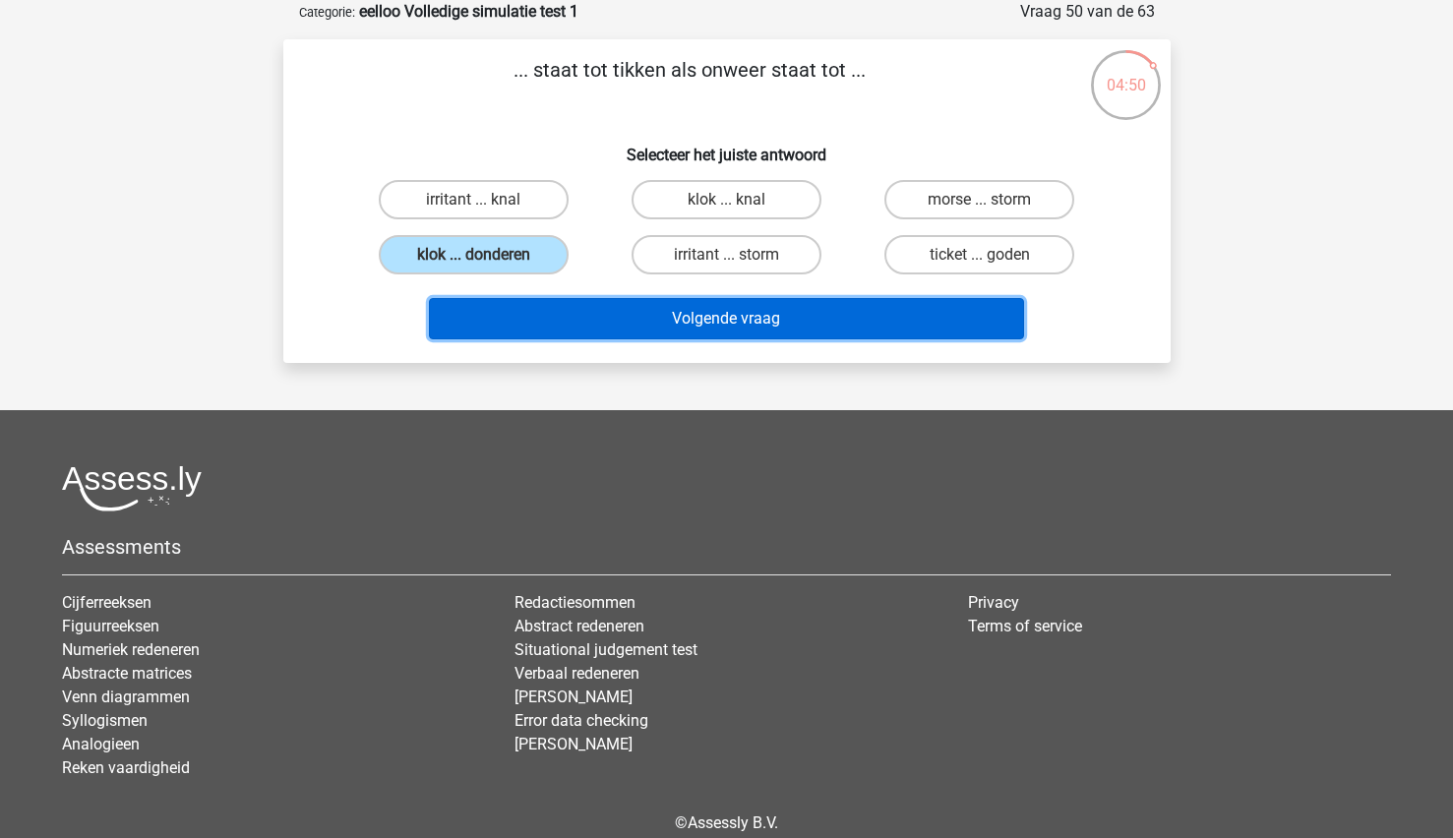
click at [531, 328] on button "Volgende vraag" at bounding box center [726, 318] width 595 height 41
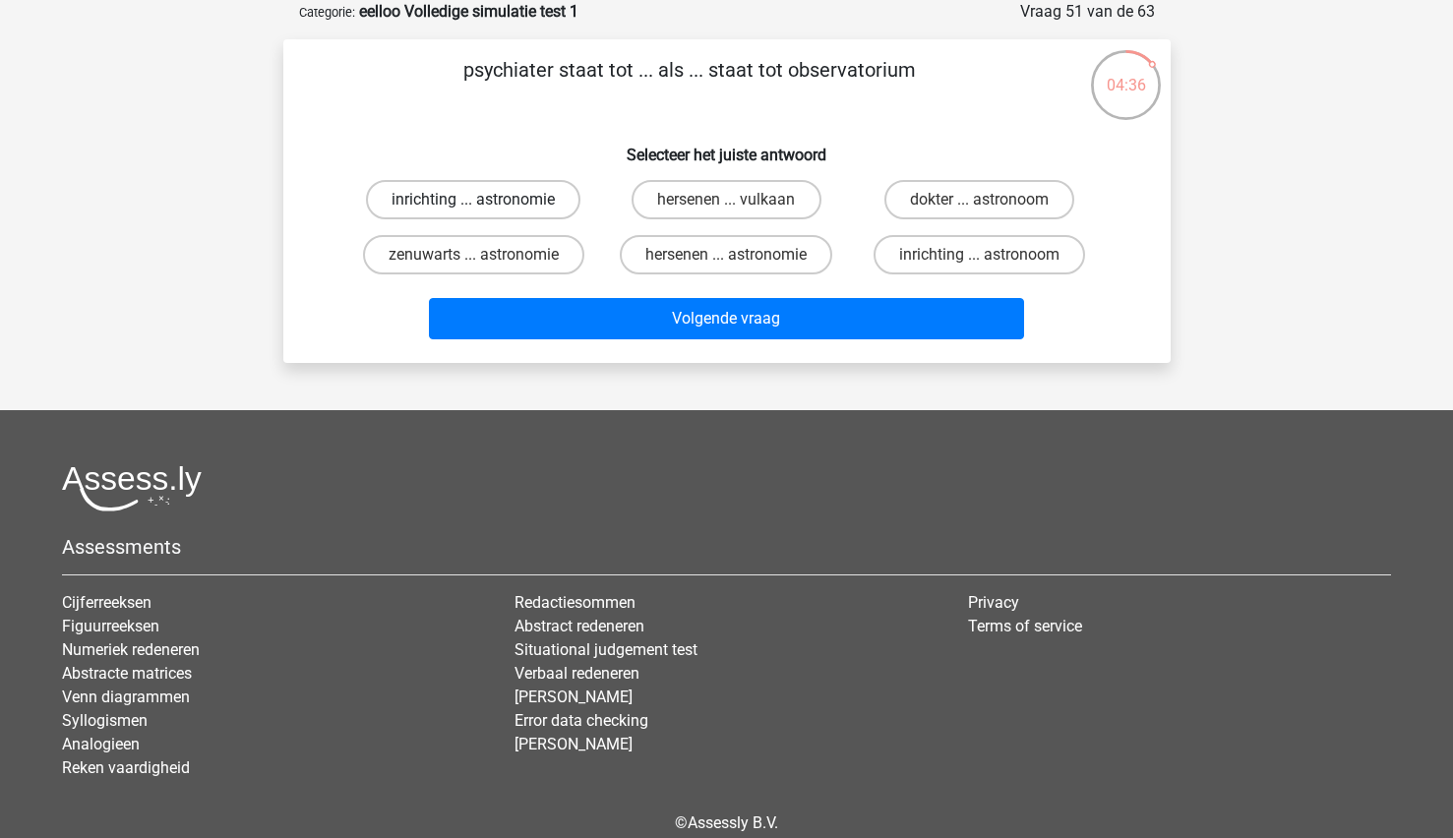
click at [501, 202] on label "inrichting ... astronomie" at bounding box center [473, 199] width 214 height 39
click at [486, 202] on input "inrichting ... astronomie" at bounding box center [479, 206] width 13 height 13
radio input "true"
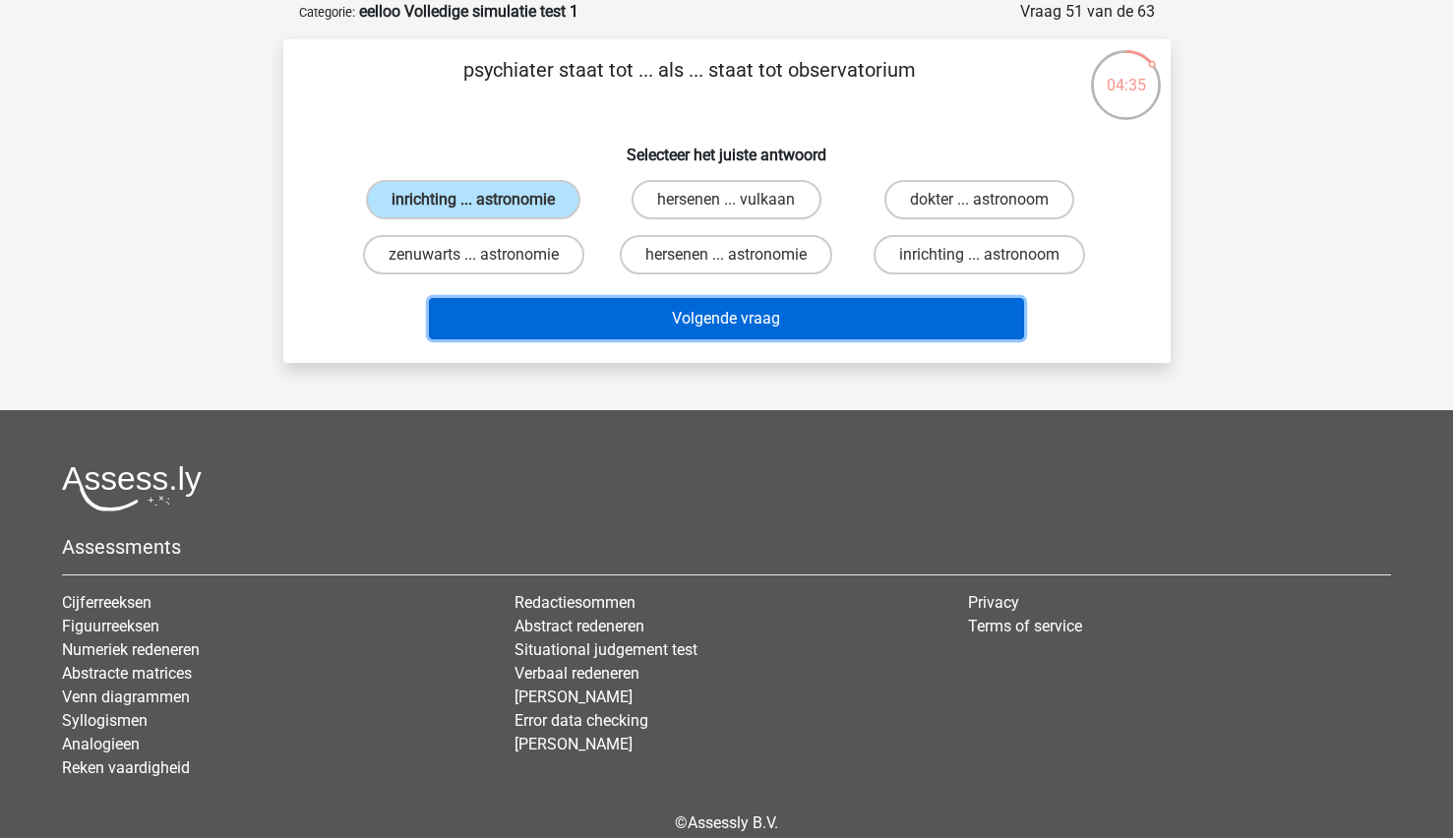
click at [524, 307] on button "Volgende vraag" at bounding box center [726, 318] width 595 height 41
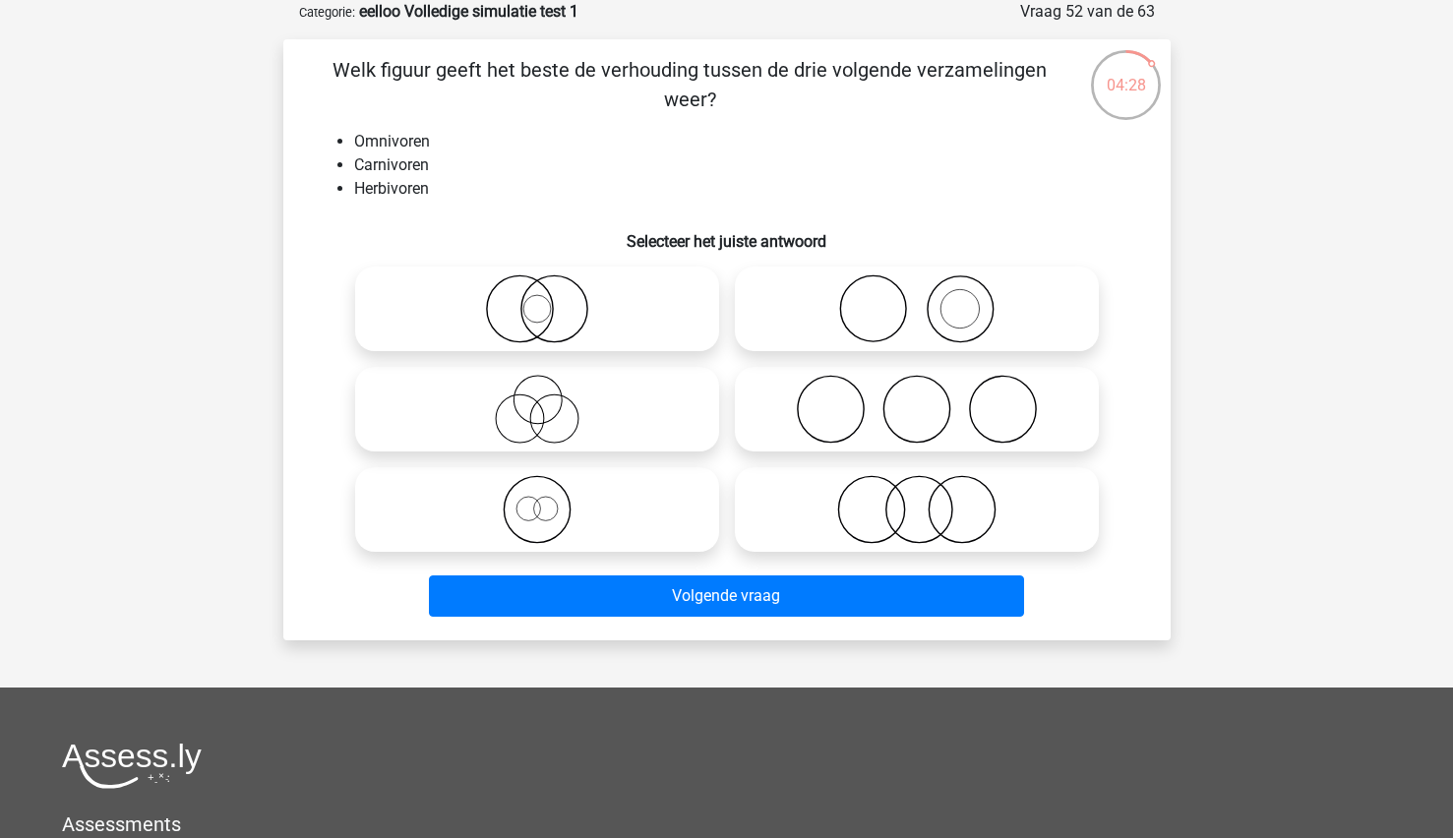
click at [819, 446] on label at bounding box center [917, 409] width 364 height 85
click at [917, 399] on input "radio" at bounding box center [923, 393] width 13 height 13
radio input "true"
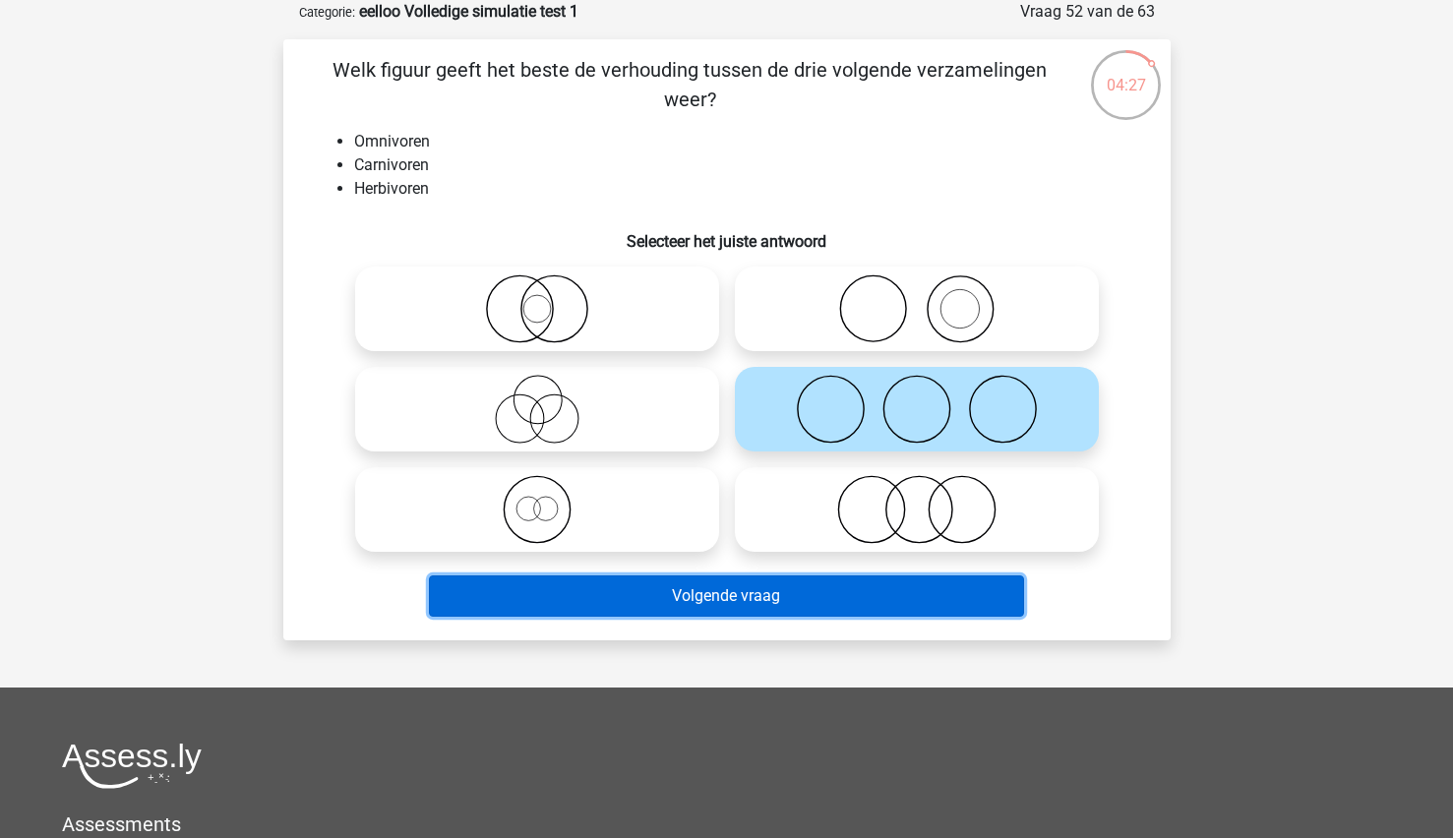
click at [683, 592] on button "Volgende vraag" at bounding box center [726, 595] width 595 height 41
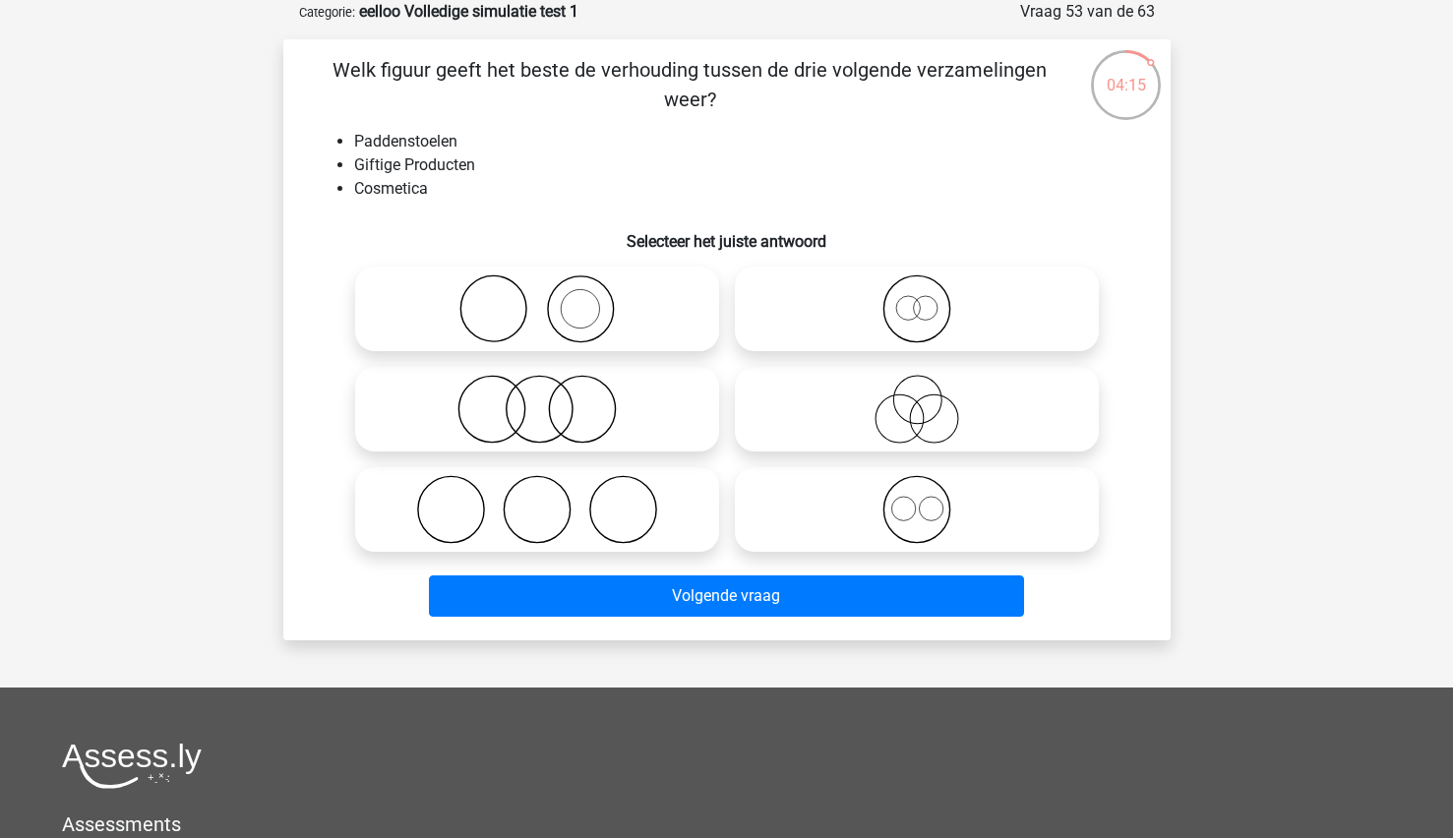
click at [573, 519] on icon at bounding box center [537, 509] width 348 height 69
click at [550, 500] on input "radio" at bounding box center [543, 493] width 13 height 13
radio input "true"
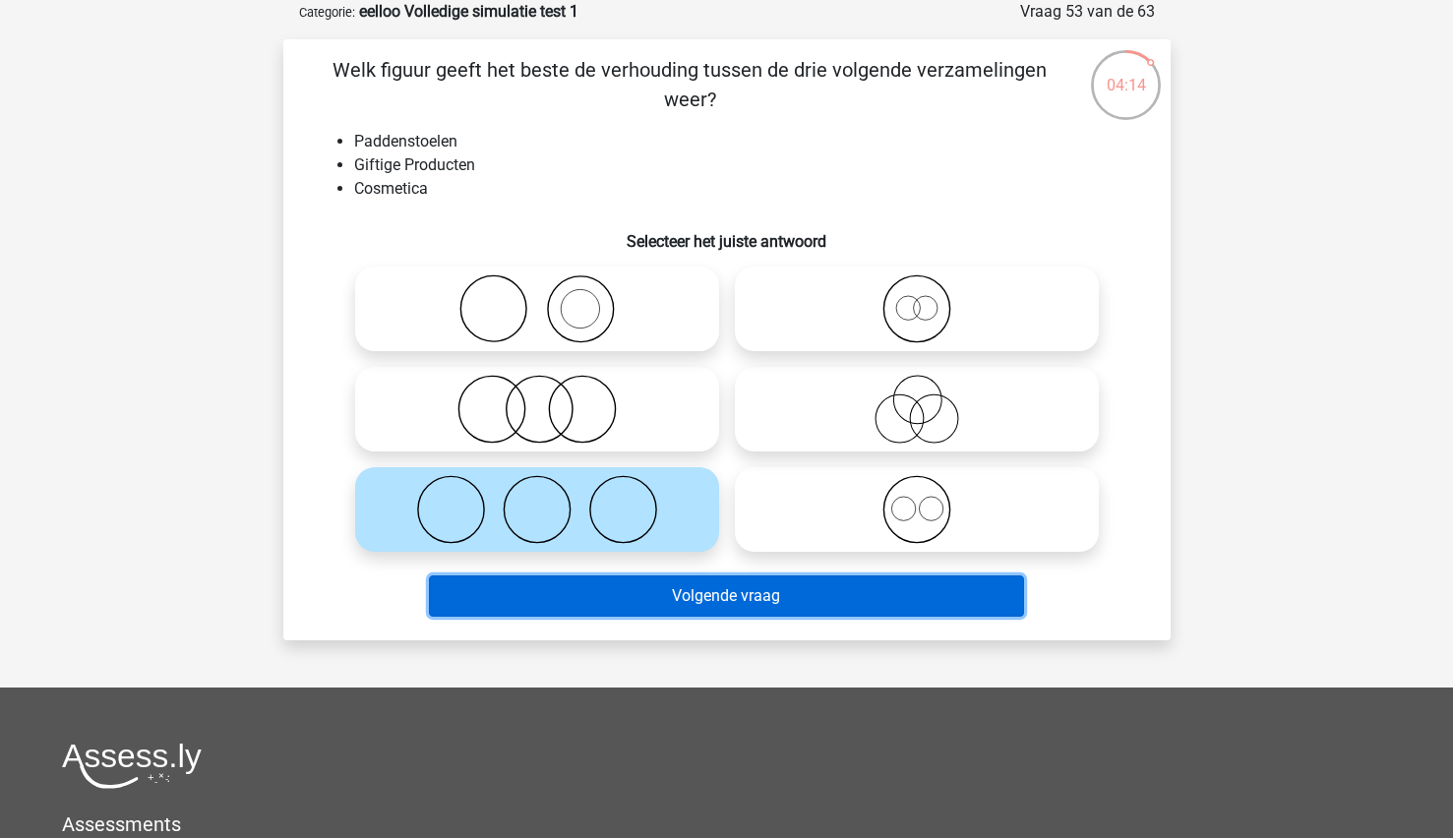
click at [545, 602] on button "Volgende vraag" at bounding box center [726, 595] width 595 height 41
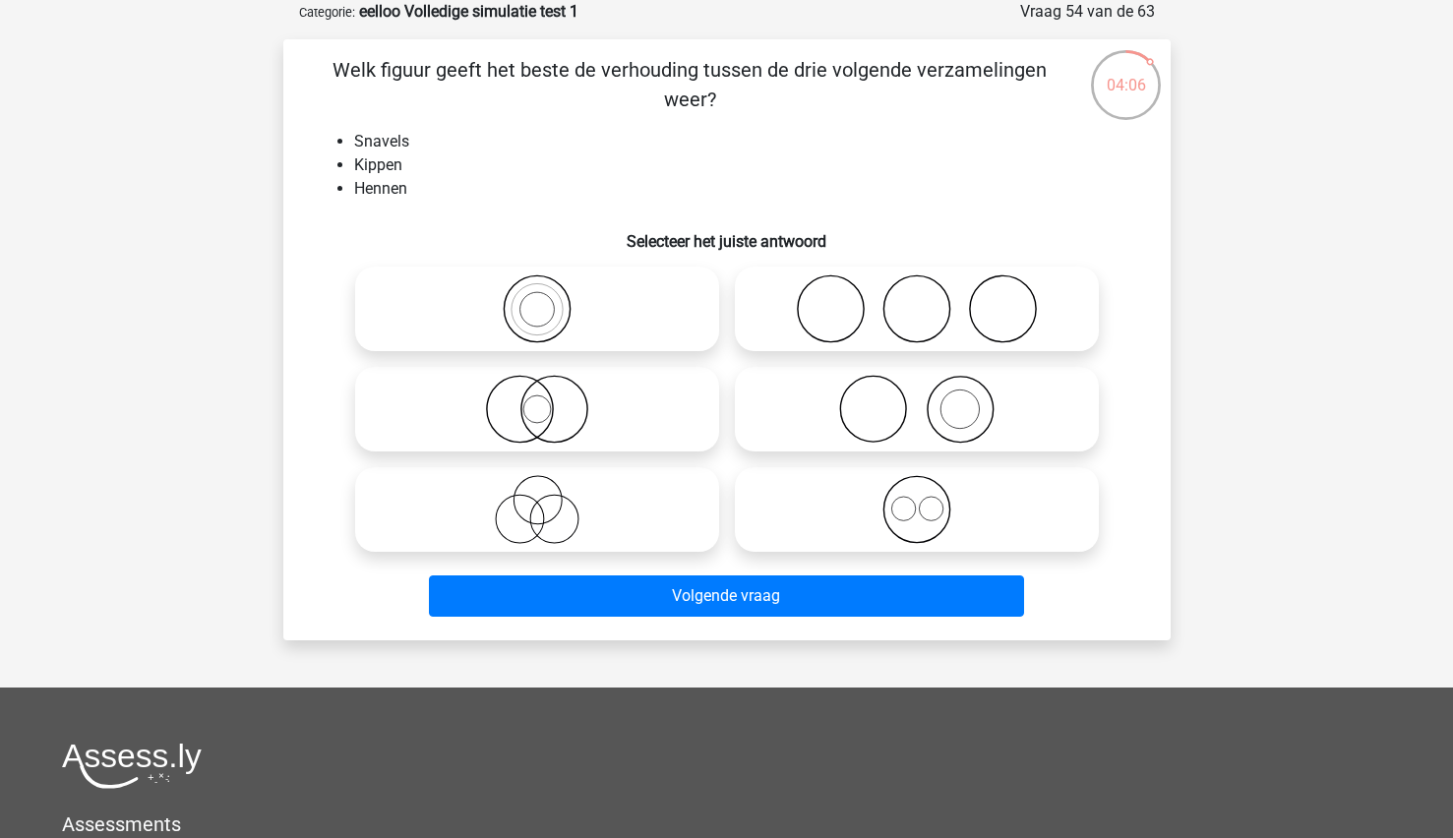
click at [978, 413] on icon at bounding box center [917, 409] width 348 height 69
click at [930, 399] on input "radio" at bounding box center [923, 393] width 13 height 13
radio input "true"
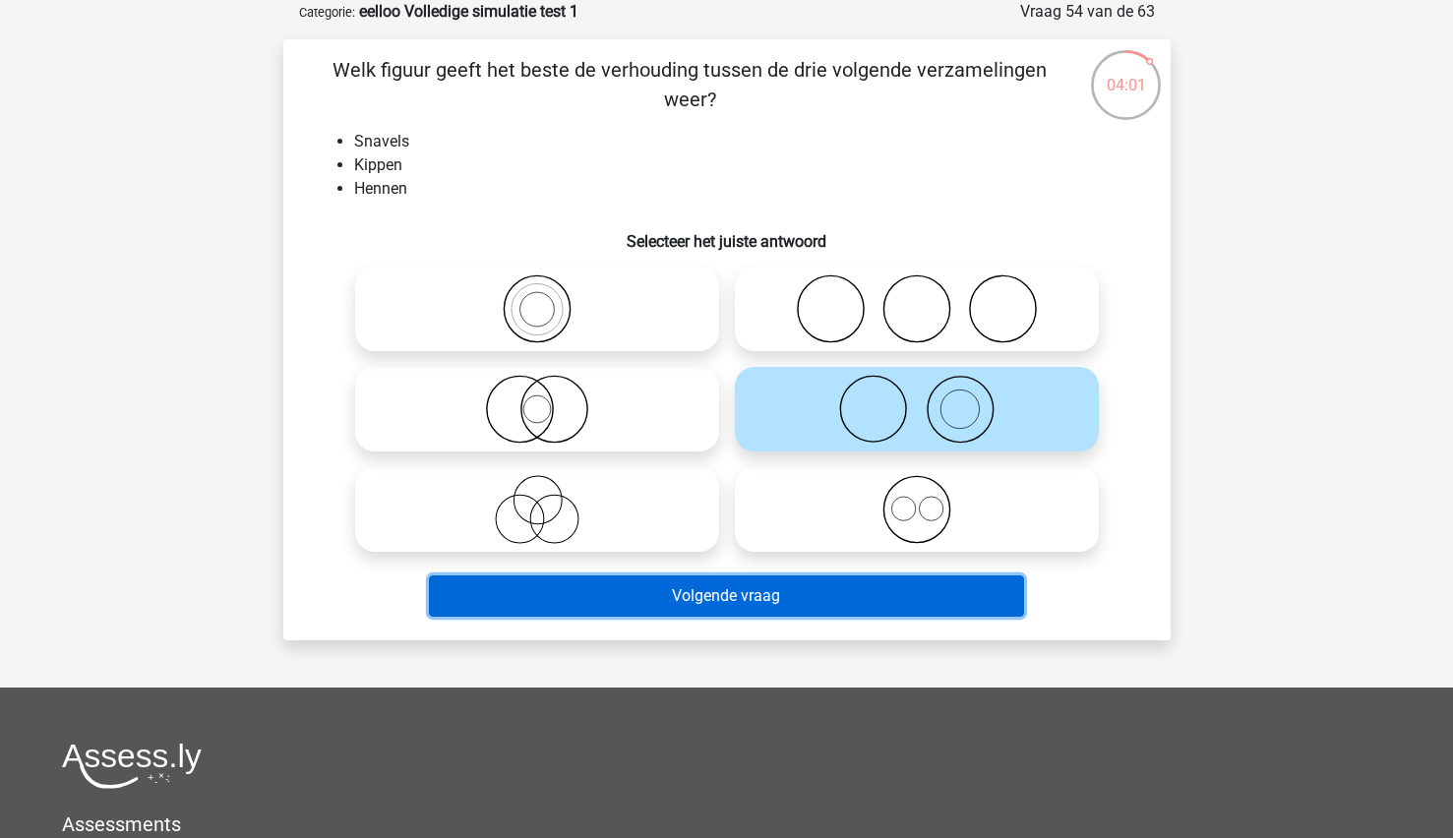
click at [753, 589] on button "Volgende vraag" at bounding box center [726, 595] width 595 height 41
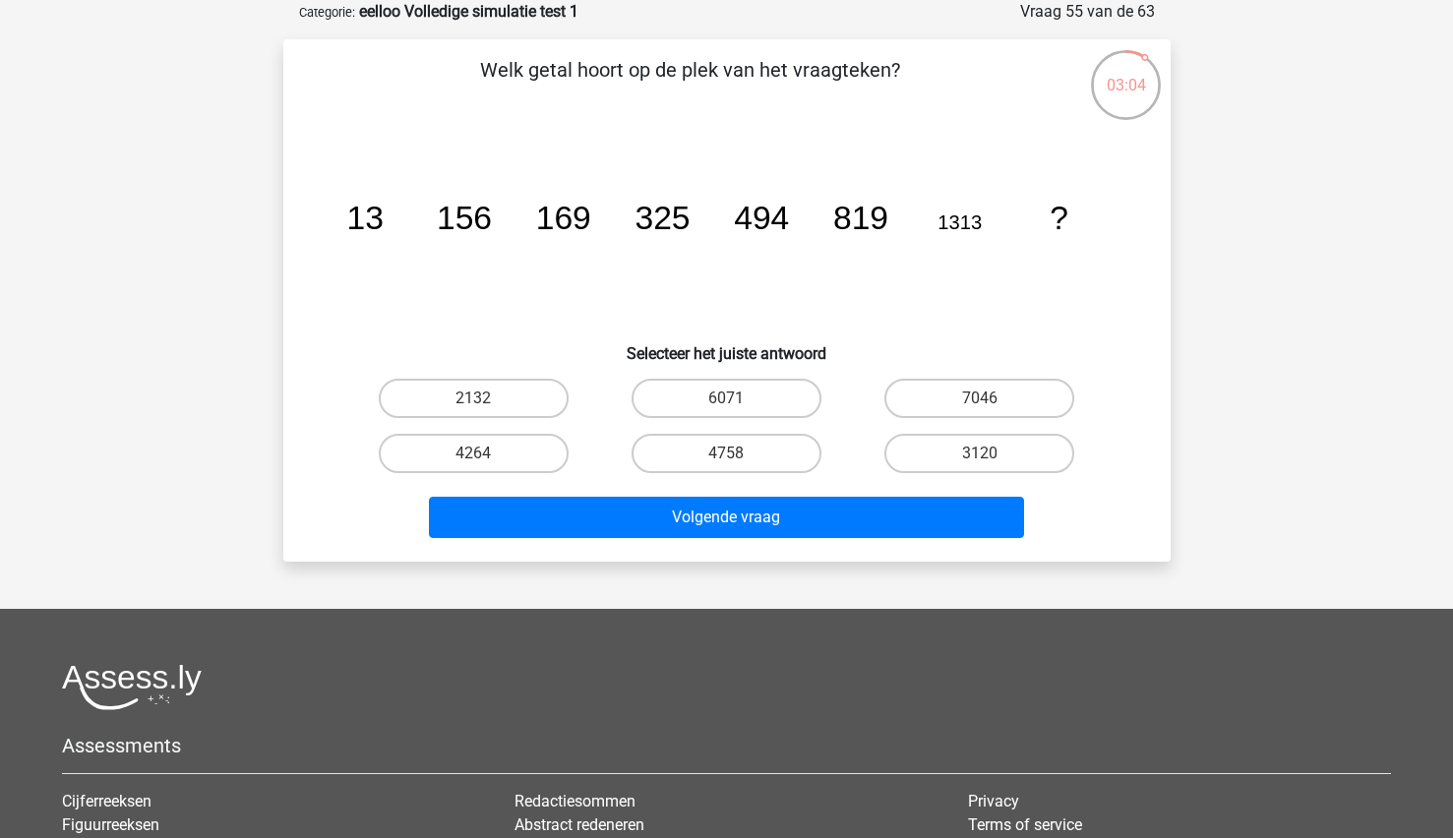
click at [482, 399] on input "2132" at bounding box center [479, 404] width 13 height 13
radio input "true"
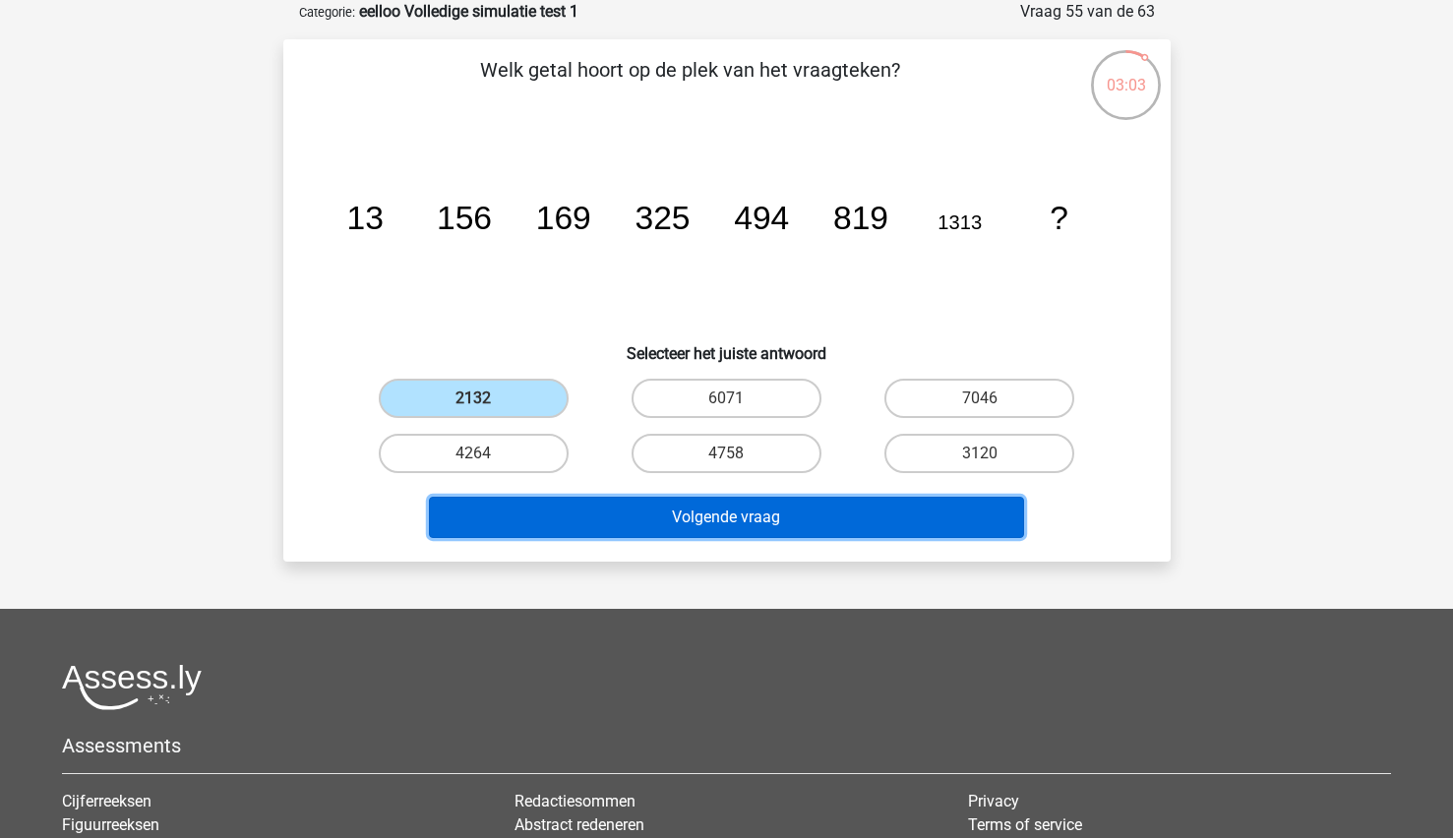
click at [572, 514] on button "Volgende vraag" at bounding box center [726, 517] width 595 height 41
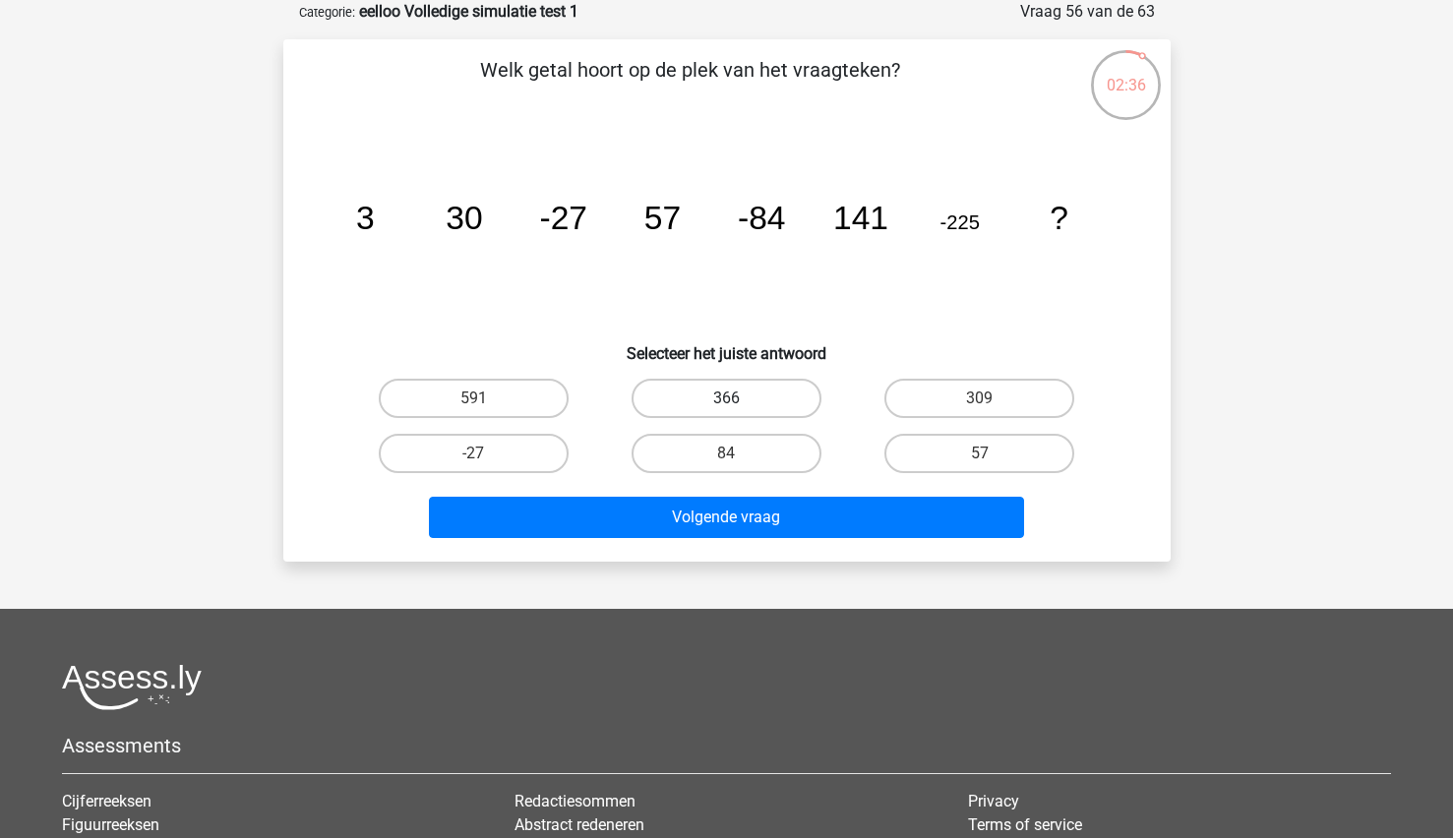
click at [761, 398] on label "366" at bounding box center [727, 398] width 190 height 39
click at [739, 398] on input "366" at bounding box center [732, 404] width 13 height 13
radio input "true"
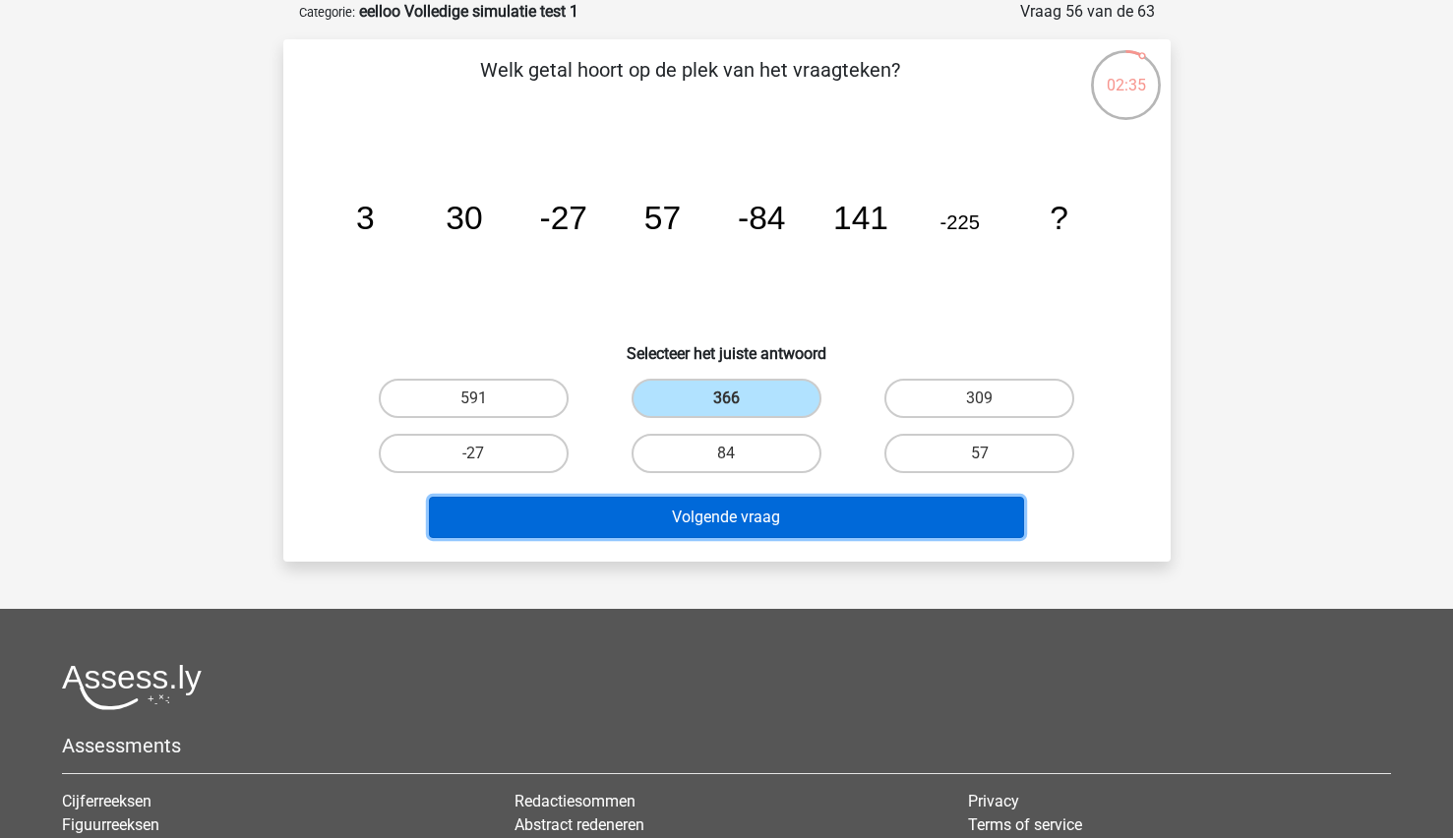
click at [677, 513] on button "Volgende vraag" at bounding box center [726, 517] width 595 height 41
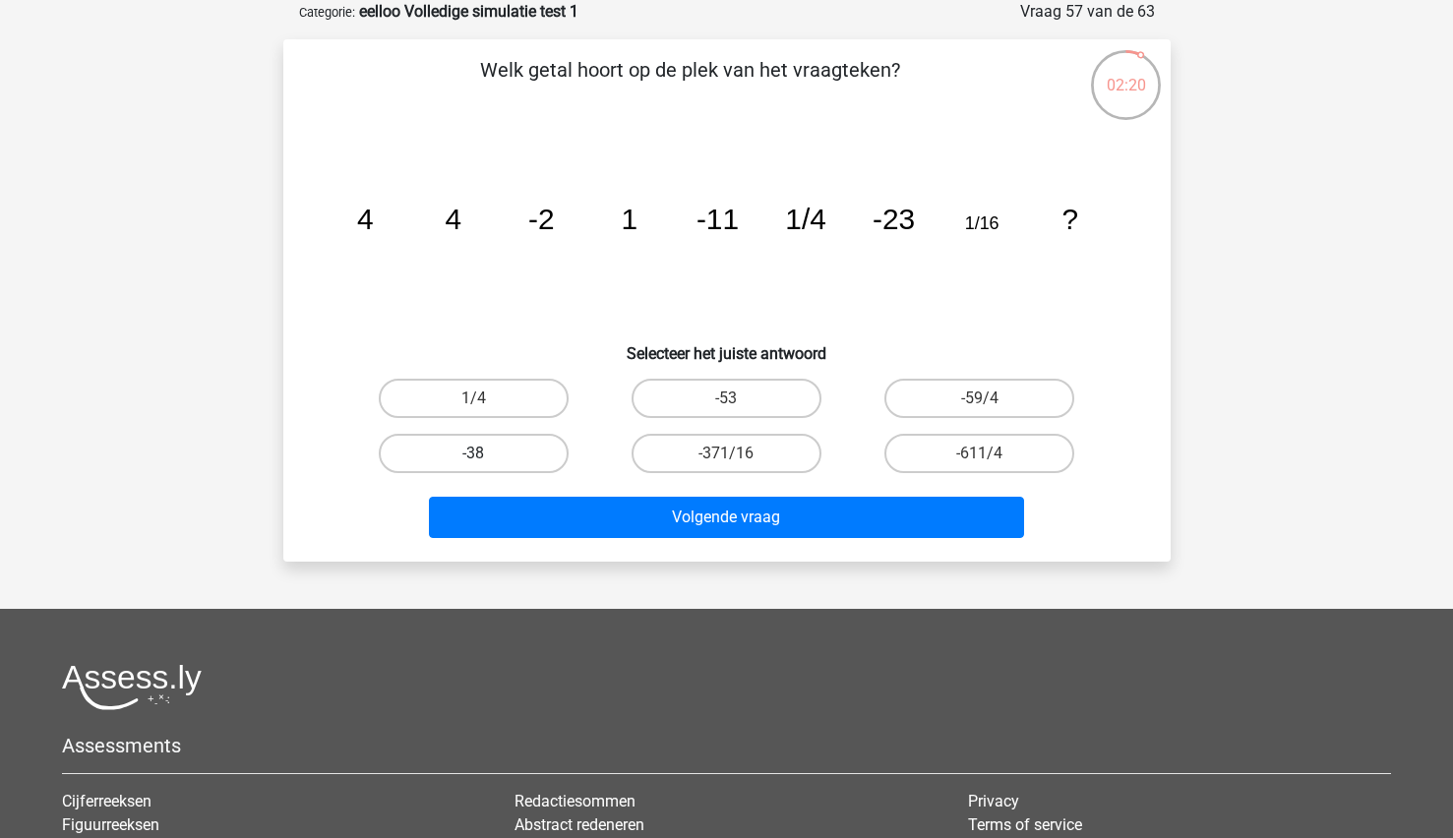
click at [489, 452] on label "-38" at bounding box center [474, 453] width 190 height 39
click at [486, 453] on input "-38" at bounding box center [479, 459] width 13 height 13
radio input "true"
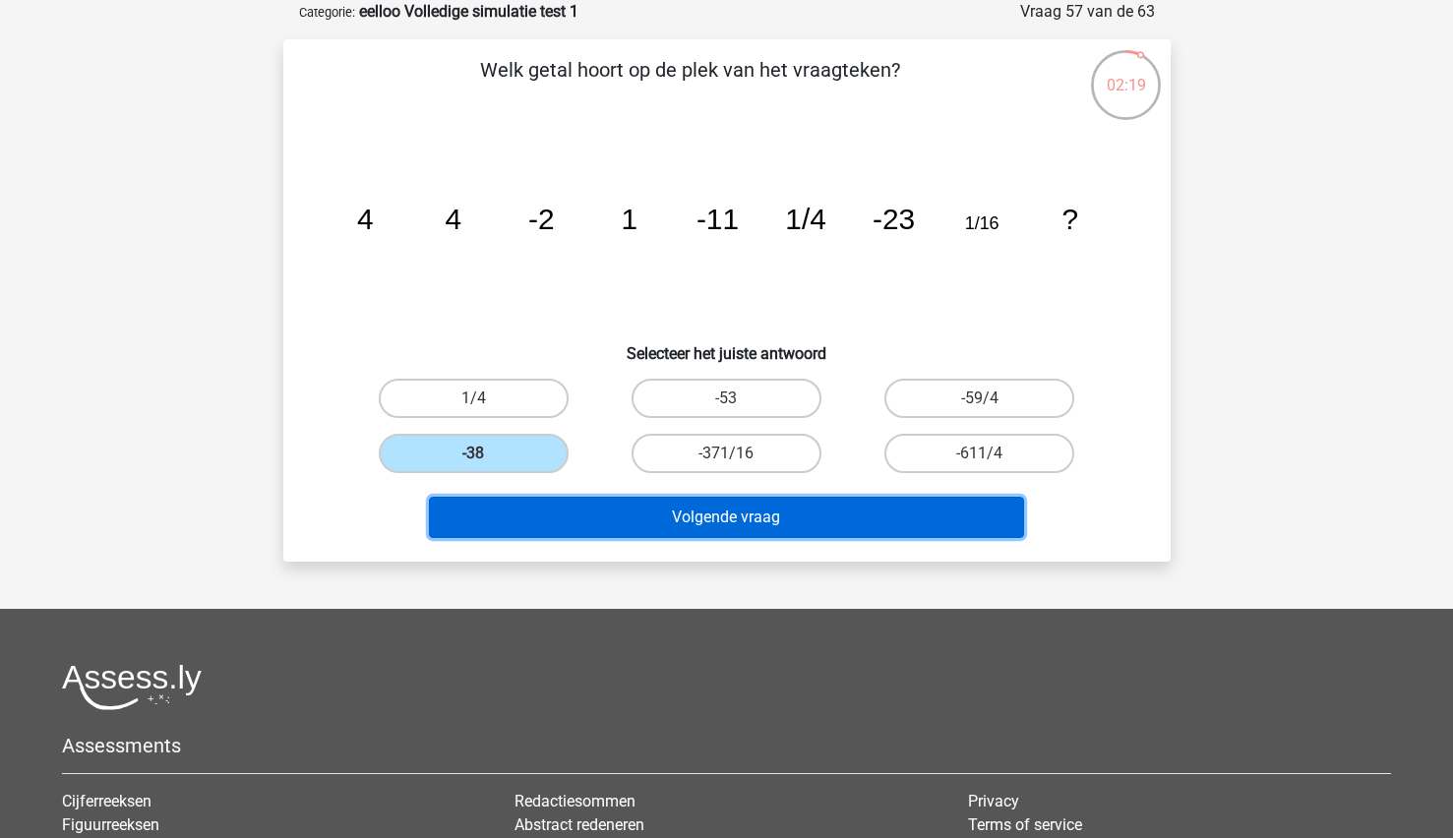
click at [508, 512] on button "Volgende vraag" at bounding box center [726, 517] width 595 height 41
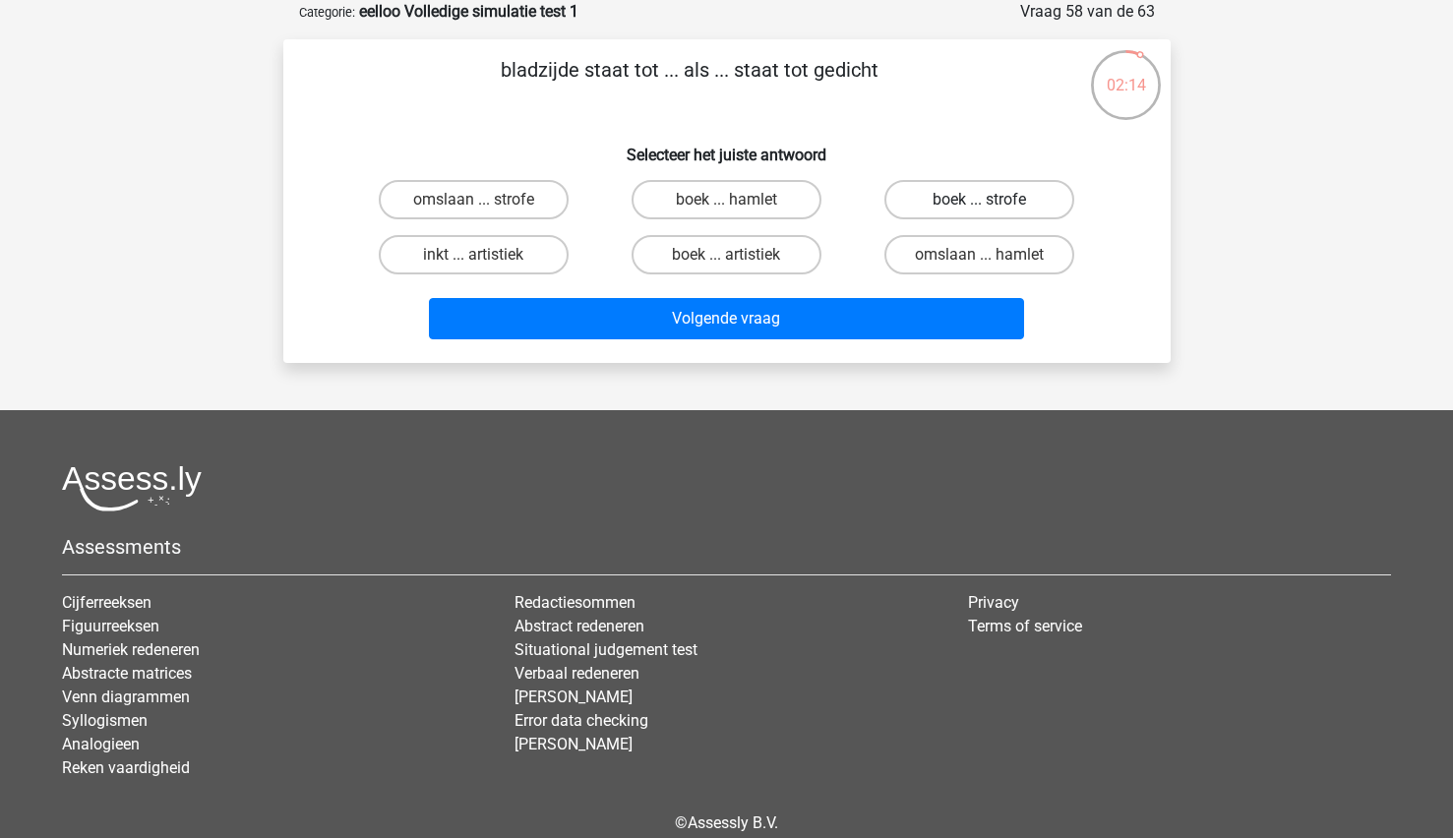
click at [995, 202] on label "boek ... strofe" at bounding box center [979, 199] width 190 height 39
click at [993, 202] on input "boek ... strofe" at bounding box center [986, 206] width 13 height 13
radio input "true"
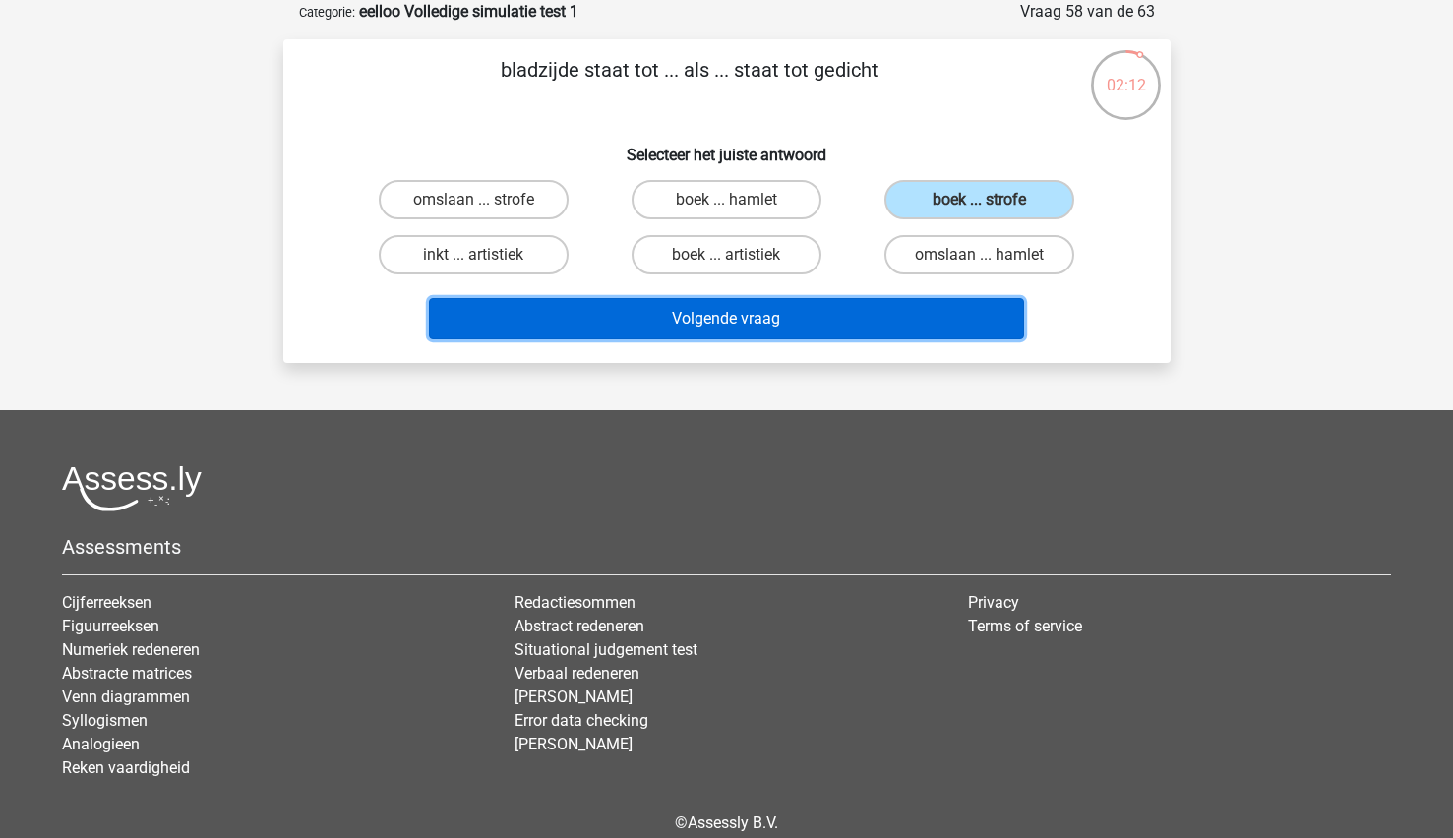
click at [763, 310] on button "Volgende vraag" at bounding box center [726, 318] width 595 height 41
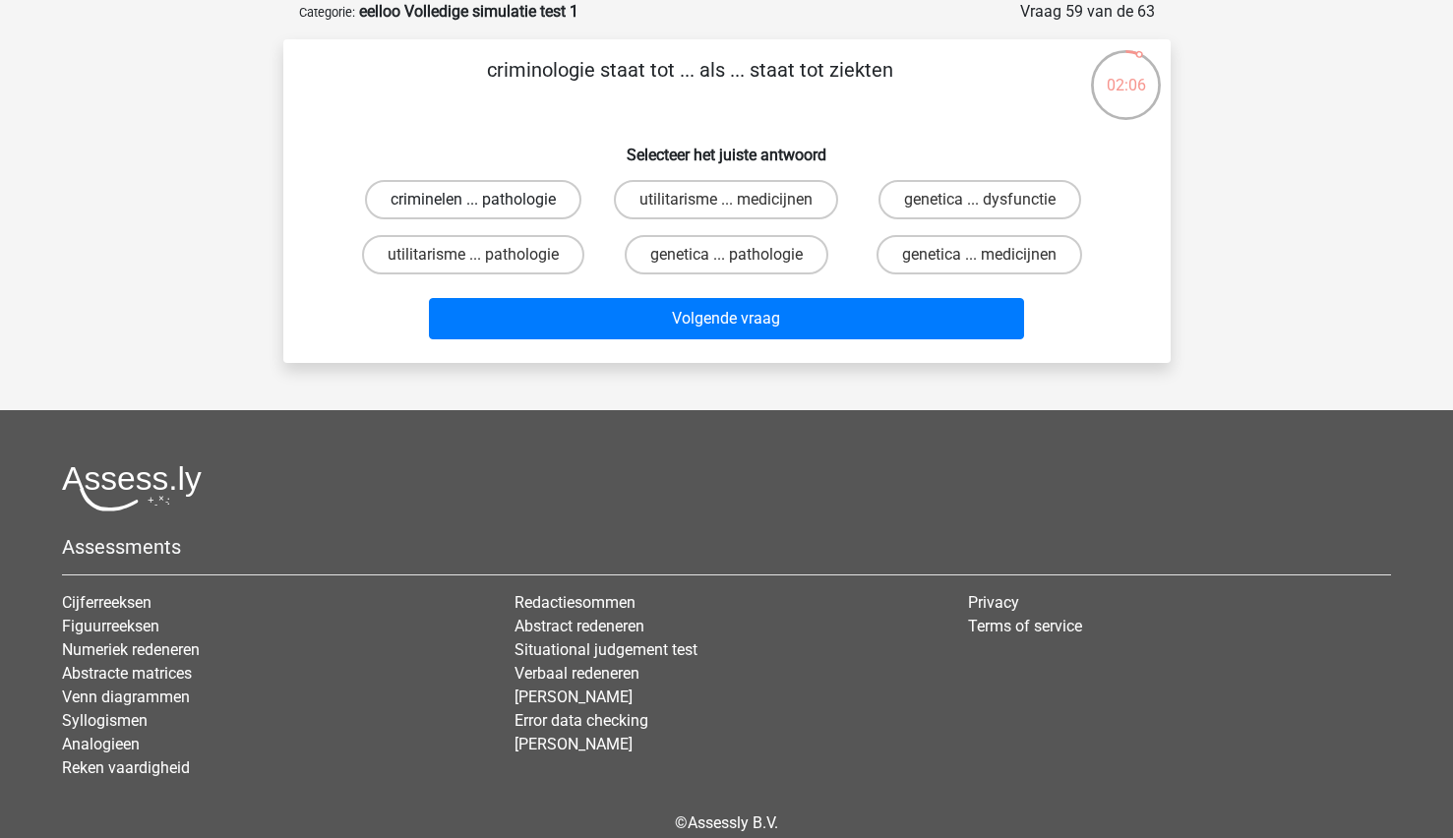
click at [446, 192] on label "criminelen ... pathologie" at bounding box center [473, 199] width 216 height 39
click at [473, 200] on input "criminelen ... pathologie" at bounding box center [479, 206] width 13 height 13
radio input "true"
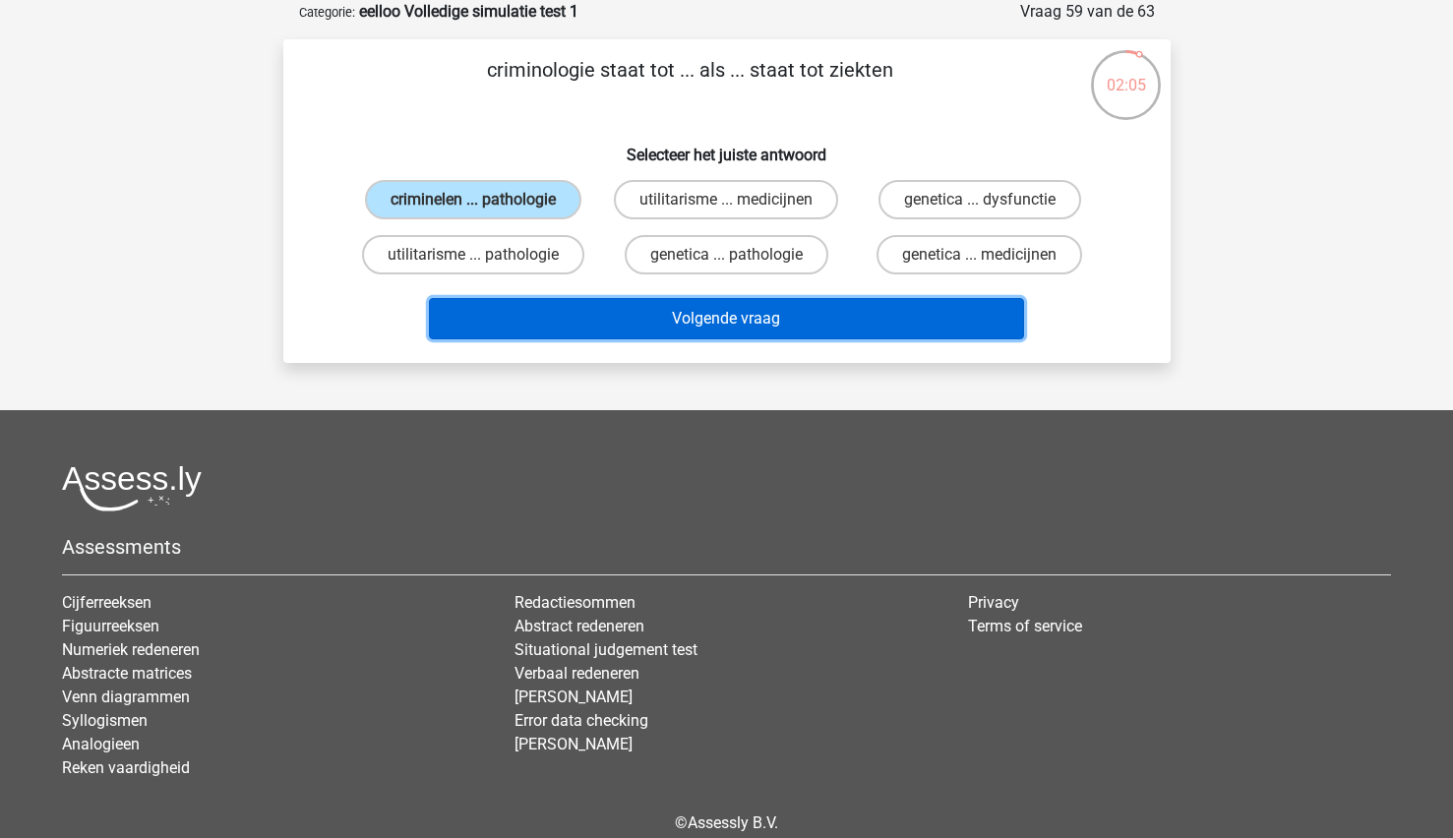
click at [560, 313] on button "Volgende vraag" at bounding box center [726, 318] width 595 height 41
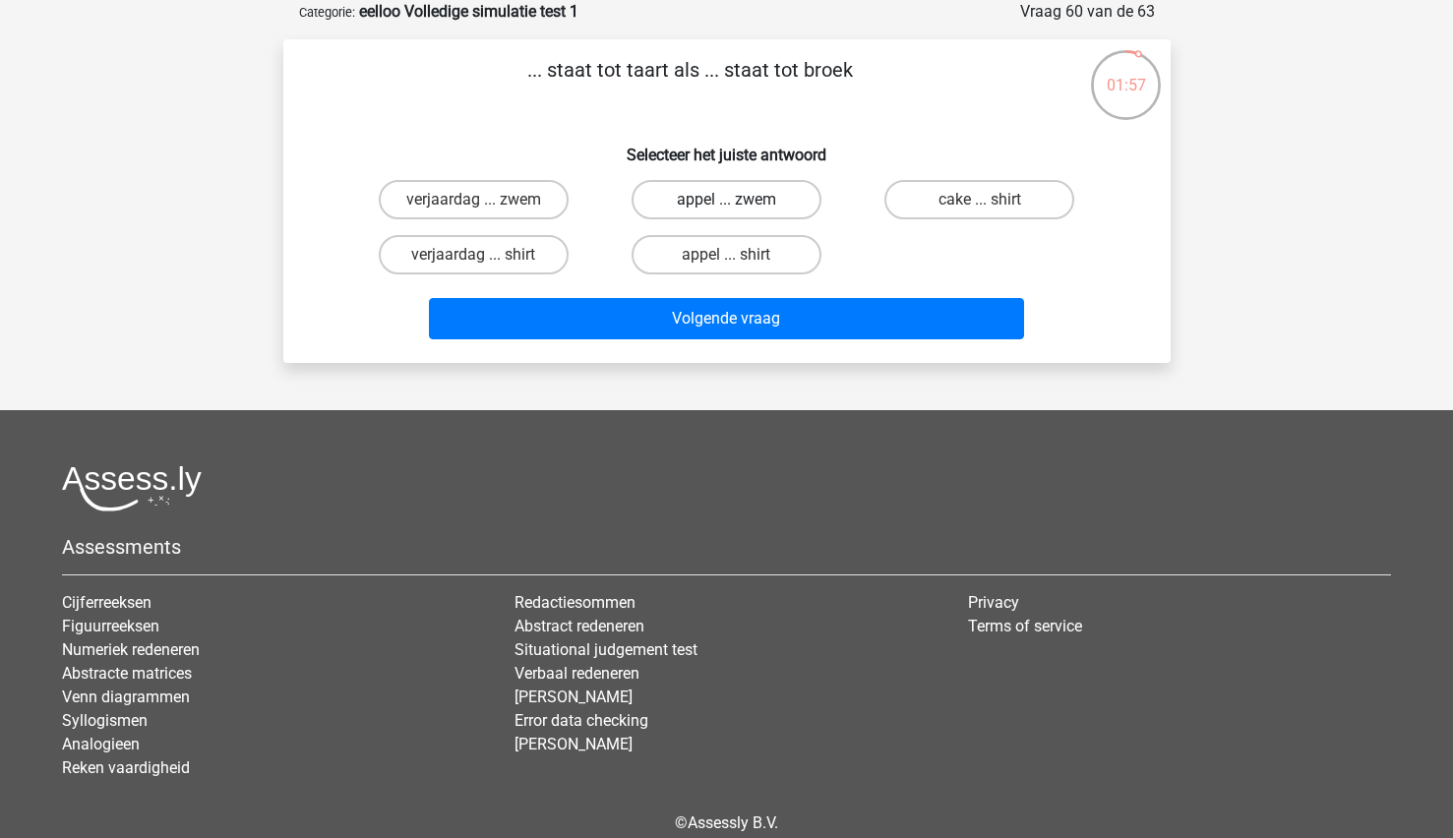
click at [771, 195] on label "appel ... zwem" at bounding box center [727, 199] width 190 height 39
click at [739, 200] on input "appel ... zwem" at bounding box center [732, 206] width 13 height 13
radio input "true"
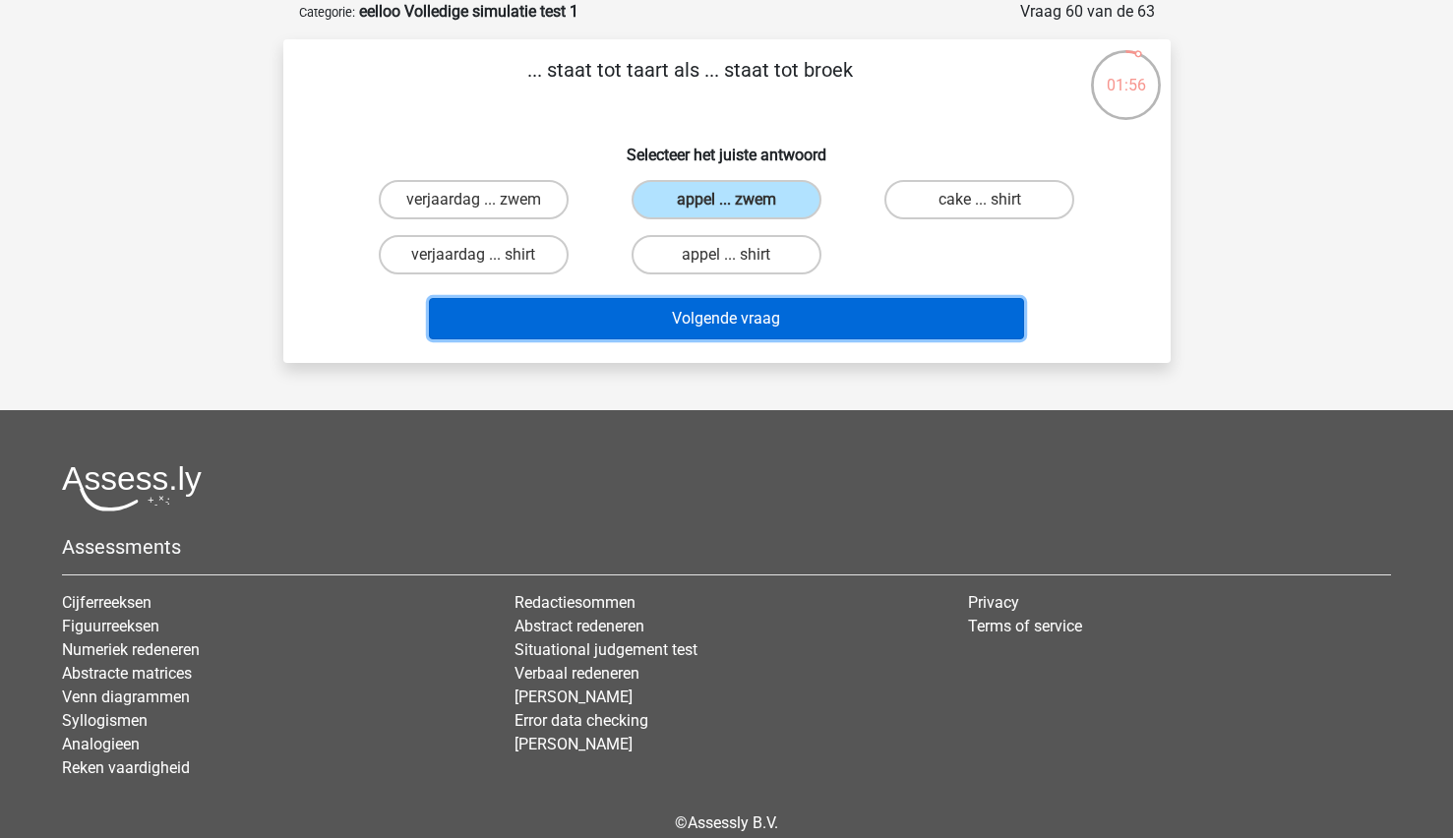
click at [650, 316] on button "Volgende vraag" at bounding box center [726, 318] width 595 height 41
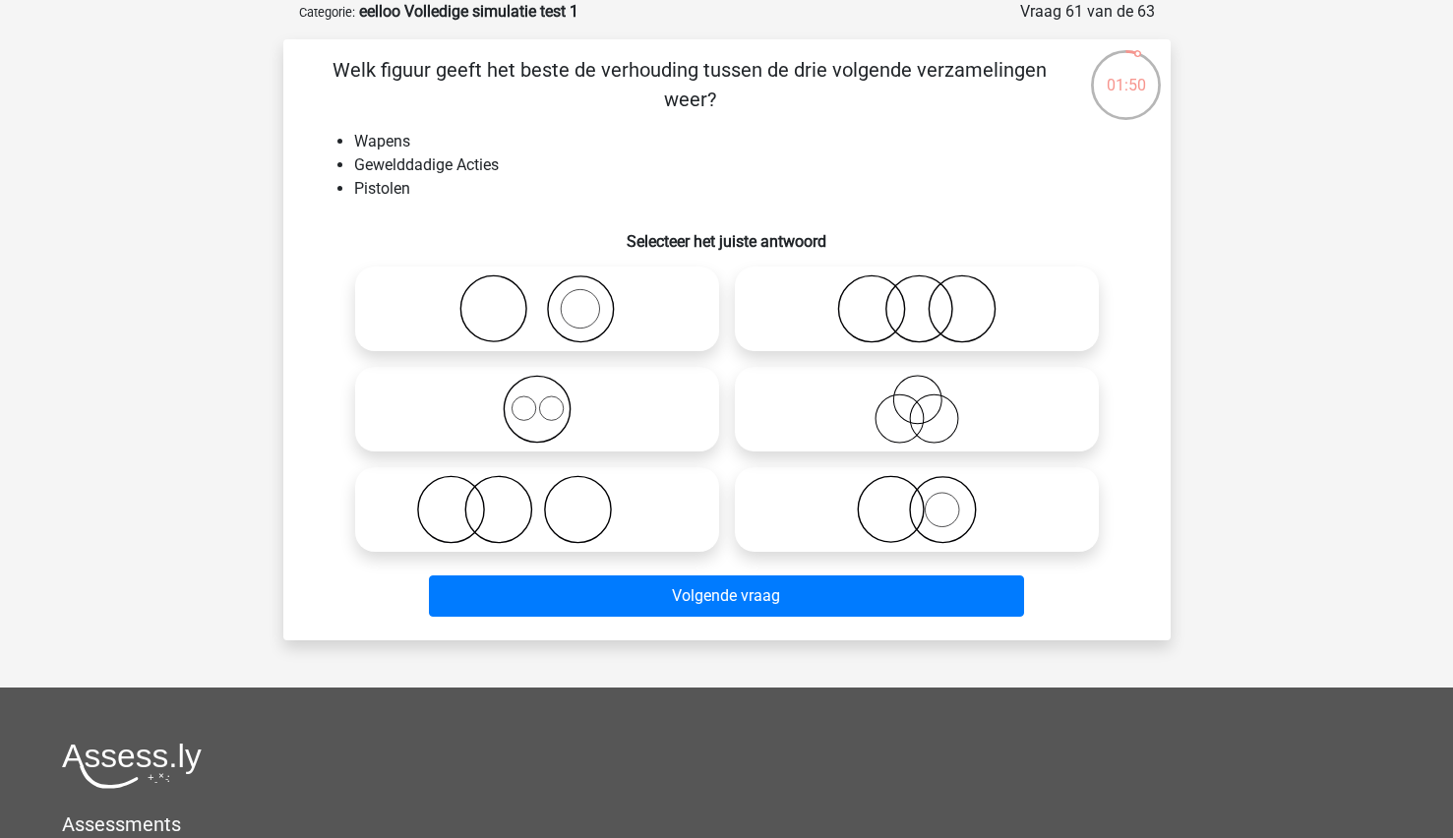
click at [627, 299] on icon at bounding box center [537, 308] width 348 height 69
click at [550, 299] on input "radio" at bounding box center [543, 292] width 13 height 13
radio input "true"
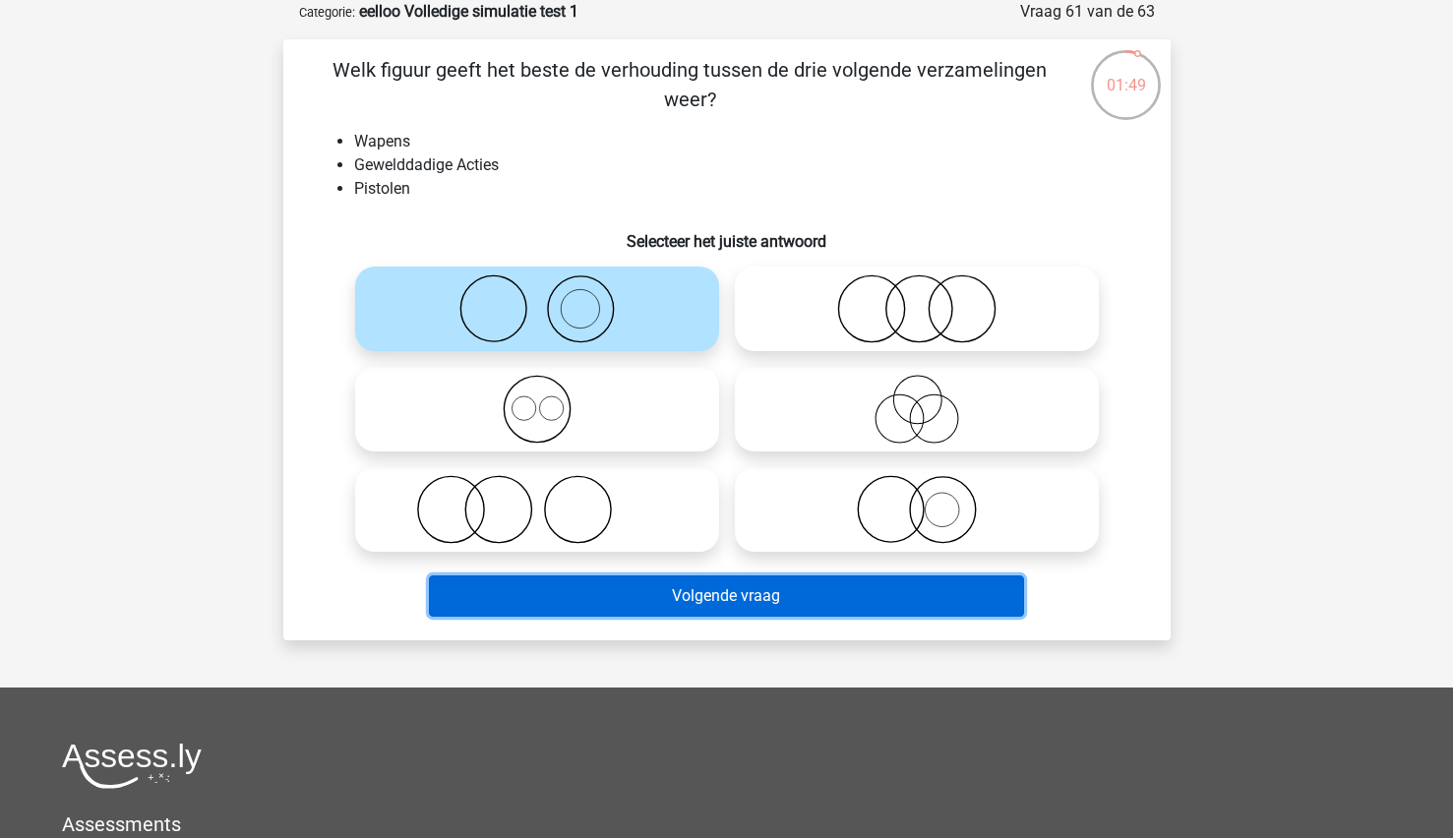
click at [525, 595] on button "Volgende vraag" at bounding box center [726, 595] width 595 height 41
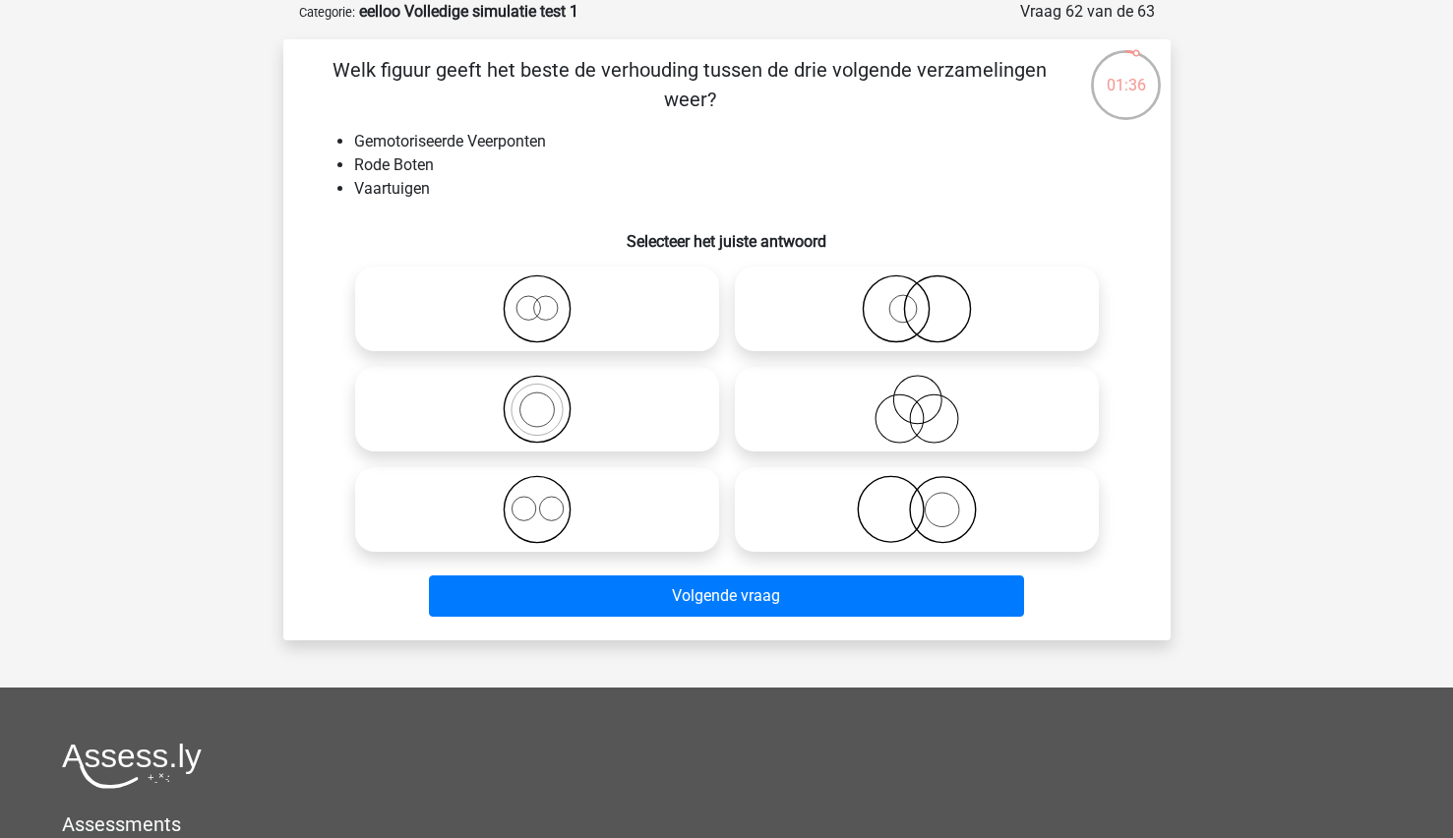
click at [964, 306] on icon at bounding box center [917, 308] width 348 height 69
click at [930, 299] on input "radio" at bounding box center [923, 292] width 13 height 13
radio input "true"
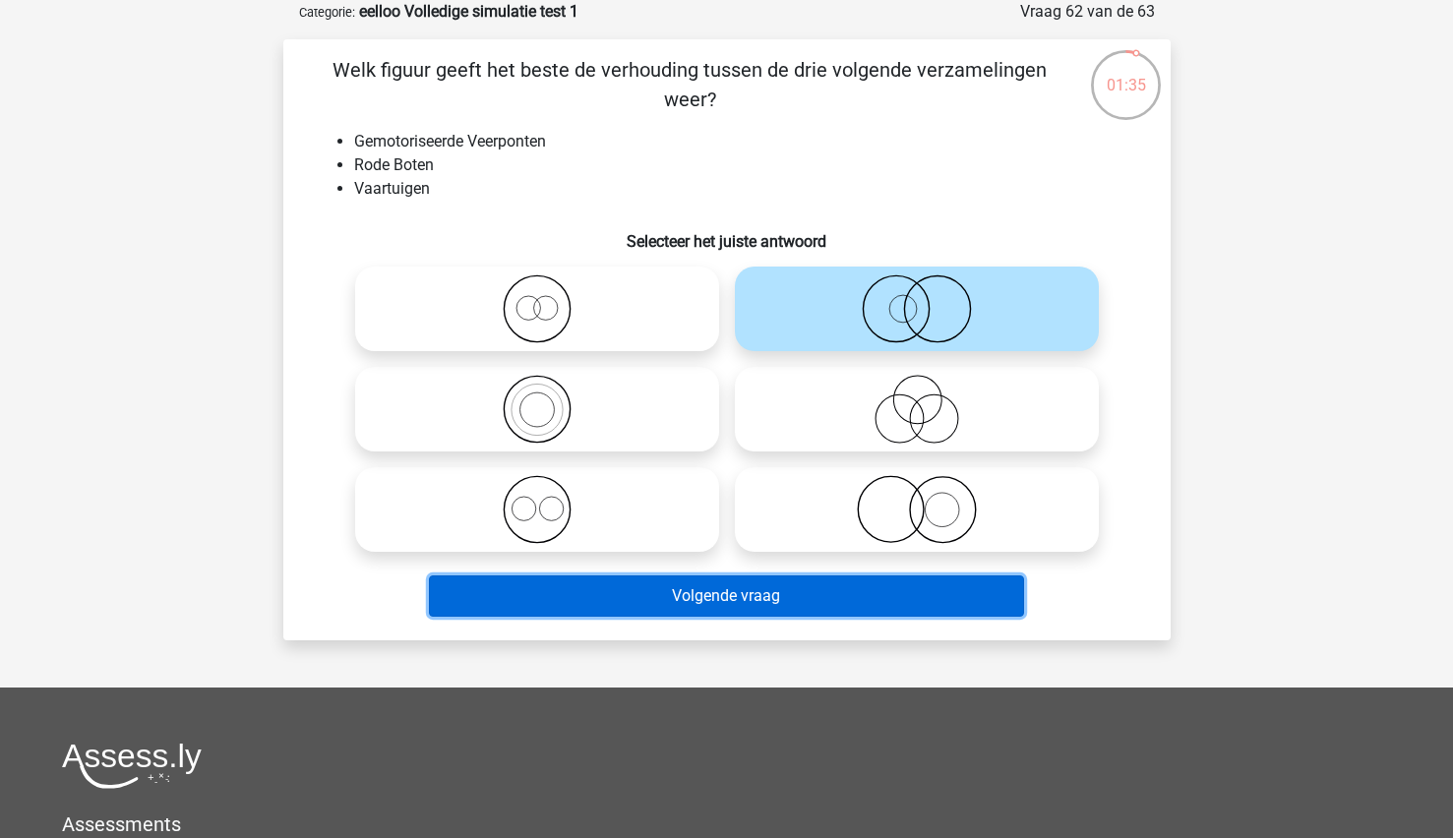
click at [684, 604] on button "Volgende vraag" at bounding box center [726, 595] width 595 height 41
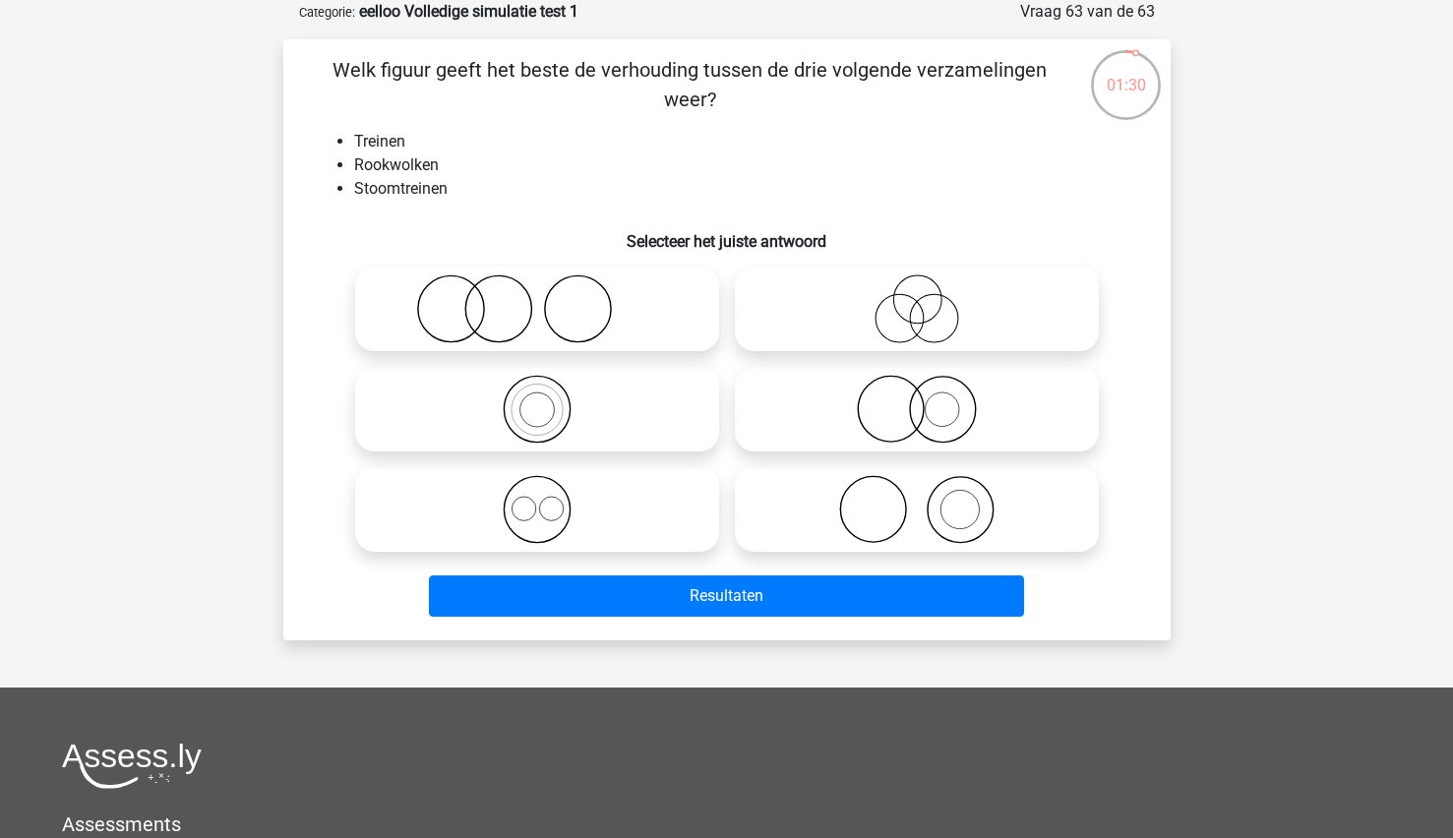
click at [910, 528] on icon at bounding box center [917, 509] width 348 height 69
click at [917, 500] on input "radio" at bounding box center [923, 493] width 13 height 13
radio input "true"
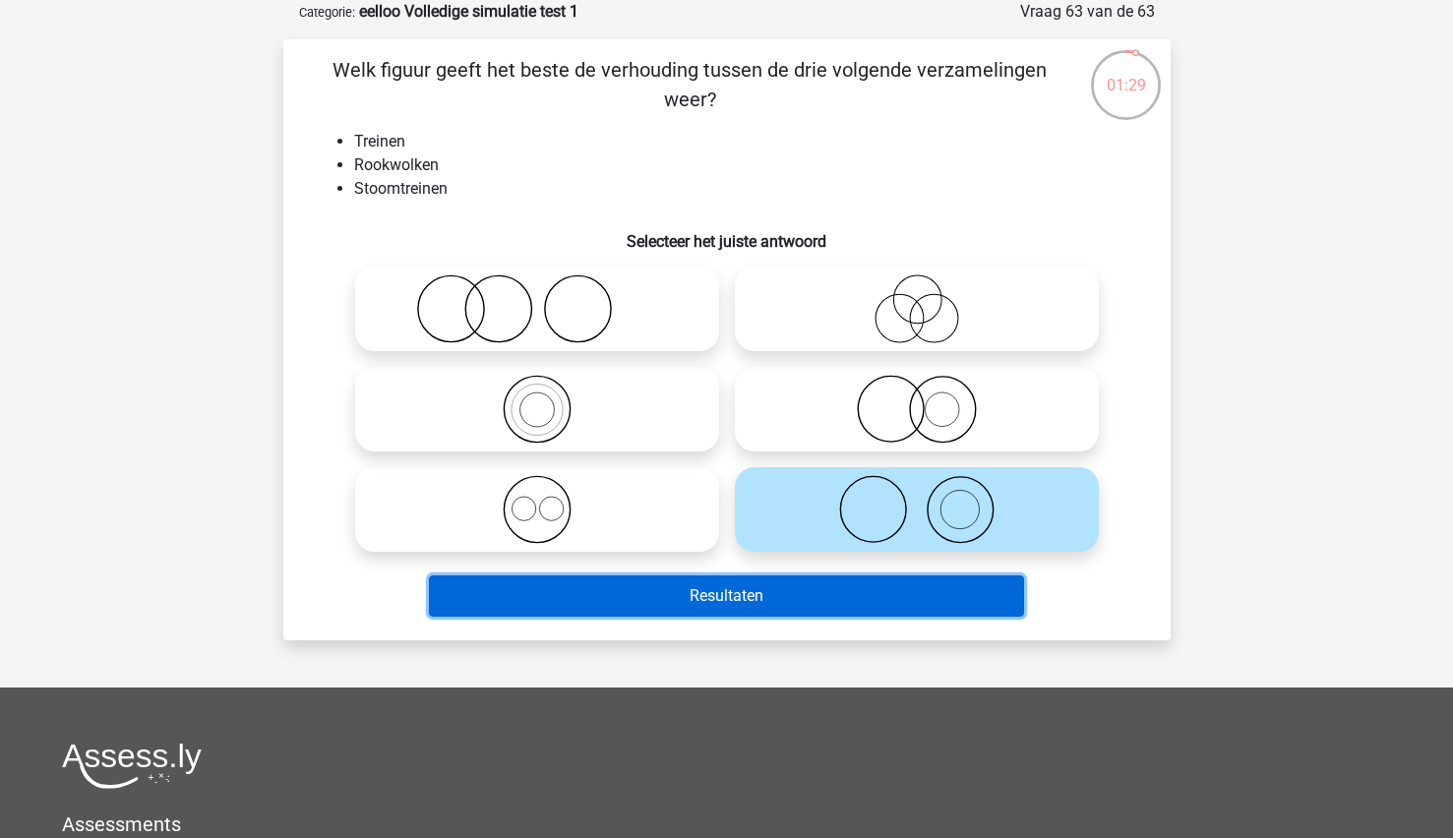
click at [806, 593] on button "Resultaten" at bounding box center [726, 595] width 595 height 41
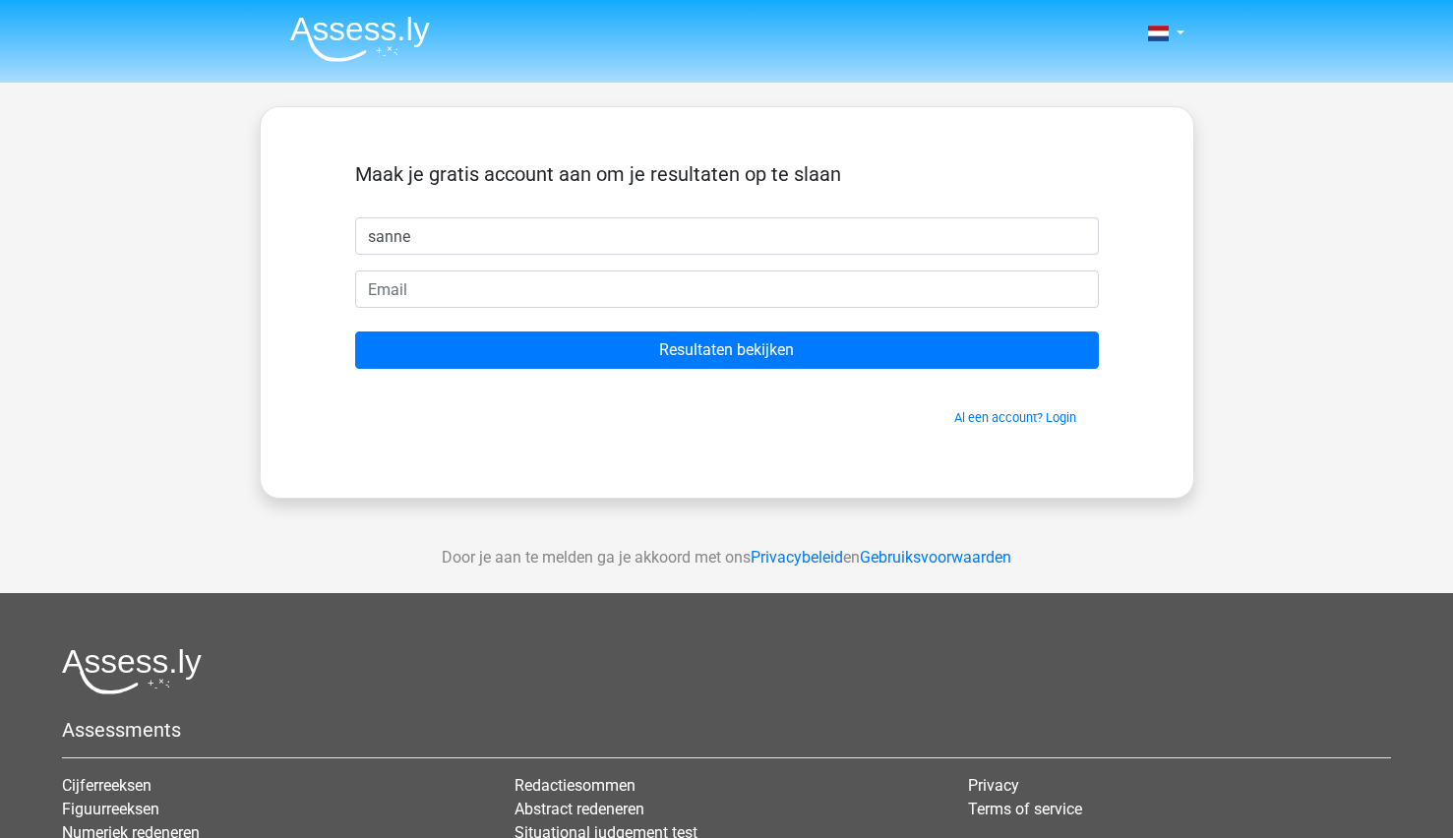
type input "sanne"
click at [1016, 412] on link "Al een account? Login" at bounding box center [1015, 417] width 122 height 15
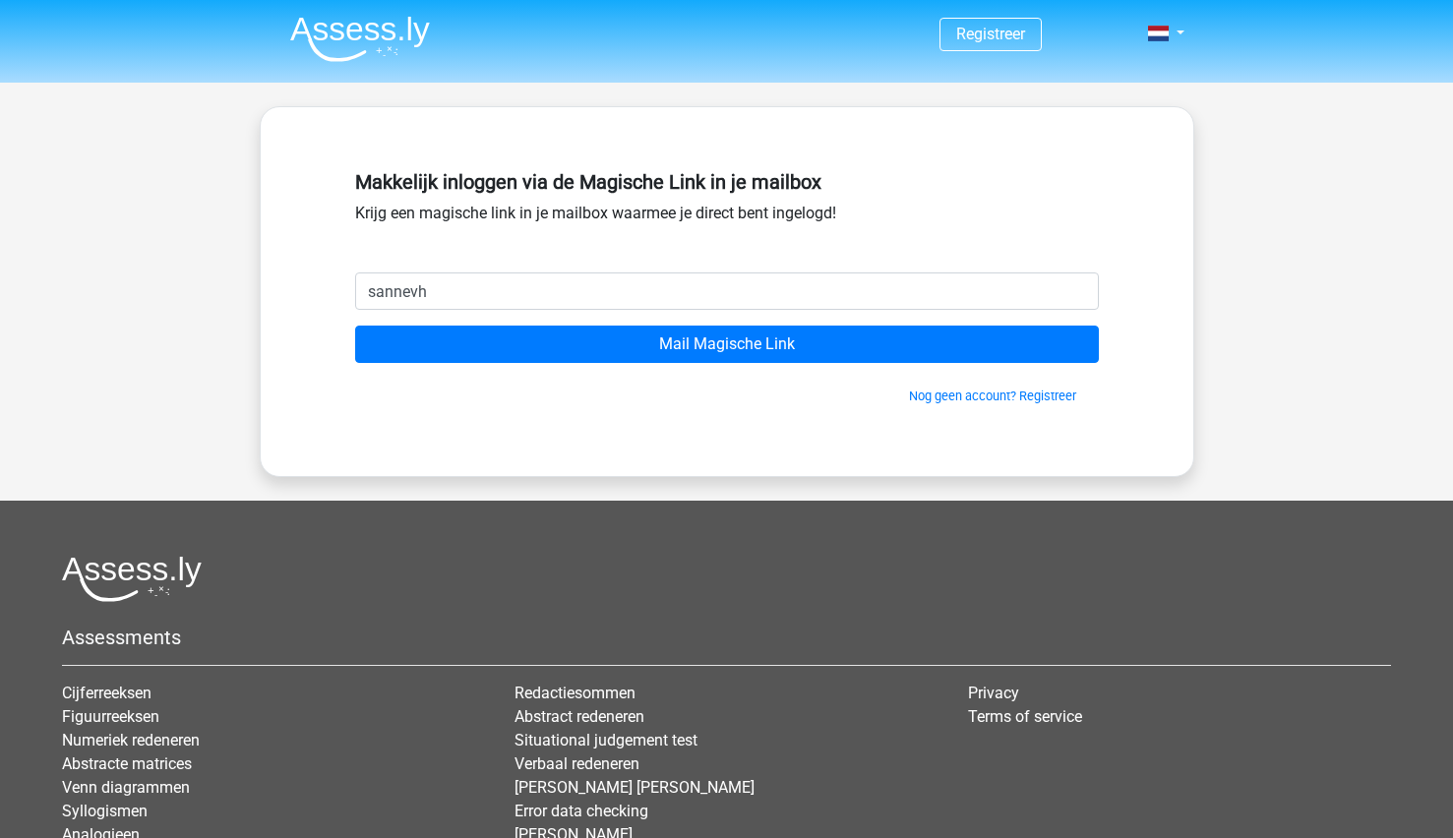
type input "[EMAIL_ADDRESS][DOMAIN_NAME]"
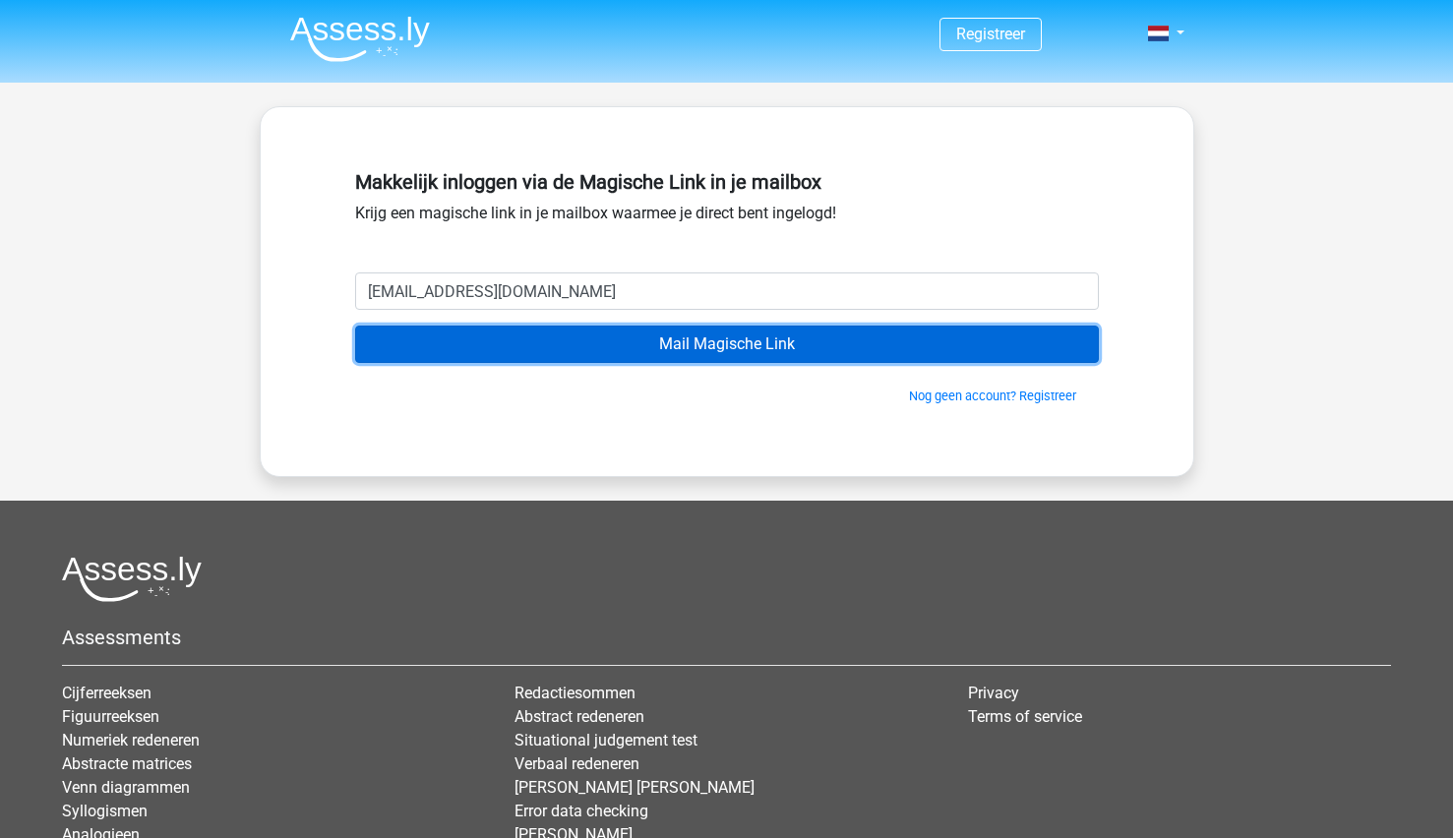
click at [572, 339] on input "Mail Magische Link" at bounding box center [727, 344] width 744 height 37
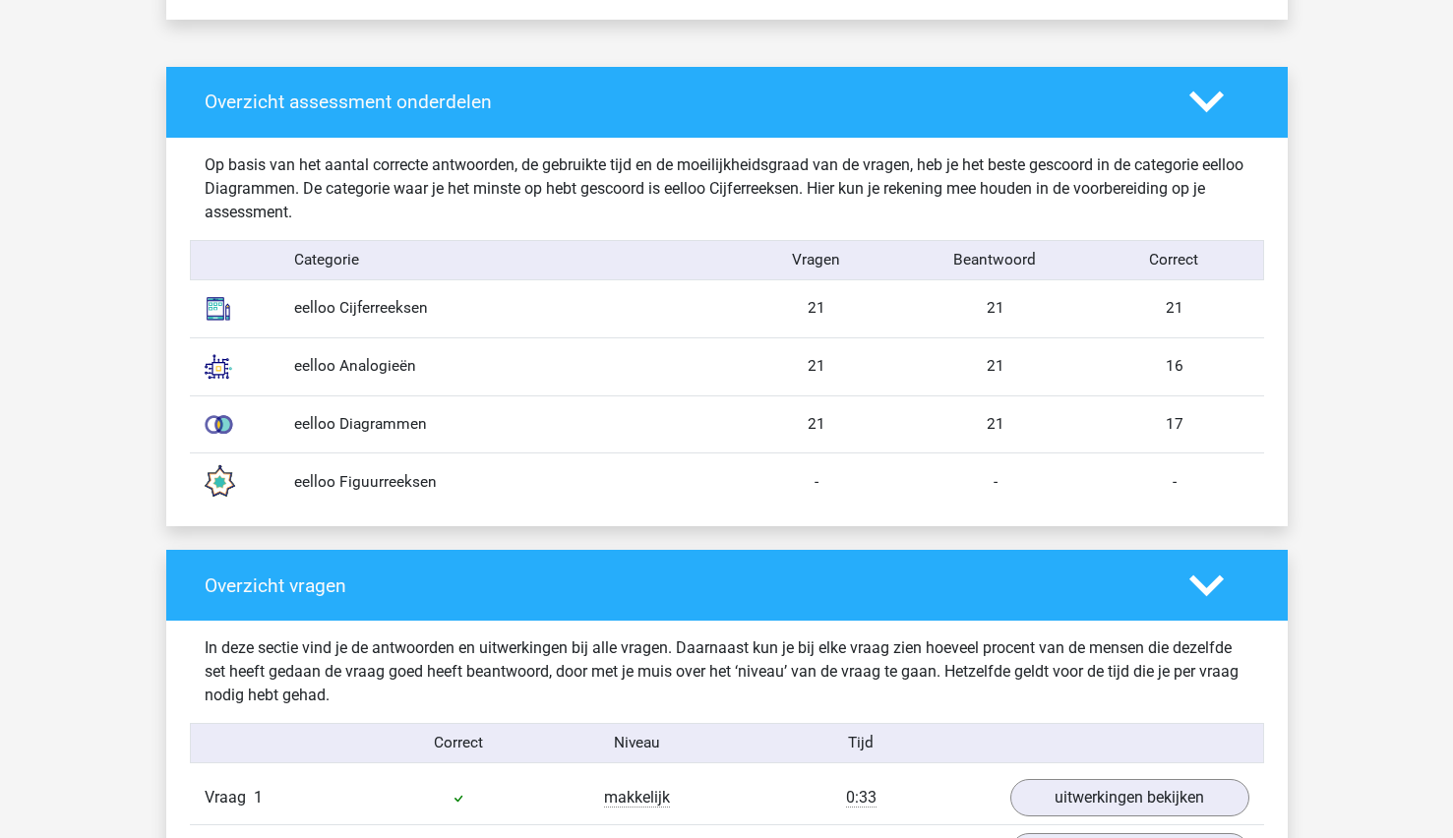
scroll to position [1576, 0]
